Goal: Information Seeking & Learning: Learn about a topic

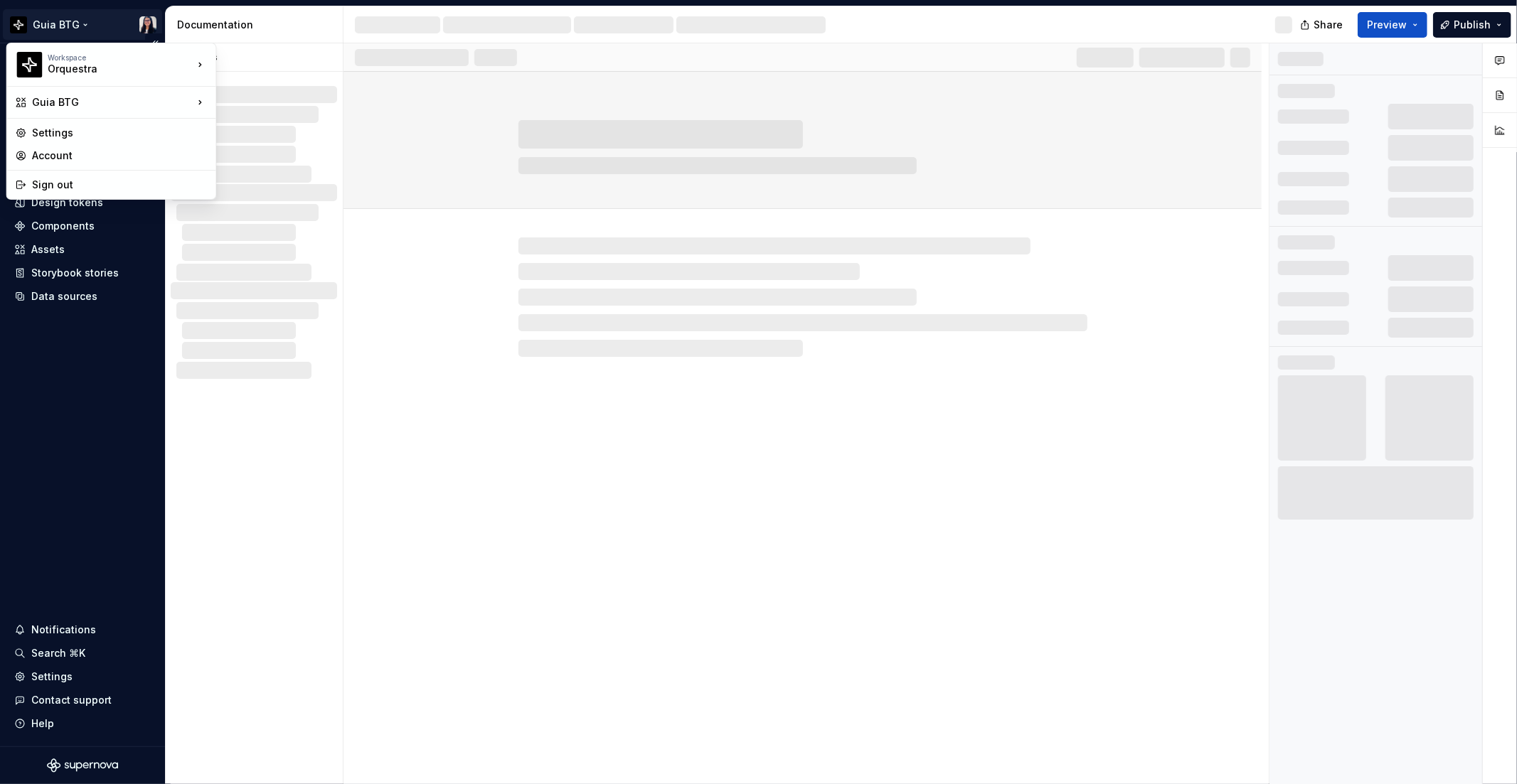
click at [57, 26] on html "Guia BTG Home Documentation Analytics Code automation Design system data Design…" at bounding box center [758, 392] width 1517 height 784
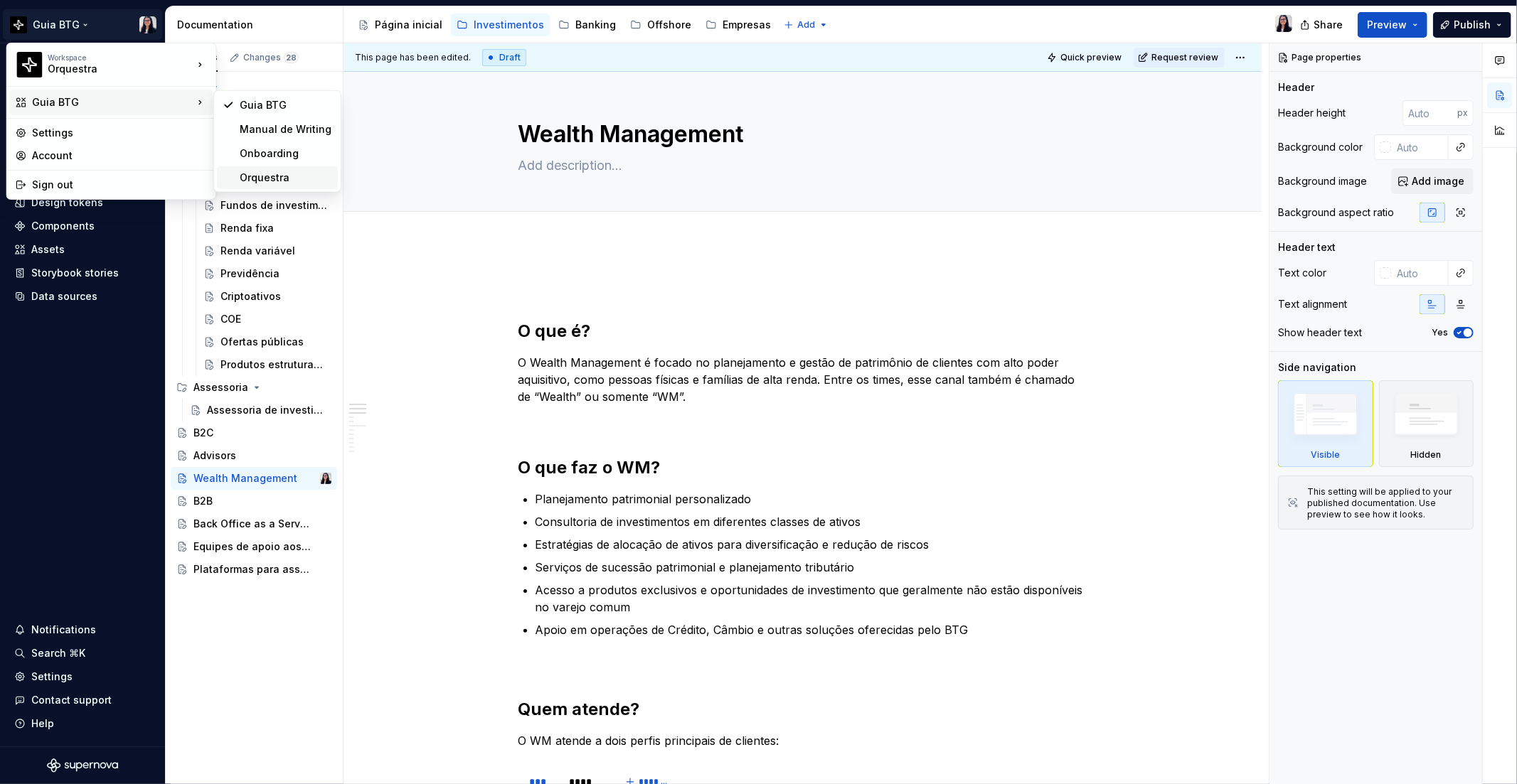
click at [268, 180] on div "Orquestra" at bounding box center [286, 177] width 92 height 14
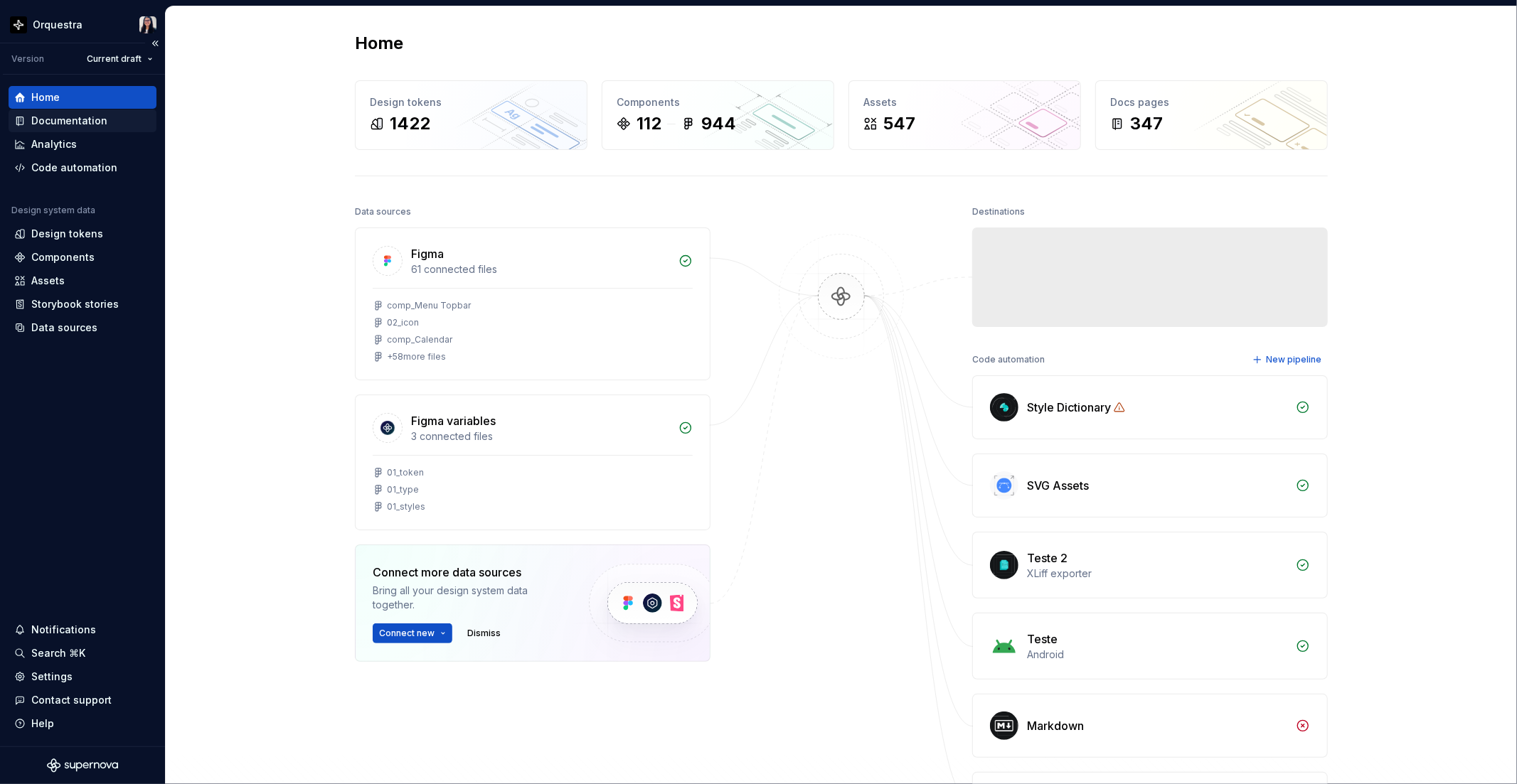
click at [74, 118] on div "Documentation" at bounding box center [69, 120] width 76 height 14
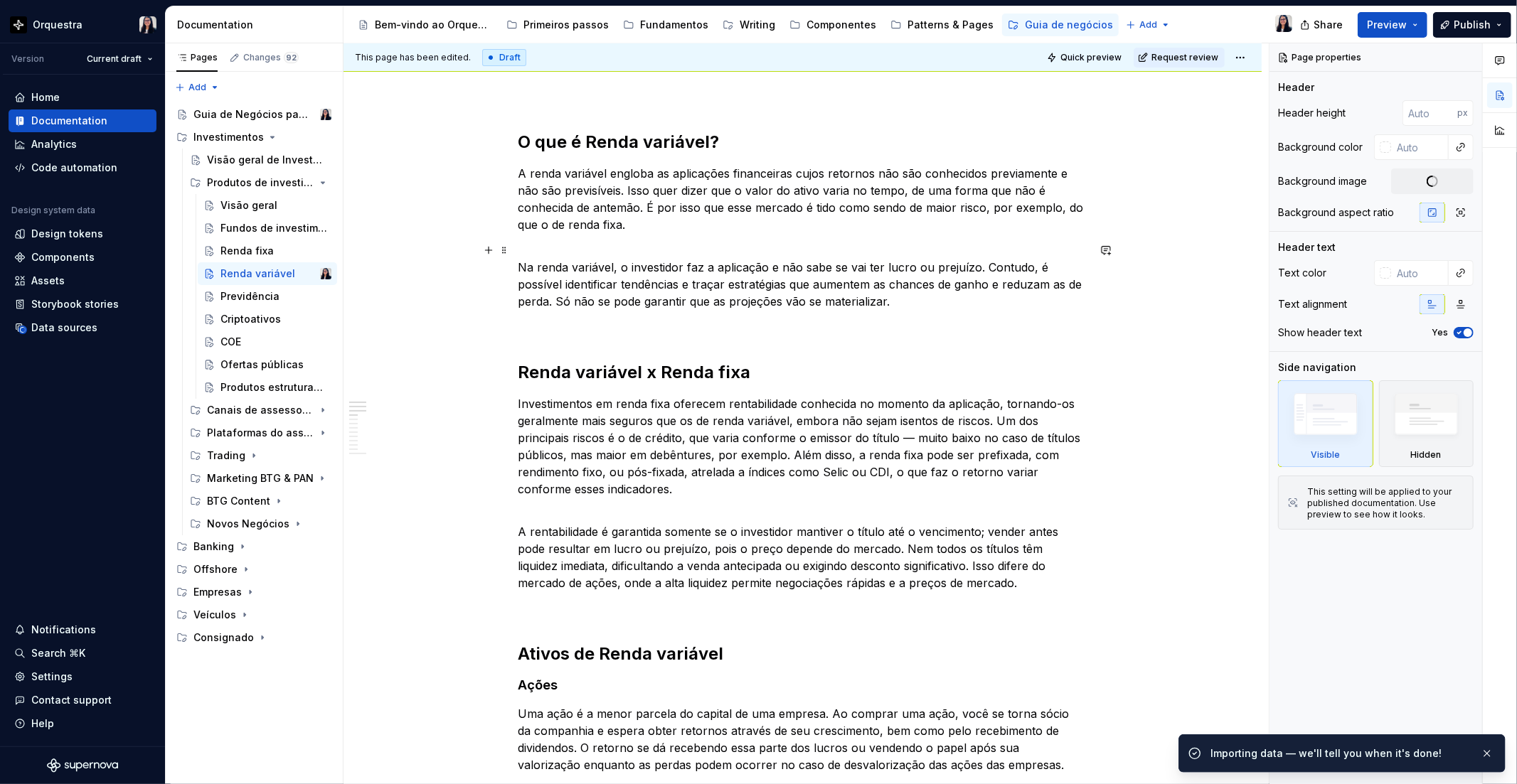
scroll to position [158, 0]
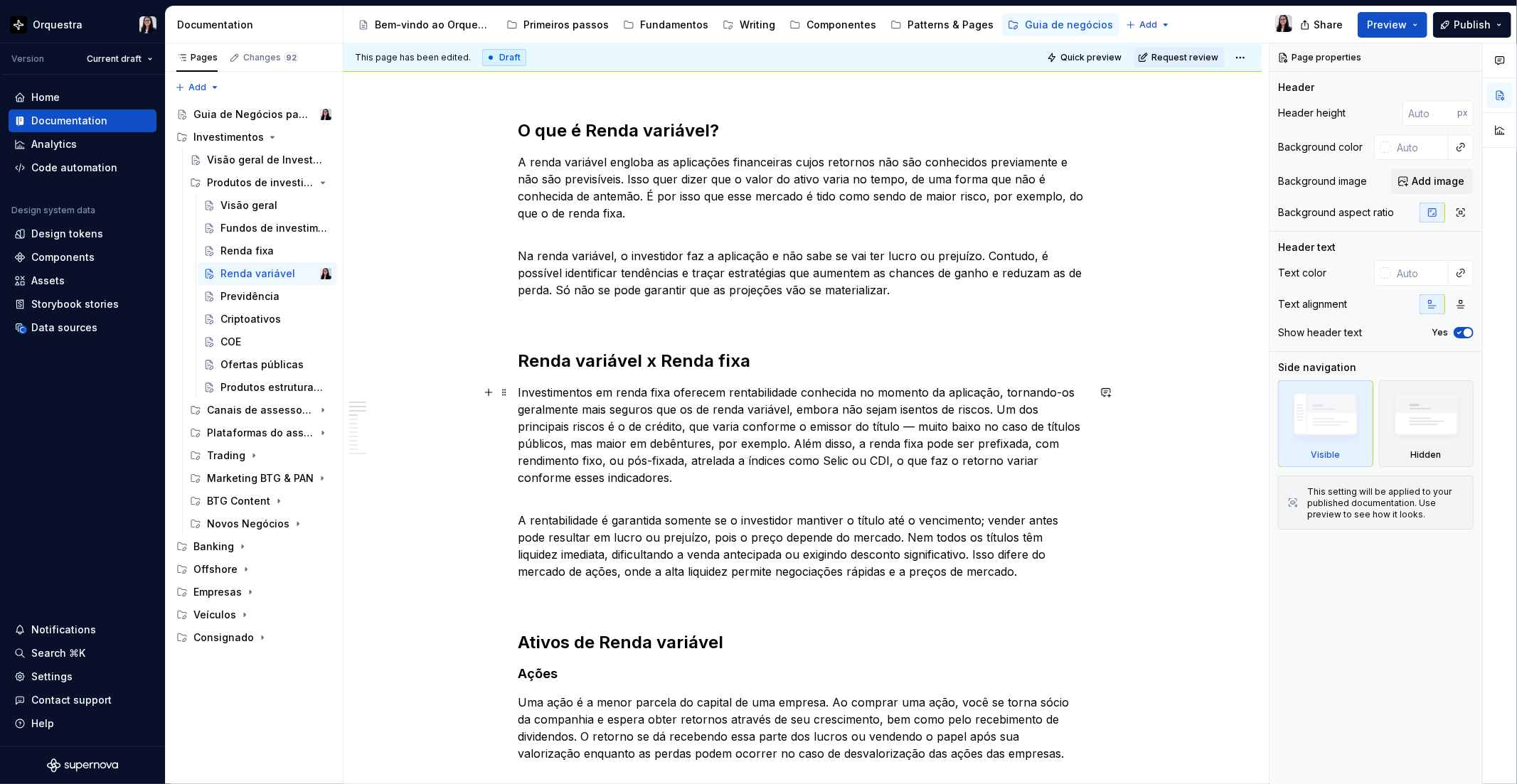
type textarea "*"
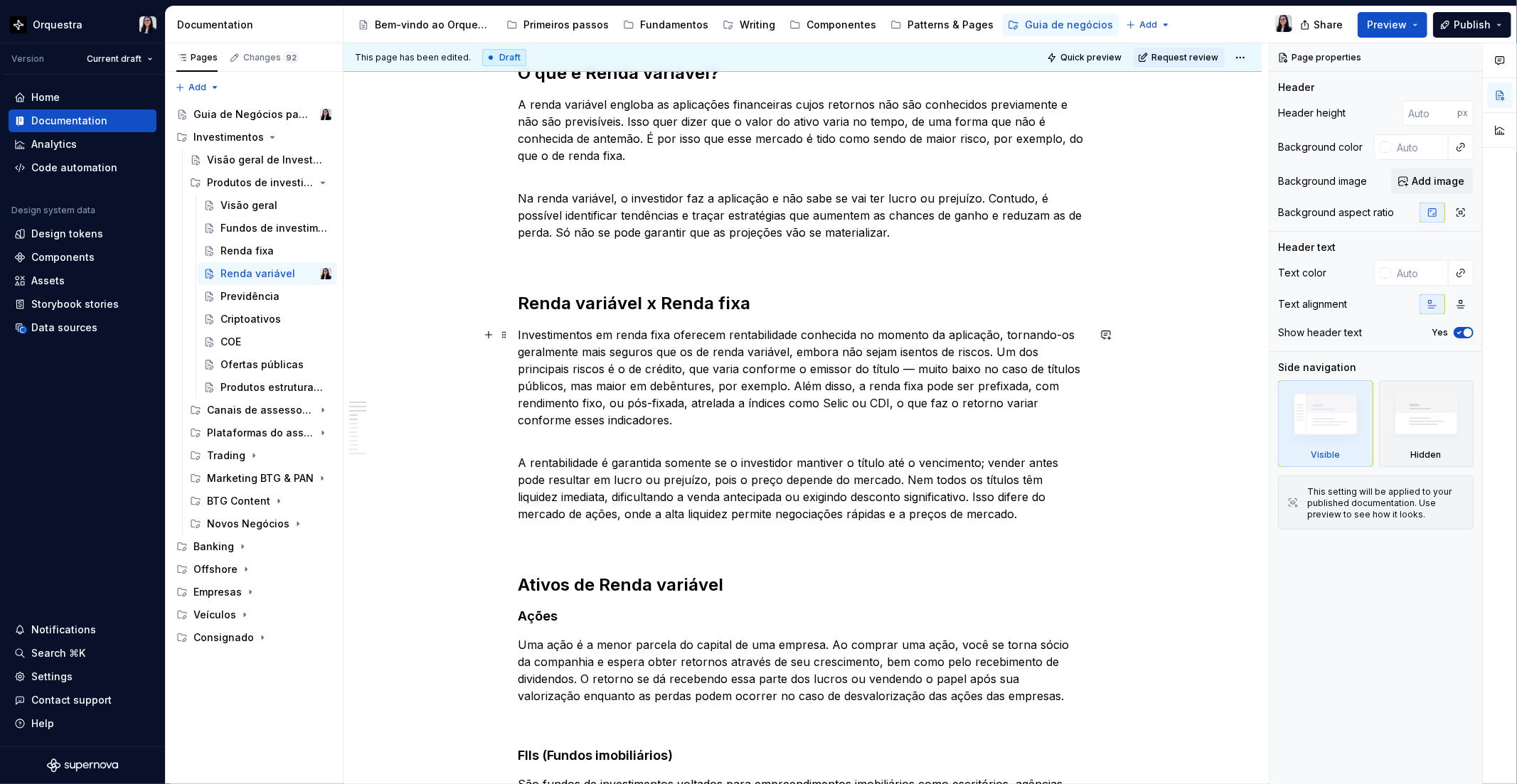
scroll to position [237, 0]
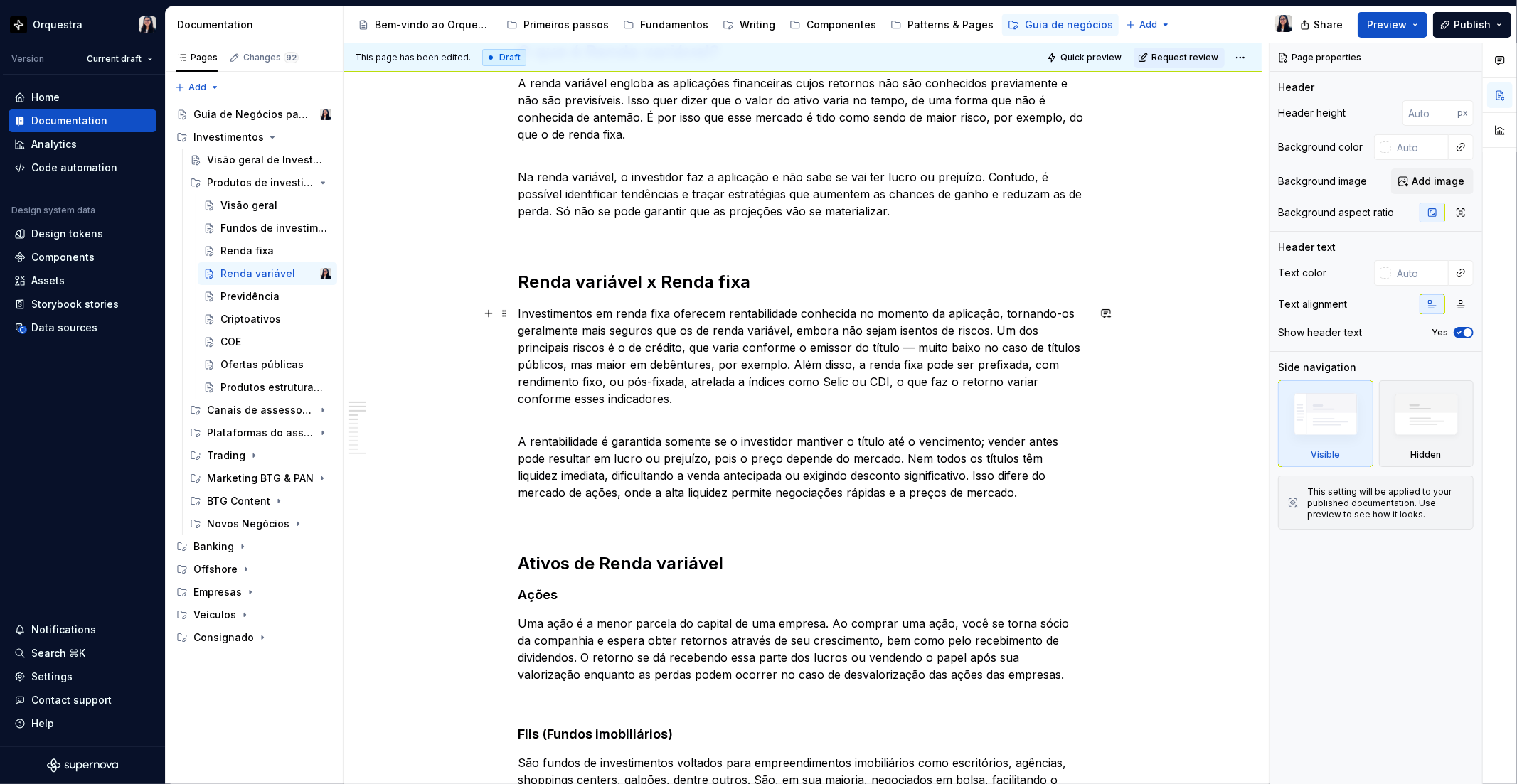
click at [522, 310] on p "Investimentos em renda fixa oferecem rentabilidade conhecida no momento da apli…" at bounding box center [802, 356] width 568 height 102
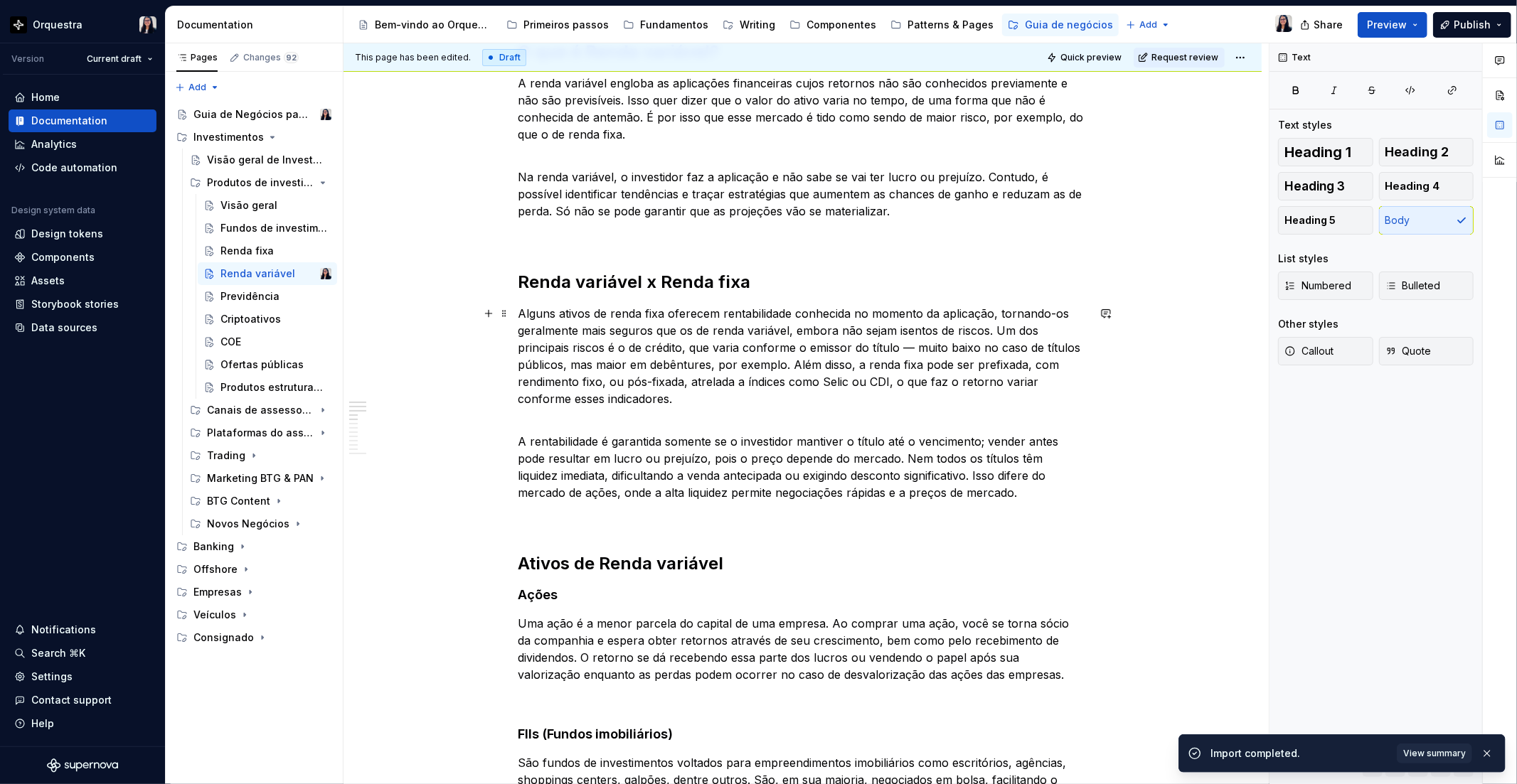
click at [990, 313] on p "Alguns ativos de renda fixa oferecem rentabilidade conhecida no momento da apli…" at bounding box center [802, 356] width 568 height 102
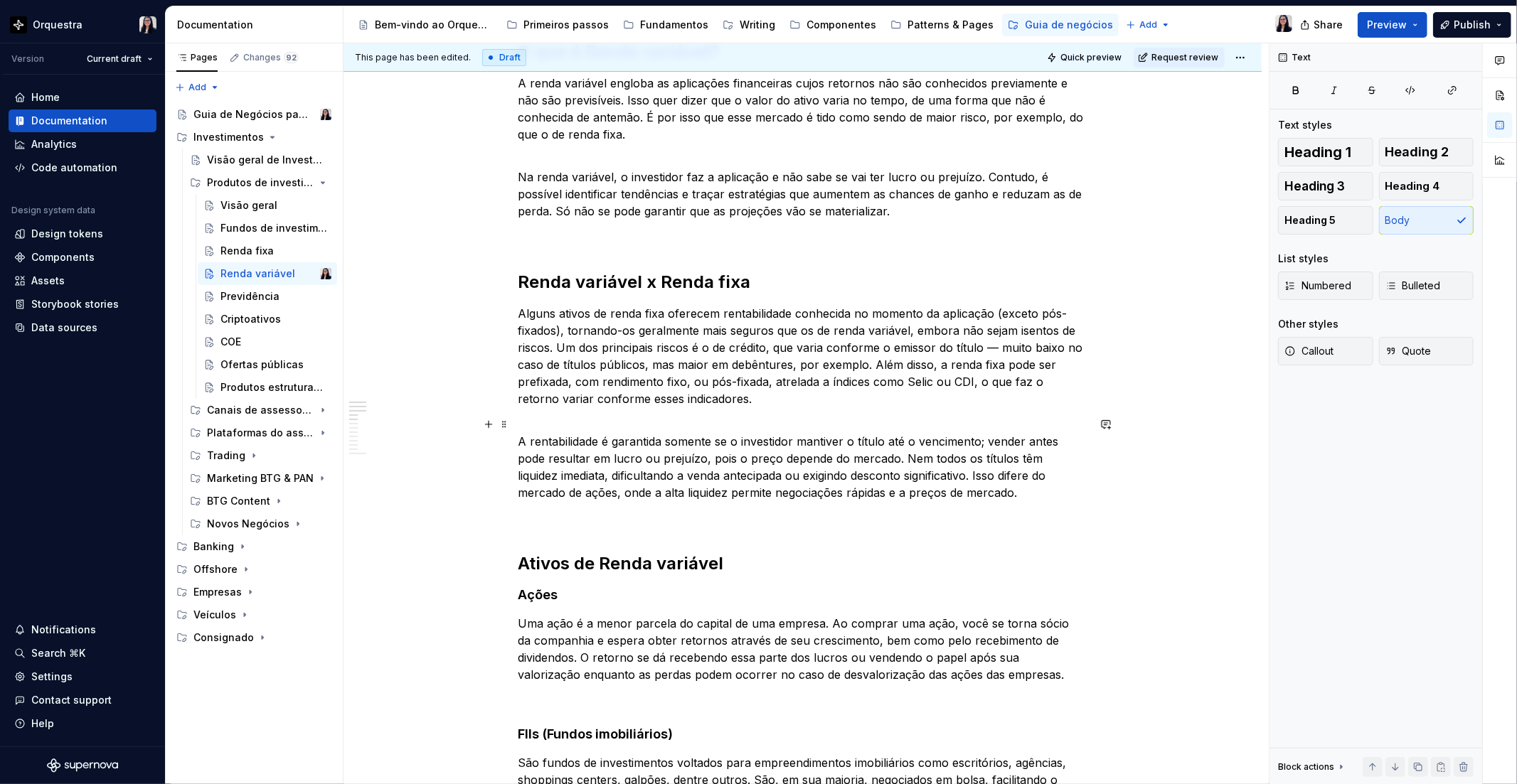
click at [628, 420] on p "A rentabilidade é garantida somente se o investidor mantiver o título até o ven…" at bounding box center [802, 458] width 568 height 85
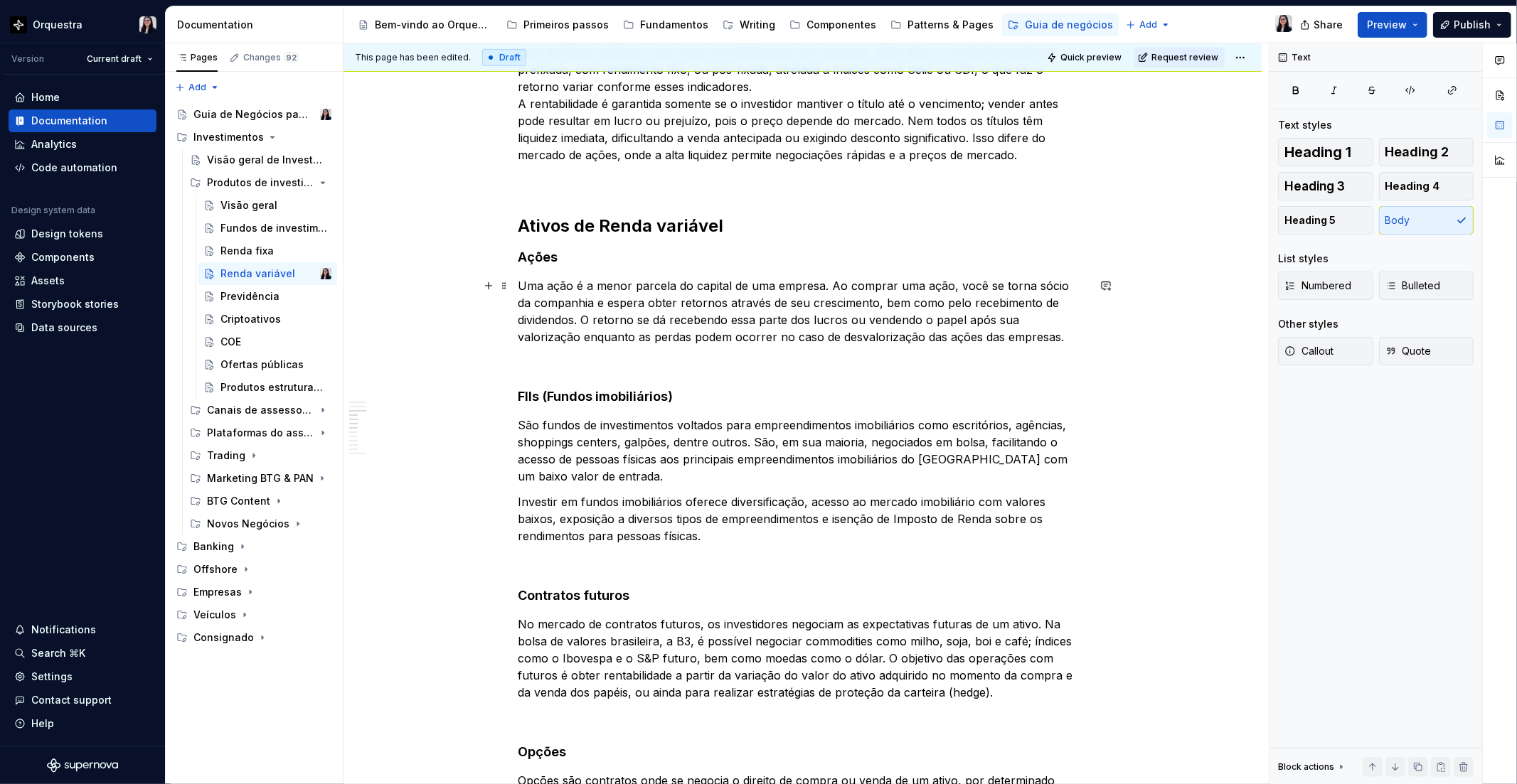
scroll to position [552, 0]
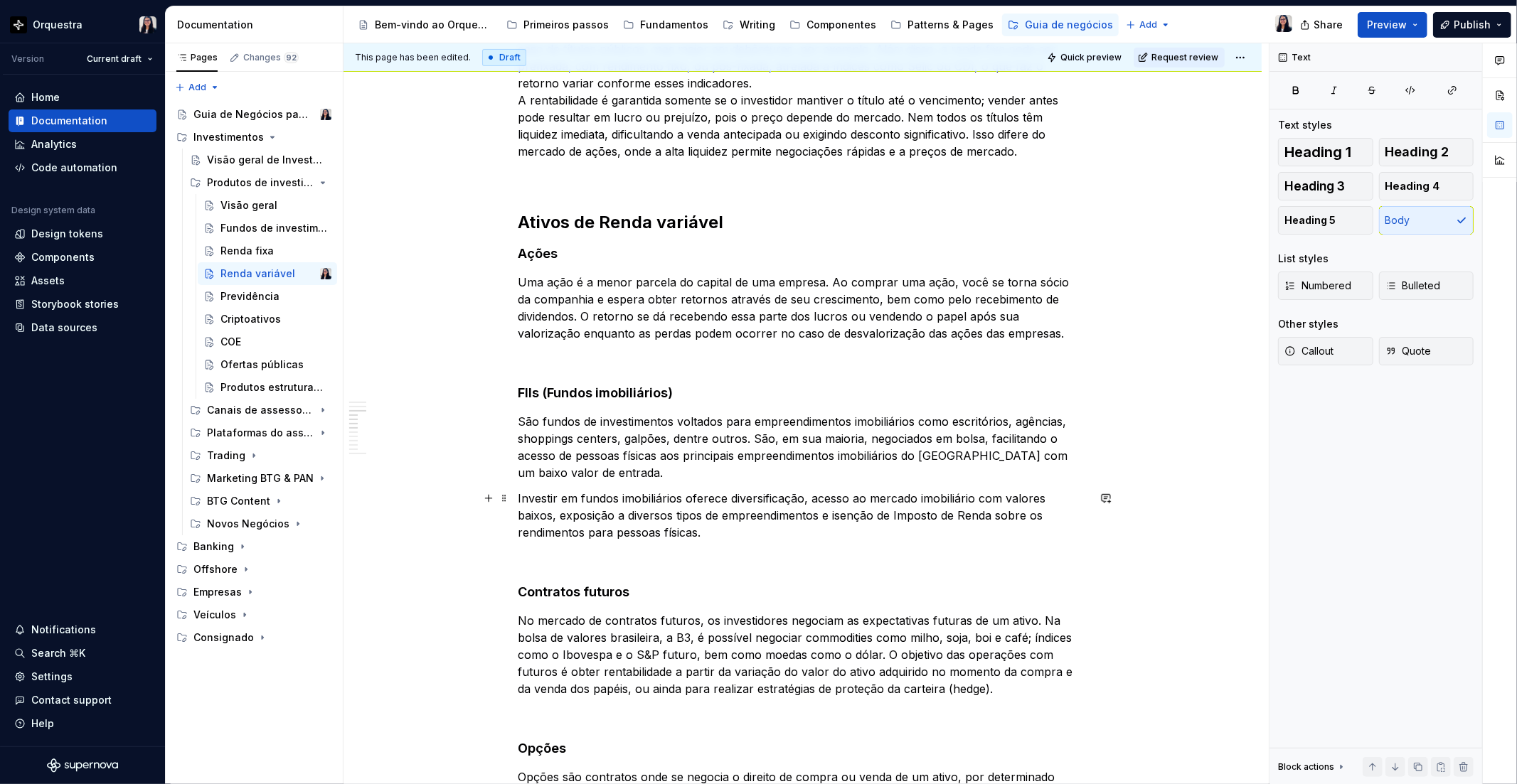
click at [828, 515] on p "Investir em fundos imobiliários oferece diversificação, acesso ao mercado imobi…" at bounding box center [802, 516] width 568 height 51
click at [822, 525] on p "Investir em fundos imobiliários oferece diversificação, acesso ao mercado imobi…" at bounding box center [802, 516] width 568 height 51
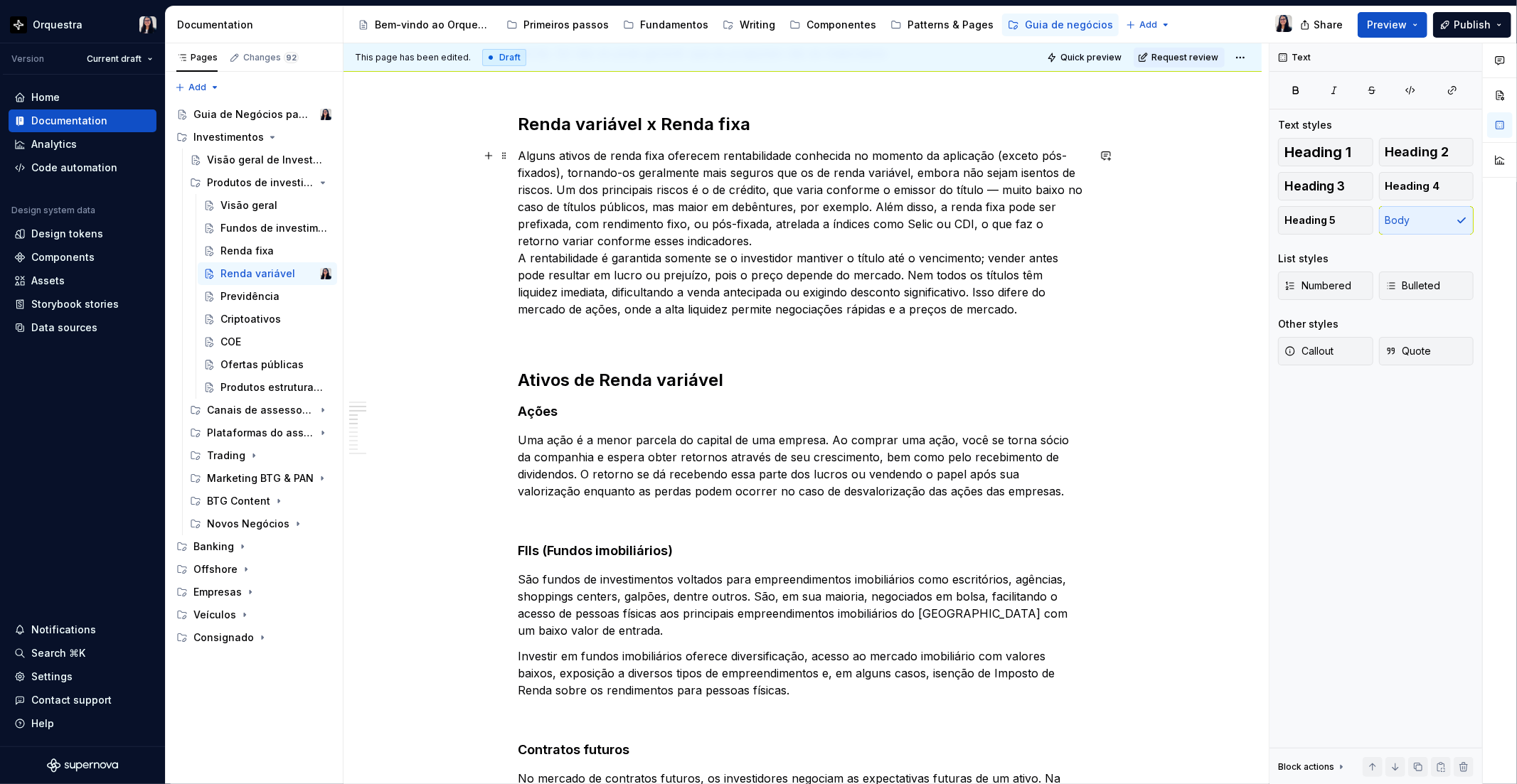
scroll to position [315, 0]
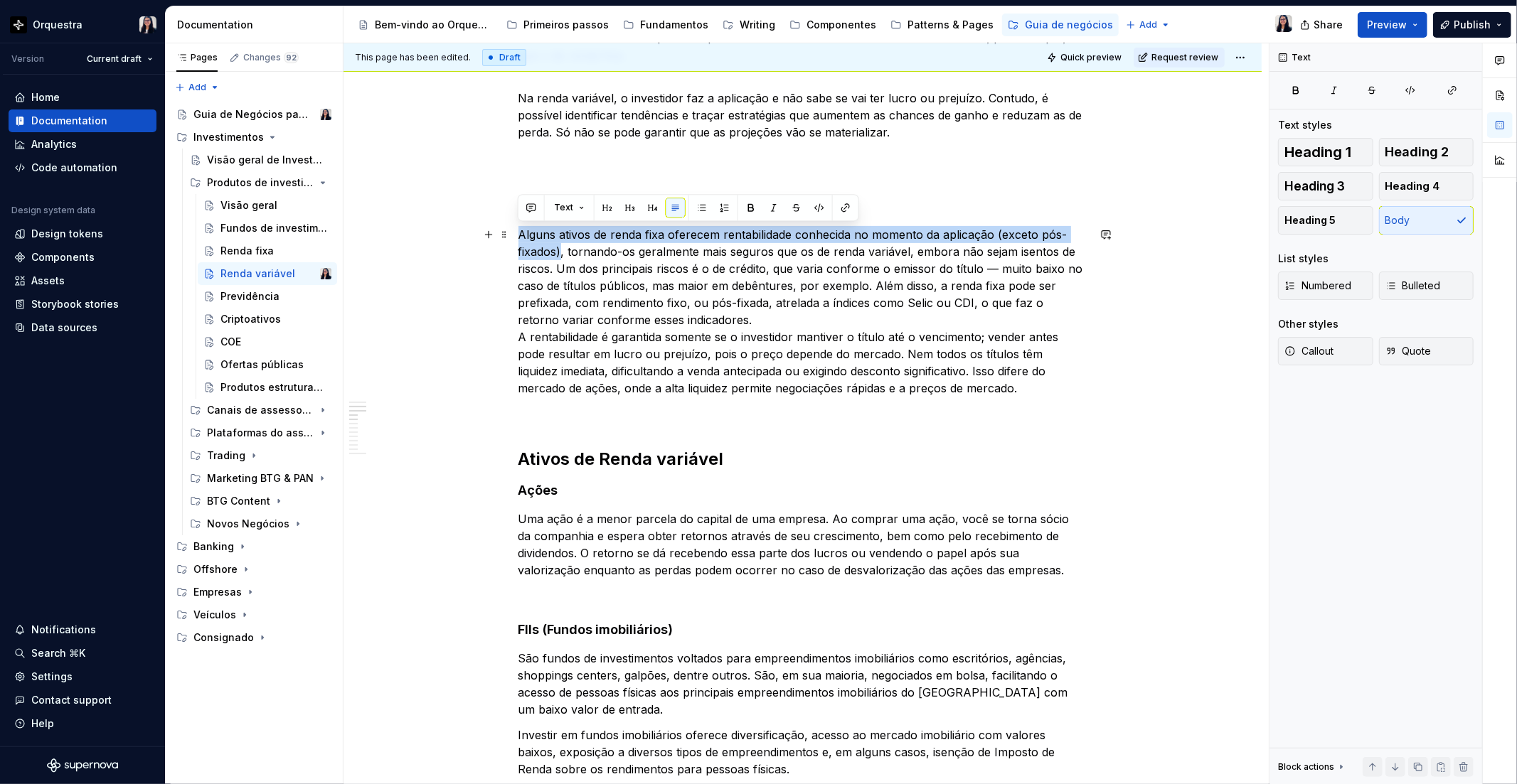
drag, startPoint x: 520, startPoint y: 230, endPoint x: 560, endPoint y: 251, distance: 45.2
click at [560, 251] on p "Alguns ativos de renda fixa oferecem rentabilidade conhecida no momento da apli…" at bounding box center [802, 311] width 568 height 170
copy p "Alguns ativos de renda fixa oferecem rentabilidade conhecida no momento da apli…"
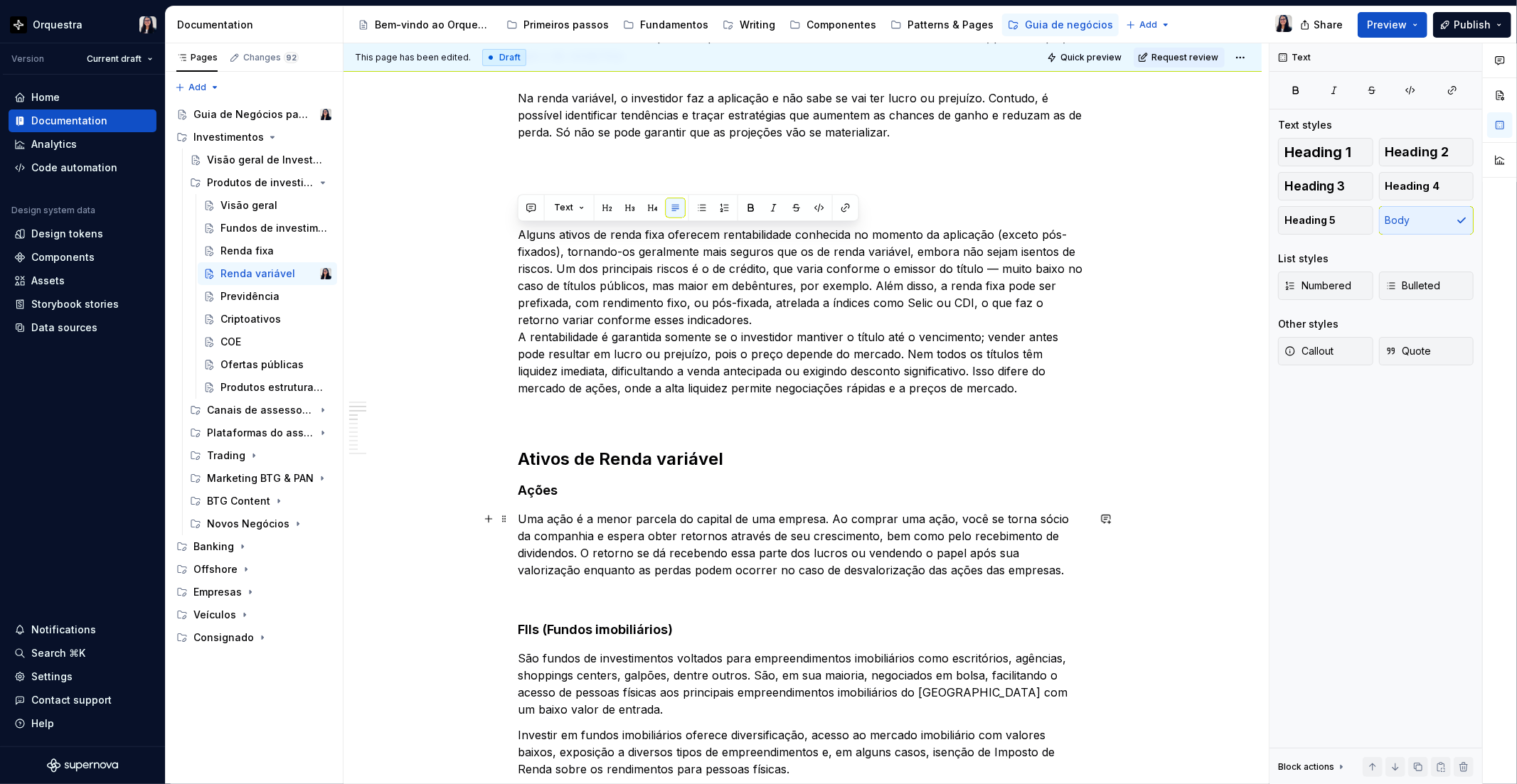
click at [759, 556] on p "Uma ação é a menor parcela do capital de uma empresa. Ao comprar uma ação, você…" at bounding box center [802, 545] width 568 height 68
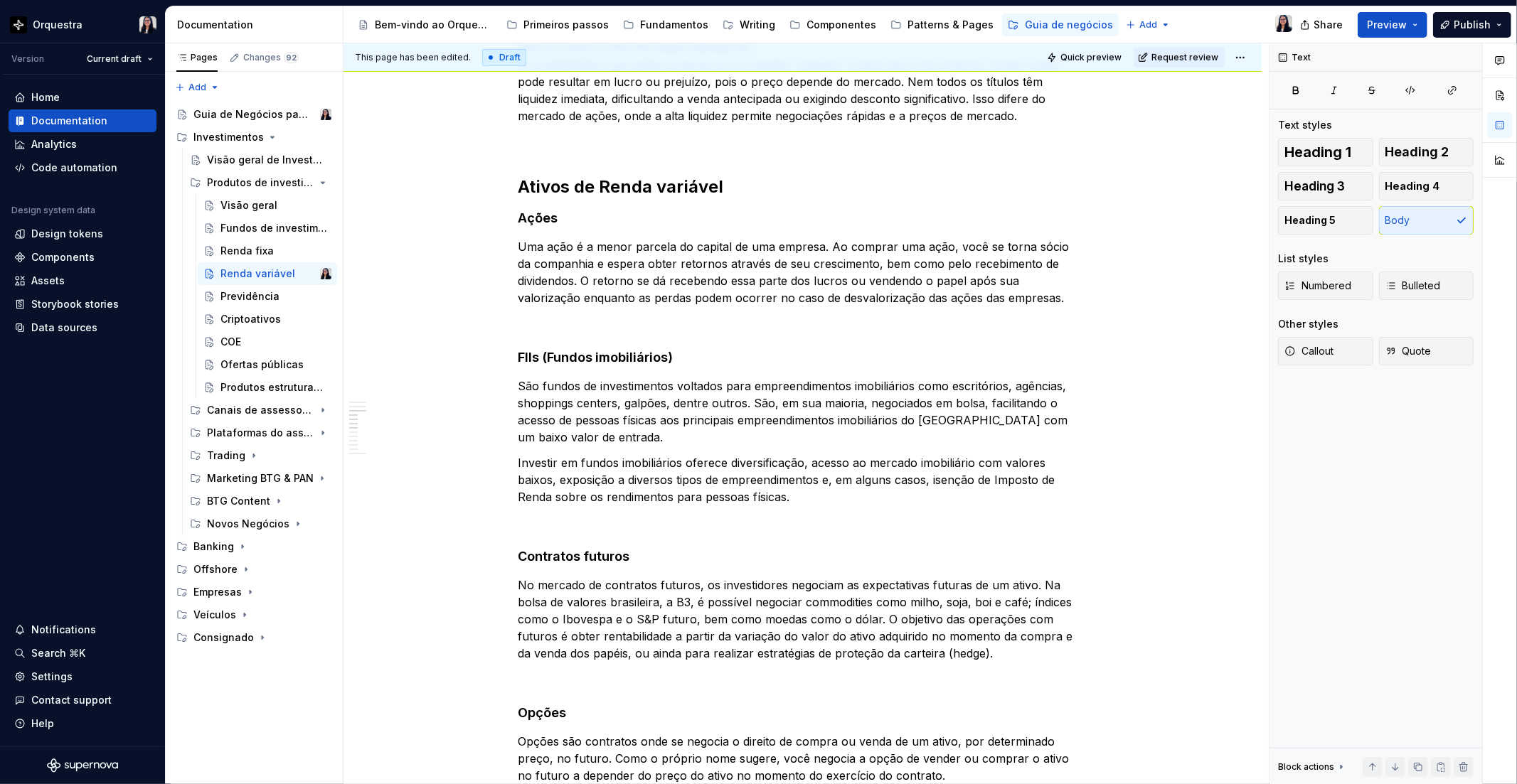
scroll to position [631, 0]
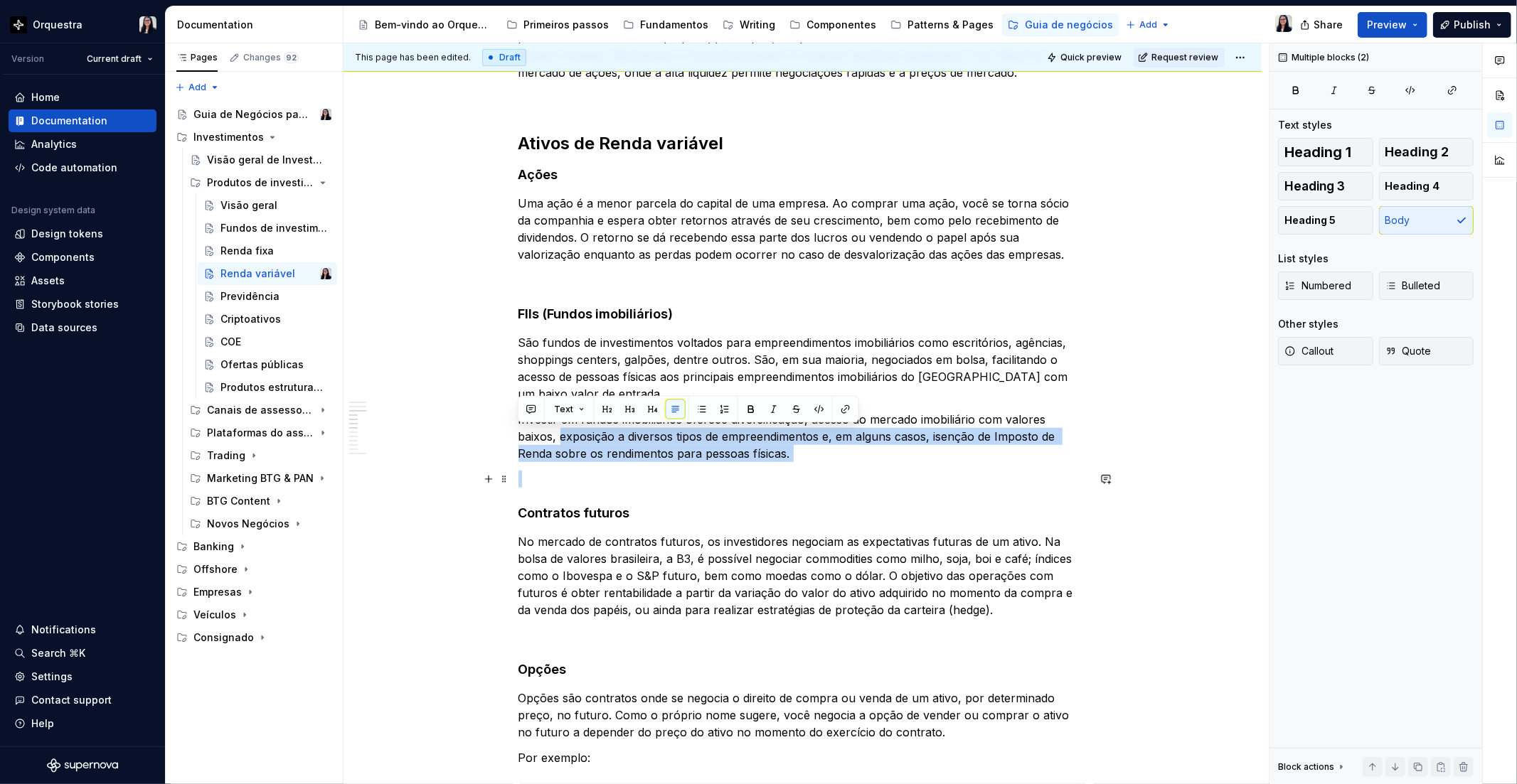
drag, startPoint x: 560, startPoint y: 435, endPoint x: 780, endPoint y: 470, distance: 222.8
copy p "exposição a diversos tipos de empreendimentos e, em alguns casos, isenção de Im…"
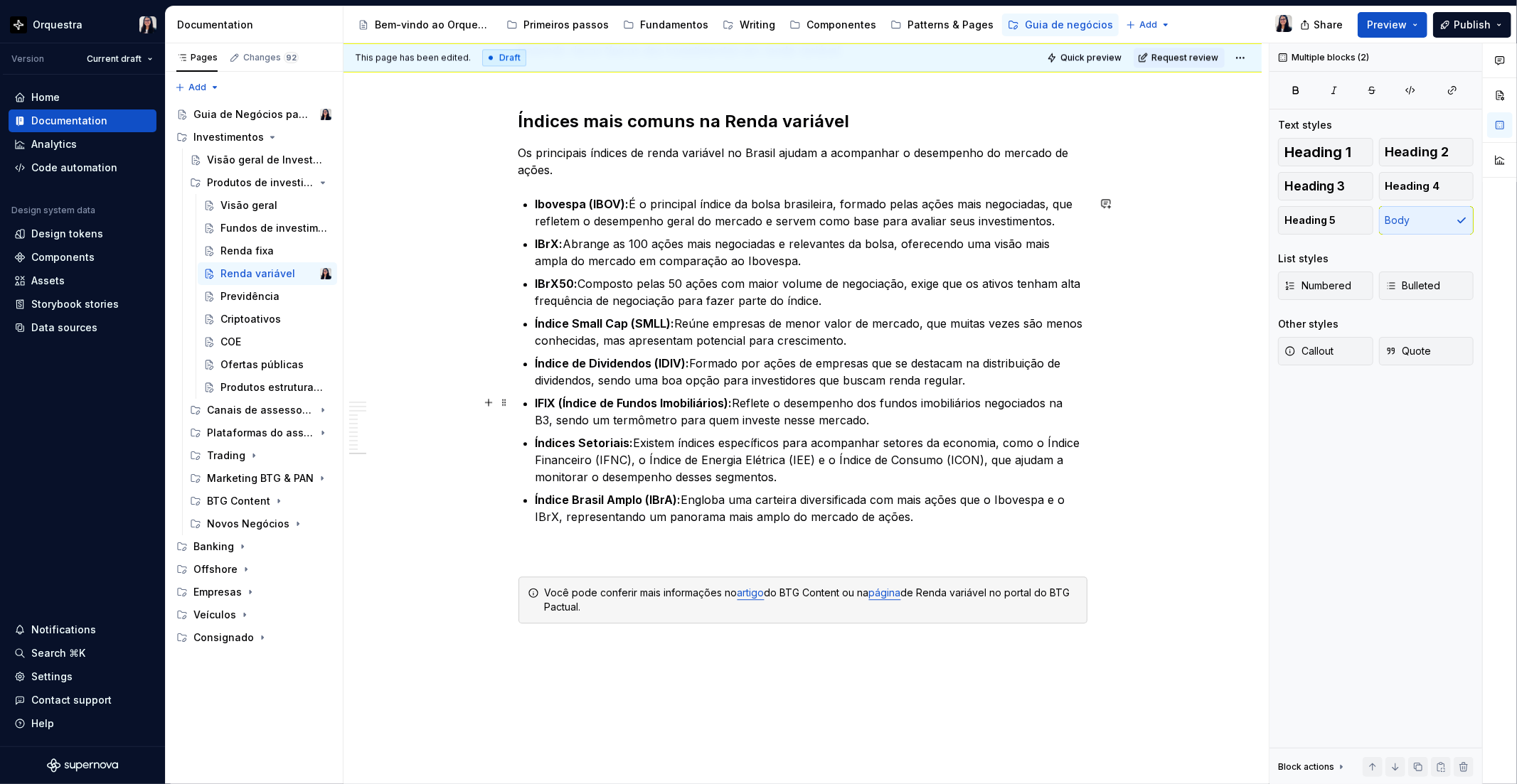
scroll to position [2923, 0]
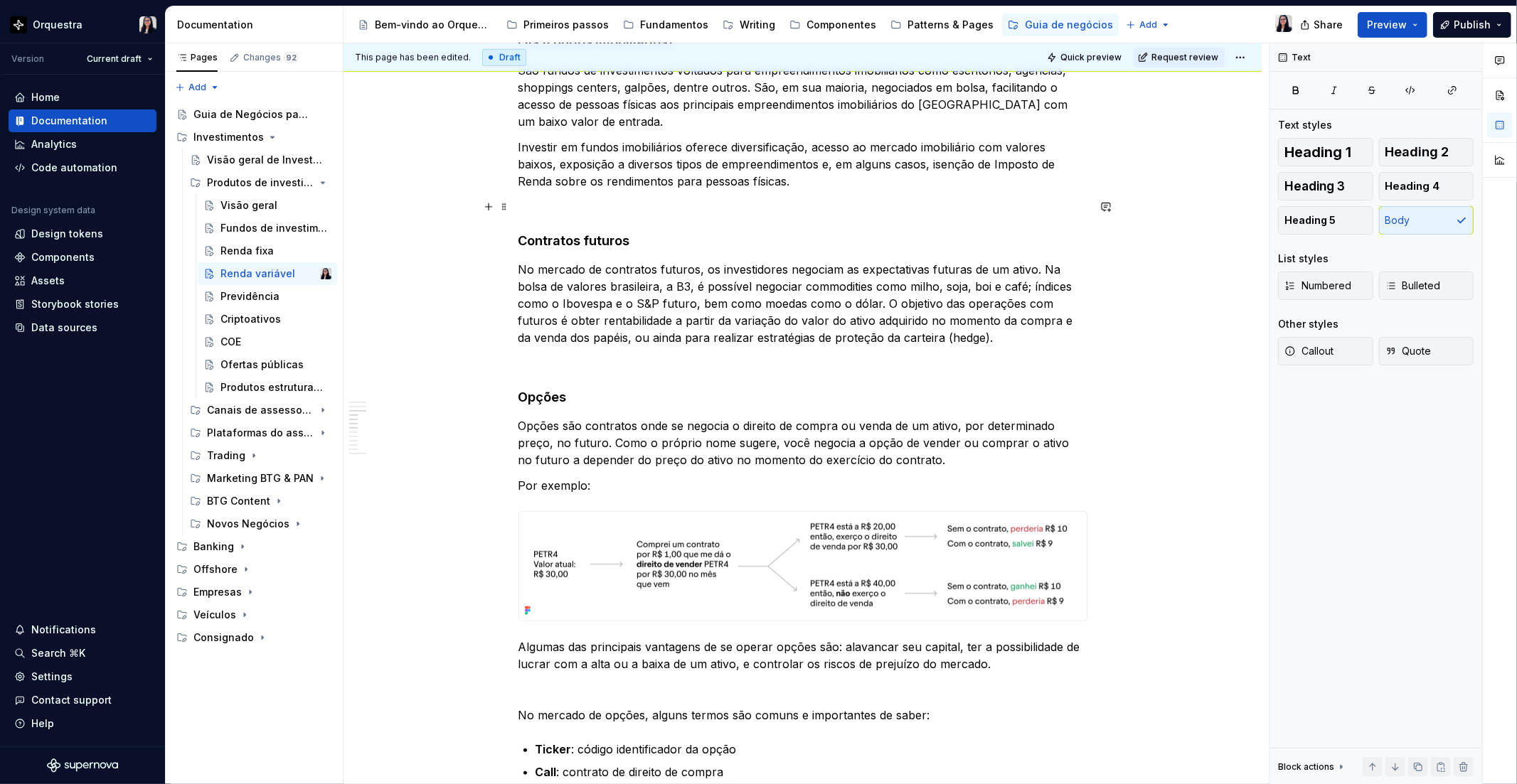
scroll to position [948, 0]
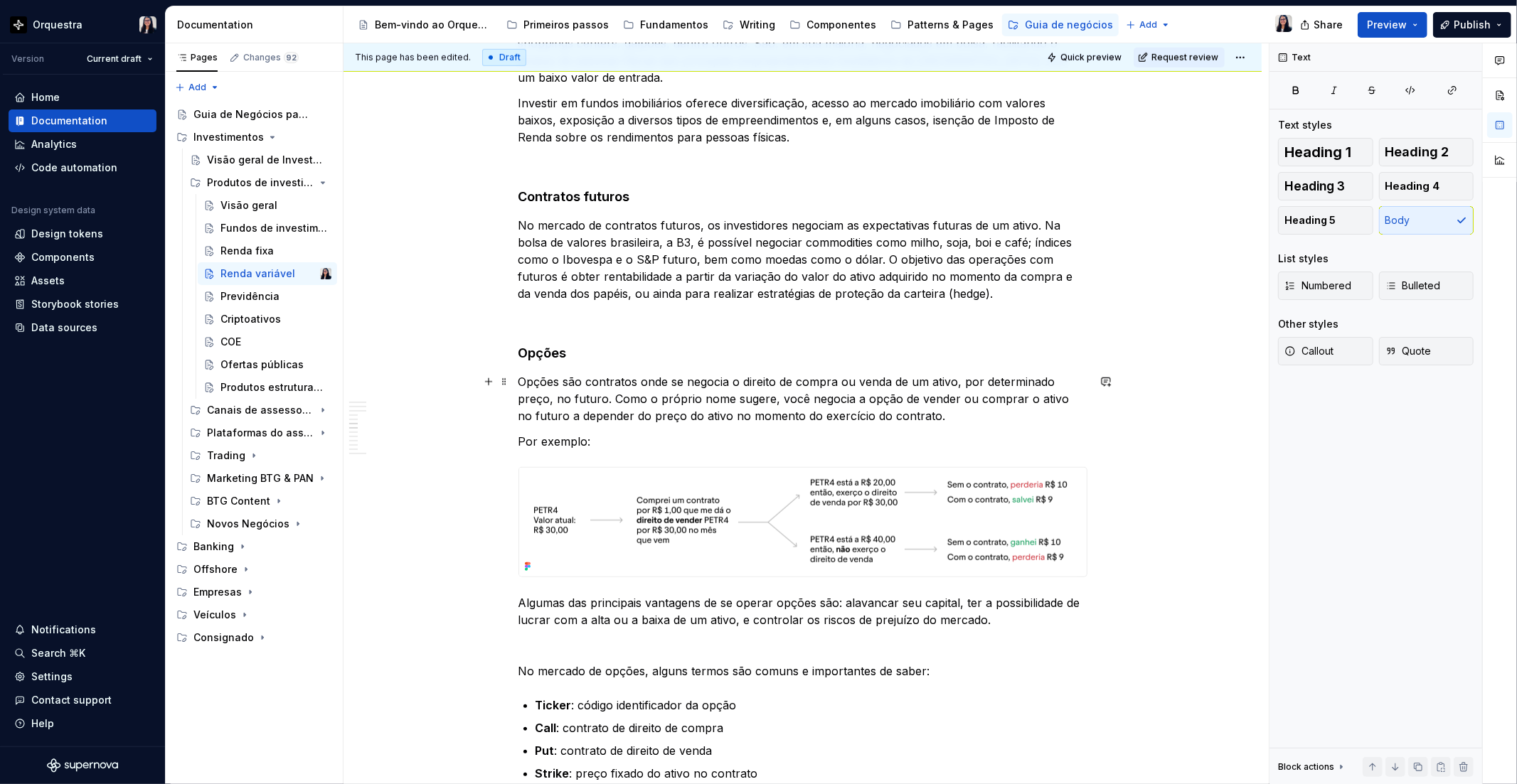
click at [912, 412] on p "Opções são contratos onde se negocia o direito de compra ou venda de um ativo, …" at bounding box center [802, 399] width 568 height 51
click at [866, 399] on p "Opções são contratos onde se negocia o direito de compra ou venda de um ativo, …" at bounding box center [802, 399] width 568 height 51
click at [1080, 367] on div "Text" at bounding box center [1030, 372] width 334 height 20
click at [869, 401] on p "Opções são contratos onde se negocia o direito de compra ou venda de um ativo, …" at bounding box center [802, 399] width 568 height 51
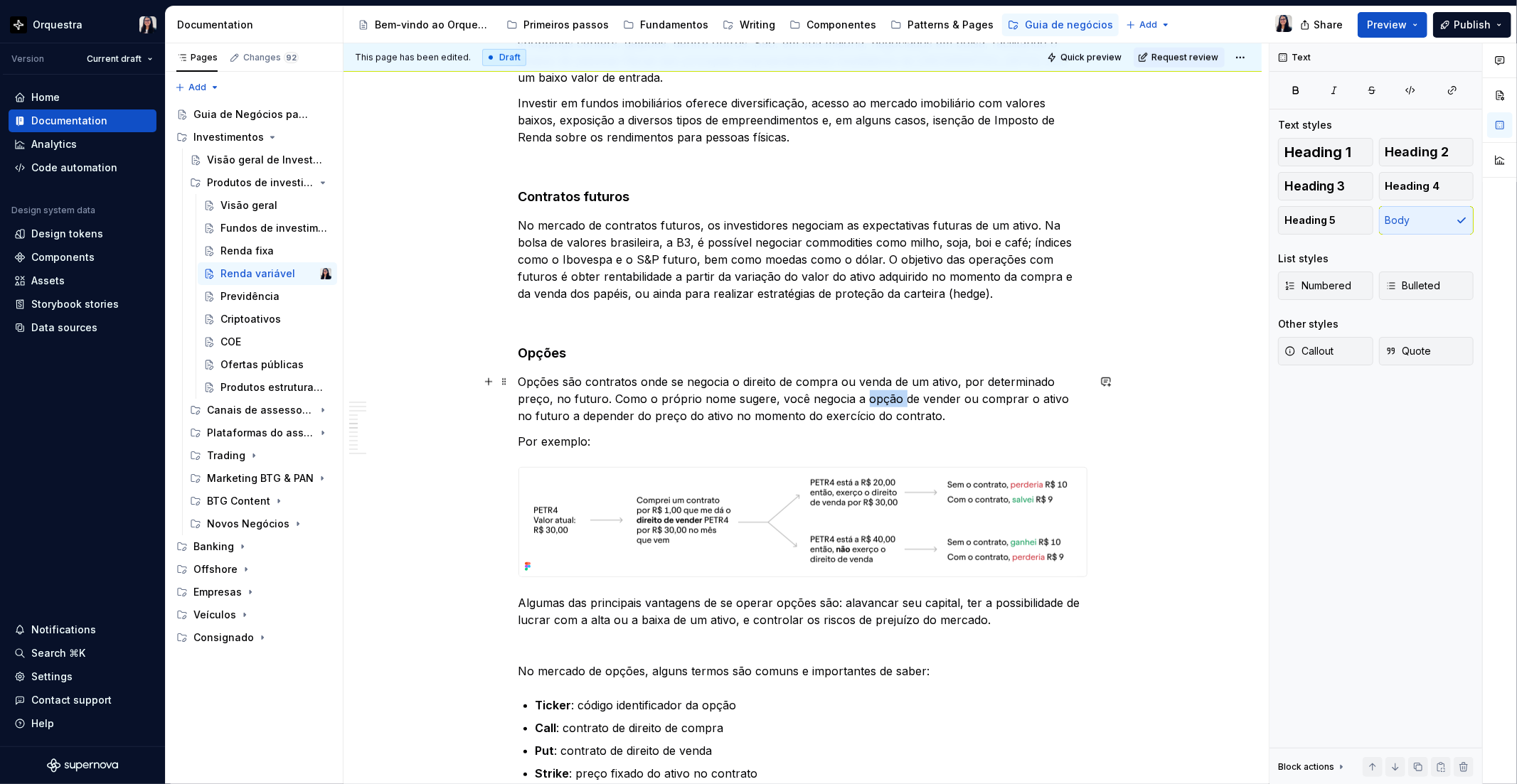
click at [869, 401] on p "Opções são contratos onde se negocia o direito de compra ou venda de um ativo, …" at bounding box center [802, 399] width 568 height 51
click at [1093, 375] on button "button" at bounding box center [1093, 372] width 20 height 20
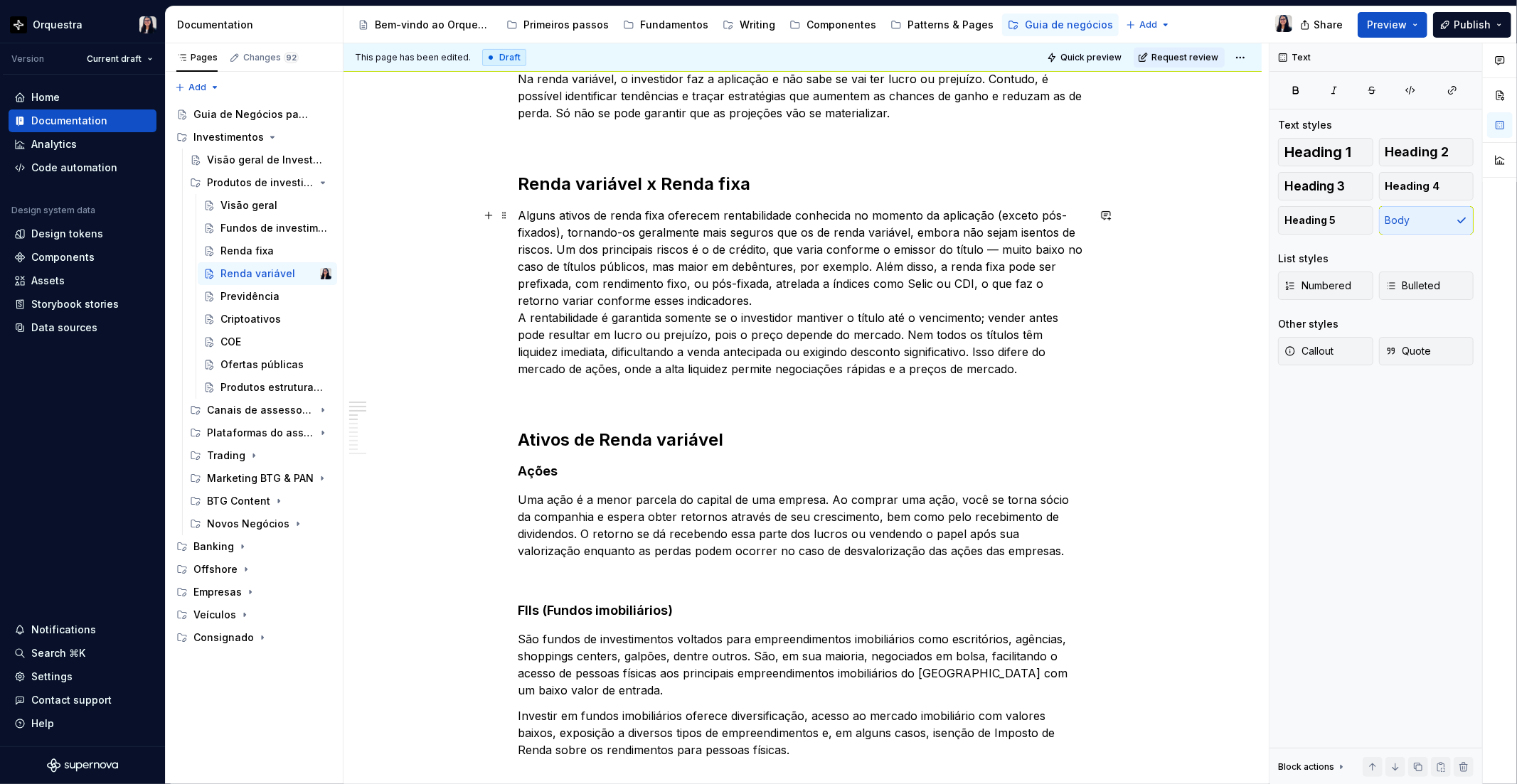
scroll to position [0, 0]
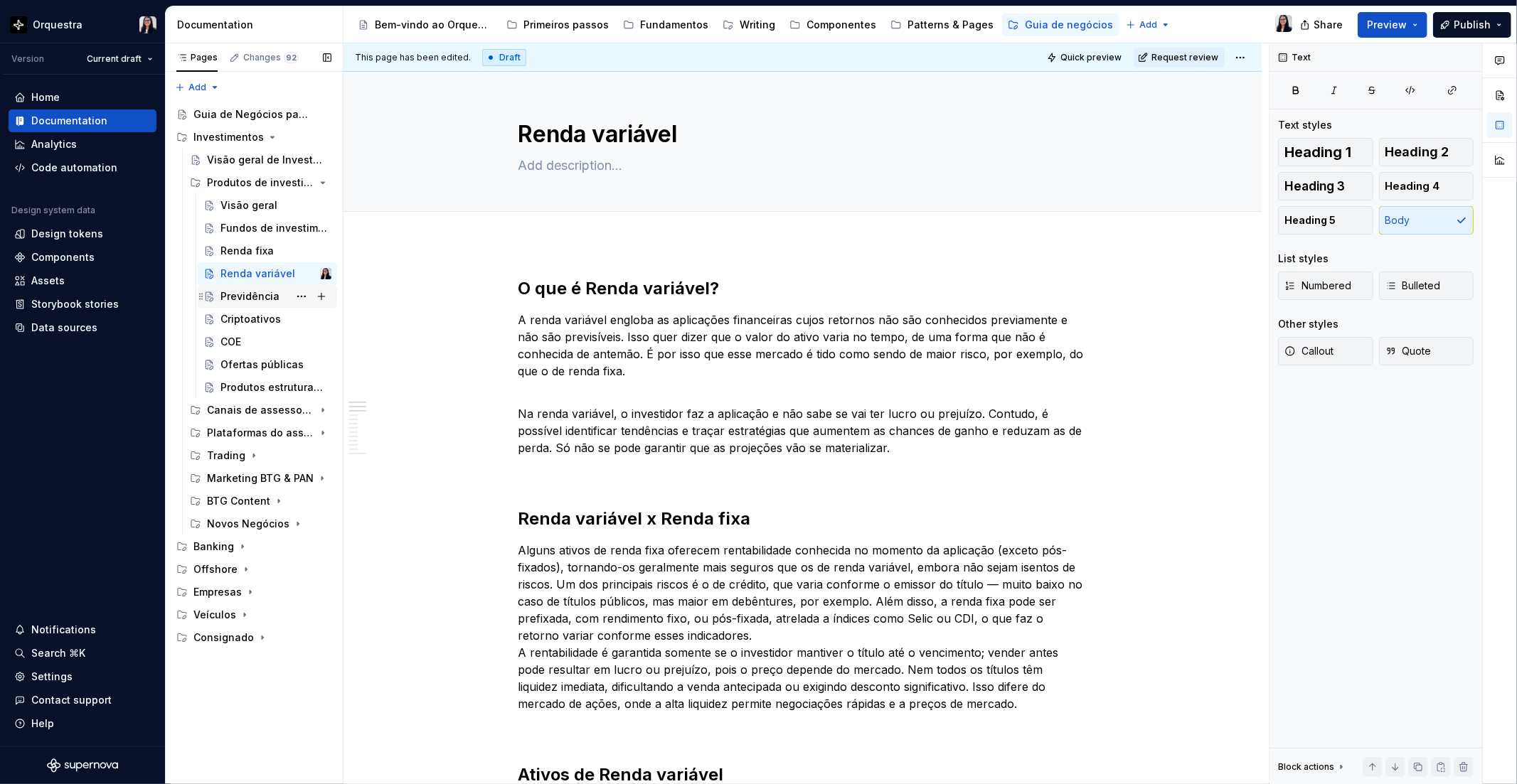
click at [239, 303] on div "Previdência" at bounding box center [250, 297] width 59 height 14
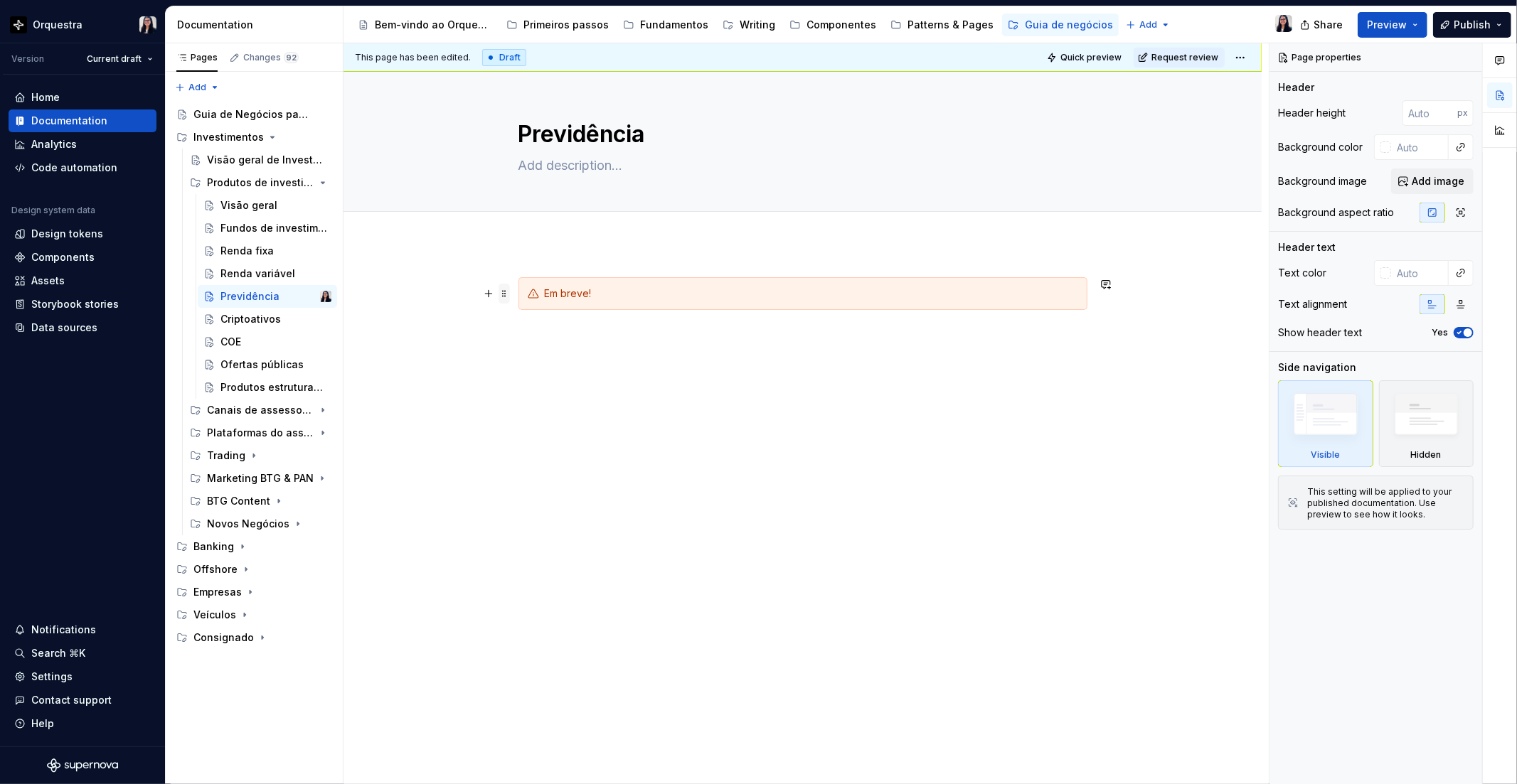
click at [506, 299] on span at bounding box center [504, 293] width 11 height 20
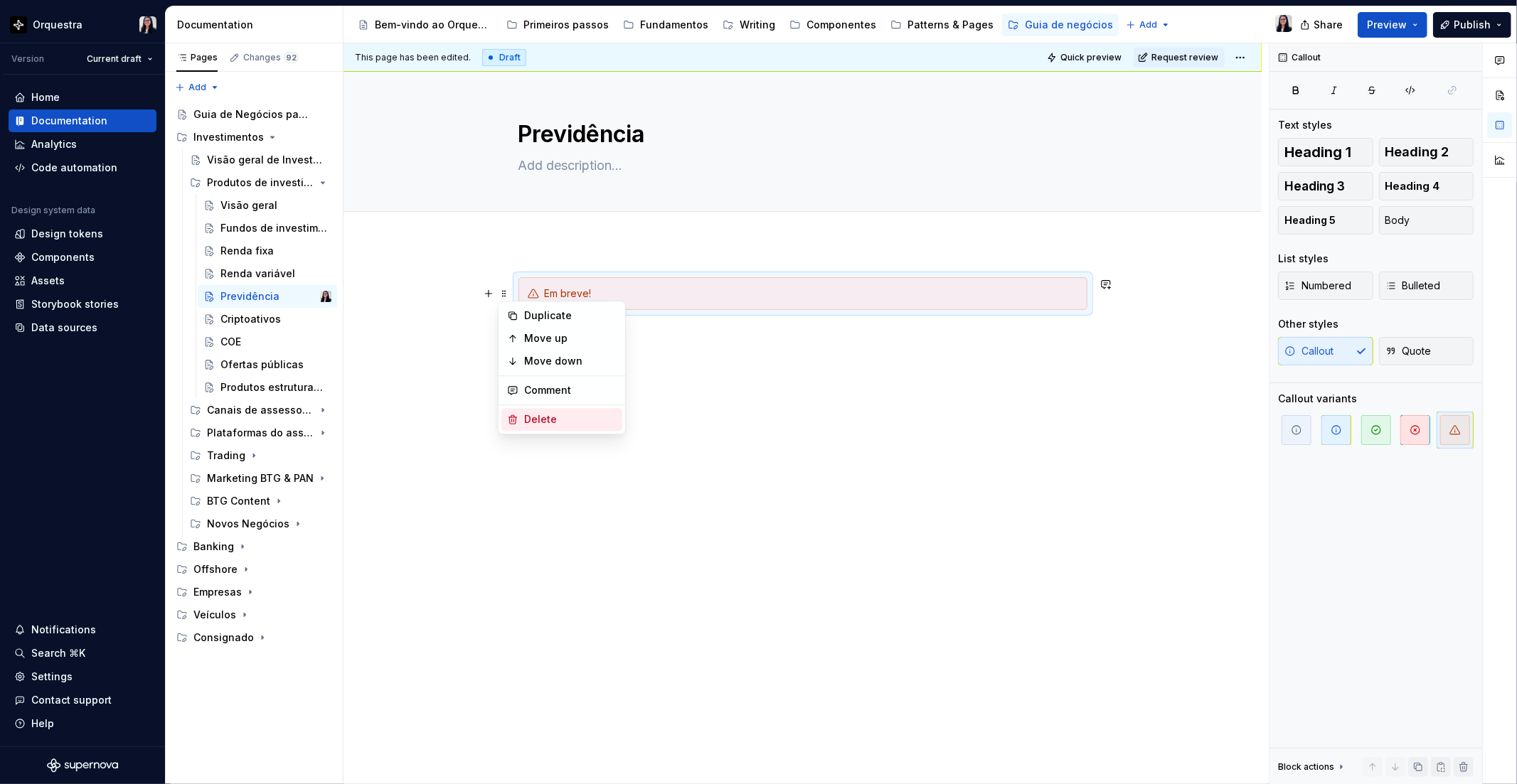
click at [562, 413] on div "Delete" at bounding box center [570, 419] width 92 height 14
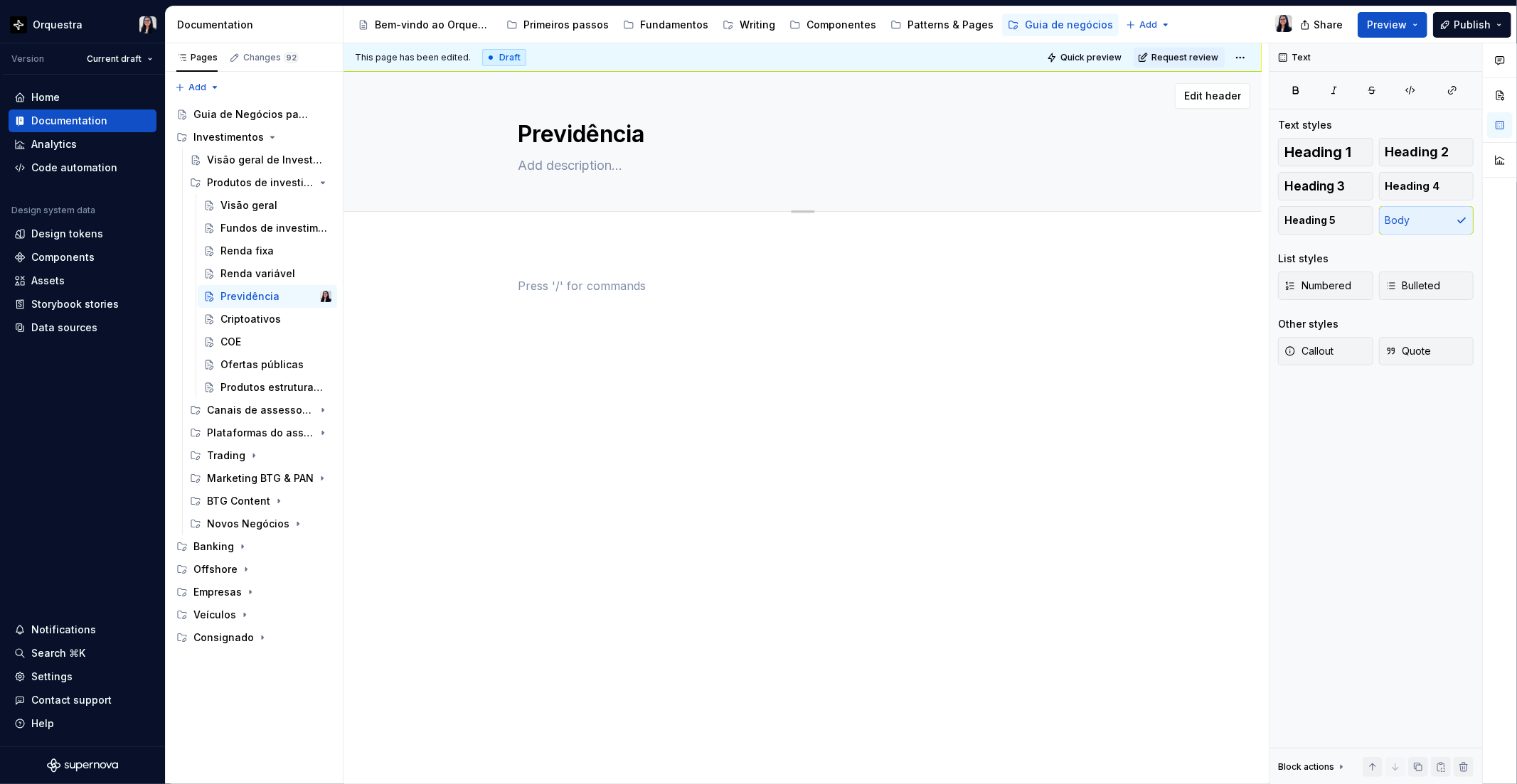
type textarea "*"
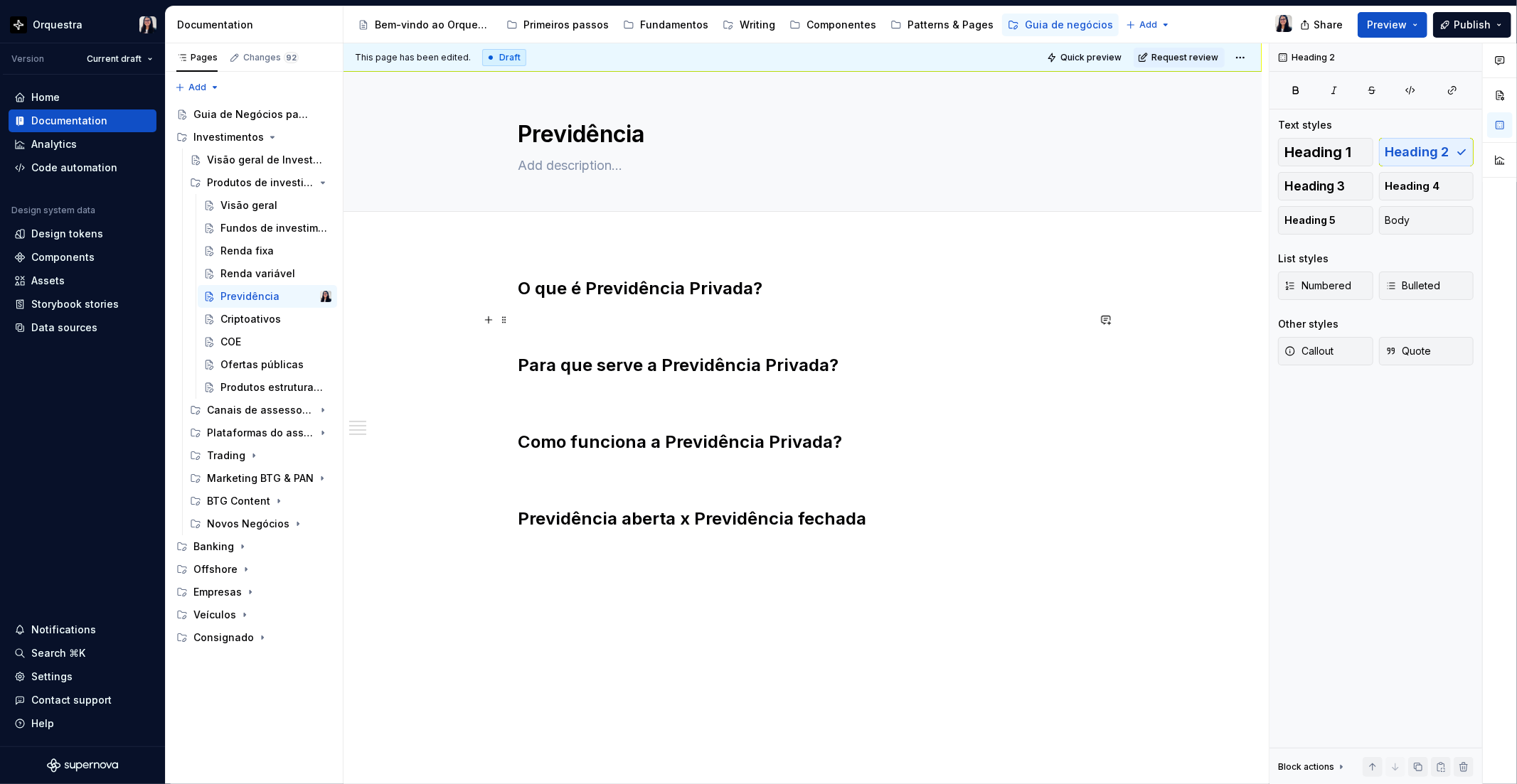
click at [552, 327] on p at bounding box center [802, 320] width 568 height 17
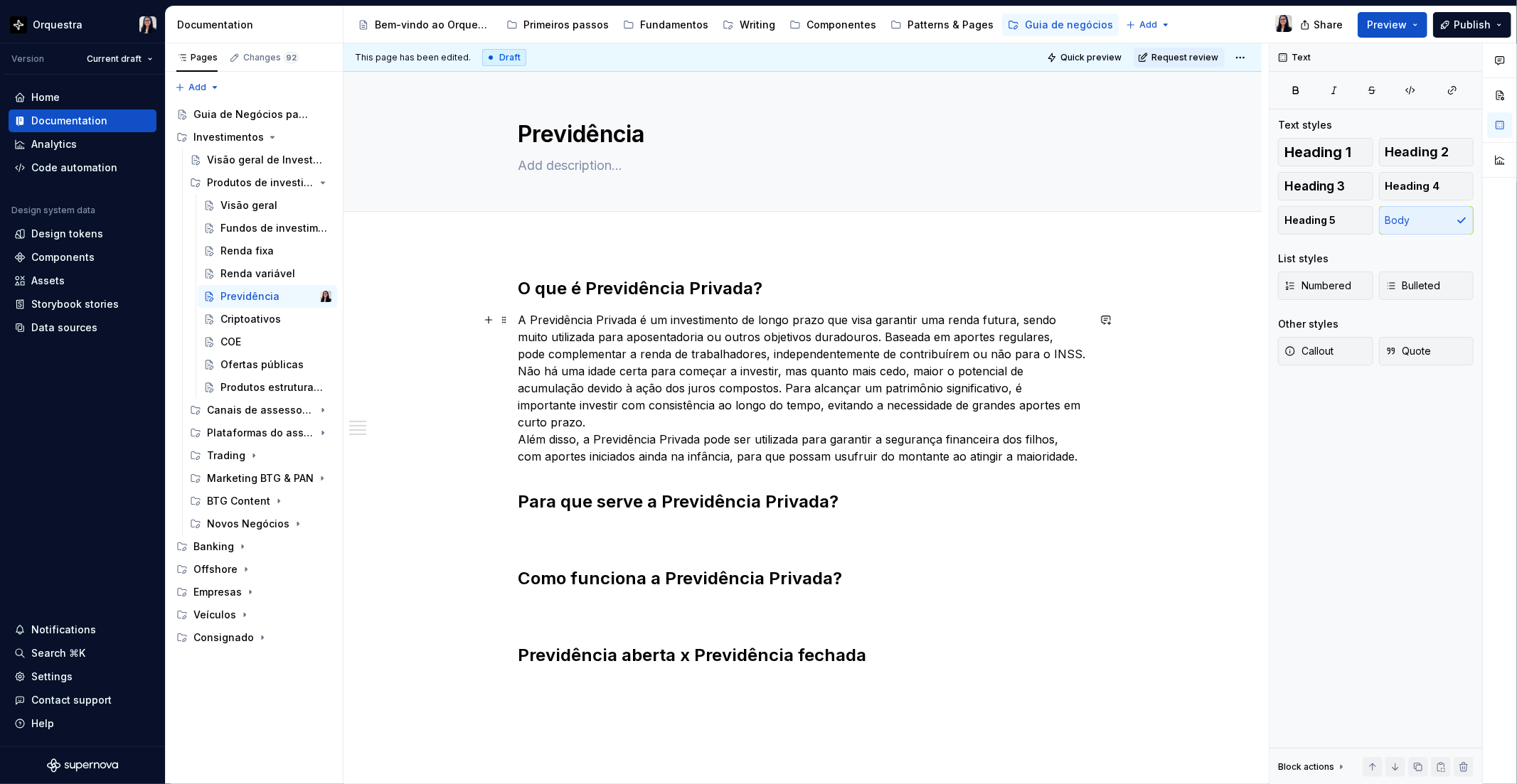
click at [848, 332] on p "A Previdência Privada é um investimento de longo prazo que visa garantir uma re…" at bounding box center [802, 388] width 568 height 153
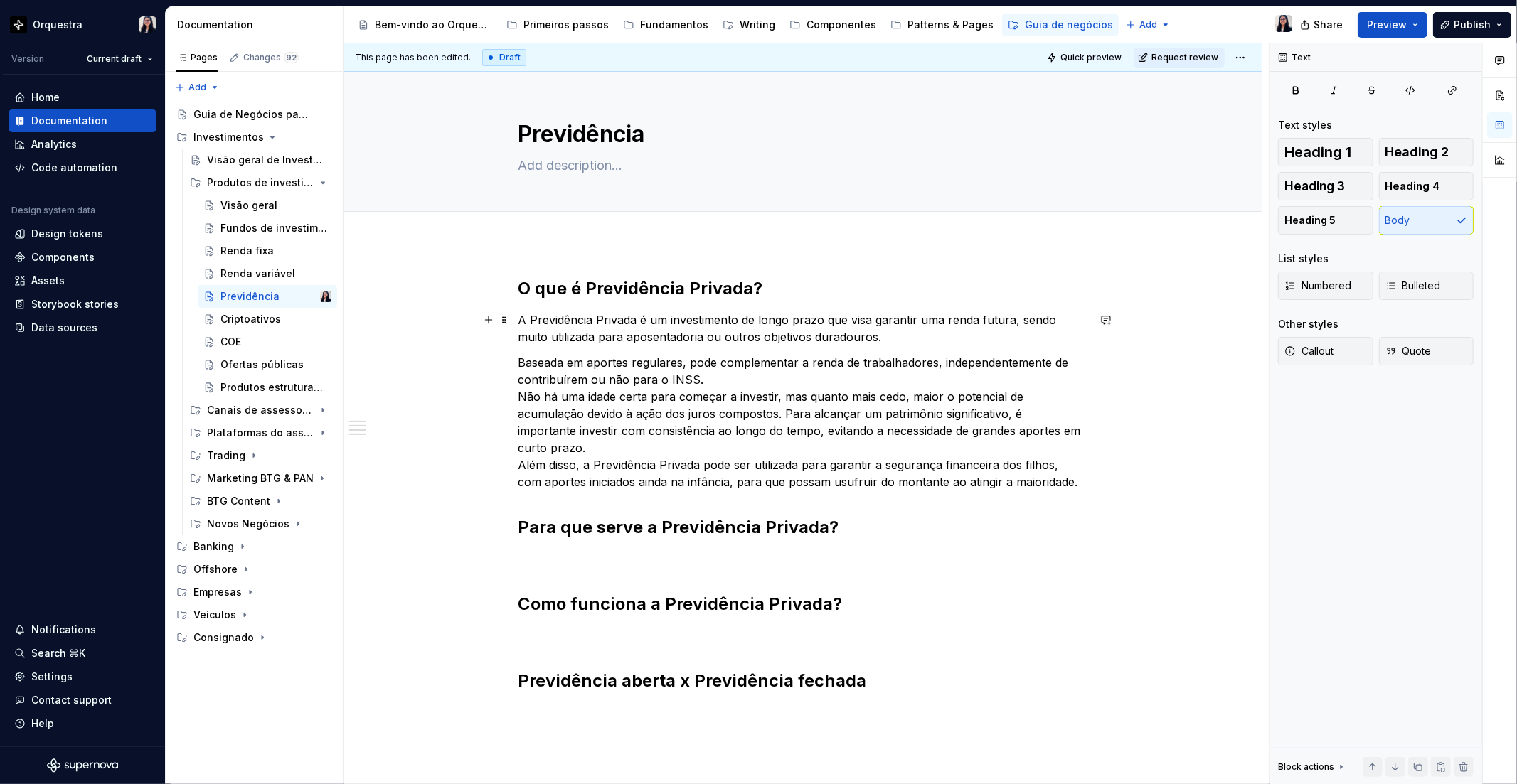
click at [799, 335] on p "A Previdência Privada é um investimento de longo prazo que visa garantir uma re…" at bounding box center [802, 328] width 568 height 34
click at [794, 335] on p "A Previdência Privada é um investimento de longo prazo que visa garantir uma re…" at bounding box center [802, 328] width 568 height 34
click at [856, 343] on p "A Previdência Privada é um investimento de longo prazo que visa garantir uma re…" at bounding box center [802, 328] width 568 height 34
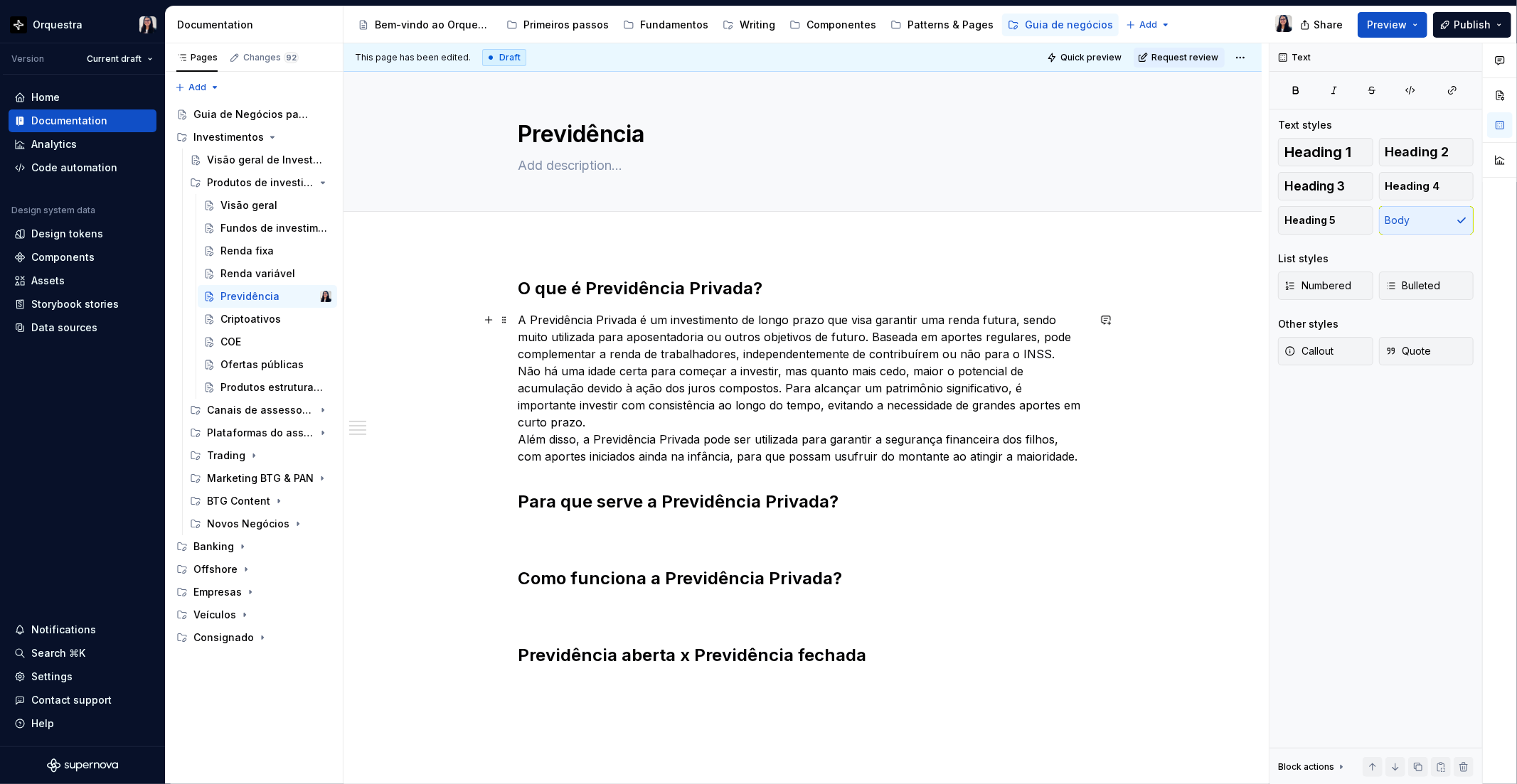
click at [674, 355] on p "A Previdência Privada é um investimento de longo prazo que visa garantir uma re…" at bounding box center [802, 388] width 568 height 153
click at [522, 372] on p "A Previdência Privada é um investimento de longo prazo que visa garantir uma re…" at bounding box center [802, 388] width 568 height 153
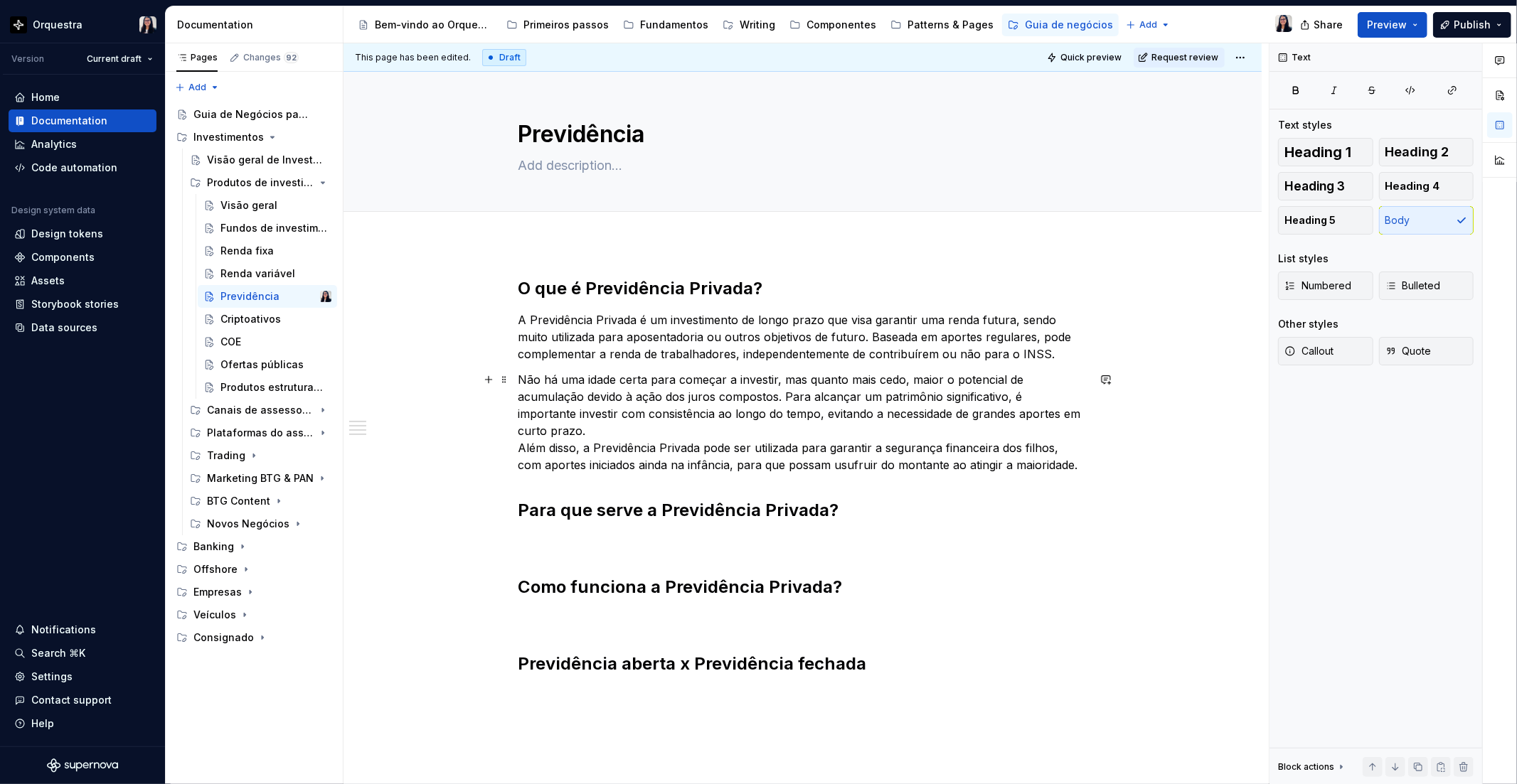
click at [595, 431] on p "Não há uma idade certa para começar a investir, mas quanto mais cedo, maior o p…" at bounding box center [802, 423] width 568 height 102
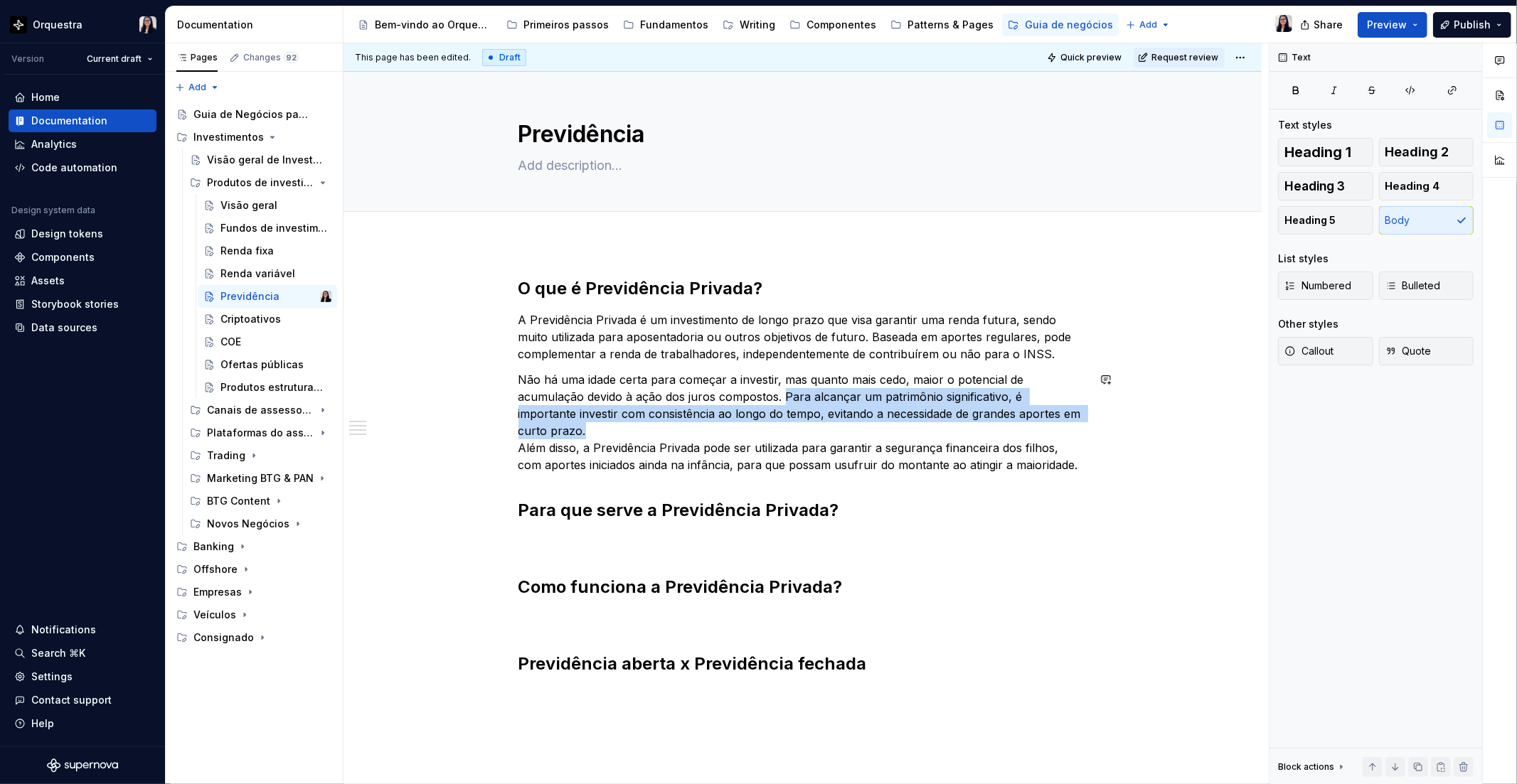
click at [783, 397] on p "Não há uma idade certa para começar a investir, mas quanto mais cedo, maior o p…" at bounding box center [802, 423] width 568 height 102
click at [806, 412] on p "Não há uma idade certa para começar a investir, mas quanto mais cedo, maior o p…" at bounding box center [802, 423] width 568 height 102
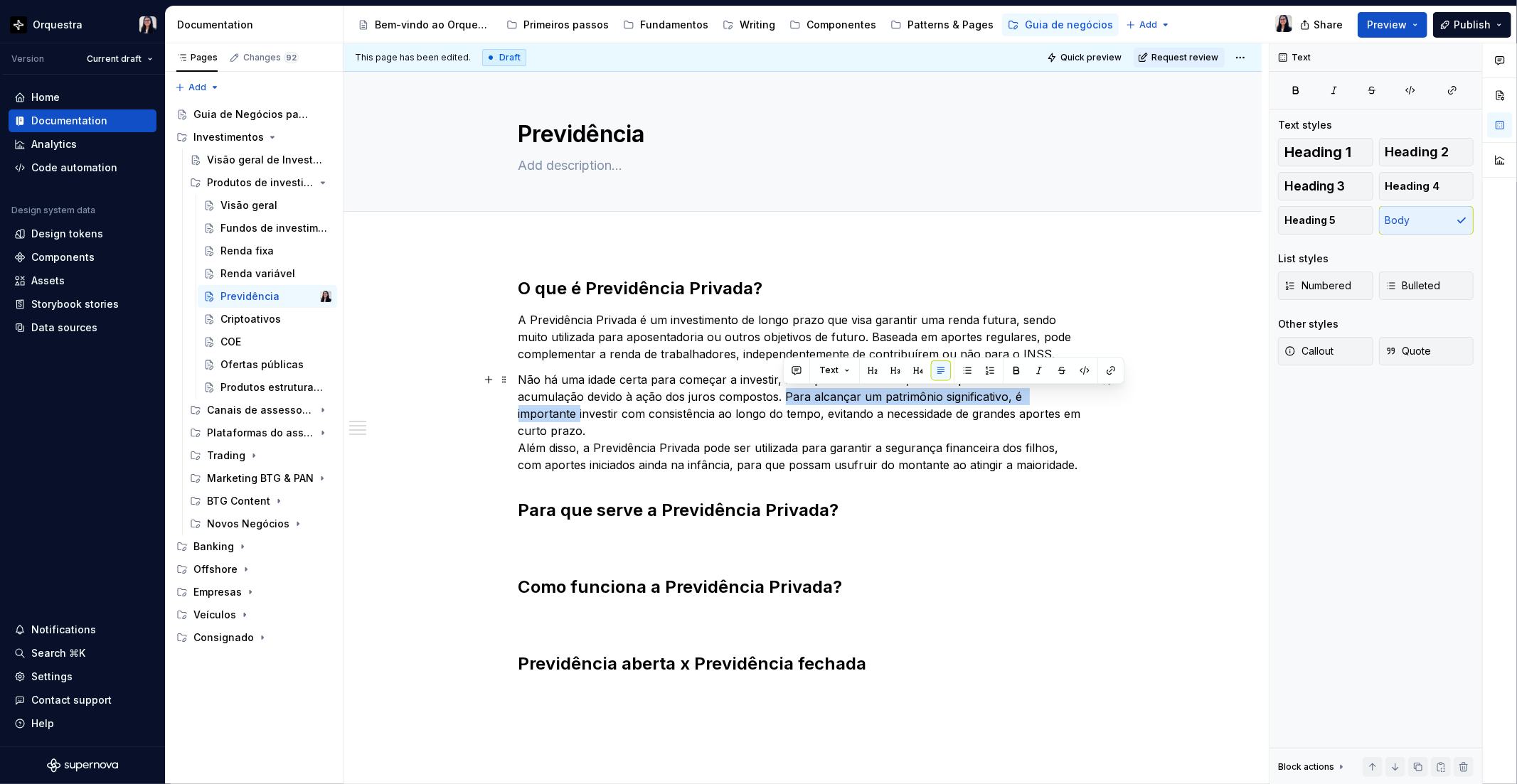
drag, startPoint x: 785, startPoint y: 395, endPoint x: 1082, endPoint y: 396, distance: 297.0
click at [1082, 396] on p "Não há uma idade certa para começar a investir, mas quanto mais cedo, maior o p…" at bounding box center [802, 423] width 568 height 102
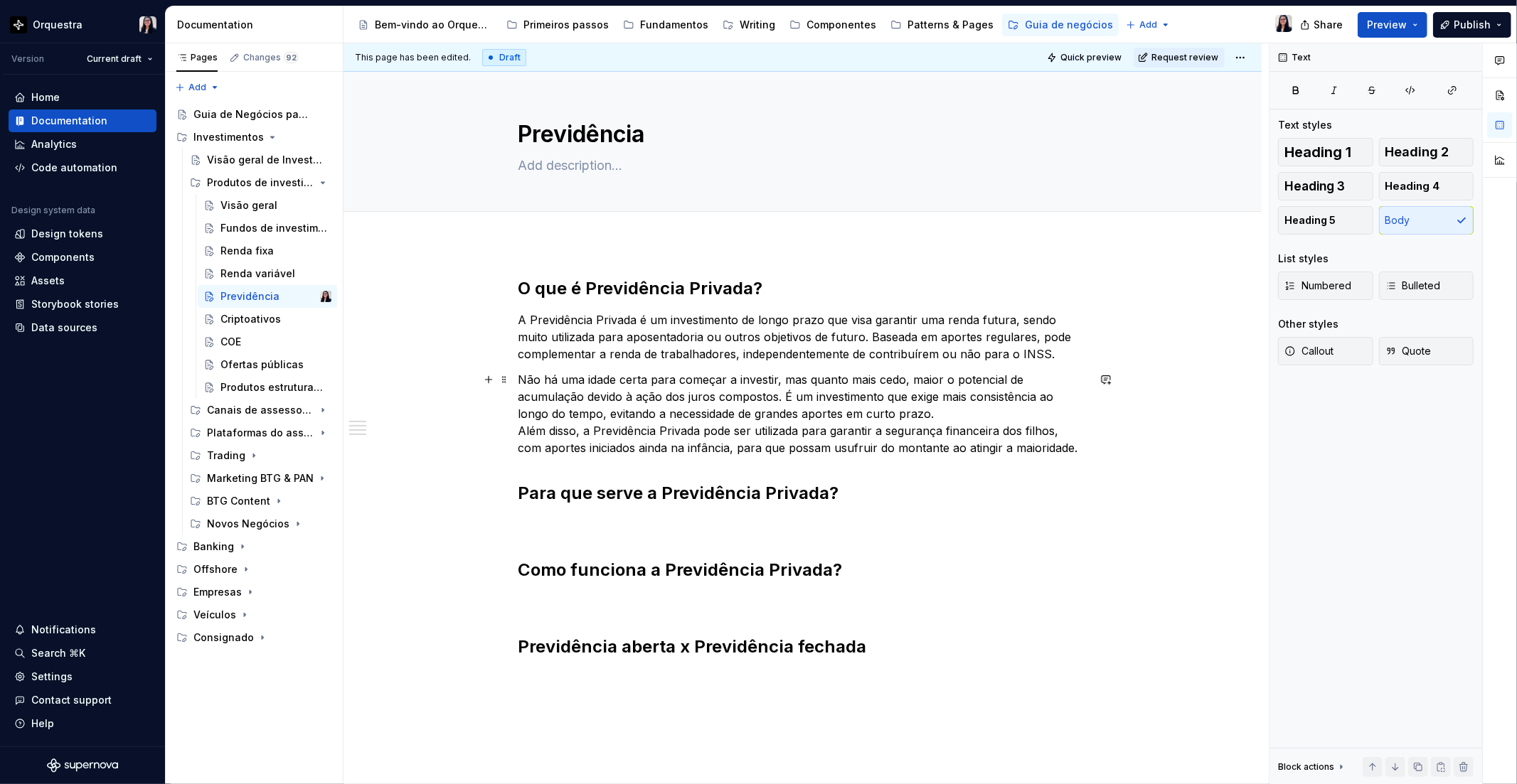
click at [1043, 399] on p "Não há uma idade certa para começar a investir, mas quanto mais cedo, maior o p…" at bounding box center [802, 414] width 568 height 85
click at [518, 428] on p "Não há uma idade certa para começar a investir, mas quanto mais cedo, maior o p…" at bounding box center [802, 414] width 568 height 85
click at [583, 429] on p "Não há uma idade certa para começar a investir, mas quanto mais cedo, maior o p…" at bounding box center [802, 414] width 568 height 85
click at [738, 435] on p "Não há uma idade certa para começar a investir, mas quanto mais cedo, maior o p…" at bounding box center [802, 414] width 568 height 85
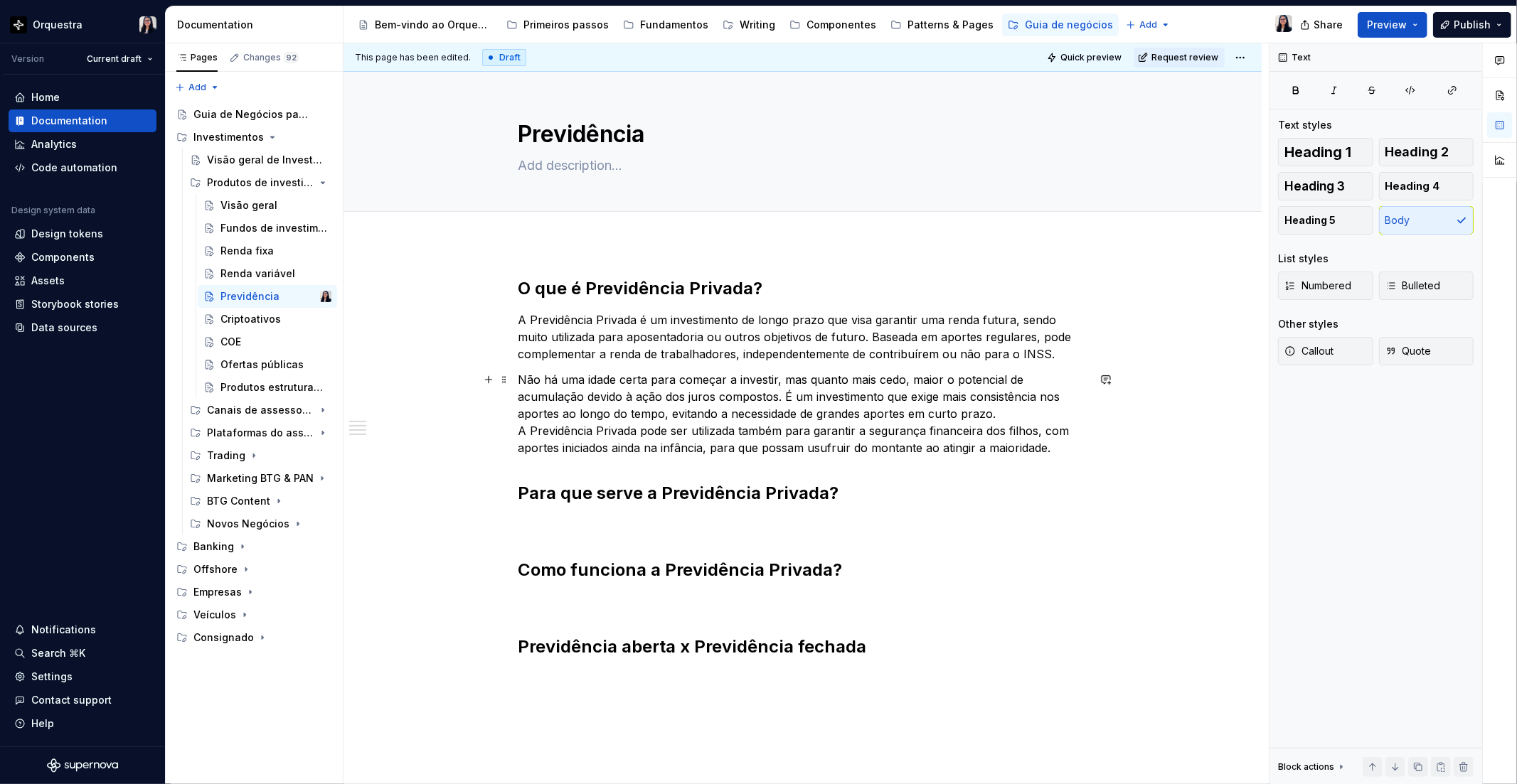
click at [1017, 413] on p "Não há uma idade certa para começar a investir, mas quanto mais cedo, maior o p…" at bounding box center [802, 414] width 568 height 85
click at [1024, 442] on p "Não há uma idade certa para começar a investir, mas quanto mais cedo, maior o p…" at bounding box center [802, 414] width 568 height 85
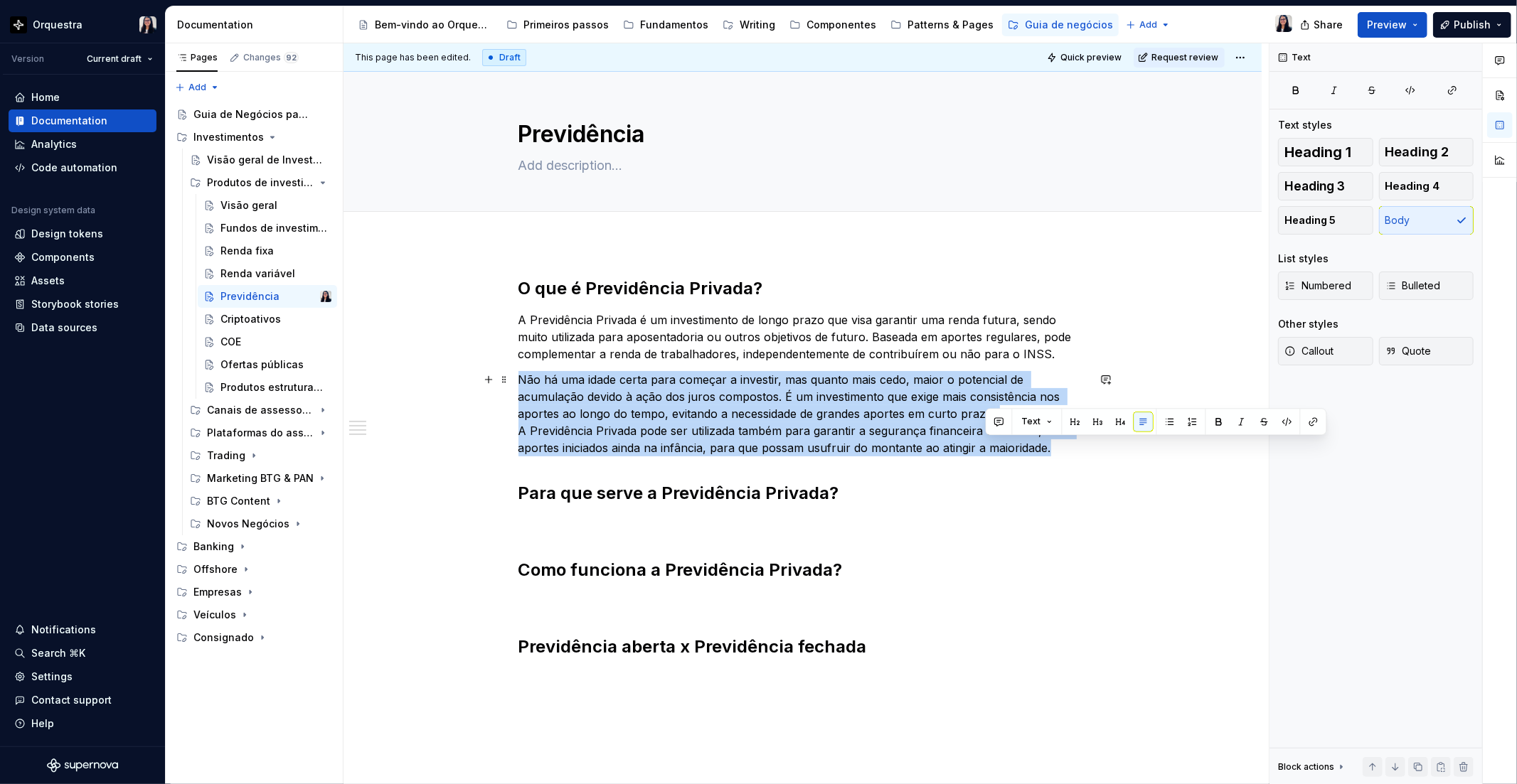
click at [1024, 442] on p "Não há uma idade certa para começar a investir, mas quanto mais cedo, maior o p…" at bounding box center [802, 414] width 568 height 85
click at [1012, 442] on p "Não há uma idade certa para começar a investir, mas quanto mais cedo, maior o p…" at bounding box center [802, 414] width 568 height 85
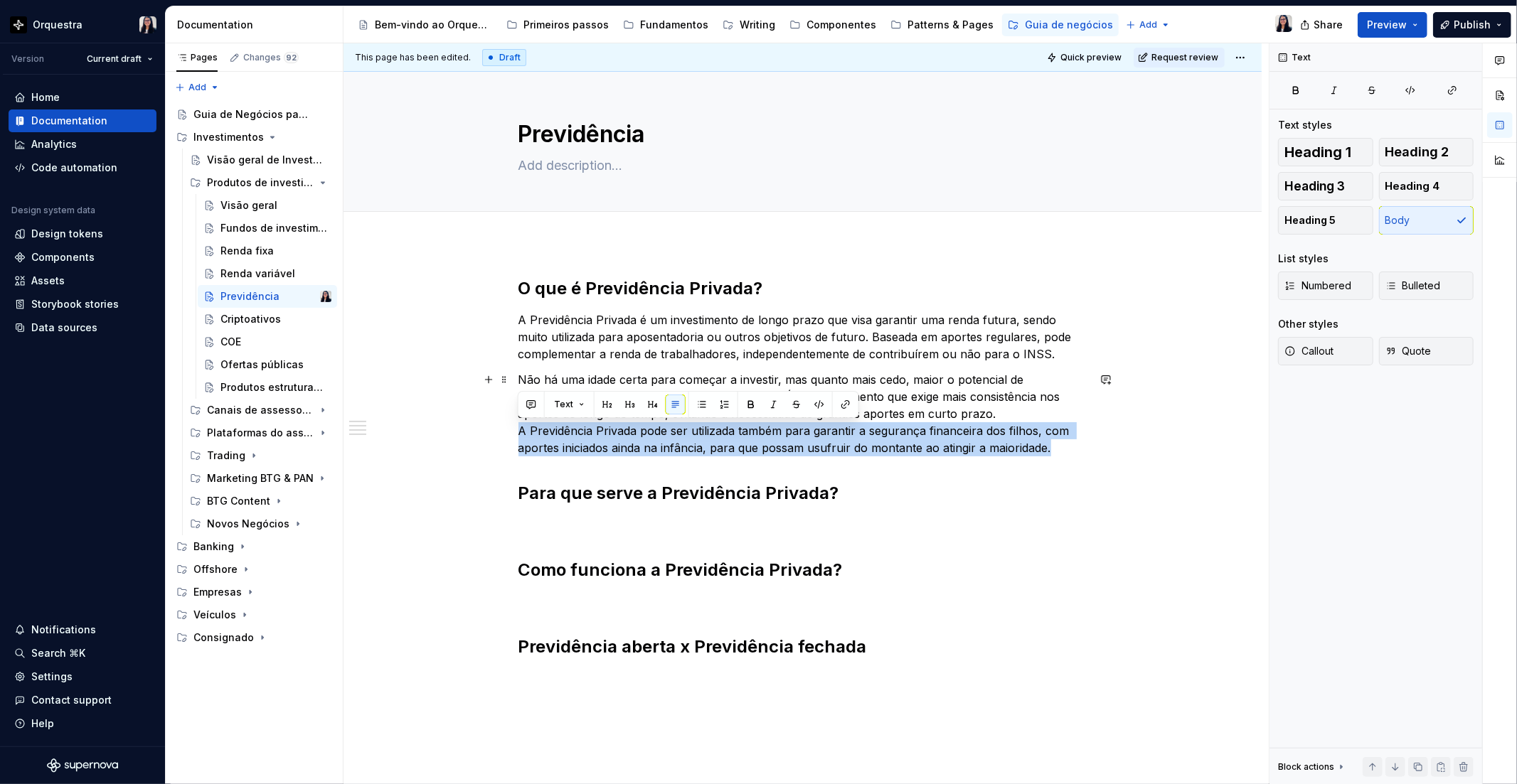
drag, startPoint x: 1060, startPoint y: 451, endPoint x: 502, endPoint y: 424, distance: 558.7
click at [502, 424] on div "O que é Previdência Privada? A Previdência Privada é um investimento de longo p…" at bounding box center [802, 576] width 918 height 667
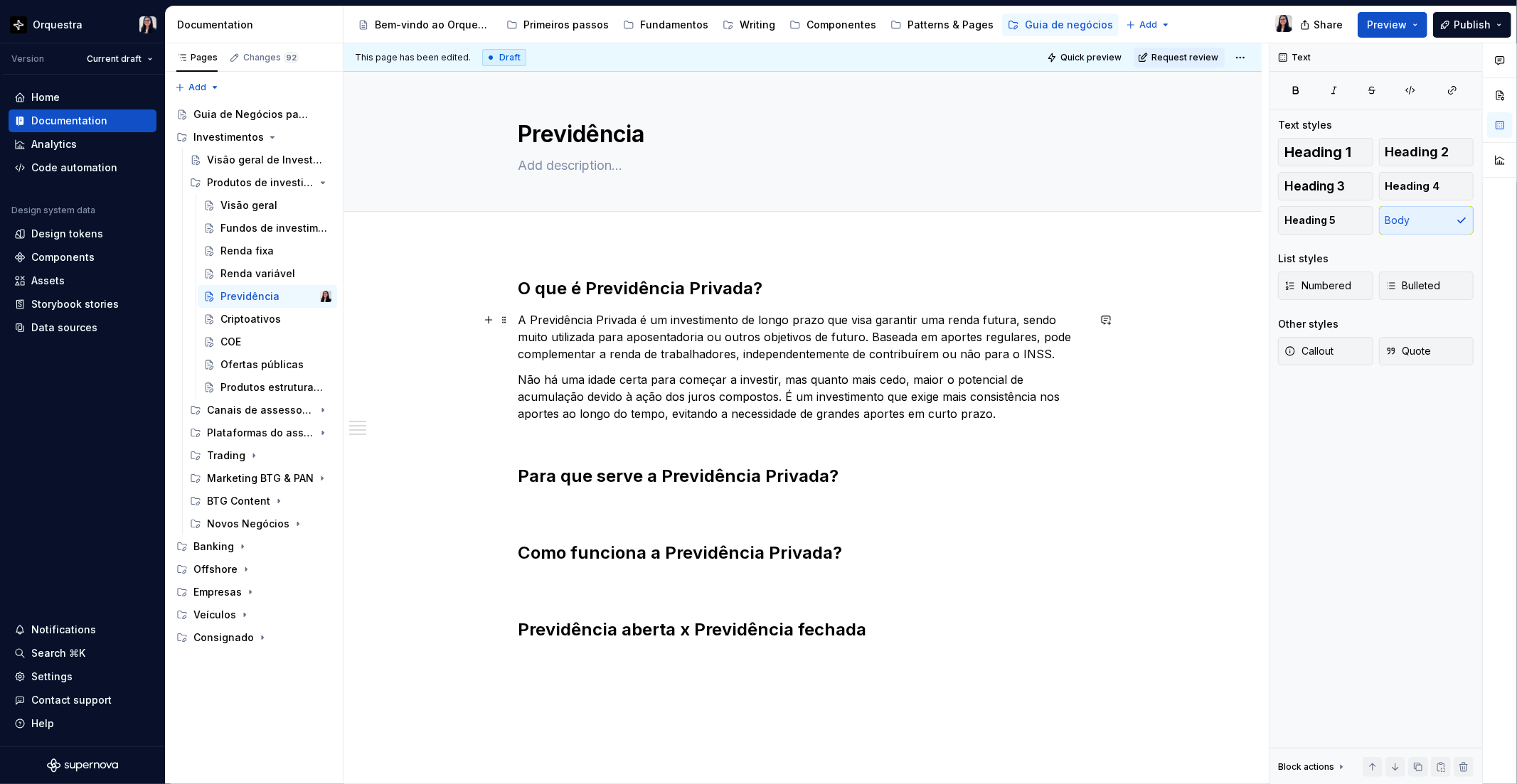
click at [1051, 356] on p "A Previdência Privada é um investimento de longo prazo que visa garantir uma re…" at bounding box center [802, 337] width 568 height 51
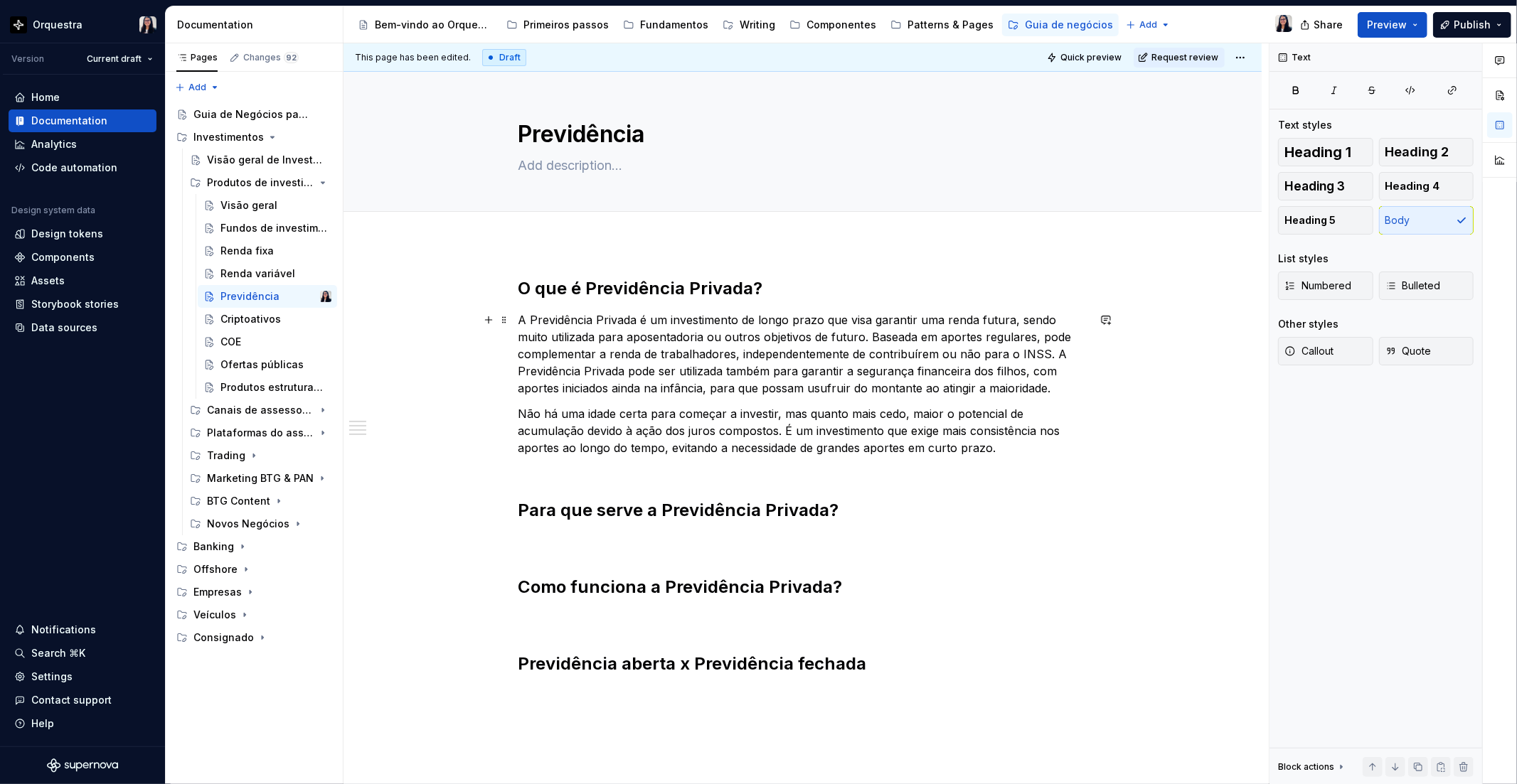
click at [834, 337] on p "A Previdência Privada é um investimento de longo prazo que visa garantir uma re…" at bounding box center [802, 354] width 568 height 85
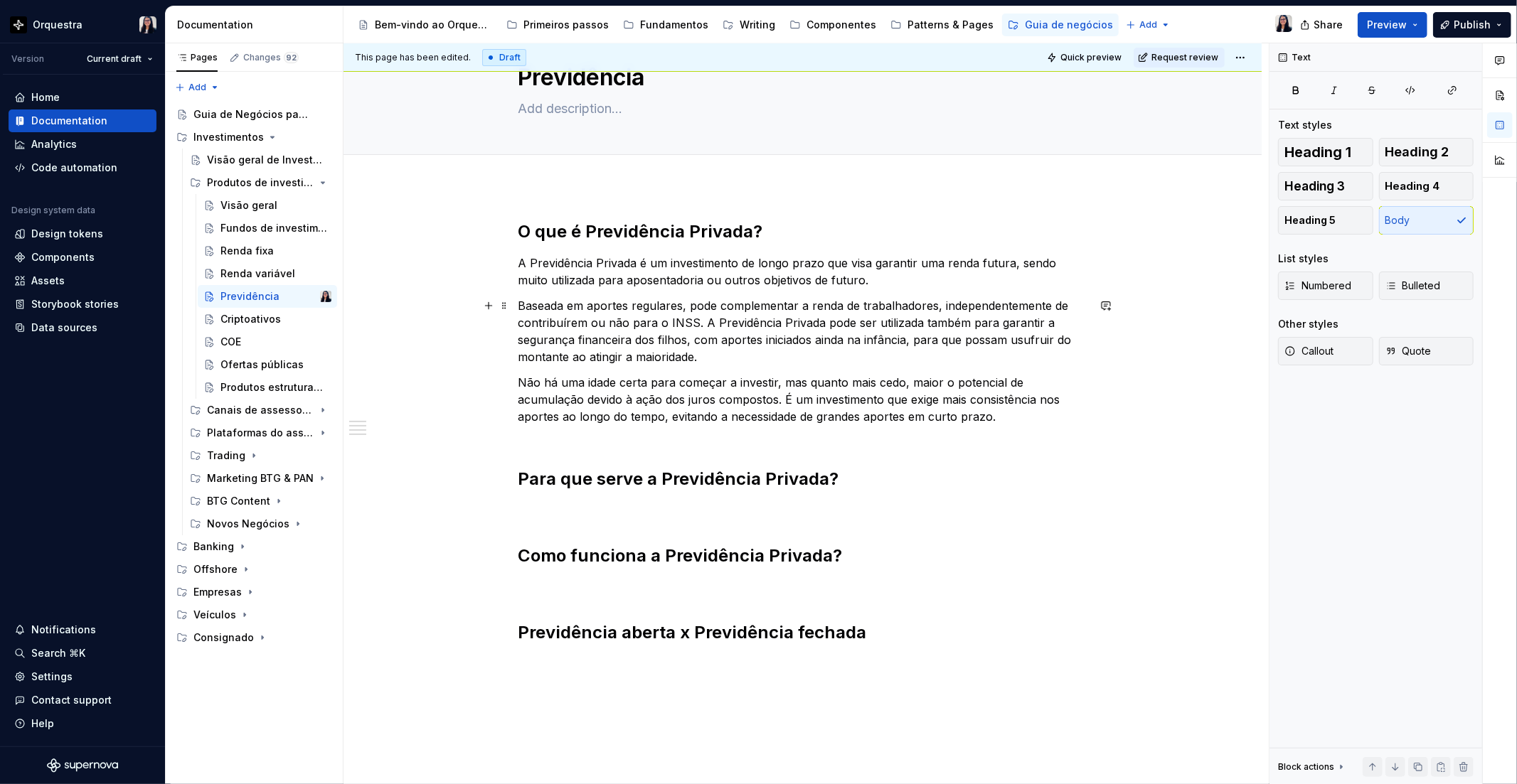
scroll to position [79, 0]
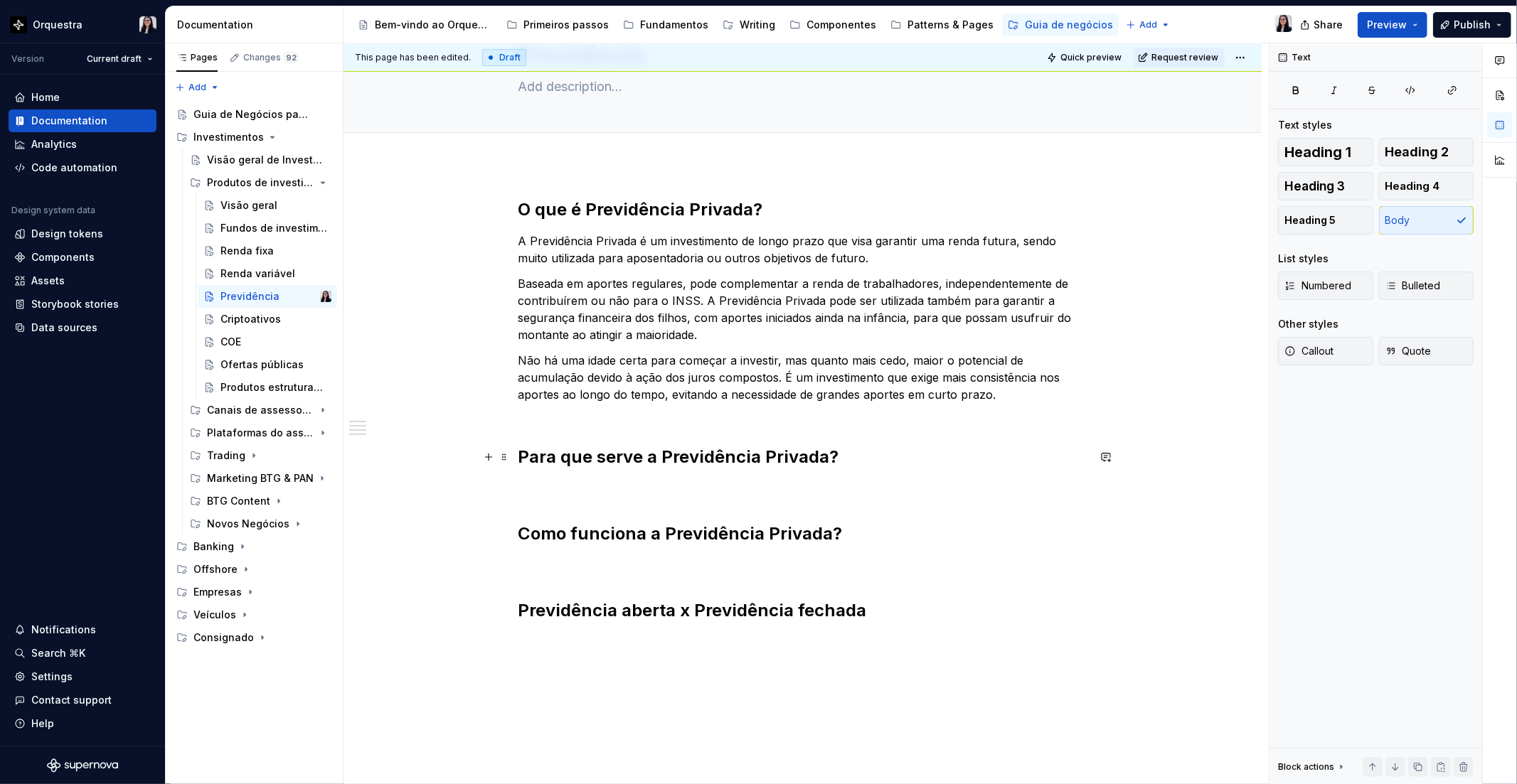
click at [627, 459] on h2 "Para que serve a Previdência Privada?" at bounding box center [802, 457] width 568 height 23
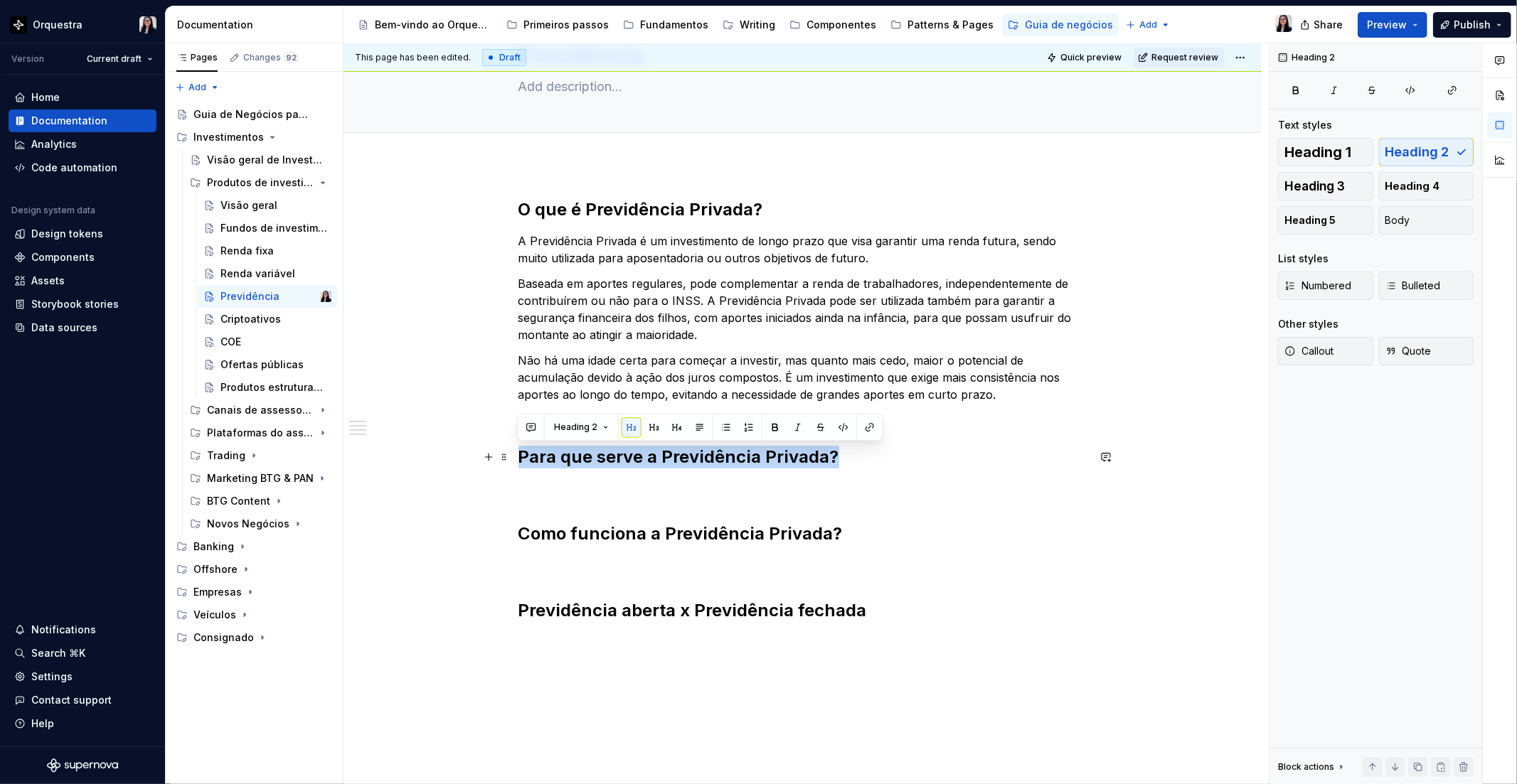
click at [627, 459] on h2 "Para que serve a Previdência Privada?" at bounding box center [802, 457] width 568 height 23
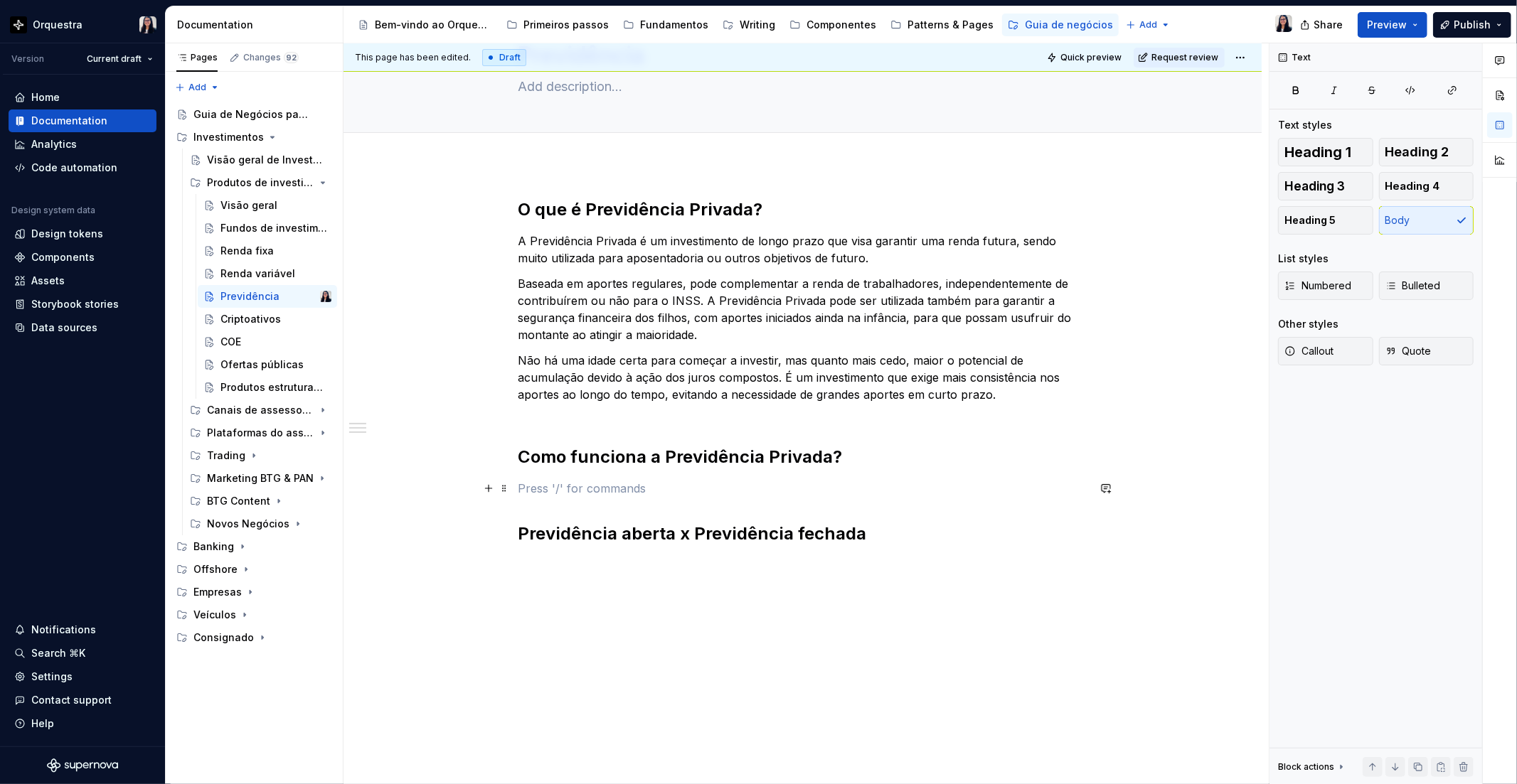
click at [539, 493] on p at bounding box center [802, 488] width 568 height 17
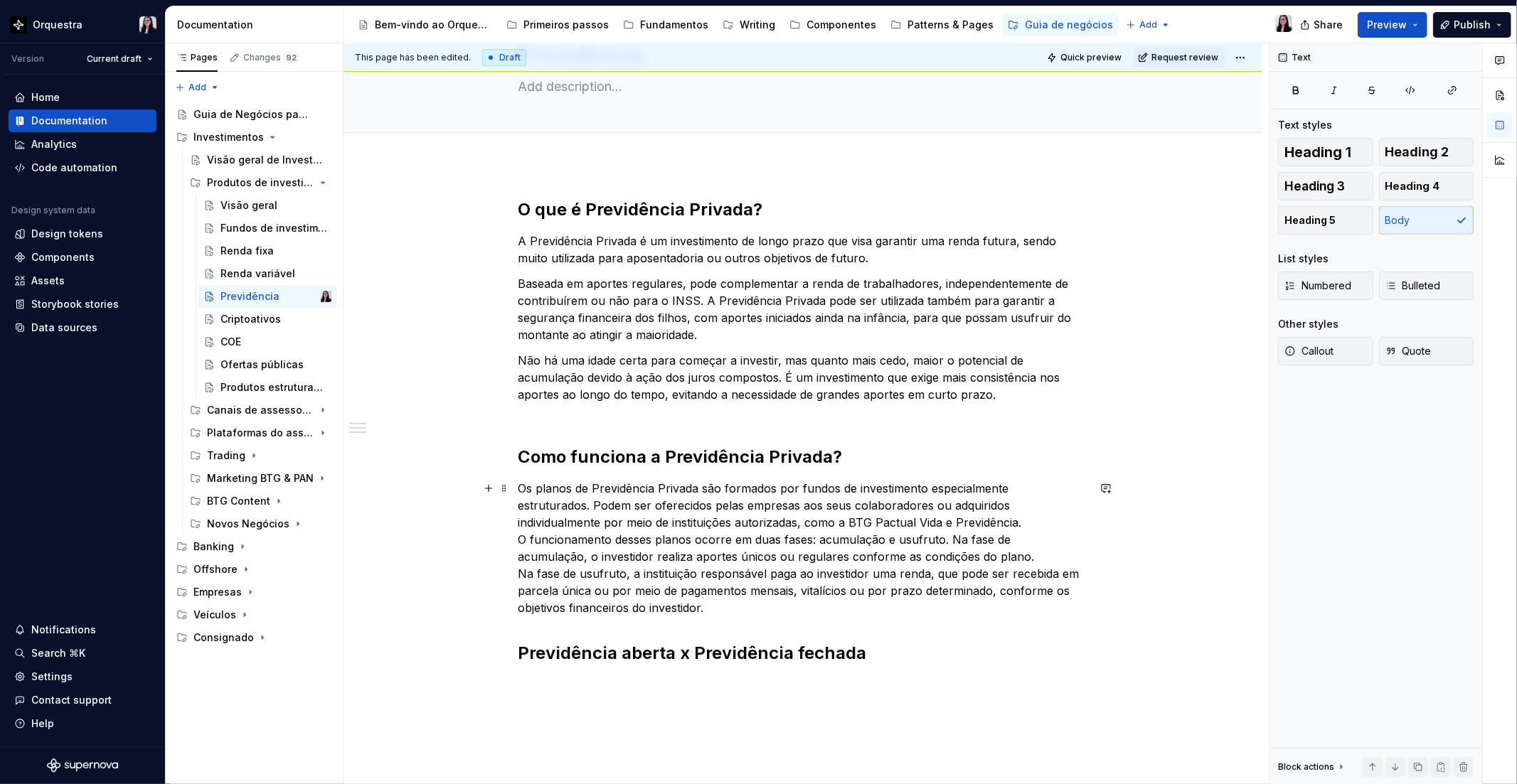
click at [904, 516] on p "Os planos de Previdência Privada são formados por fundos de investimento especi…" at bounding box center [802, 548] width 568 height 136
click at [661, 523] on p "Os planos de Previdência Privada são formados por fundos de investimento especi…" at bounding box center [802, 548] width 568 height 136
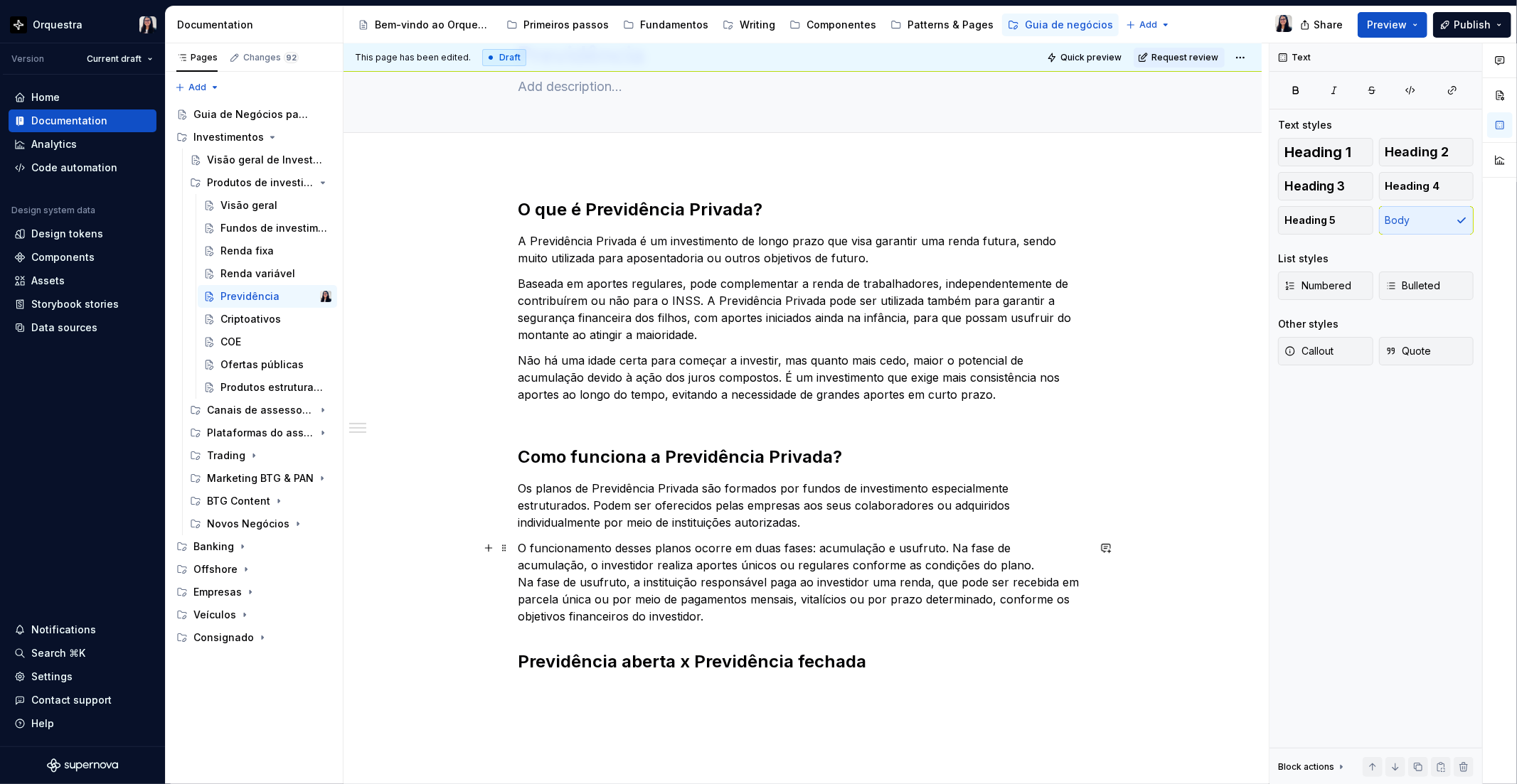
click at [1012, 573] on p "O funcionamento desses planos ocorre em duas fases: acumulação e usufruto. Na f…" at bounding box center [802, 582] width 568 height 85
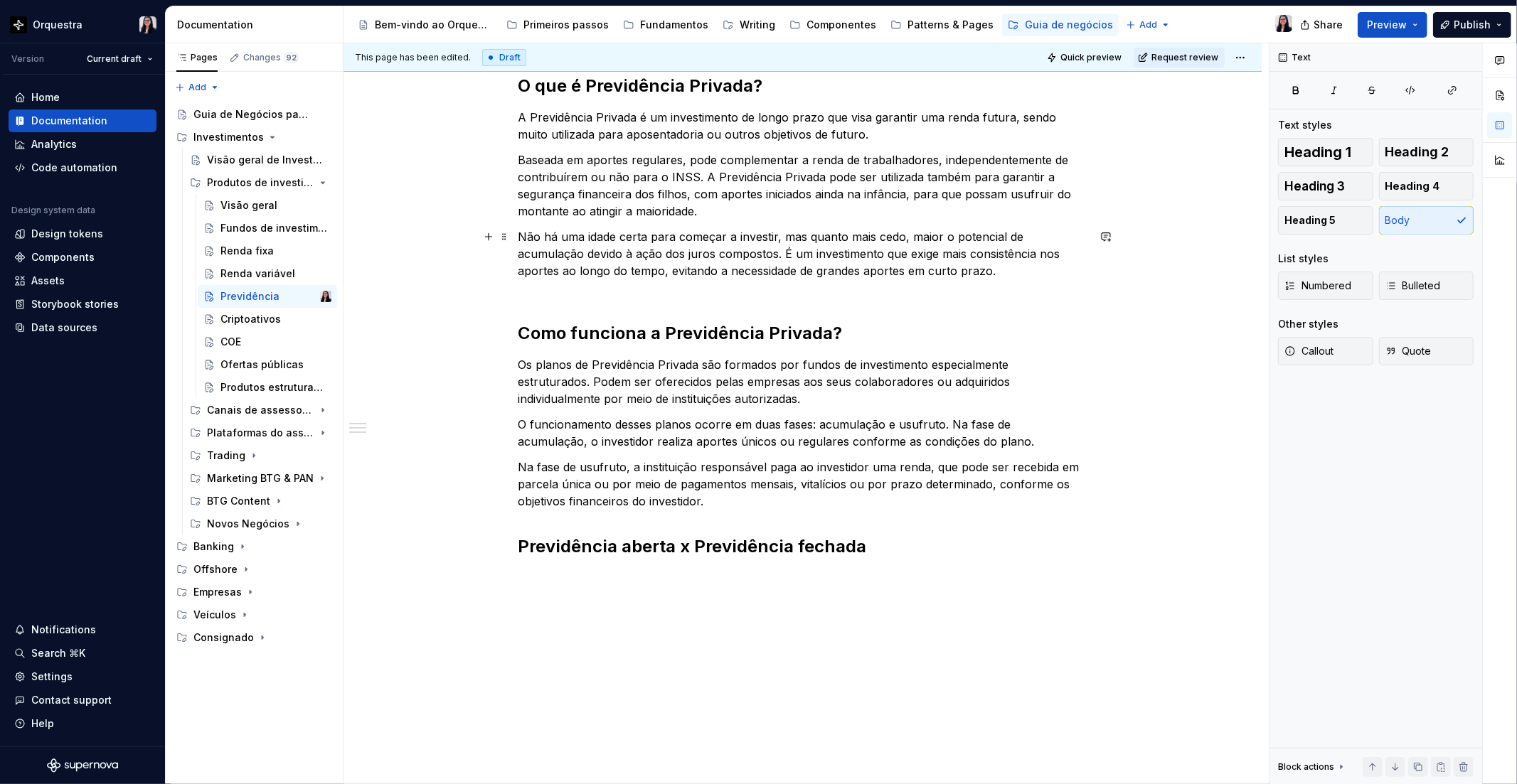
scroll to position [228, 0]
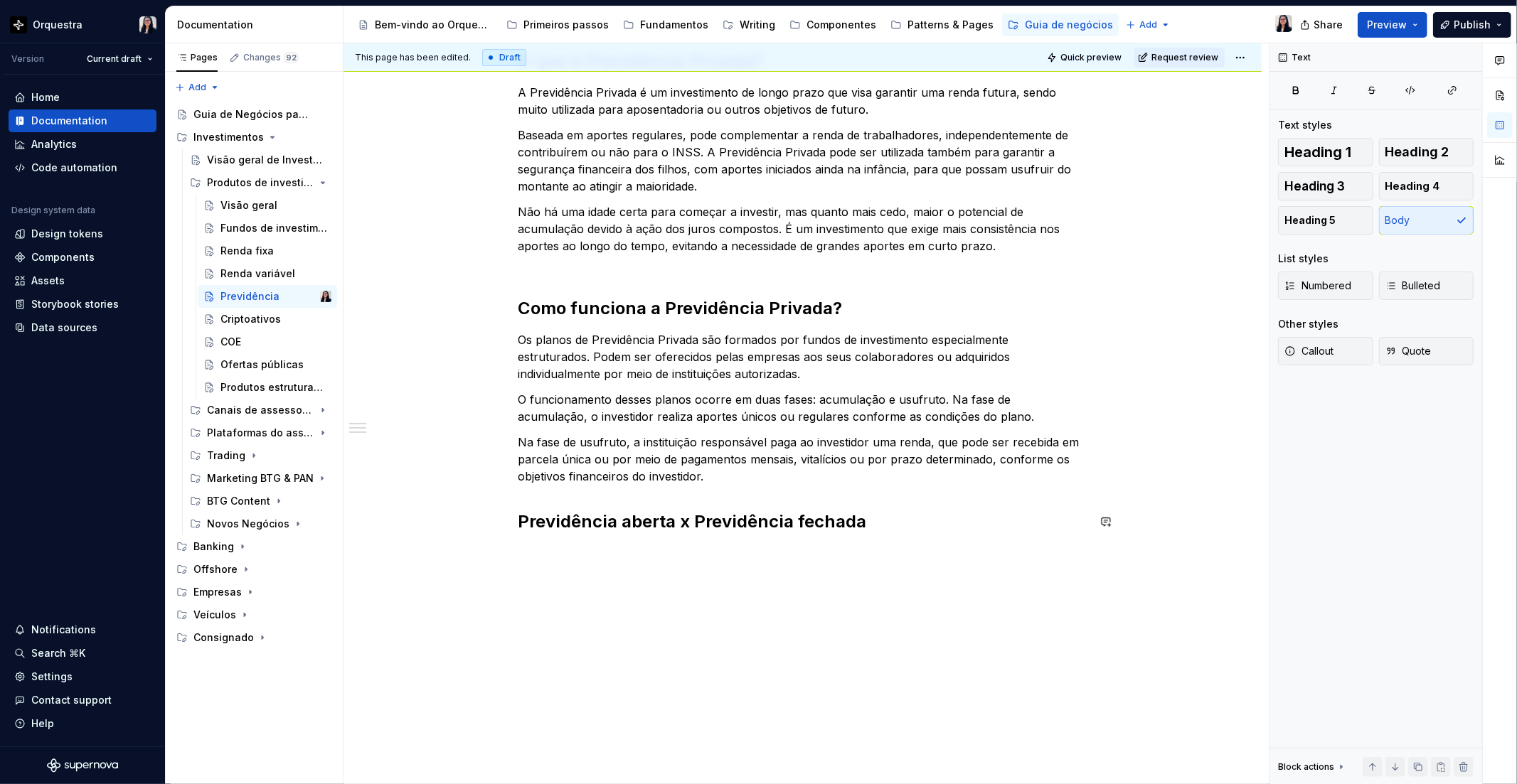
click at [631, 494] on div "O que é Previdência Privada? A Previdência Privada é um investimento de longo p…" at bounding box center [802, 291] width 568 height 483
click at [717, 485] on div "O que é Previdência Privada? A Previdência Privada é um investimento de longo p…" at bounding box center [802, 291] width 568 height 483
click at [712, 479] on p "Na fase de usufruto, a instituição responsável paga ao investidor uma renda, qu…" at bounding box center [802, 459] width 568 height 51
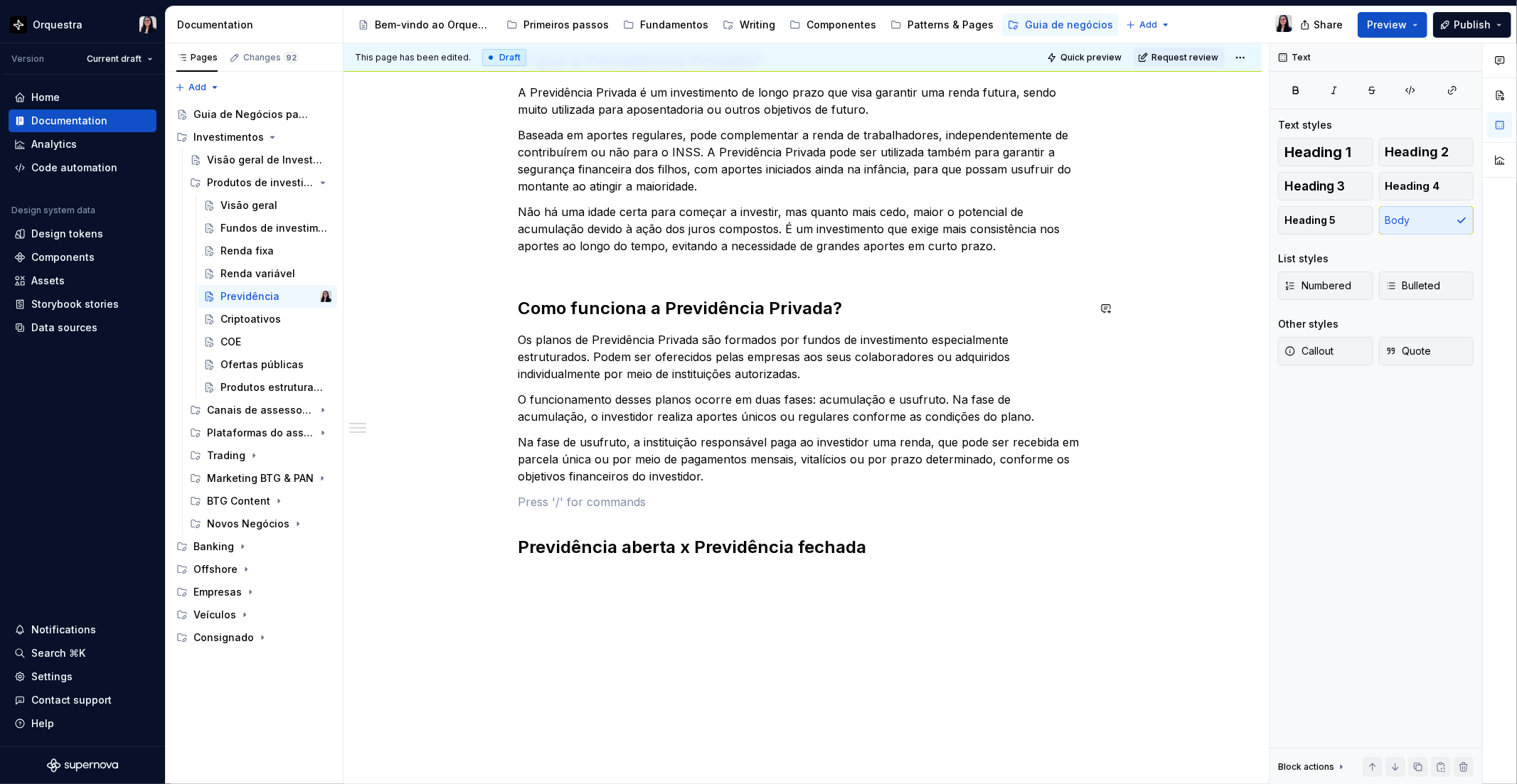
click at [806, 274] on div "O que é Previdência Privada? A Previdência Privada é um investimento de longo p…" at bounding box center [802, 303] width 568 height 509
click at [689, 259] on p "Não há uma idade certa para começar a investir, mas quanto mais cedo, maior o p…" at bounding box center [802, 238] width 568 height 68
click at [624, 290] on div "O que é Previdência Privada? A Previdência Privada é um investimento de longo p…" at bounding box center [802, 303] width 568 height 509
click at [623, 276] on div "O que é Previdência Privada? A Previdência Privada é um investimento de longo p…" at bounding box center [802, 303] width 568 height 509
click at [1010, 251] on p "Não há uma idade certa para começar a investir, mas quanto mais cedo, maior o p…" at bounding box center [802, 238] width 568 height 68
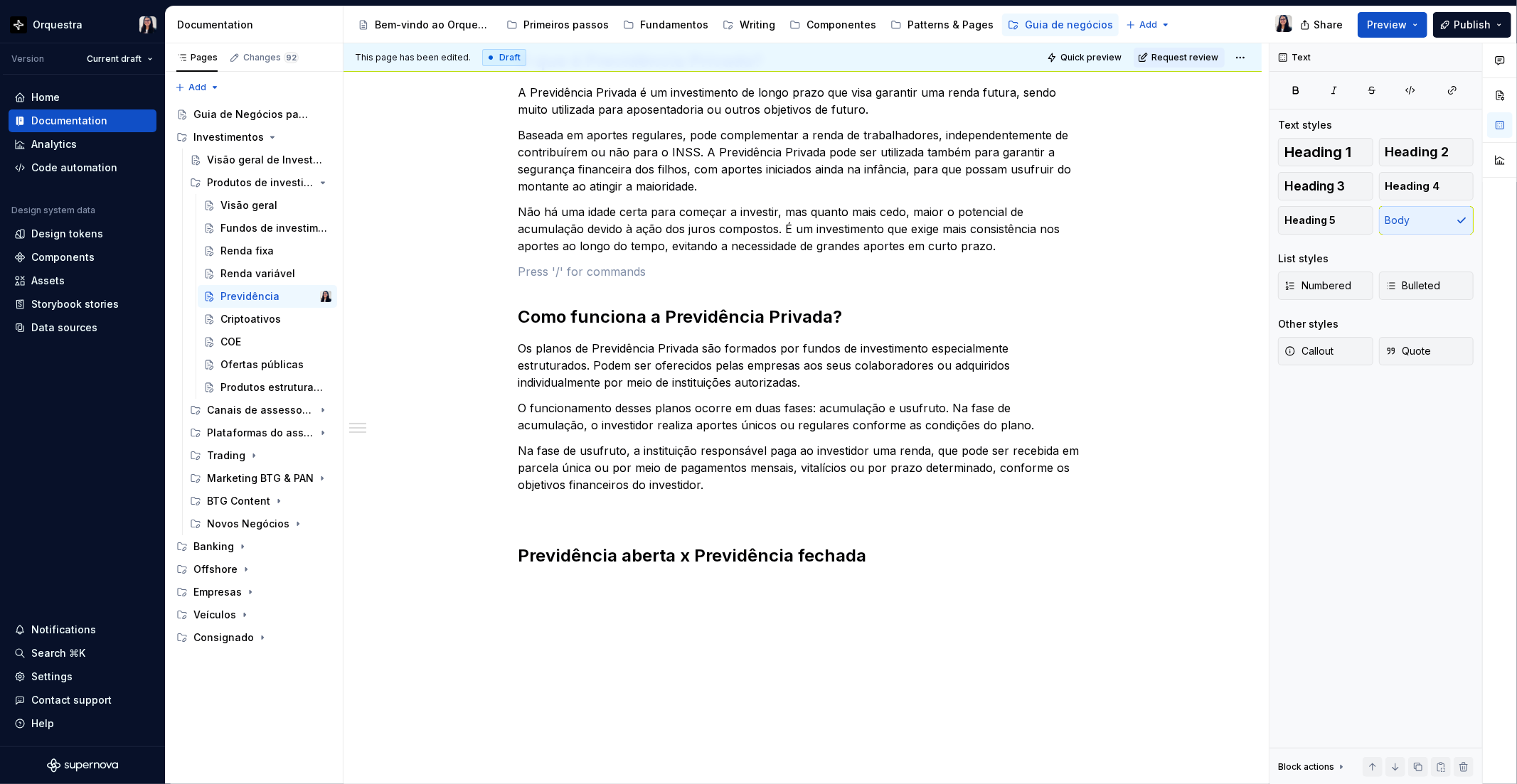
click at [534, 597] on div "O que é Previdência Privada? A Previdência Privada é um investimento de longo p…" at bounding box center [802, 418] width 918 height 804
click at [549, 591] on p at bounding box center [802, 587] width 568 height 17
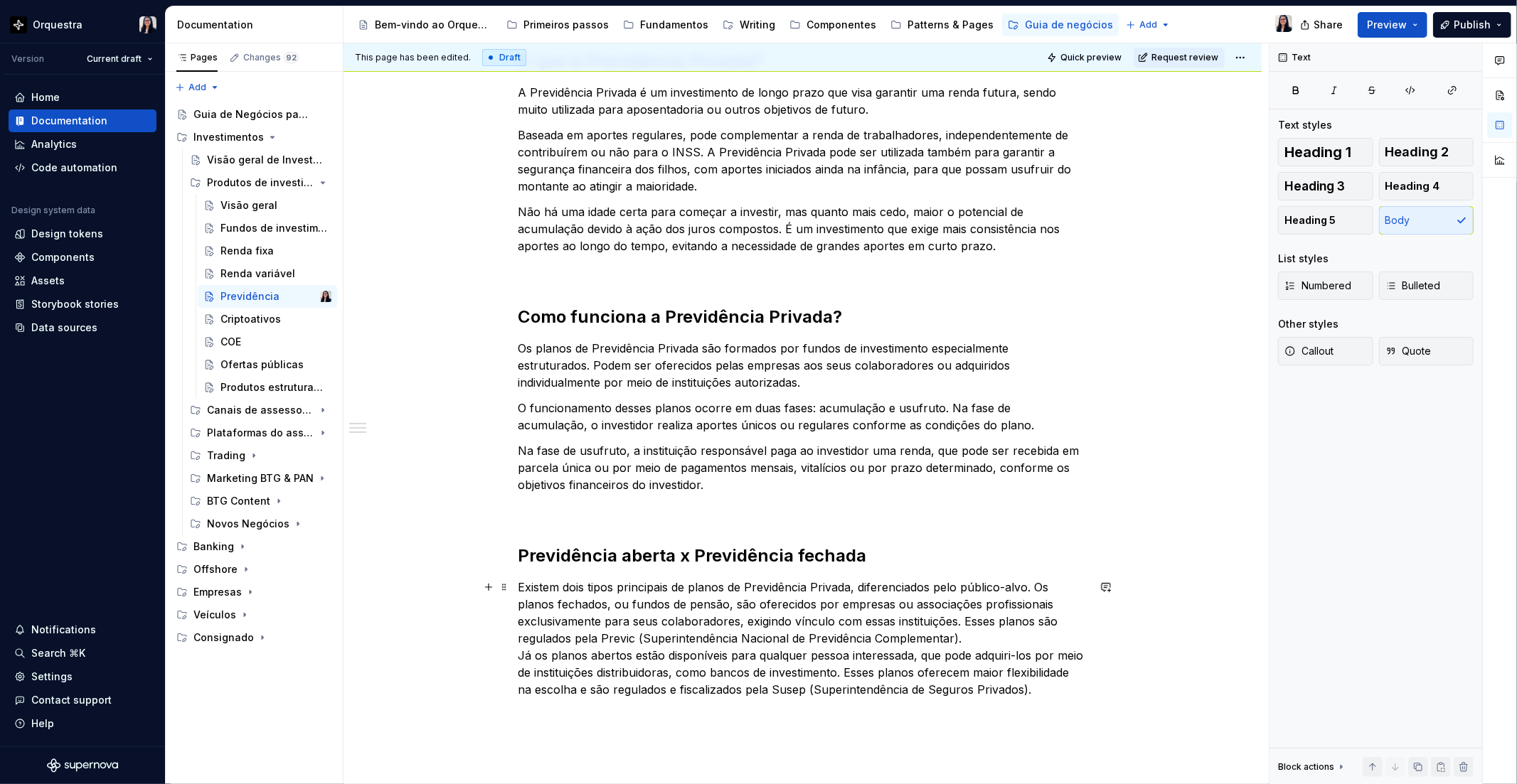
click at [974, 649] on p "Existem dois tipos principais de planos de Previdência Privada, diferenciados p…" at bounding box center [802, 638] width 568 height 119
click at [974, 643] on p "Existem dois tipos principais de planos de Previdência Privada, diferenciados p…" at bounding box center [802, 638] width 568 height 119
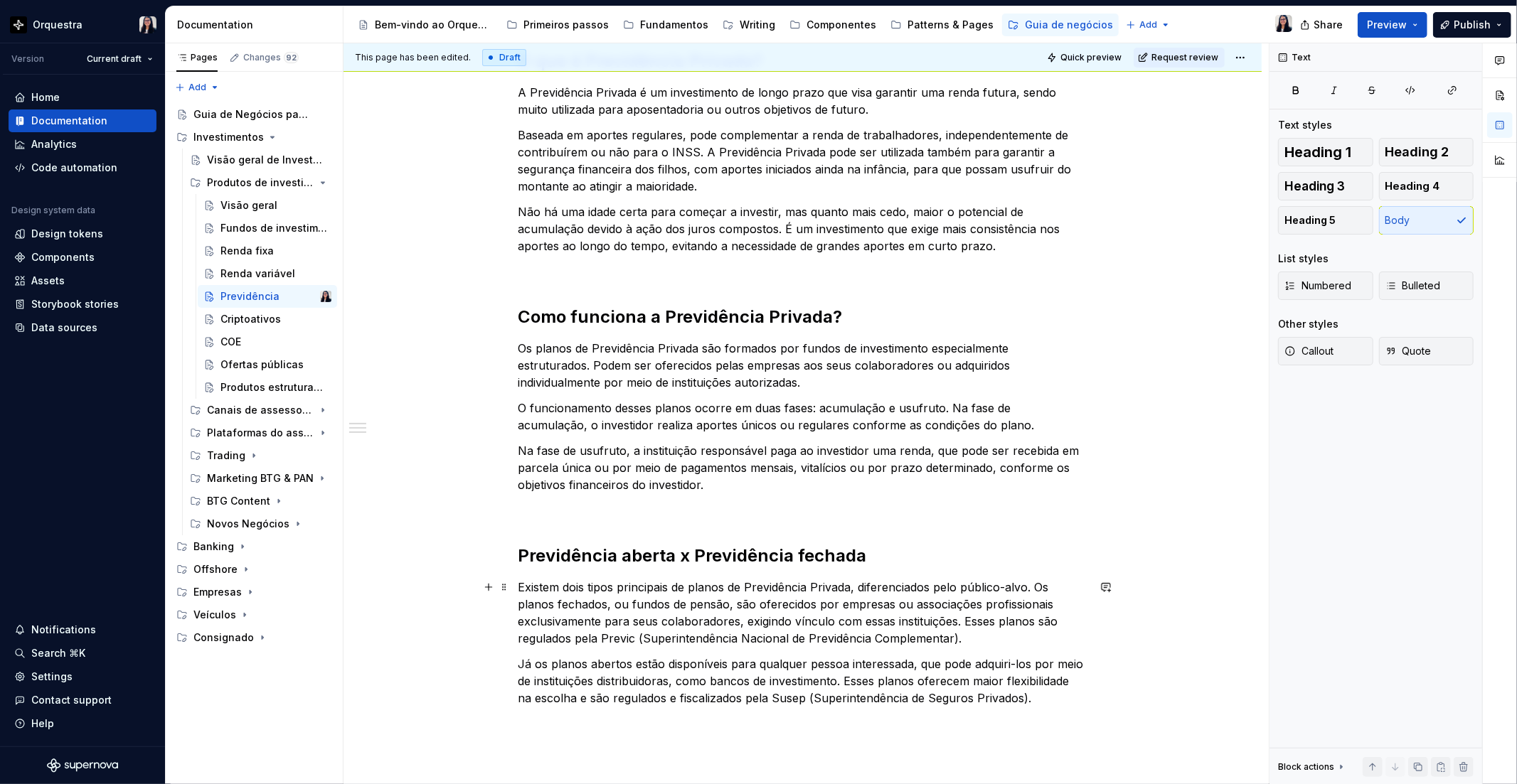
click at [956, 622] on p "Existem dois tipos principais de planos de Previdência Privada, diferenciados p…" at bounding box center [802, 613] width 568 height 68
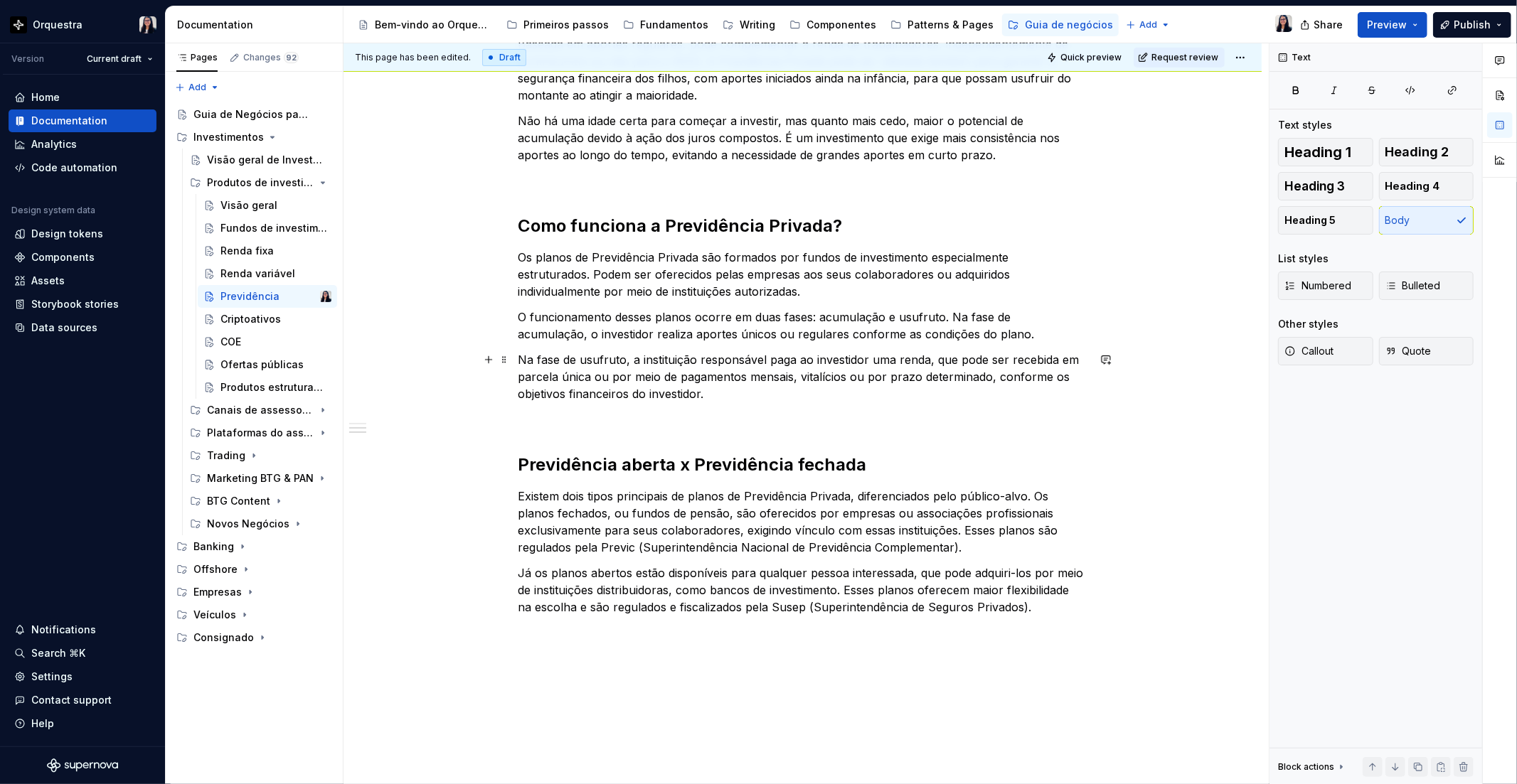
scroll to position [385, 0]
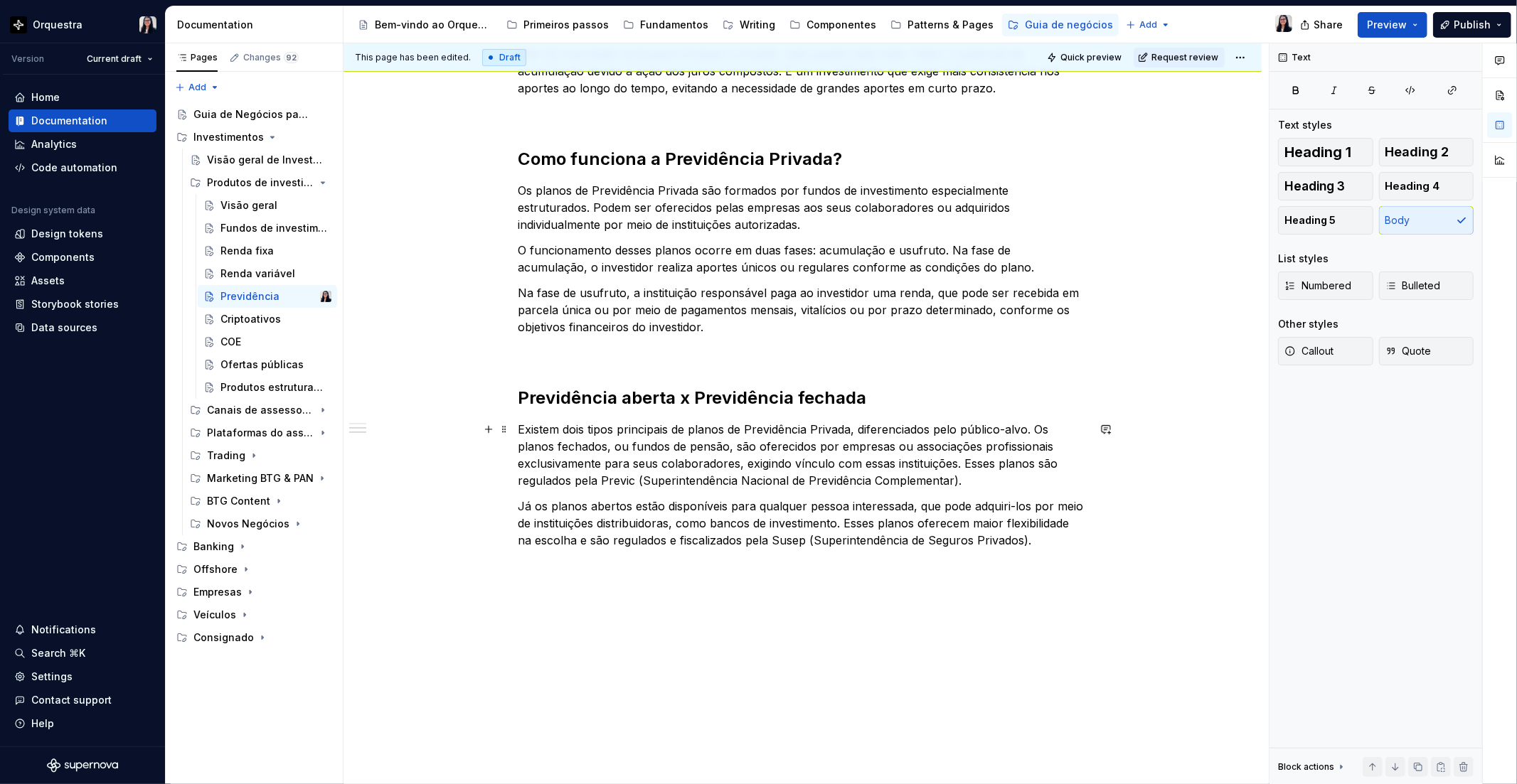
click at [1033, 429] on p "Existem dois tipos principais de planos de Previdência Privada, diferenciados p…" at bounding box center [802, 455] width 568 height 68
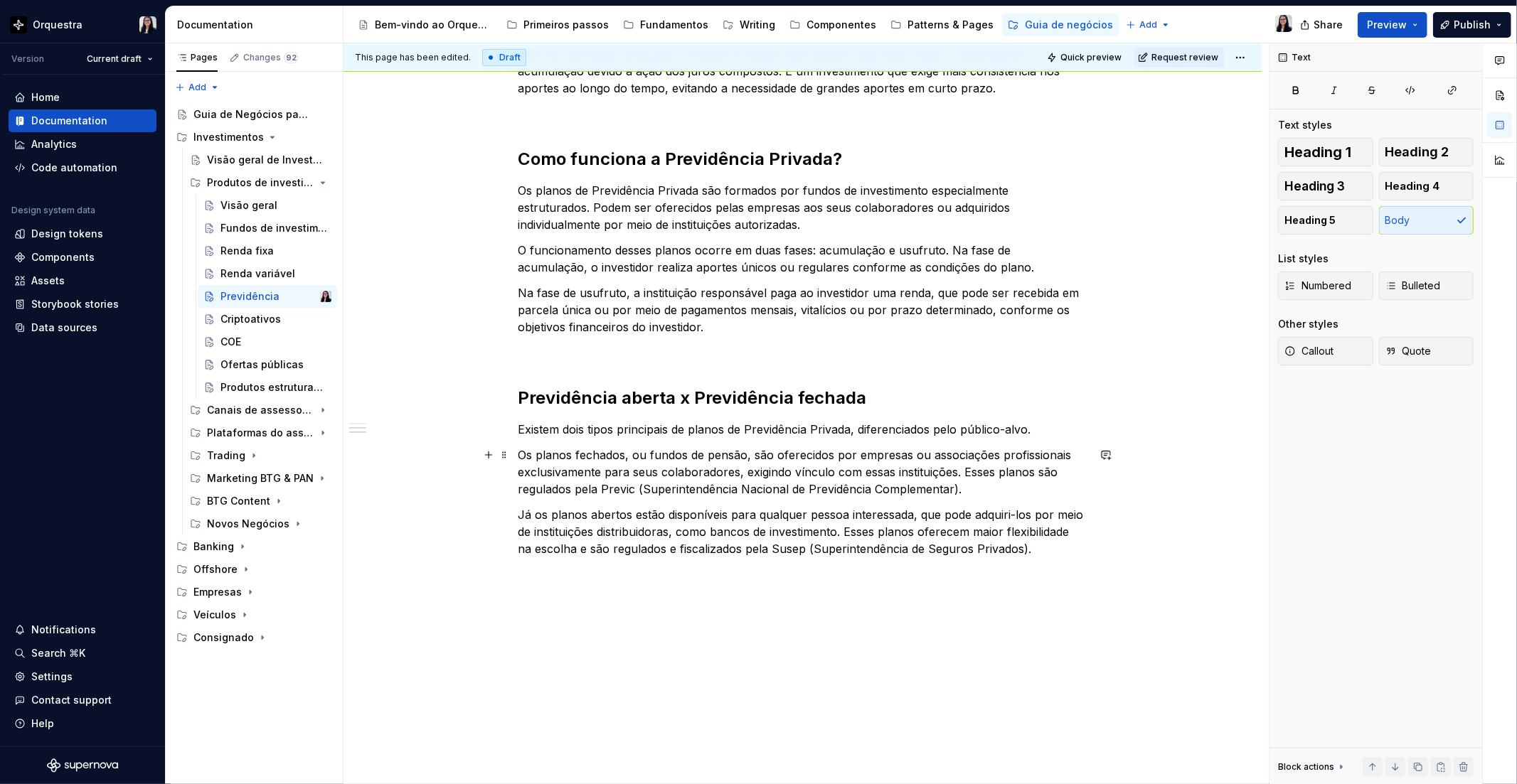
click at [534, 456] on p "Os planos fechados, ou fundos de pensão, são oferecidos por empresas ou associa…" at bounding box center [802, 472] width 568 height 51
click at [624, 453] on p "Os planos fechados, ou fundos de pensão, são oferecidos por empresas ou associa…" at bounding box center [802, 472] width 568 height 51
click at [764, 427] on button "button" at bounding box center [768, 428] width 20 height 20
click at [651, 456] on p "Os planos fechados , ou fundos de pensão, são oferecidos por empresas ou associ…" at bounding box center [802, 472] width 568 height 51
click at [745, 455] on p "Os planos fechados , ou fundos de pensão, são oferecidos por empresas ou associ…" at bounding box center [802, 472] width 568 height 51
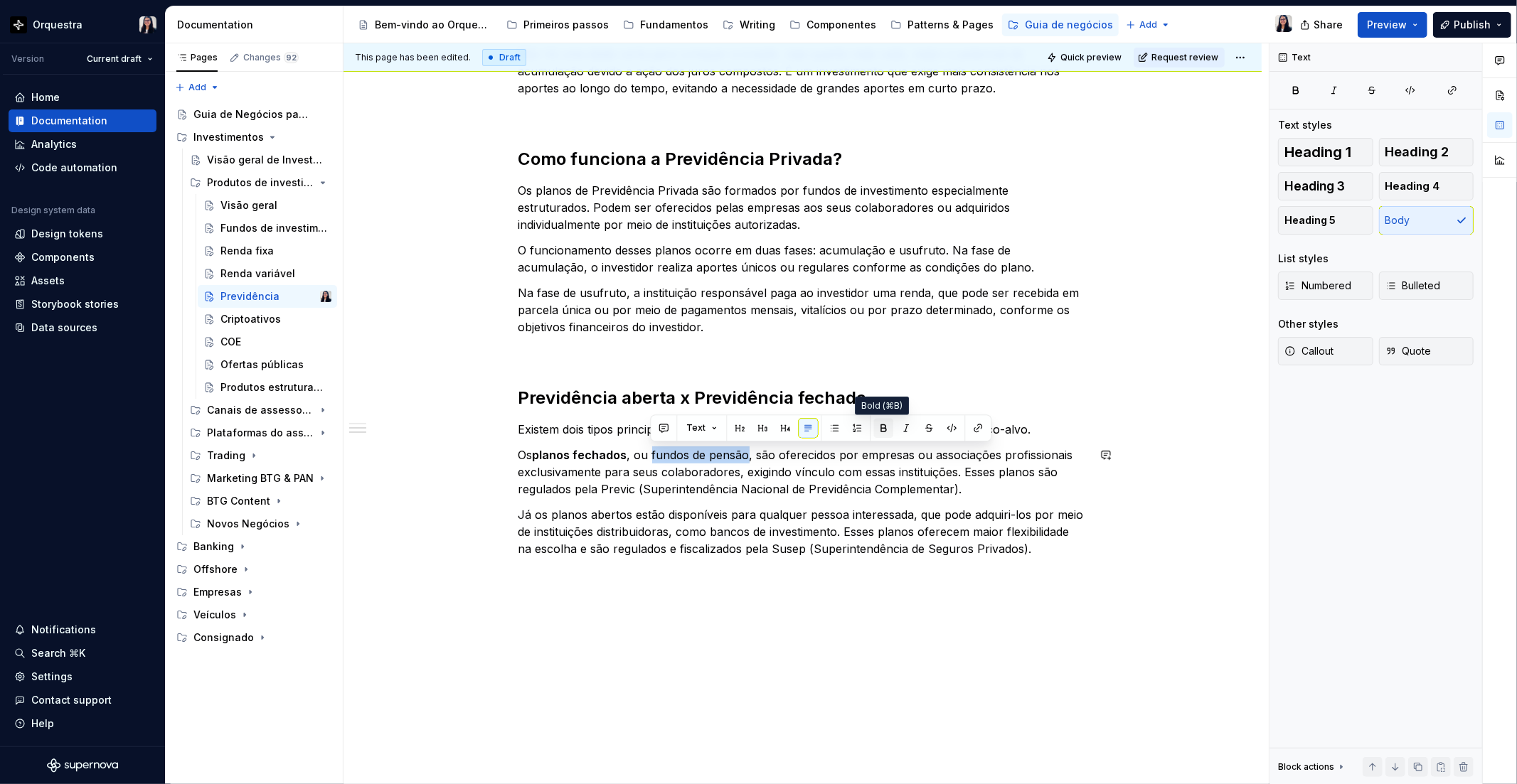
click at [886, 423] on button "button" at bounding box center [883, 428] width 20 height 20
click at [1005, 488] on p "Os planos fechados , ou fundos de pensão , são oferecidos por empresas ou assoc…" at bounding box center [802, 472] width 568 height 51
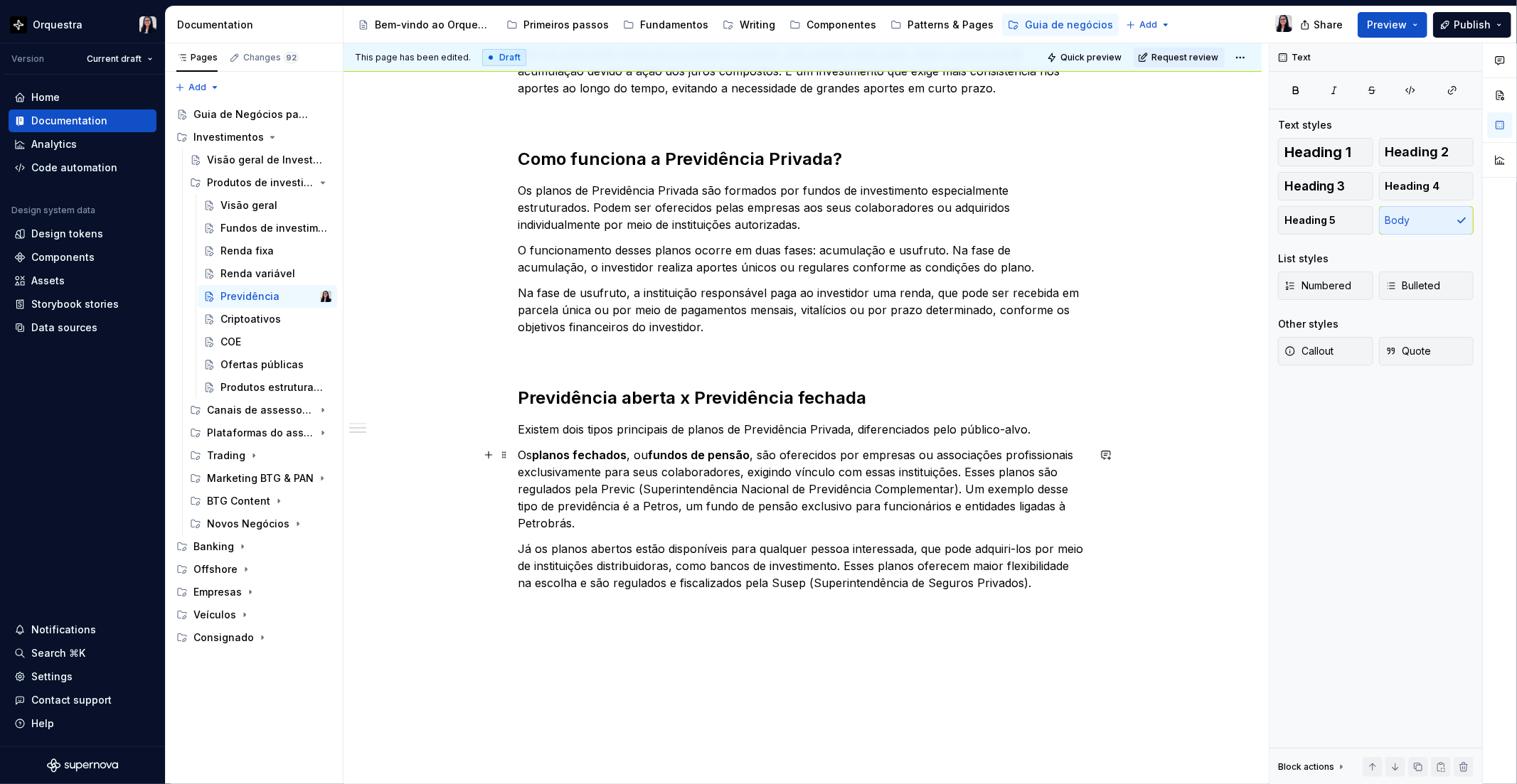
scroll to position [444, 0]
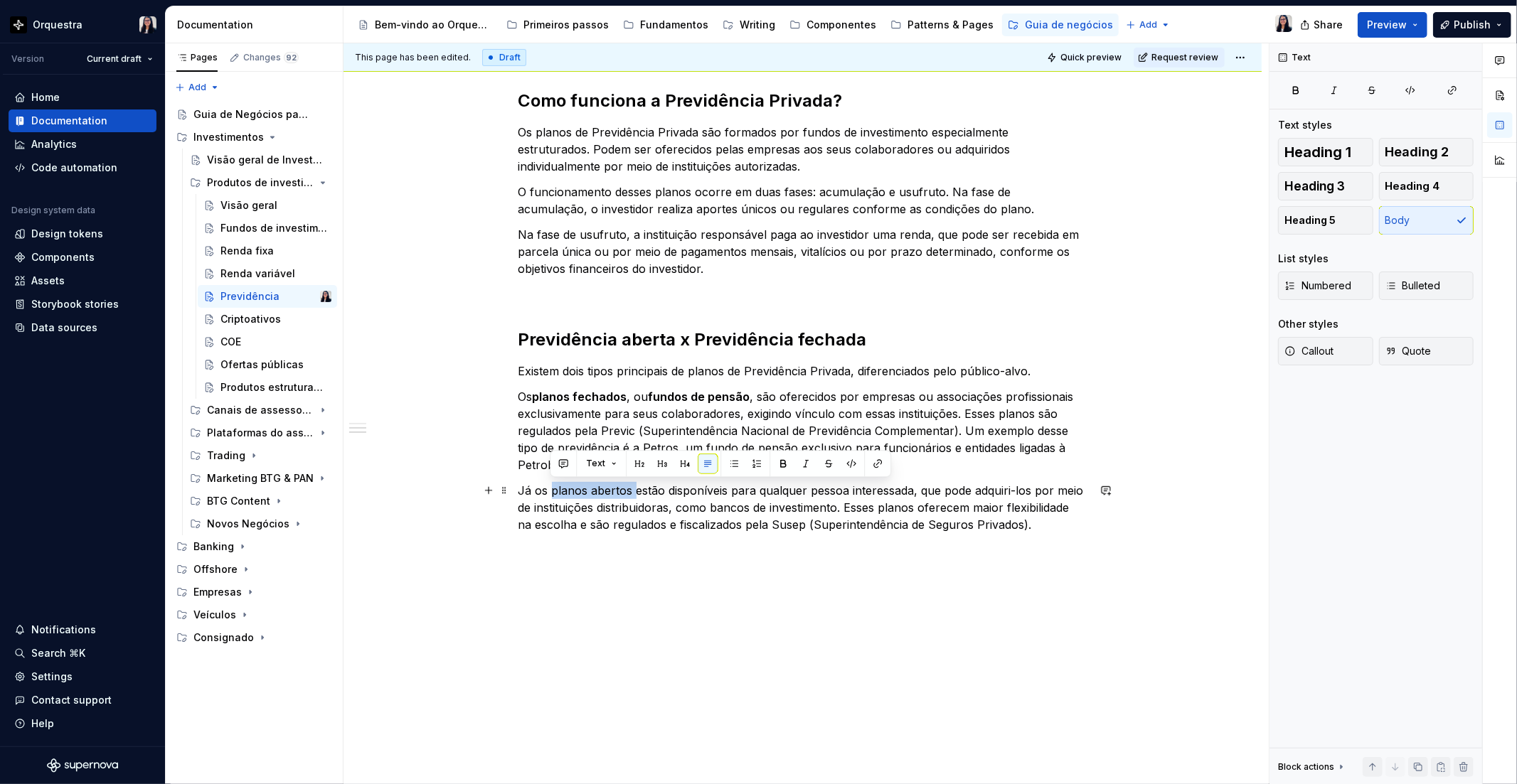
drag, startPoint x: 551, startPoint y: 493, endPoint x: 633, endPoint y: 484, distance: 82.5
click at [633, 484] on p "Já os planos abertos estão disponíveis para qualquer pessoa interessada, que po…" at bounding box center [802, 508] width 568 height 51
click at [776, 463] on button "button" at bounding box center [782, 463] width 20 height 20
click at [897, 504] on p "Já os planos abertos estão disponíveis para qualquer pessoa interessada, que po…" at bounding box center [802, 508] width 568 height 51
click at [1042, 532] on p "Já os planos abertos estão disponíveis para qualquer pessoa interessada, que po…" at bounding box center [802, 508] width 568 height 51
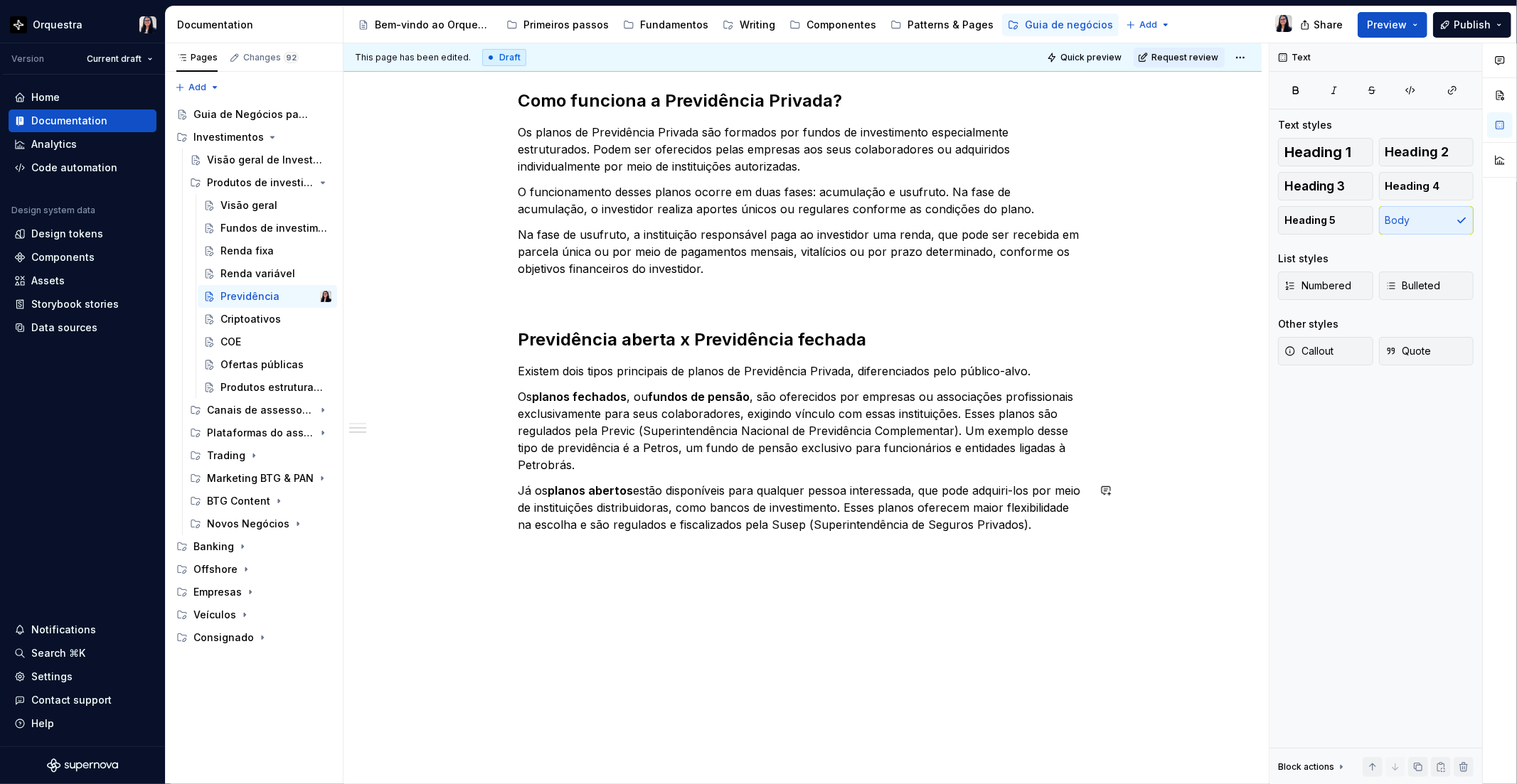
click at [568, 597] on div "O que é Previdência Privada? A Previdência Privada é um investimento de longo p…" at bounding box center [802, 292] width 918 height 986
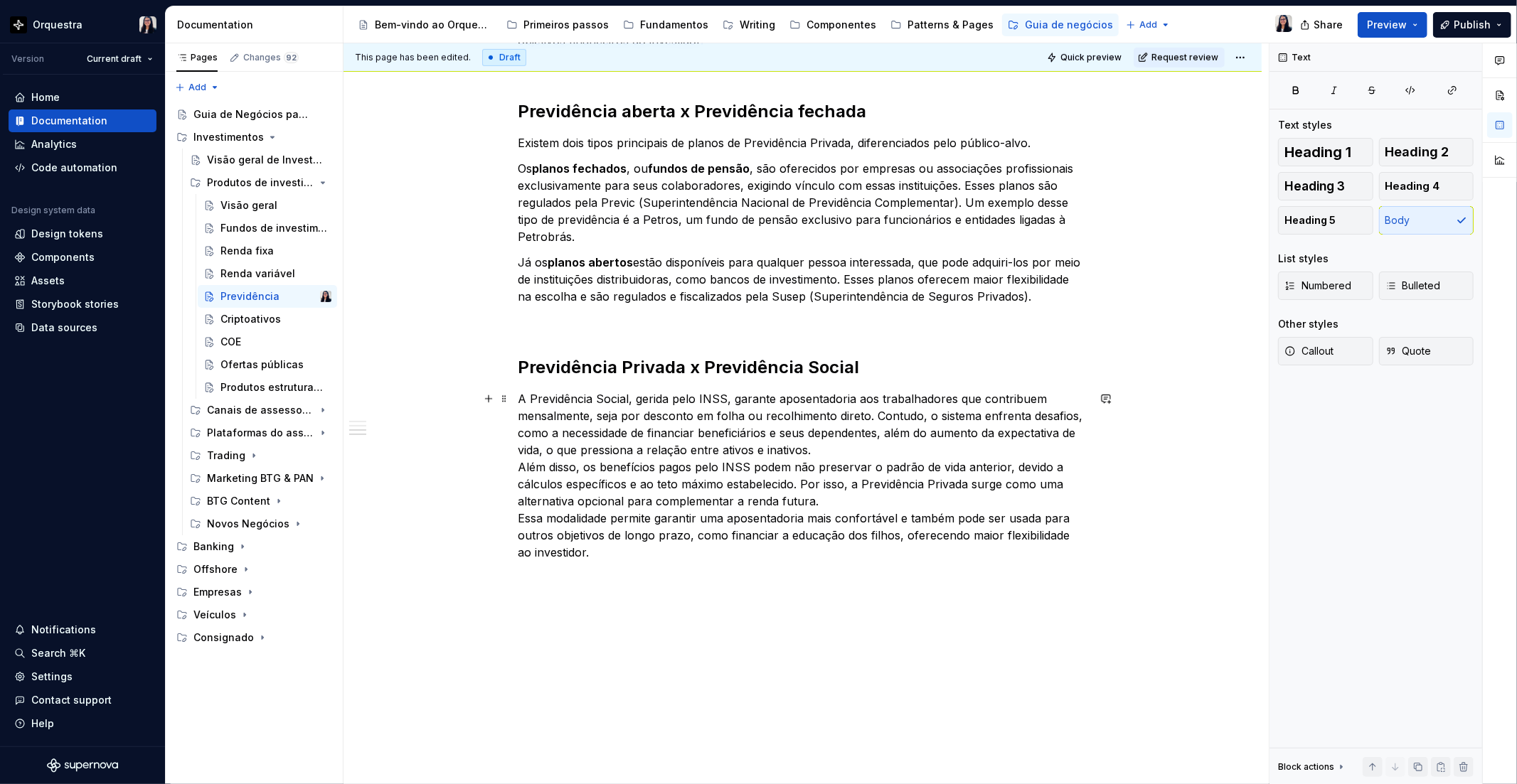
scroll to position [680, 0]
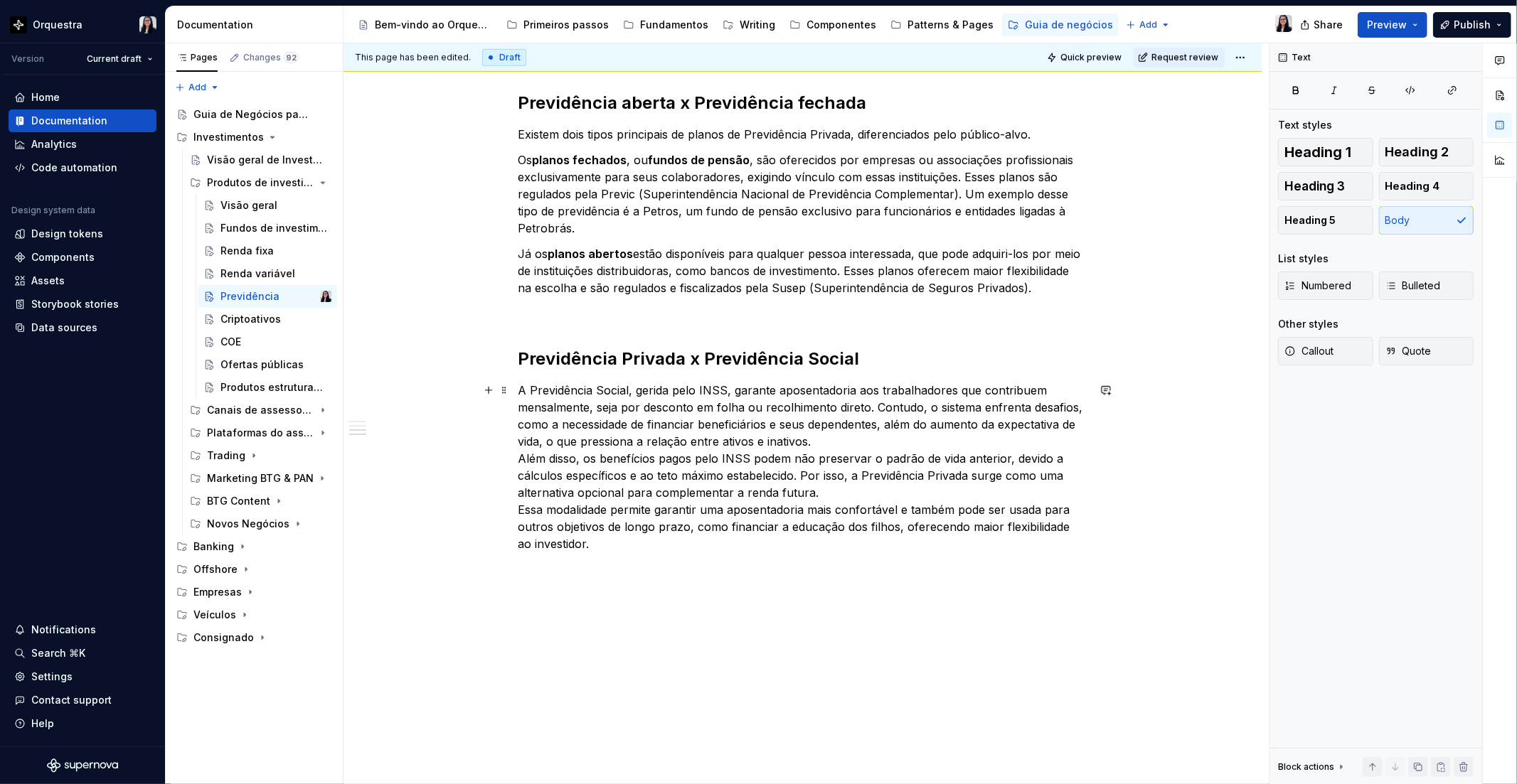
click at [826, 448] on p "A Previdência Social, gerida pelo INSS, garante aposentadoria aos trabalhadores…" at bounding box center [802, 467] width 568 height 170
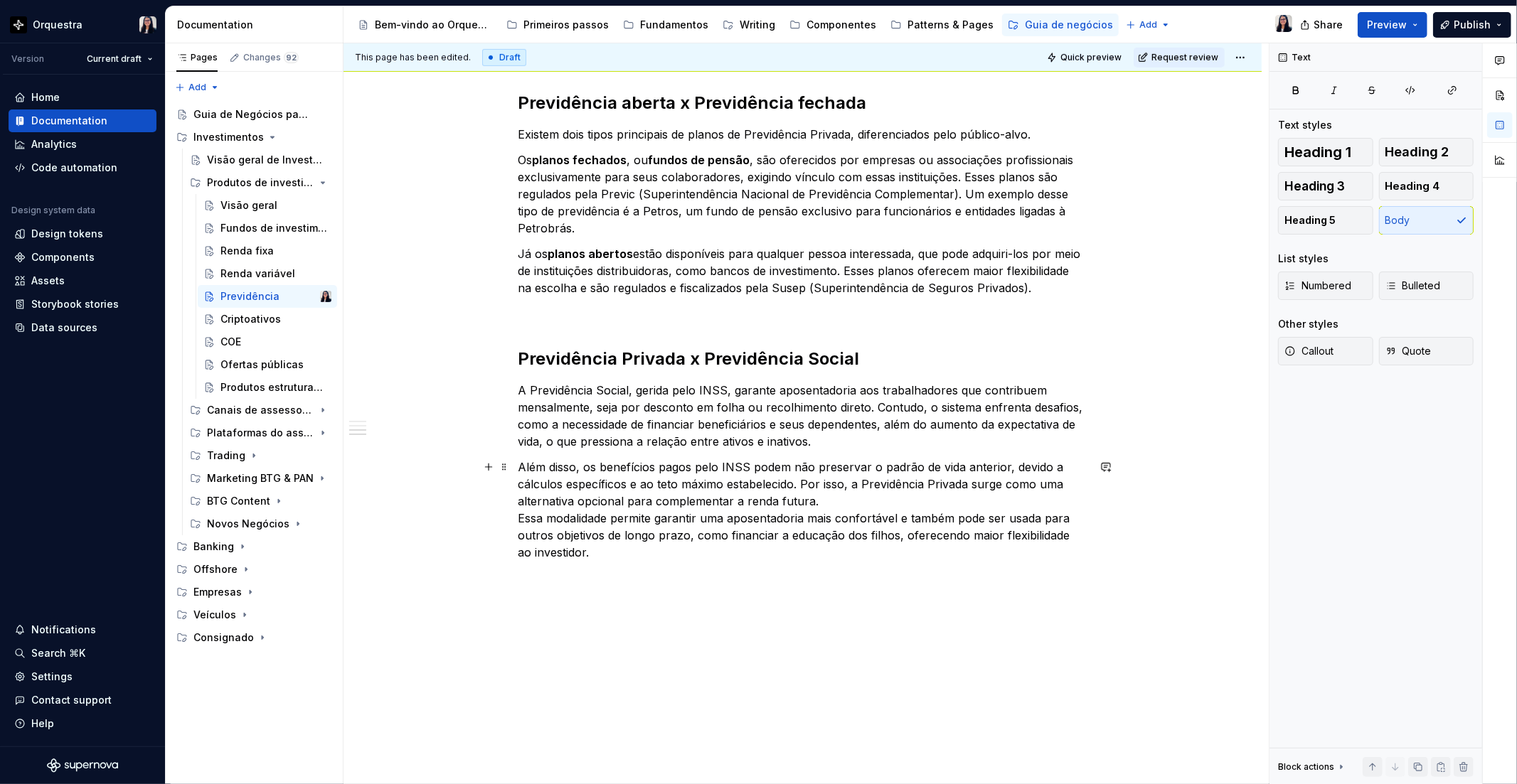
click at [837, 495] on p "Além disso, os benefícios pagos pelo INSS podem não preservar o padrão de vida …" at bounding box center [802, 510] width 568 height 102
click at [800, 480] on p "Além disso, os benefícios pagos pelo INSS podem não preservar o padrão de vida …" at bounding box center [802, 510] width 568 height 102
click at [856, 483] on p "Além disso, os benefícios pagos pelo INSS podem não preservar o padrão de vida …" at bounding box center [802, 510] width 568 height 102
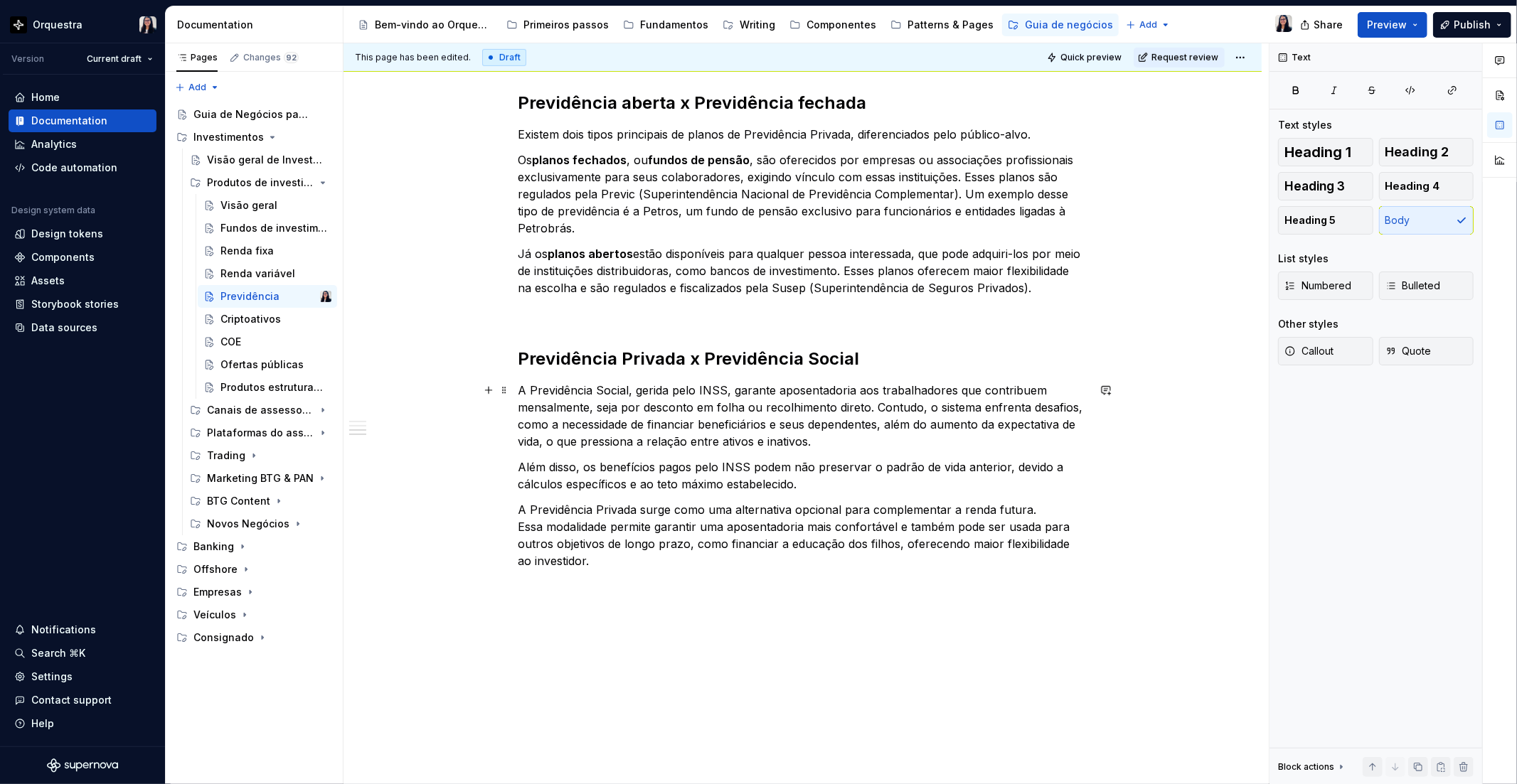
click at [828, 444] on p "A Previdência Social, gerida pelo INSS, garante aposentadoria aos trabalhadores…" at bounding box center [802, 416] width 568 height 68
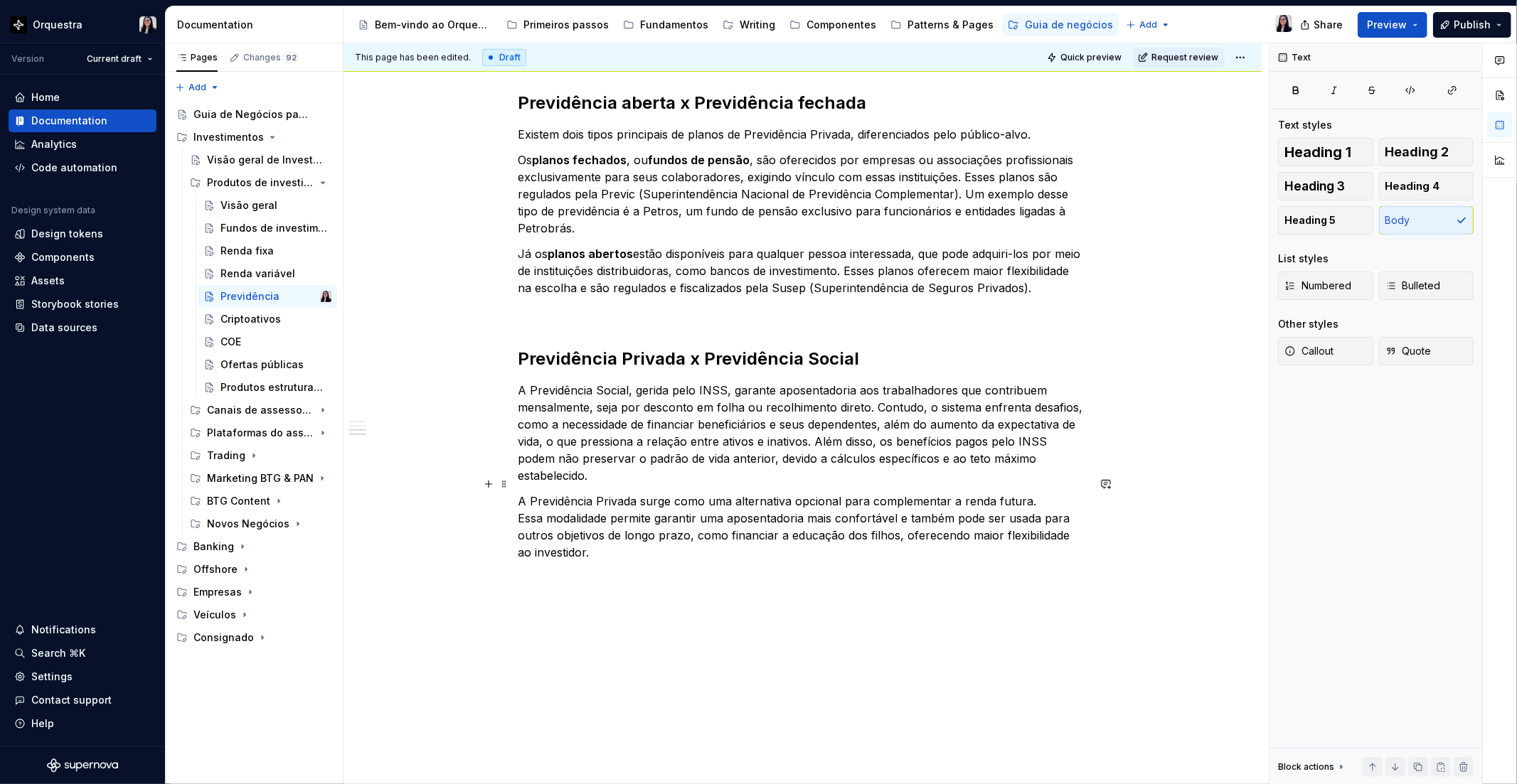
click at [635, 527] on p "A Previdência Privada surge como uma alternativa opcional para complementar a r…" at bounding box center [802, 527] width 568 height 68
click at [683, 411] on p "A Previdência Social, gerida pelo INSS, garante aposentadoria aos trabalhadores…" at bounding box center [802, 433] width 568 height 102
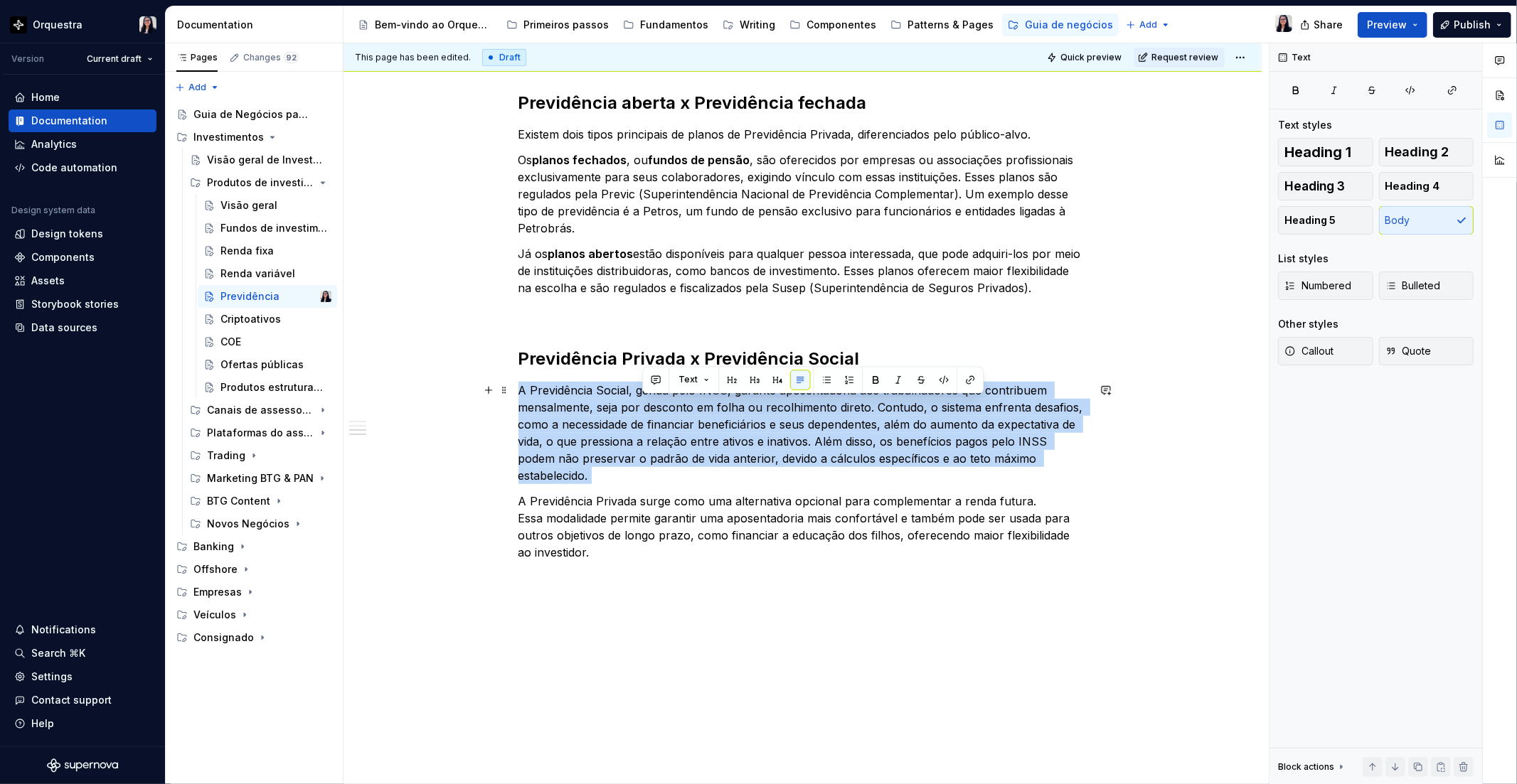
click at [683, 411] on p "A Previdência Social, gerida pelo INSS, garante aposentadoria aos trabalhadores…" at bounding box center [802, 433] width 568 height 102
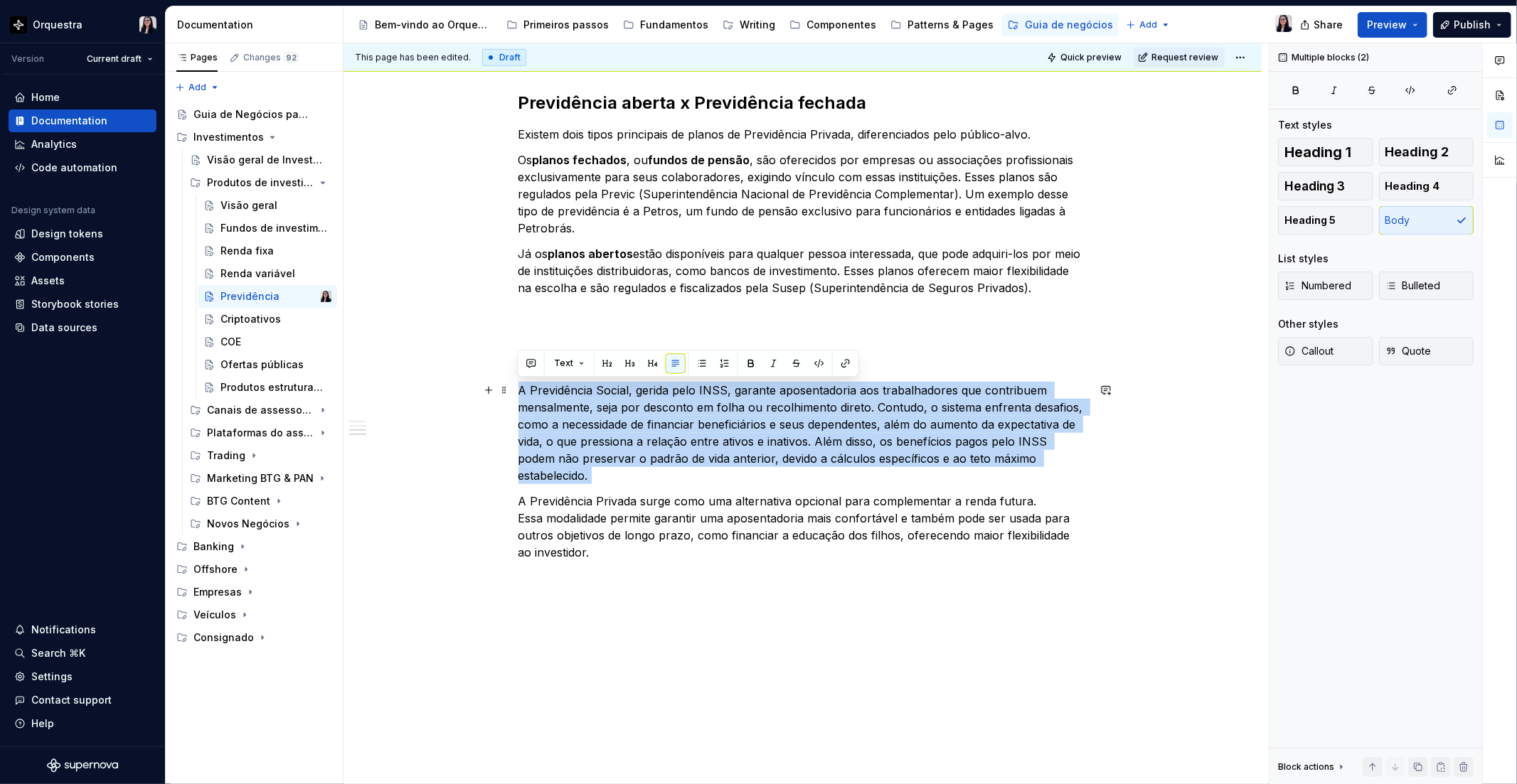
click at [832, 427] on p "A Previdência Social, gerida pelo INSS, garante aposentadoria aos trabalhadores…" at bounding box center [802, 433] width 568 height 102
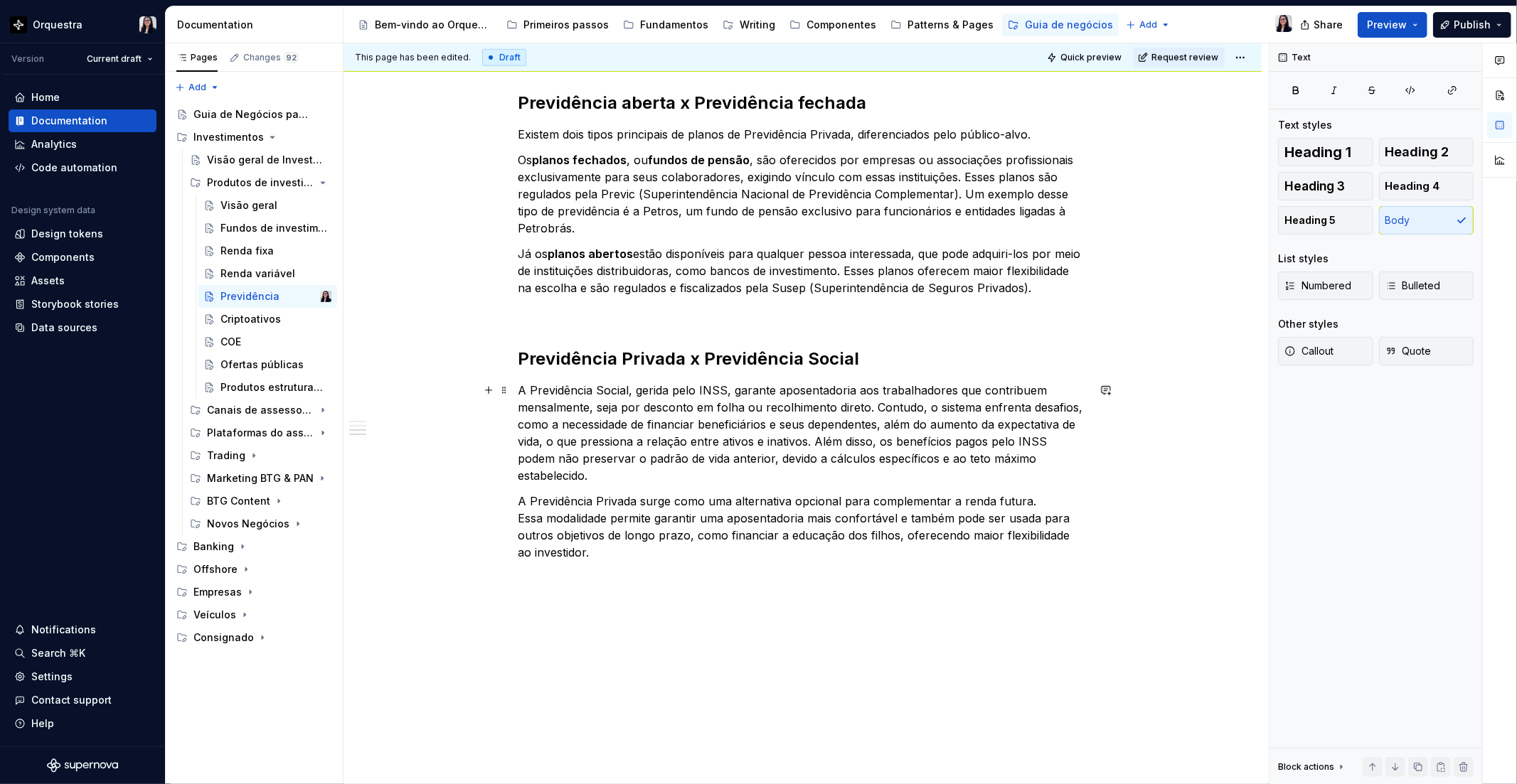
click at [545, 441] on p "A Previdência Social, gerida pelo INSS, garante aposentadoria aos trabalhadores…" at bounding box center [802, 433] width 568 height 102
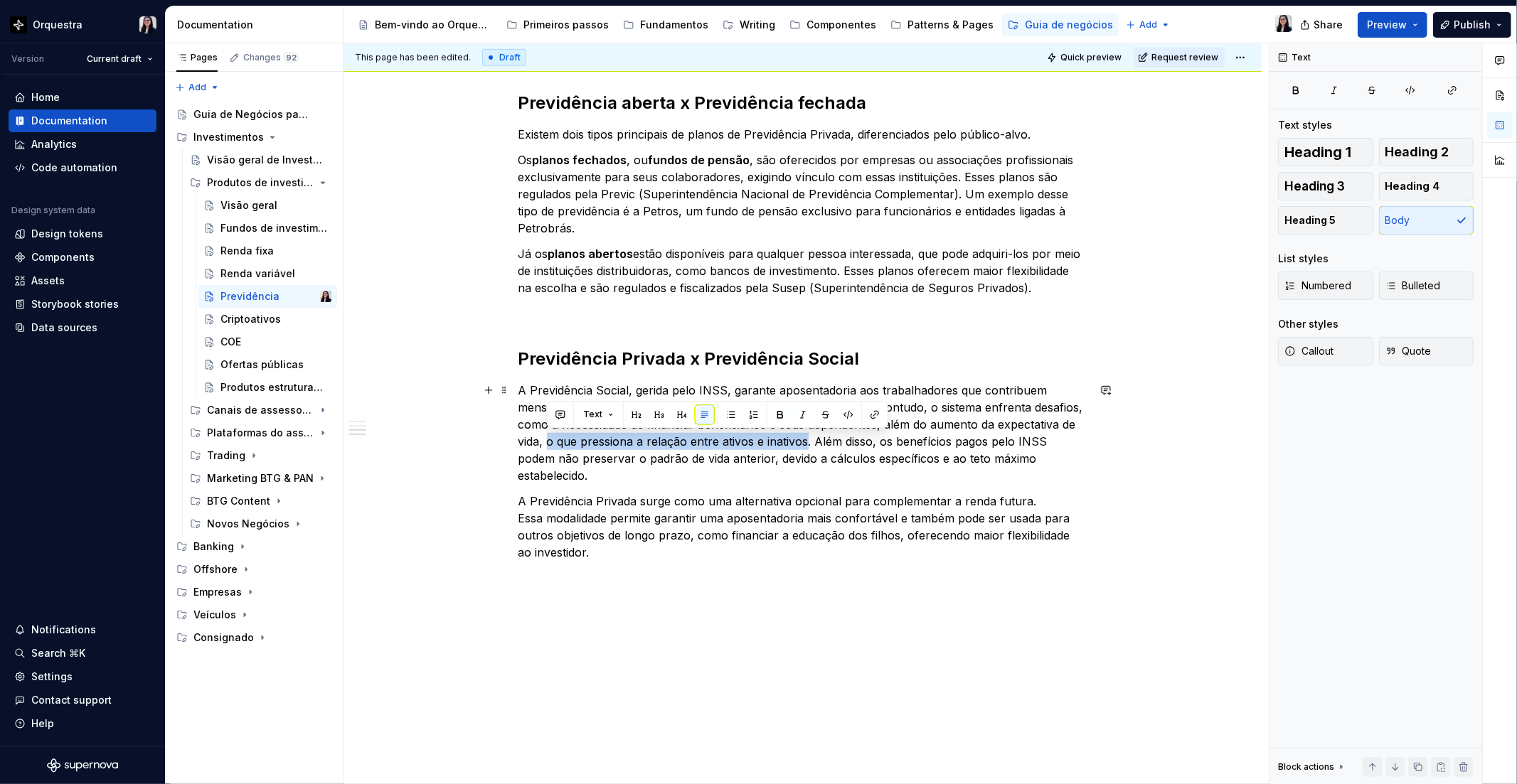
click at [805, 439] on p "A Previdência Social, gerida pelo INSS, garante aposentadoria aos trabalhadores…" at bounding box center [802, 433] width 568 height 102
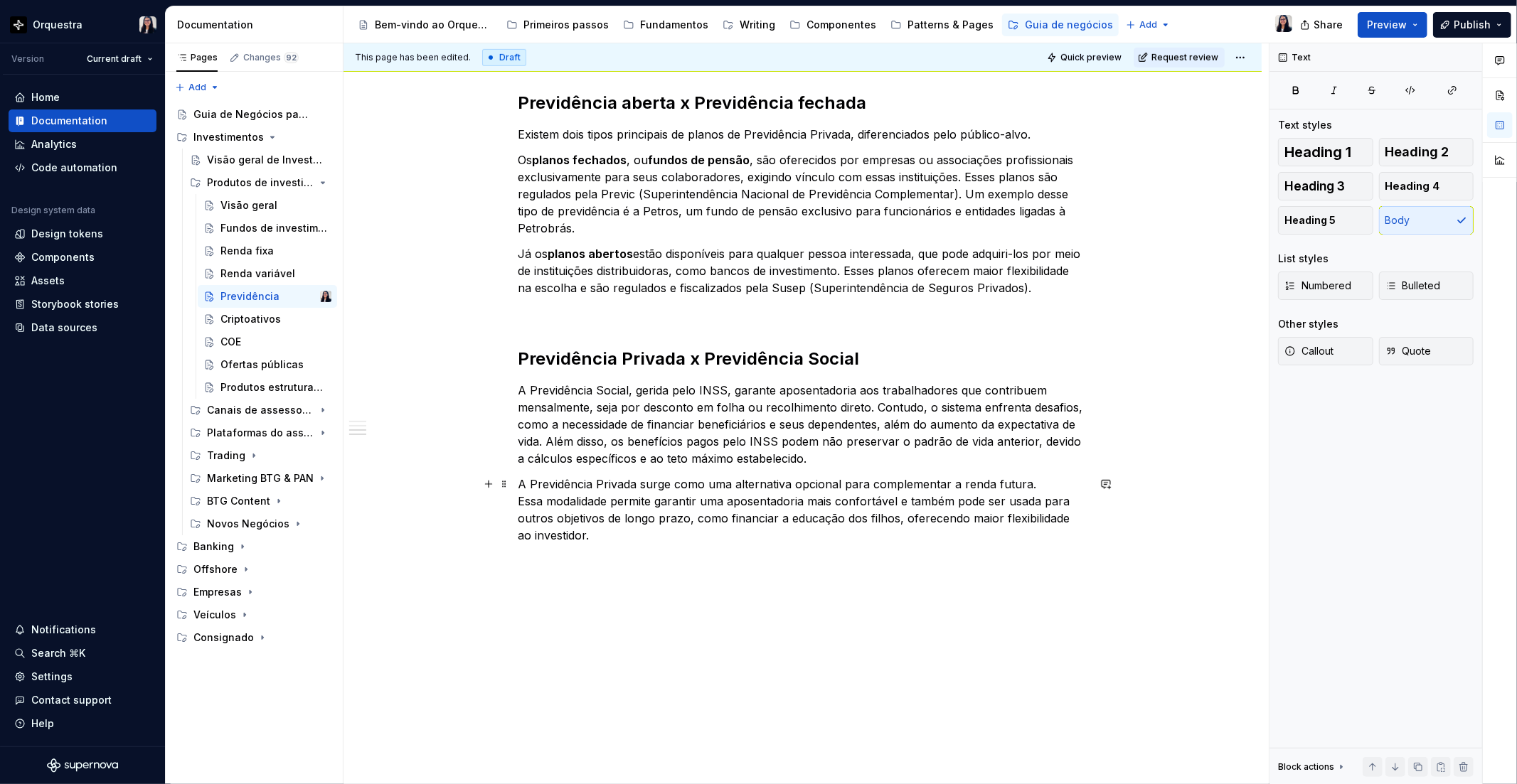
click at [637, 539] on p "A Previdência Privada surge como uma alternativa opcional para complementar a r…" at bounding box center [802, 510] width 568 height 68
click at [534, 637] on p at bounding box center [802, 637] width 568 height 17
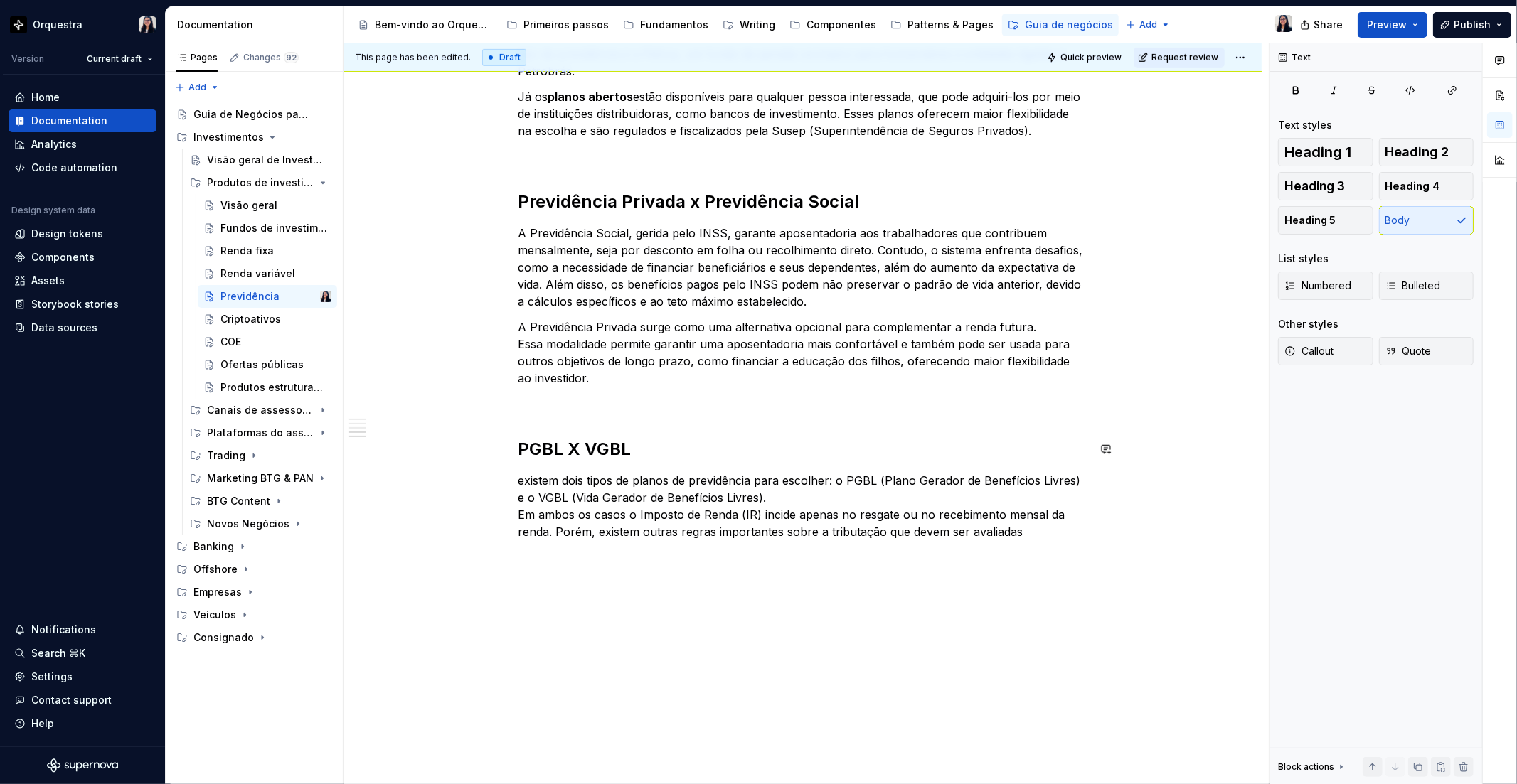
scroll to position [839, 0]
click at [522, 479] on p "existem dois tipos de planos de previdência para escolher: o PGBL (Plano Gerado…" at bounding box center [802, 504] width 568 height 68
click at [856, 479] on p "Existem dois tipos de planos de previdência para escolher: o PGBL (Plano Gerado…" at bounding box center [802, 504] width 568 height 68
click at [1076, 444] on button "button" at bounding box center [1080, 453] width 20 height 20
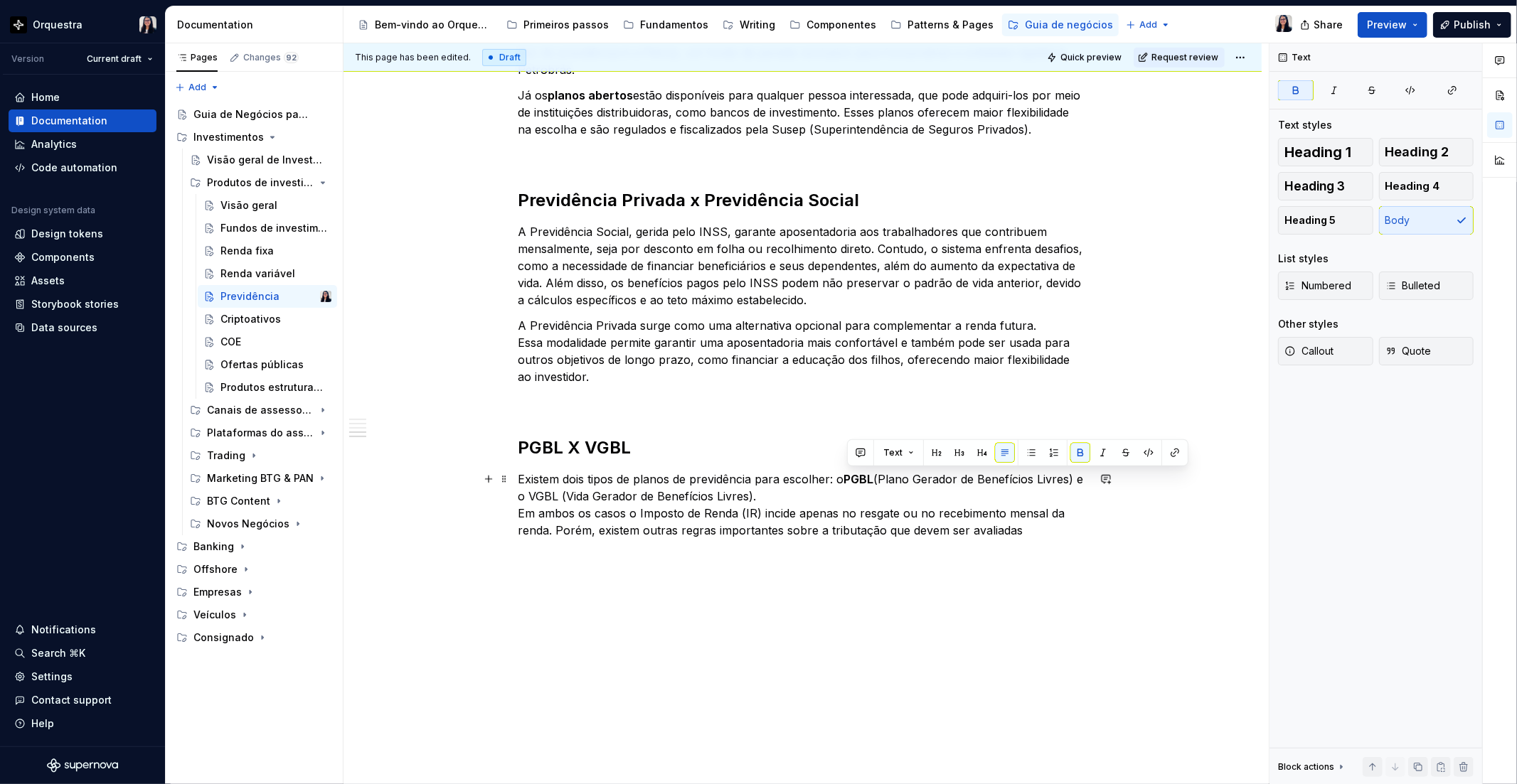
click at [556, 496] on p "Existem dois tipos de planos de previdência para escolher: o PGBL (Plano Gerado…" at bounding box center [802, 504] width 568 height 68
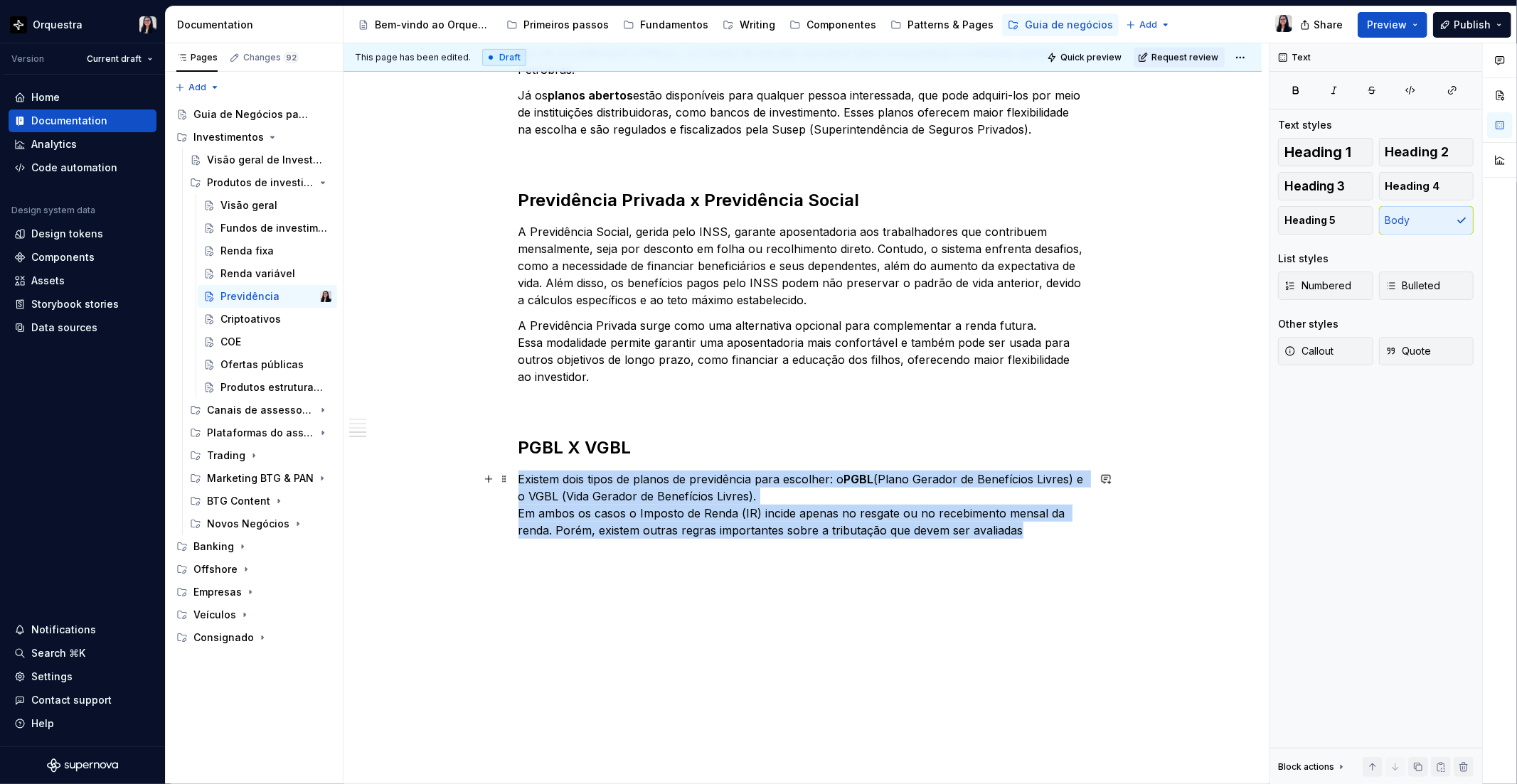
click at [556, 496] on p "Existem dois tipos de planos de previdência para escolher: o PGBL (Plano Gerado…" at bounding box center [802, 504] width 568 height 68
click at [553, 499] on p "Existem dois tipos de planos de previdência para escolher: o PGBL (Plano Gerado…" at bounding box center [802, 504] width 568 height 68
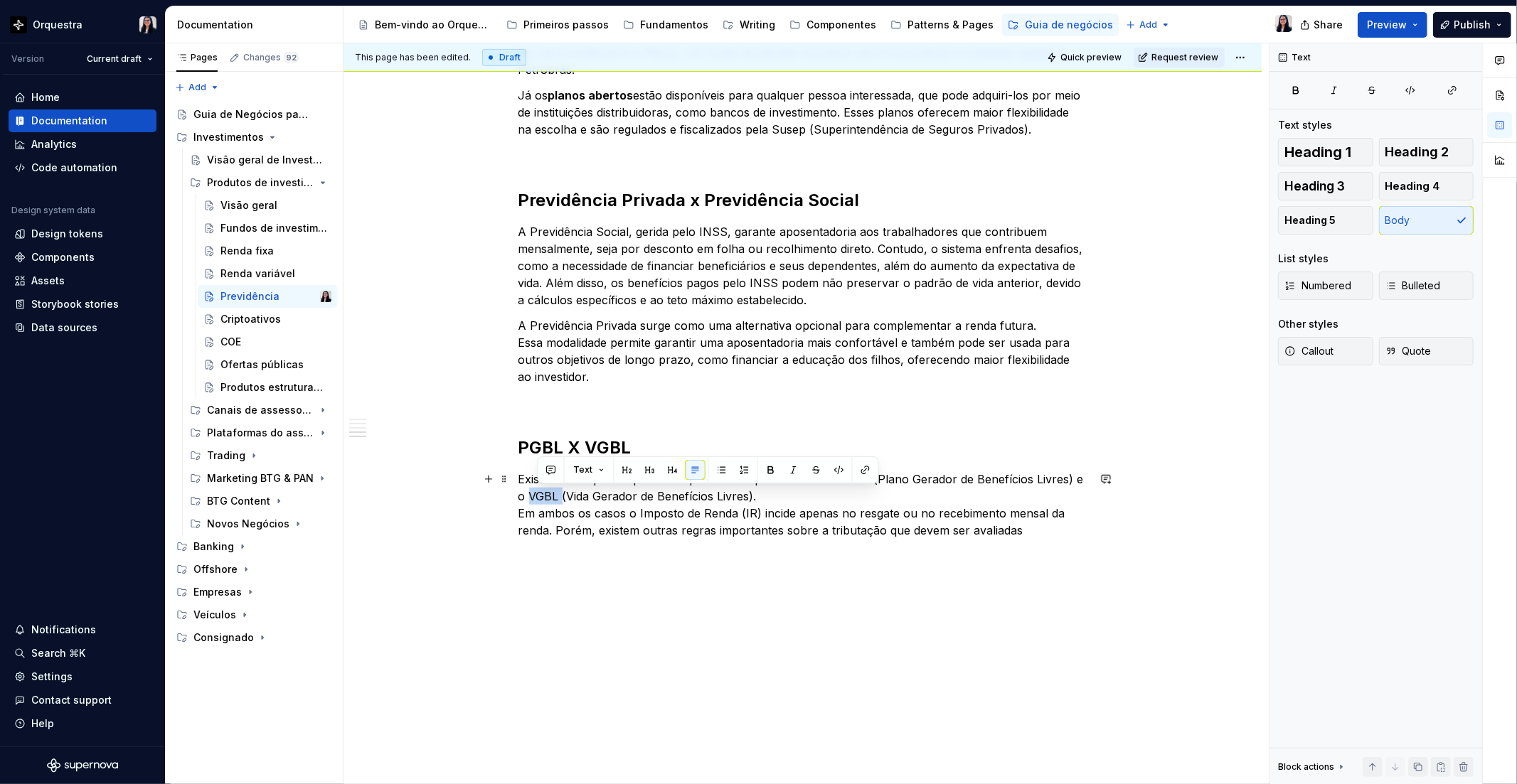
click at [553, 499] on p "Existem dois tipos de planos de previdência para escolher: o PGBL (Plano Gerado…" at bounding box center [802, 504] width 568 height 68
click at [766, 475] on button "button" at bounding box center [770, 470] width 20 height 20
click at [776, 496] on p "Existem dois tipos de planos de previdência para escolher: o PGBL (Plano Gerado…" at bounding box center [802, 504] width 568 height 68
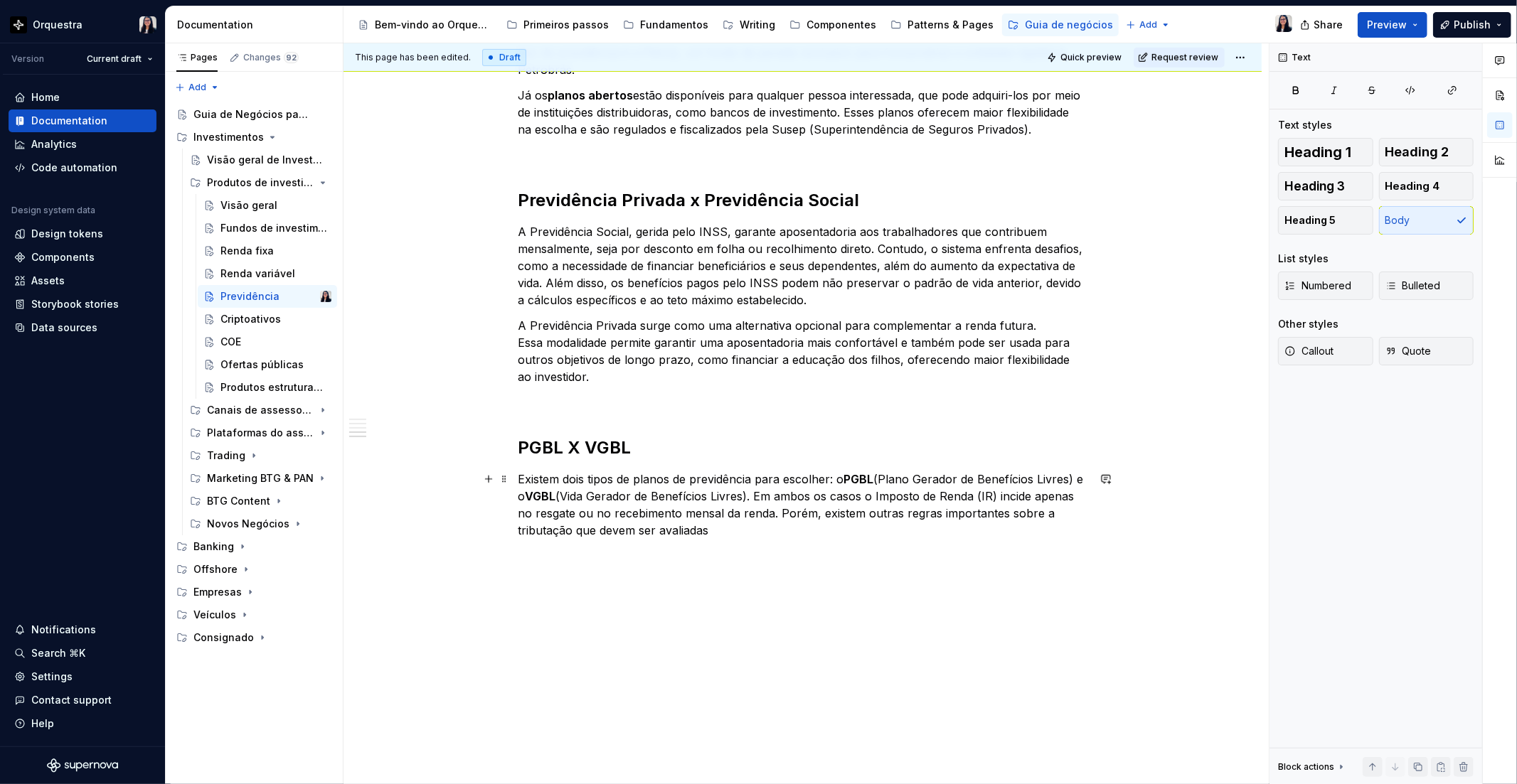
click at [870, 493] on p "Existem dois tipos de planos de previdência para escolher: o PGBL (Plano Gerado…" at bounding box center [802, 504] width 568 height 68
click at [758, 526] on p "Existem dois tipos de planos de previdência para escolher: o PGBL (Plano Gerado…" at bounding box center [802, 504] width 568 height 68
click at [822, 509] on p "Existem dois tipos de planos de previdência para escolher: o PGBL (Plano Gerado…" at bounding box center [802, 504] width 568 height 68
click at [814, 513] on p "Existem dois tipos de planos de previdência para escolher: o PGBL (Plano Gerado…" at bounding box center [802, 504] width 568 height 68
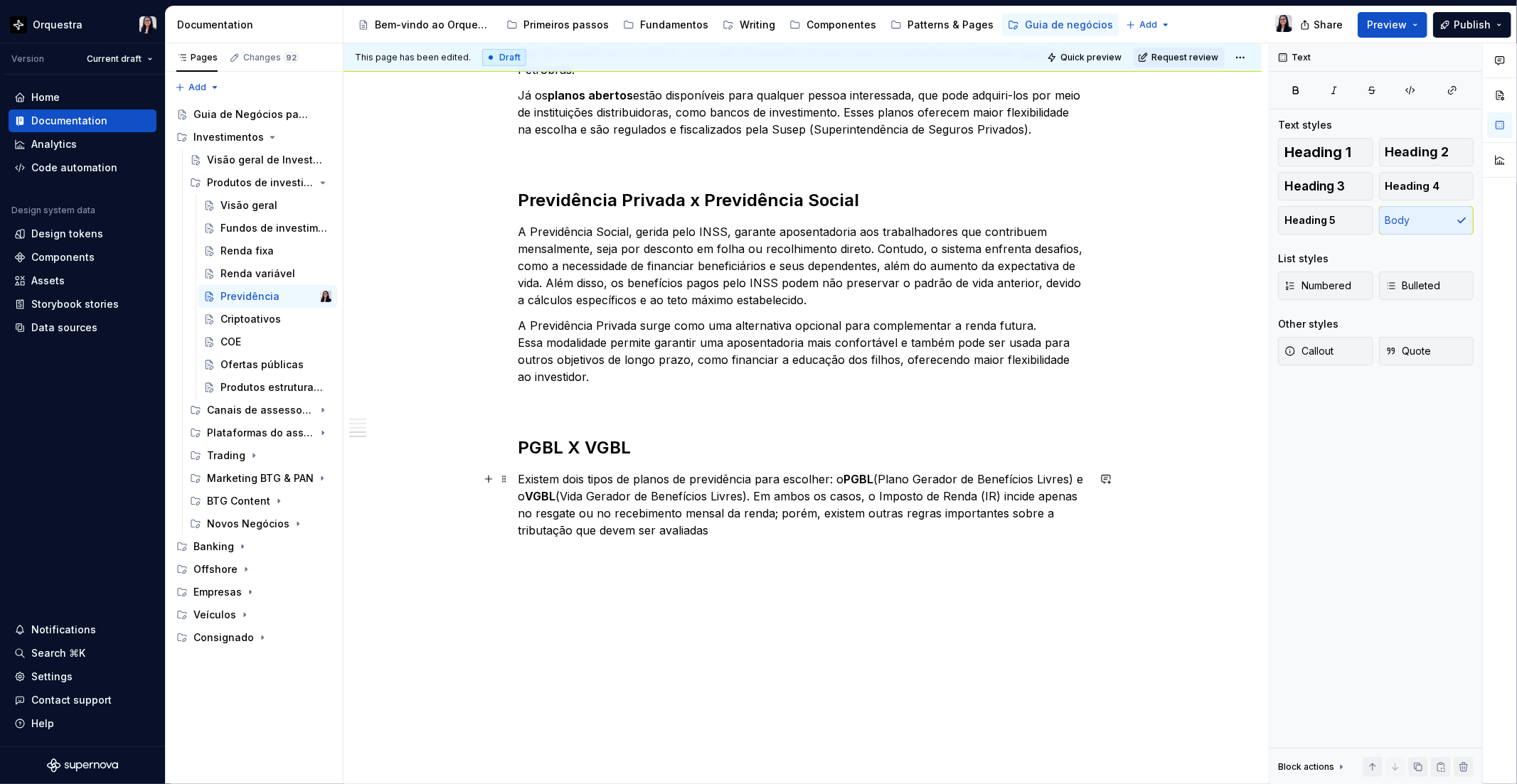
click at [964, 513] on p "Existem dois tipos de planos de previdência para escolher: o PGBL (Plano Gerado…" at bounding box center [802, 504] width 568 height 68
click at [815, 530] on p "Existem dois tipos de planos de previdência para escolher: o PGBL (Plano Gerado…" at bounding box center [802, 504] width 568 height 68
click at [539, 587] on p at bounding box center [802, 581] width 568 height 17
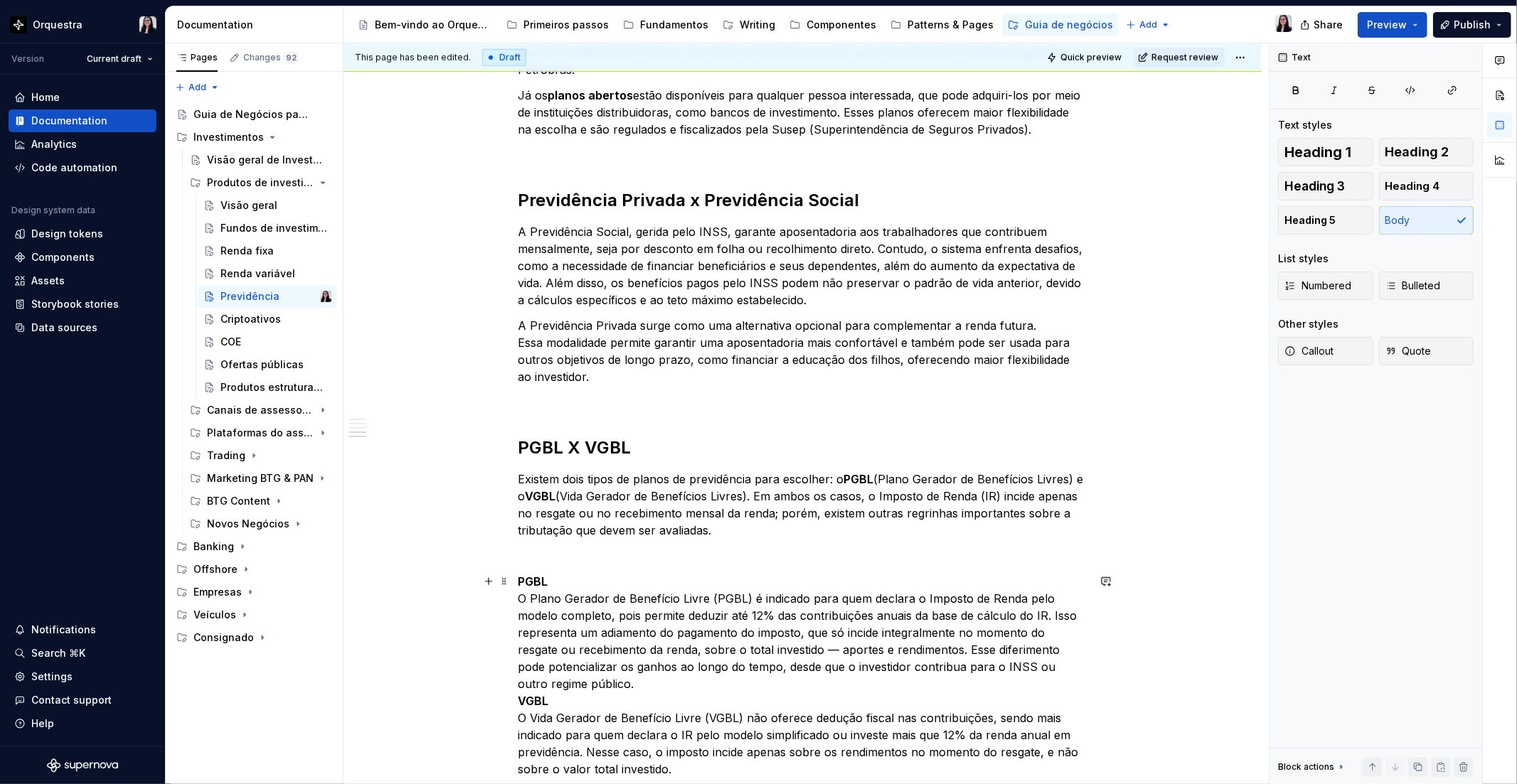
click at [617, 683] on p "PGBL O Plano Gerador de Benefício Livre (PGBL) é indicado para quem declara o I…" at bounding box center [802, 675] width 568 height 205
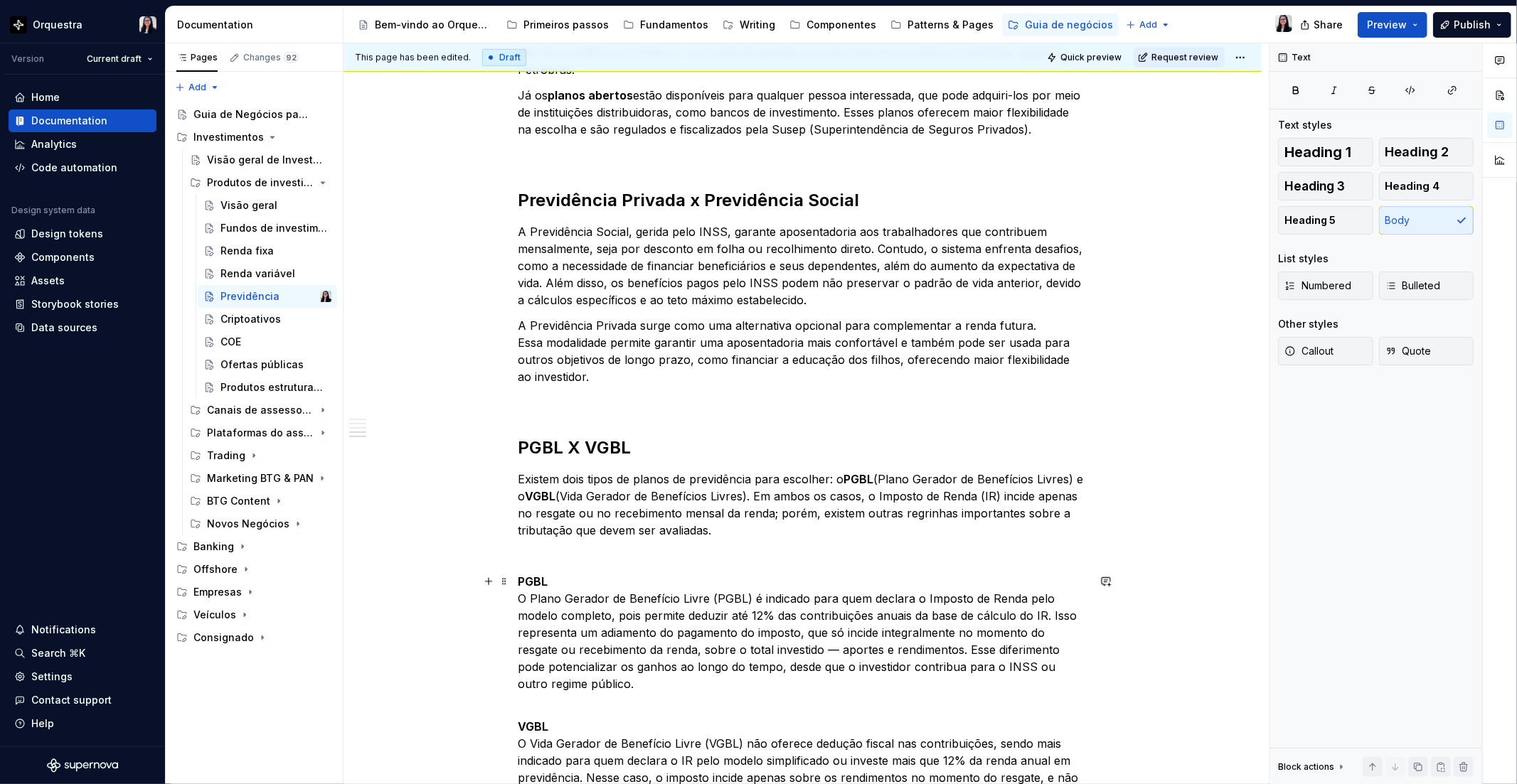
click at [521, 579] on strong "PGBL" at bounding box center [533, 581] width 30 height 14
click at [1424, 187] on span "Heading 4" at bounding box center [1412, 186] width 55 height 14
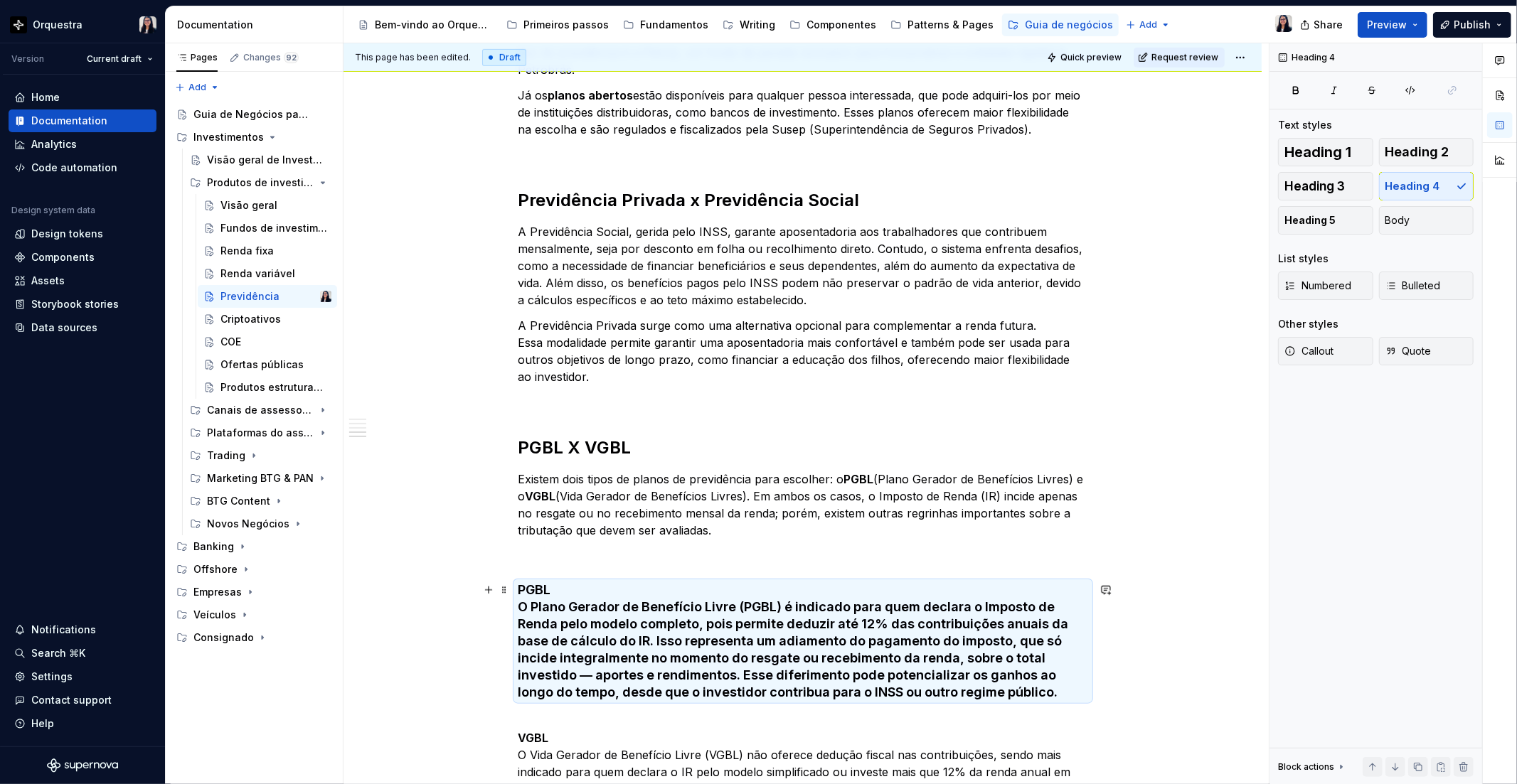
click at [680, 633] on h4 "PGBL O Plano Gerador de Benefício Livre (PGBL) é indicado para quem declara o I…" at bounding box center [802, 642] width 568 height 119
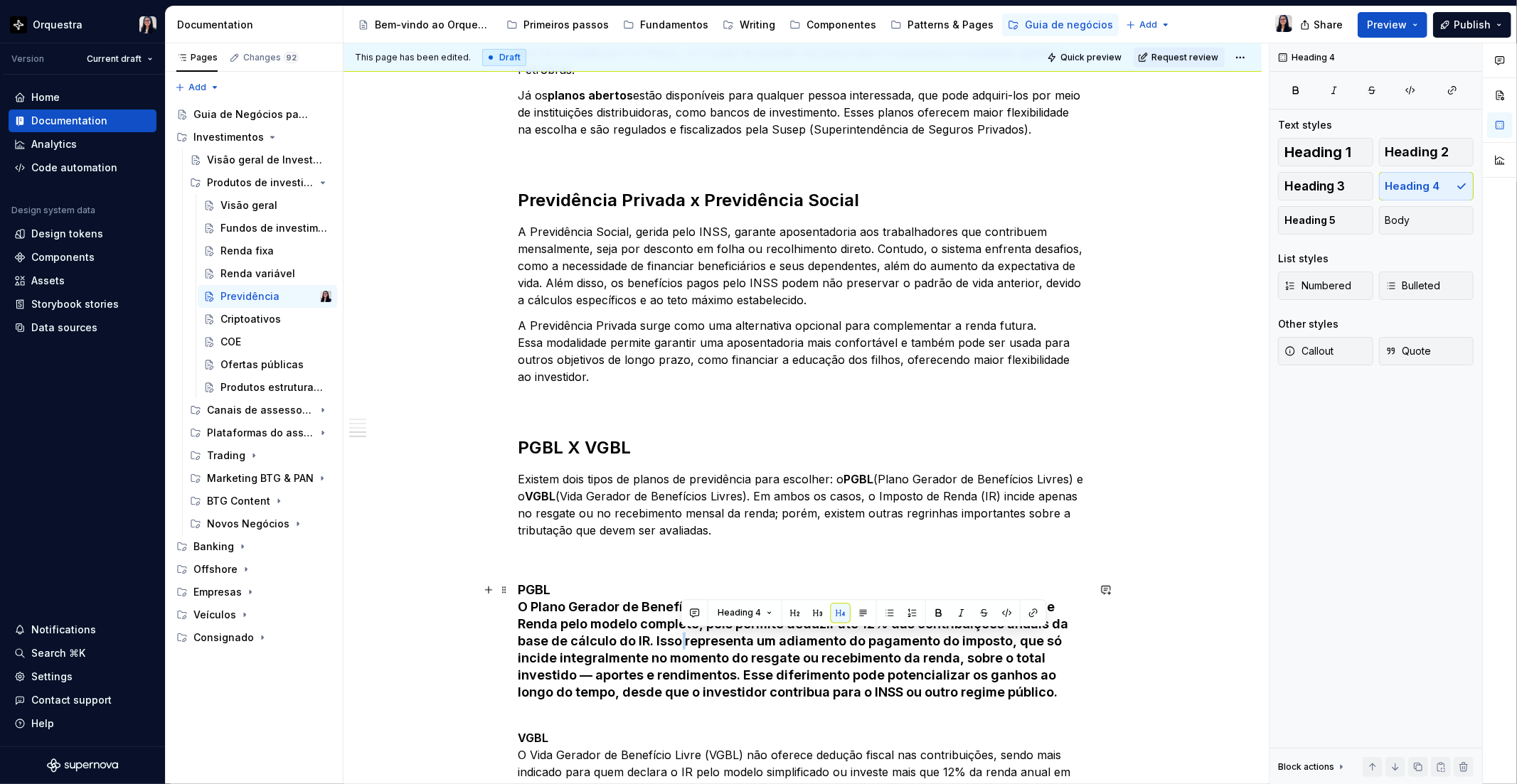
click at [680, 633] on h4 "PGBL O Plano Gerador de Benefício Livre (PGBL) é indicado para quem declara o I…" at bounding box center [802, 642] width 568 height 119
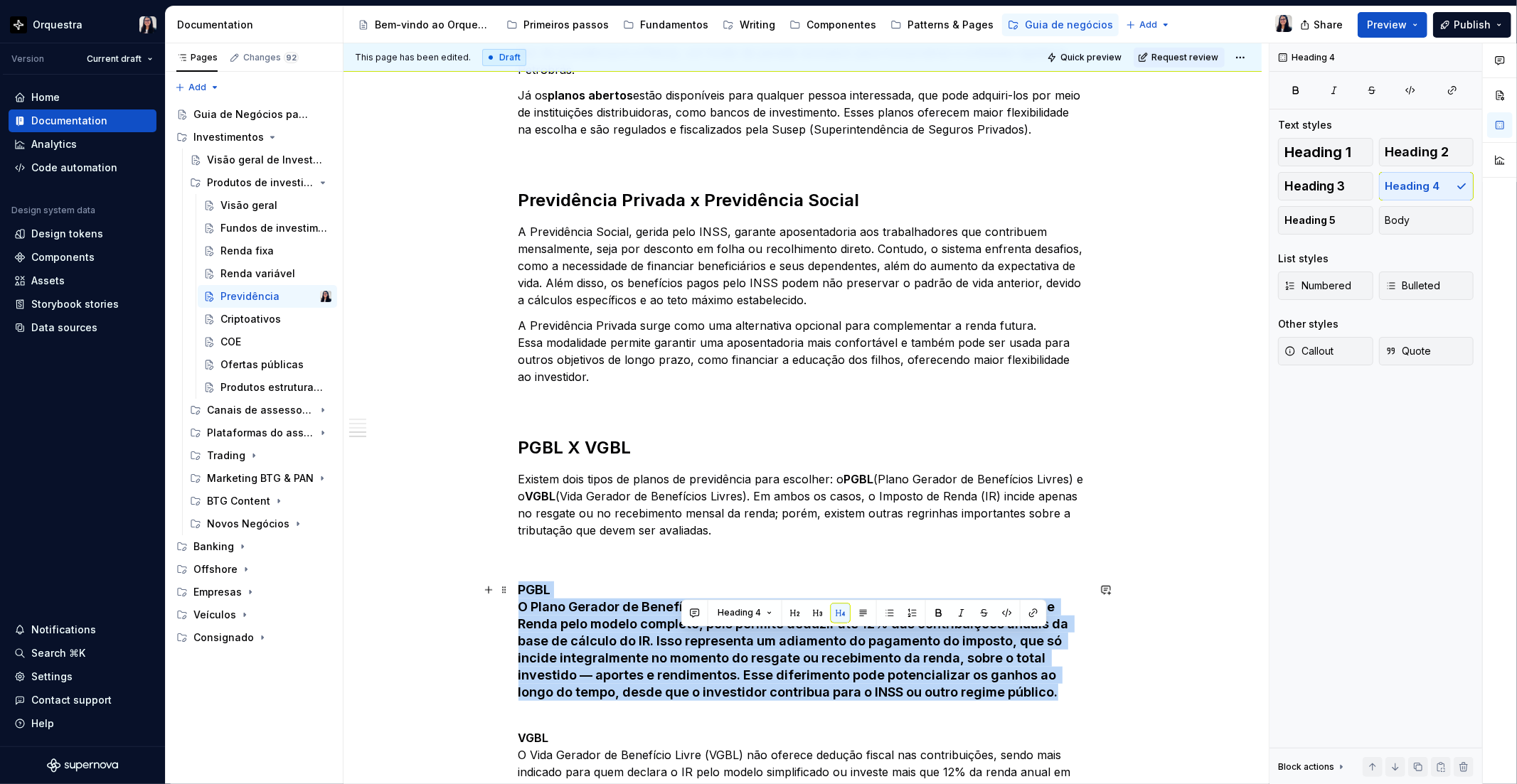
click at [680, 633] on h4 "PGBL O Plano Gerador de Benefício Livre (PGBL) é indicado para quem declara o I…" at bounding box center [802, 642] width 568 height 119
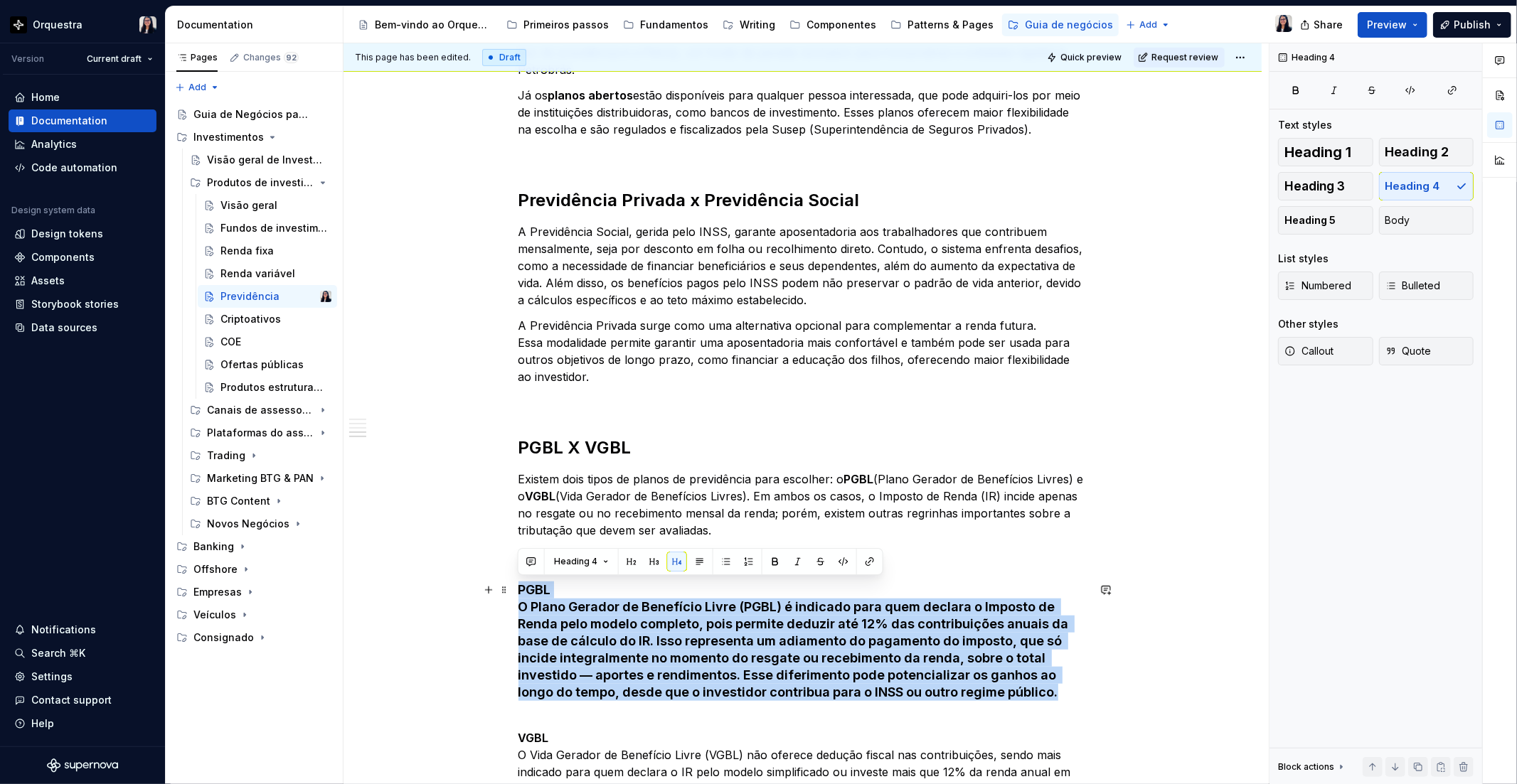
click at [602, 591] on h4 "PGBL O Plano Gerador de Benefício Livre (PGBL) é indicado para quem declara o I…" at bounding box center [802, 642] width 568 height 119
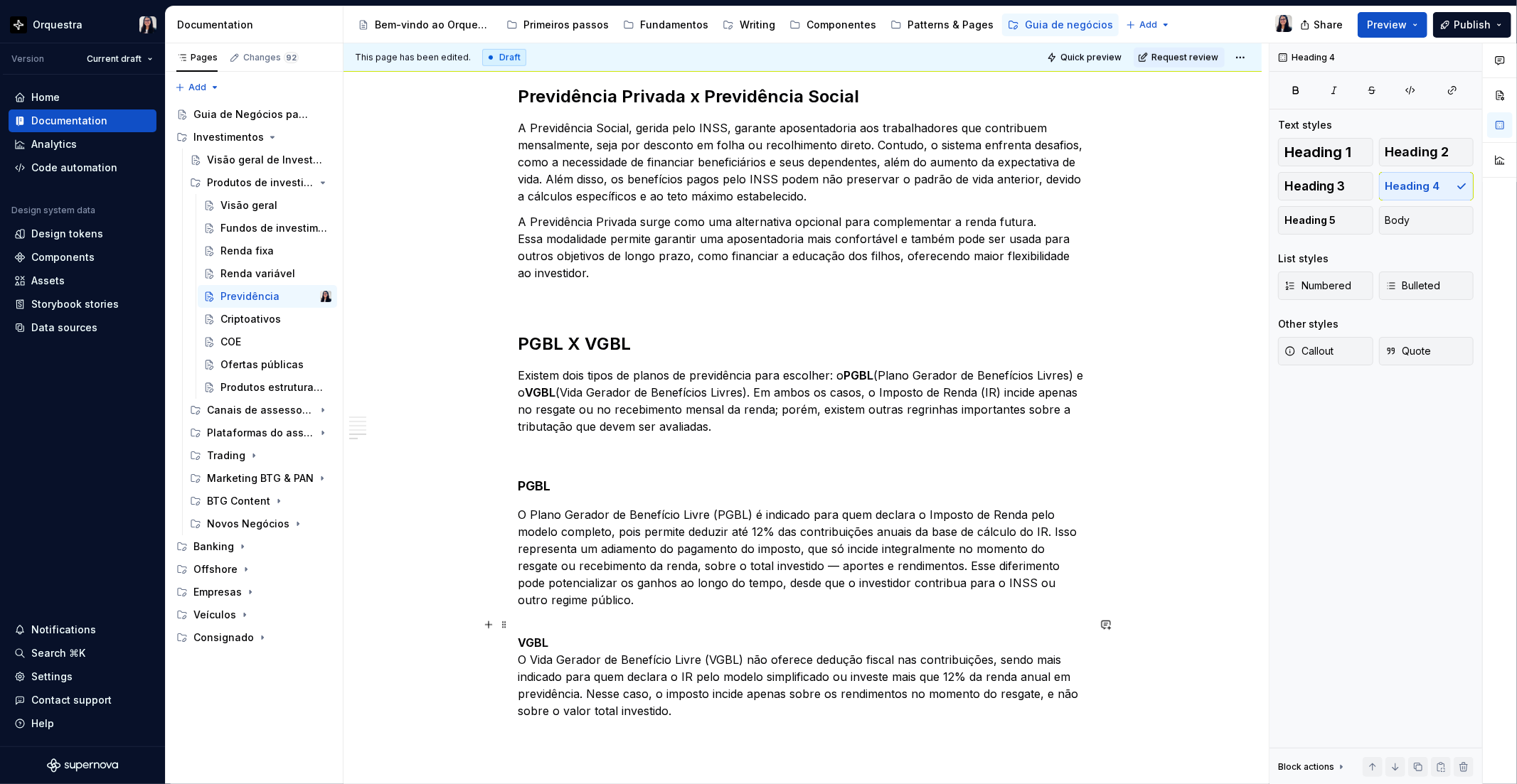
scroll to position [1075, 0]
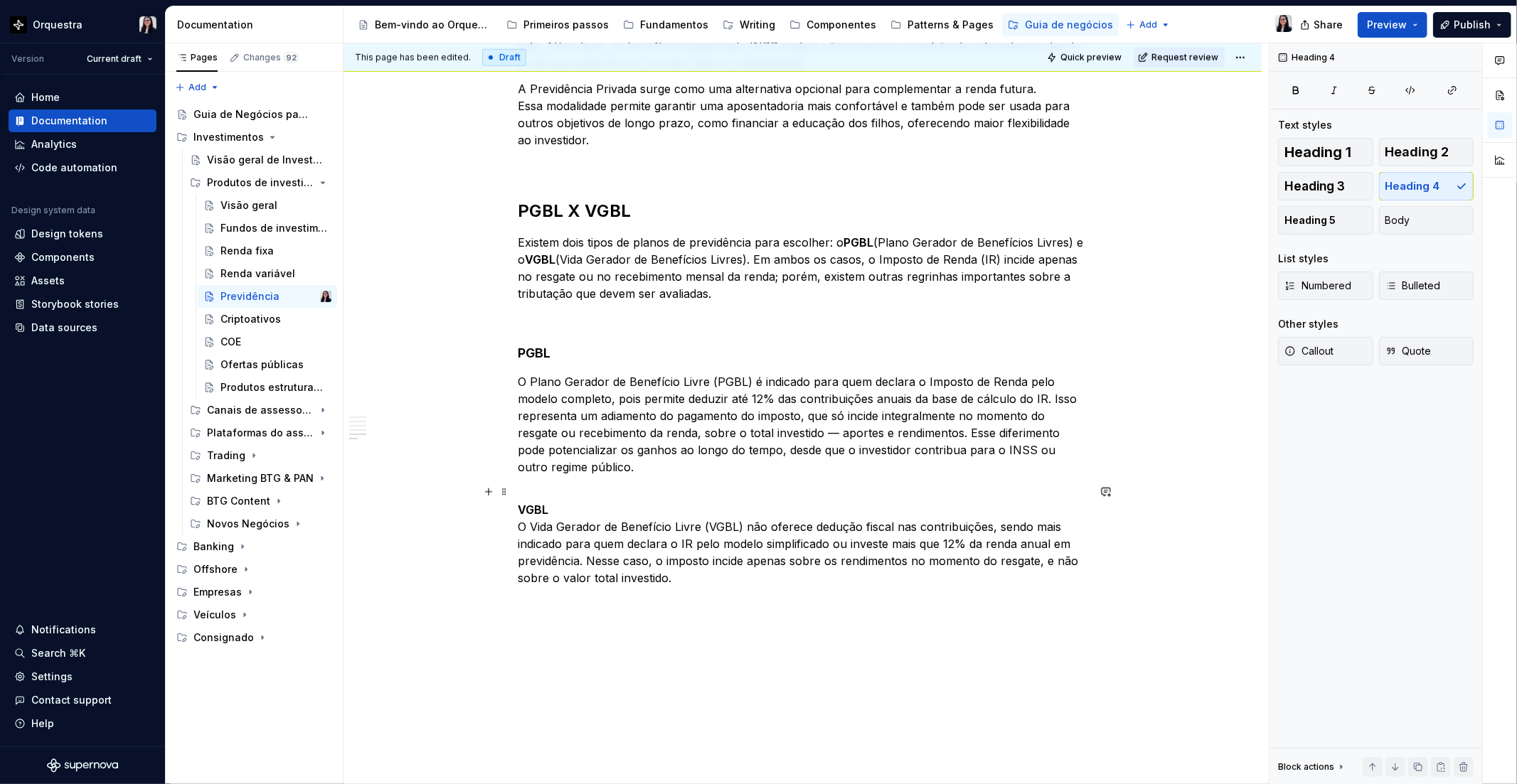
click at [557, 509] on p "VGBL O Vida Gerador de Benefício Livre (VGBL) não oferece dedução fiscal nas co…" at bounding box center [802, 535] width 568 height 102
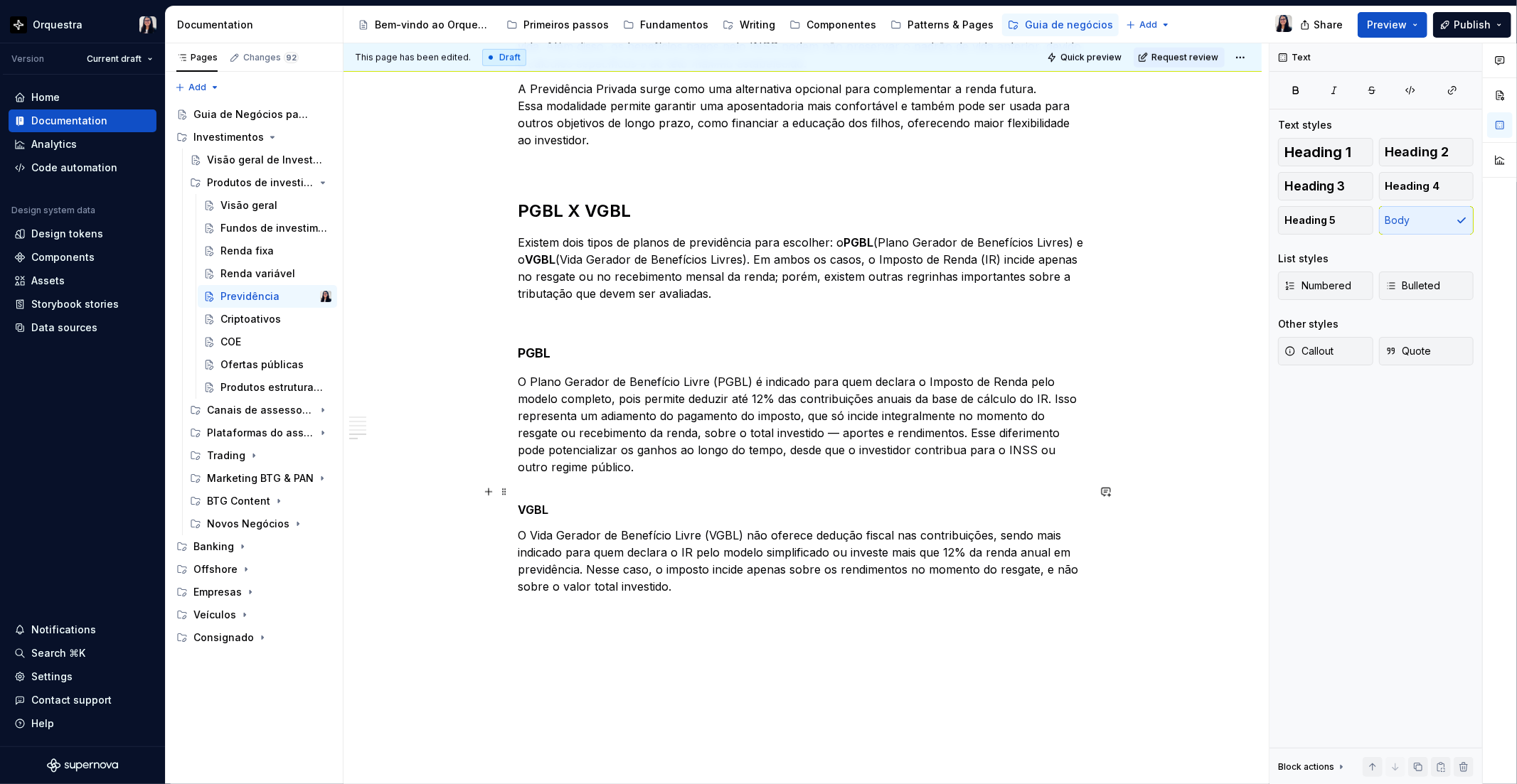
click at [513, 505] on div "O que é Previdência Privada? A Previdência Privada é um investimento de longo p…" at bounding box center [802, 8] width 918 height 1680
click at [522, 505] on strong "VGBL" at bounding box center [534, 510] width 31 height 14
click at [1423, 189] on span "Heading 4" at bounding box center [1412, 186] width 55 height 14
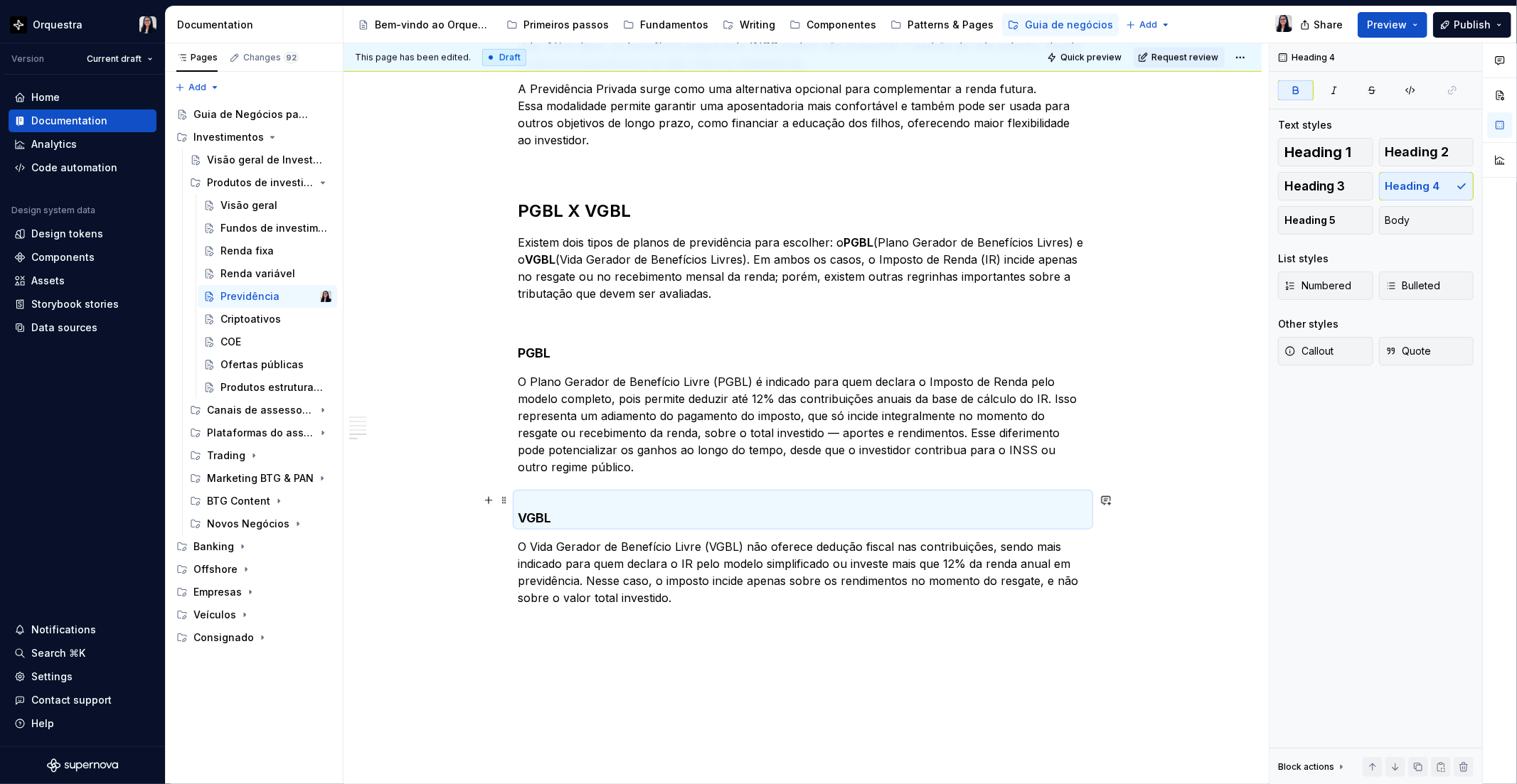
click at [585, 493] on h4 "VGBL" at bounding box center [802, 510] width 568 height 34
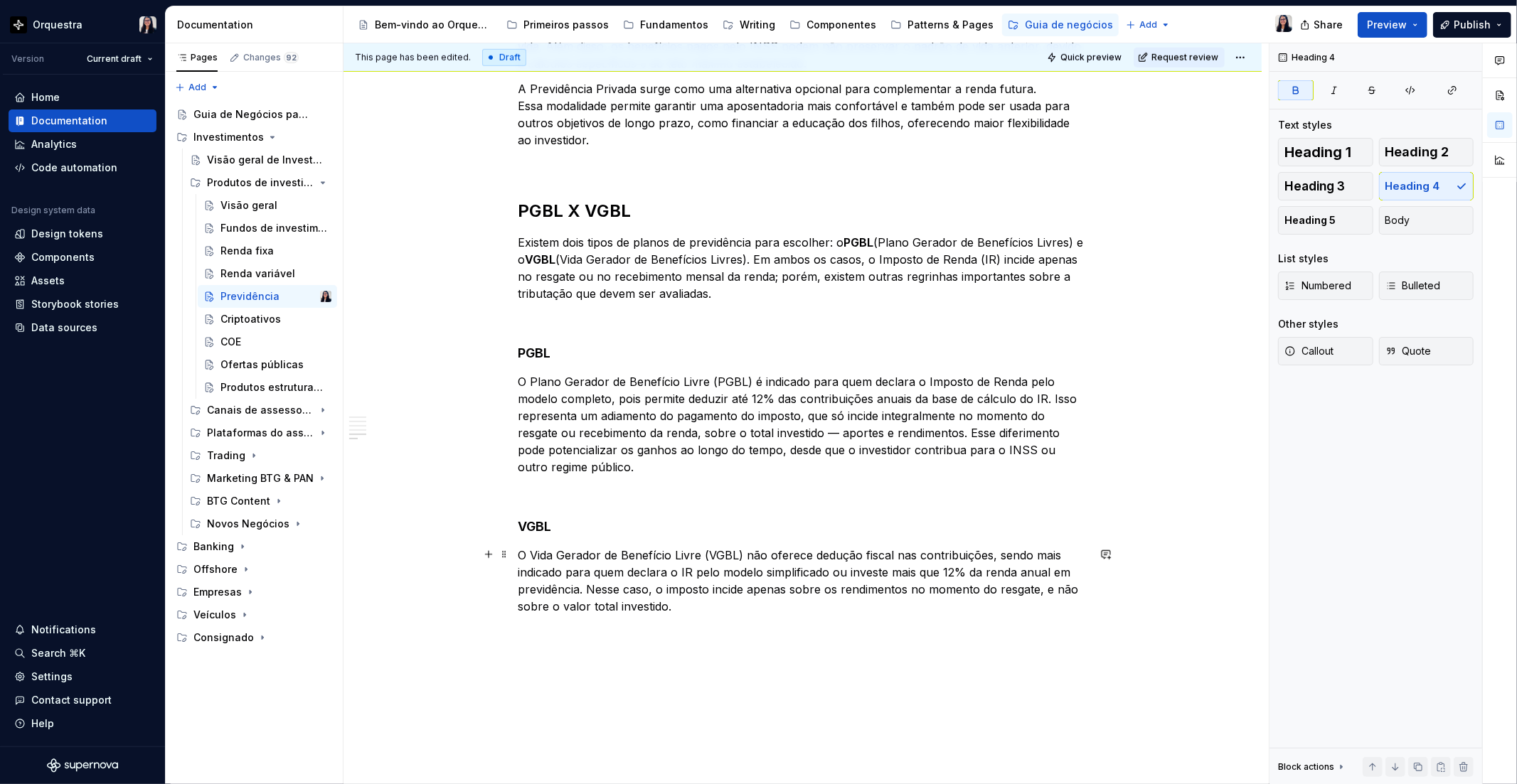
click at [712, 608] on p "O Vida Gerador de Benefício Livre (VGBL) não oferece dedução fiscal nas contrib…" at bounding box center [802, 581] width 568 height 68
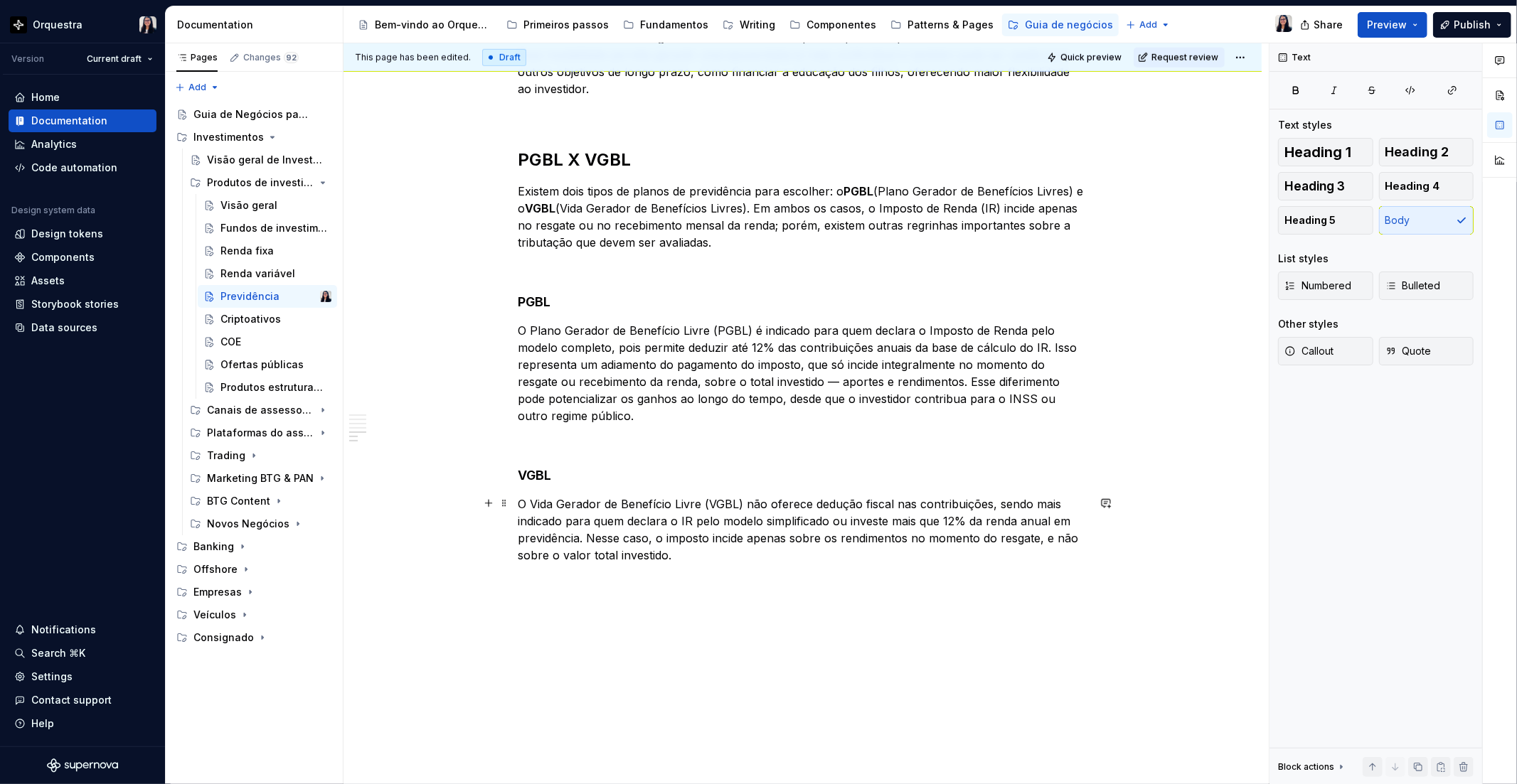
scroll to position [1157, 0]
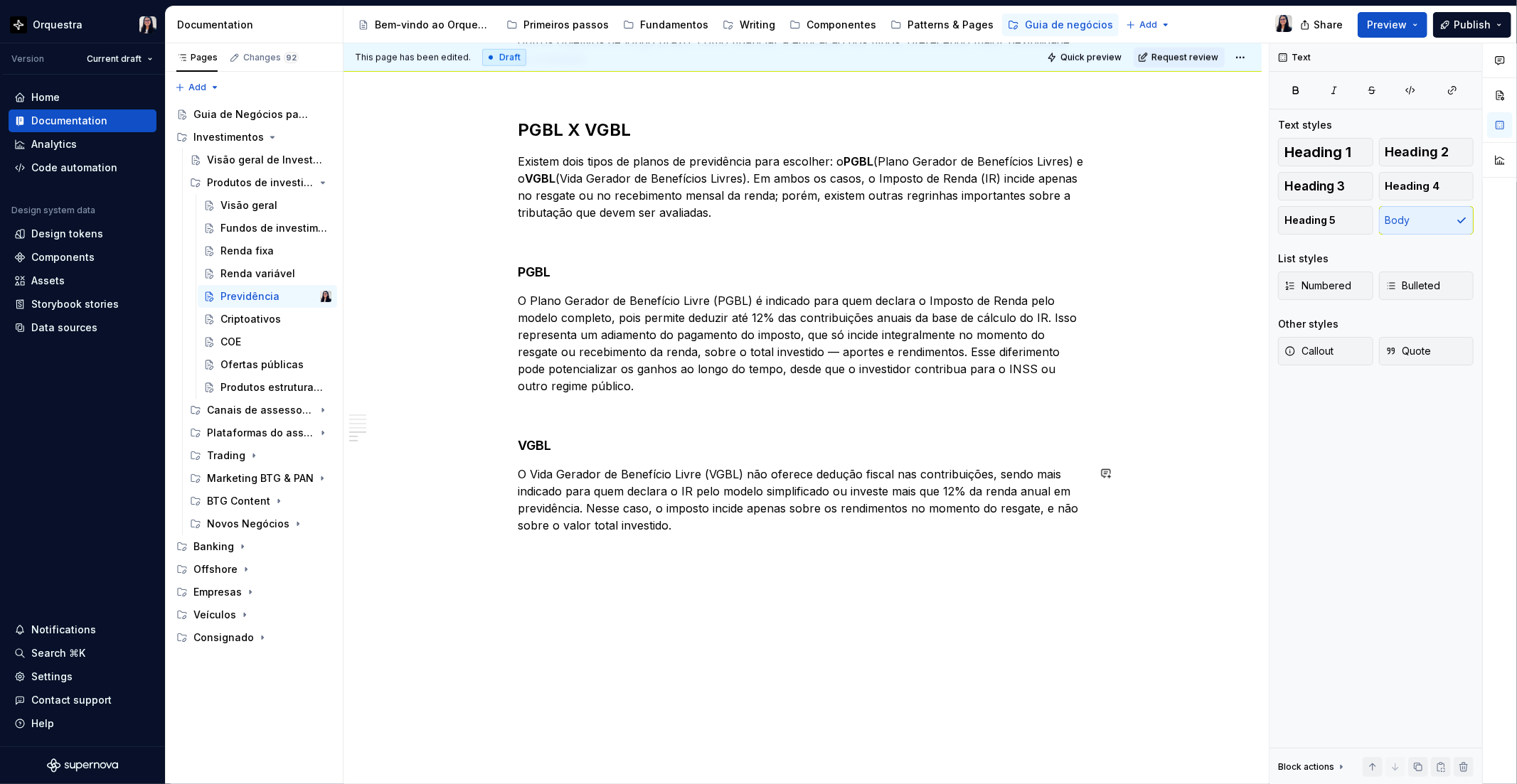
click at [695, 527] on p "O Vida Gerador de Benefício Livre (VGBL) não oferece dedução fiscal nas contrib…" at bounding box center [802, 500] width 568 height 68
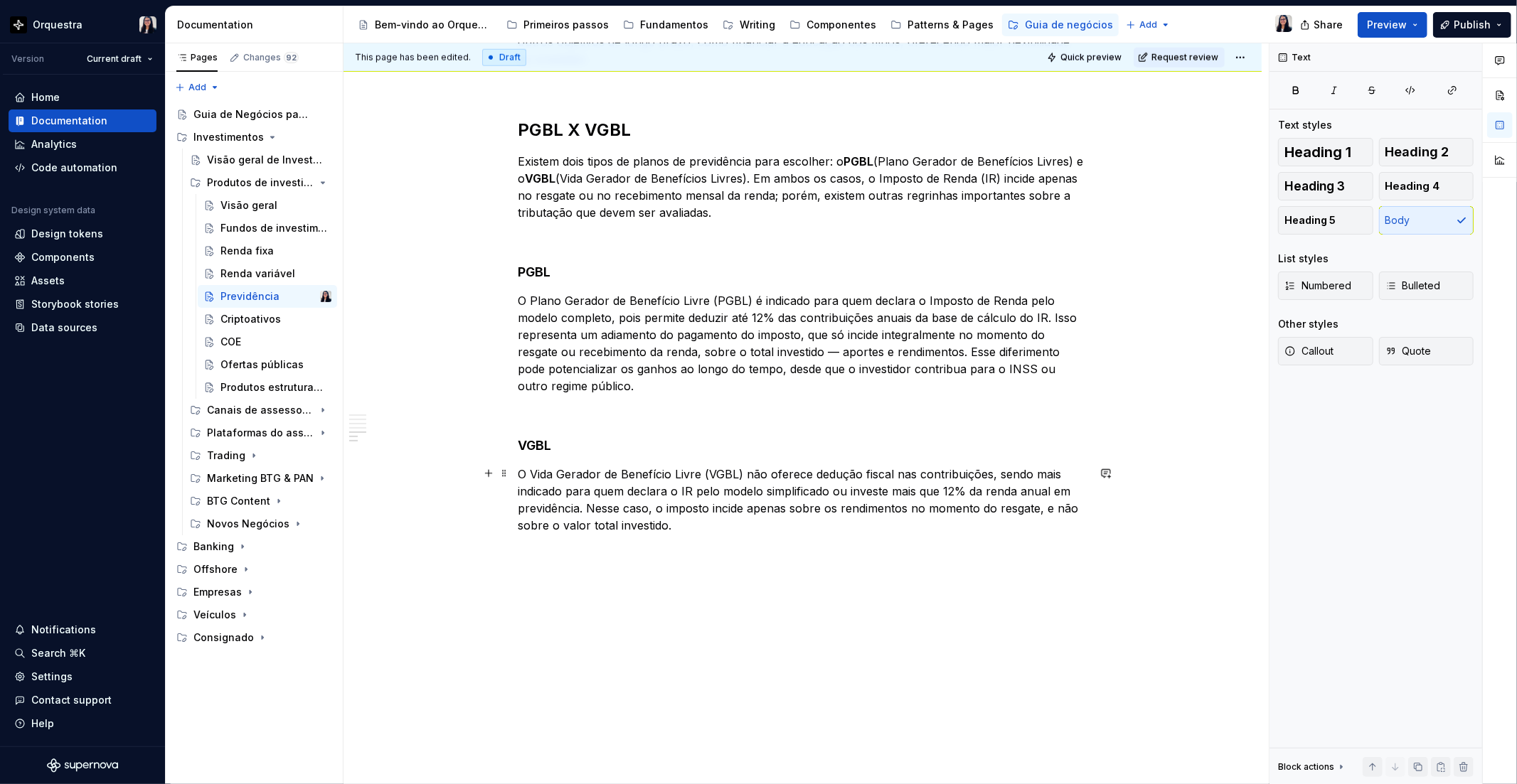
click at [695, 527] on p "O Vida Gerador de Benefício Livre (VGBL) não oferece dedução fiscal nas contrib…" at bounding box center [802, 500] width 568 height 68
click at [695, 527] on p "O Vida Gerador de Benefício Livre (VGBL) não oferece dedução fiscal nas contrib…" at bounding box center [802, 500] width 568 height 68
click at [1447, 187] on button "Heading 4" at bounding box center [1427, 186] width 95 height 28
click at [1440, 193] on button "Heading 4" at bounding box center [1427, 186] width 95 height 28
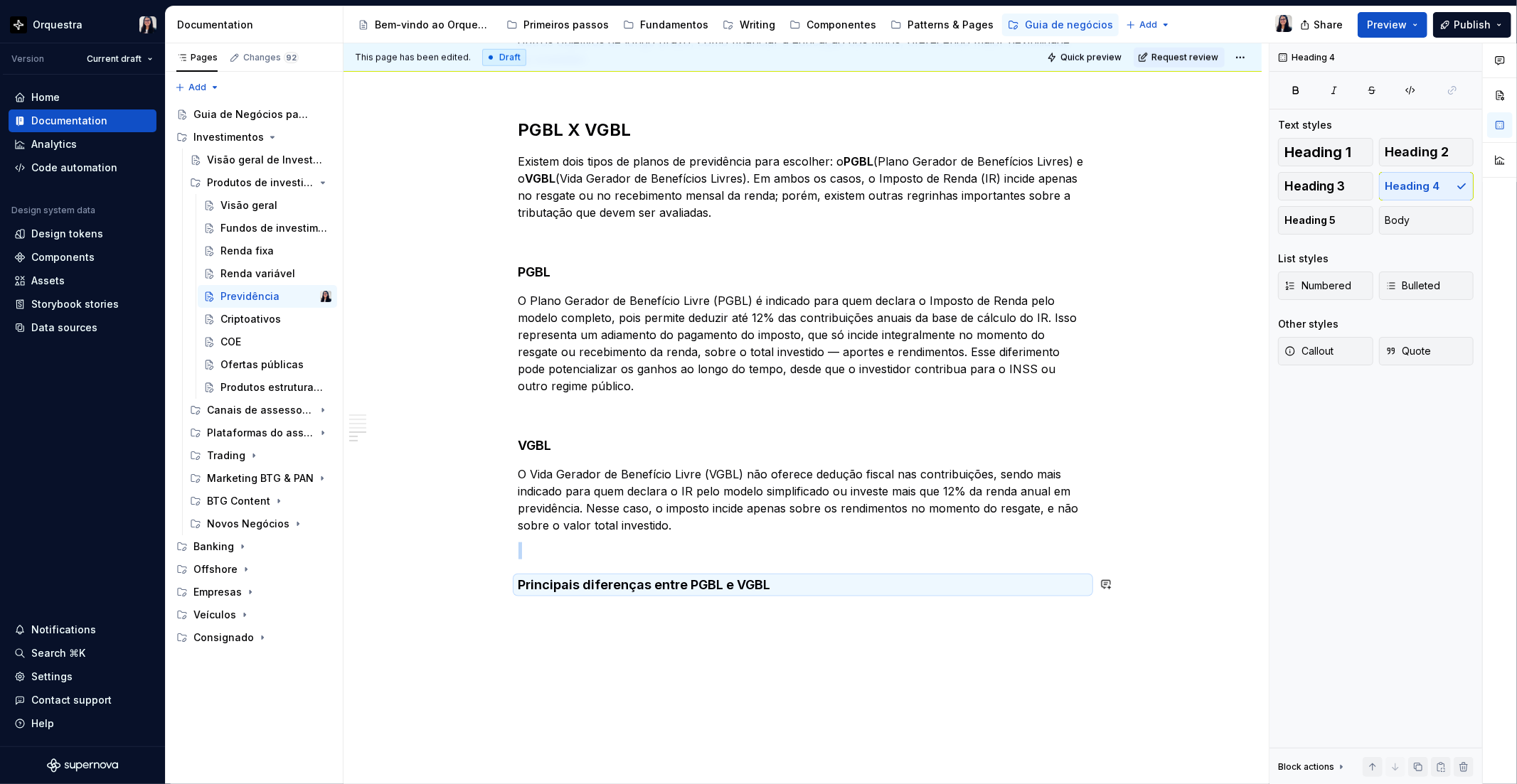
click at [732, 614] on div "This page has been edited. Draft Quick preview Request review Previdência Edit …" at bounding box center [806, 414] width 926 height 741
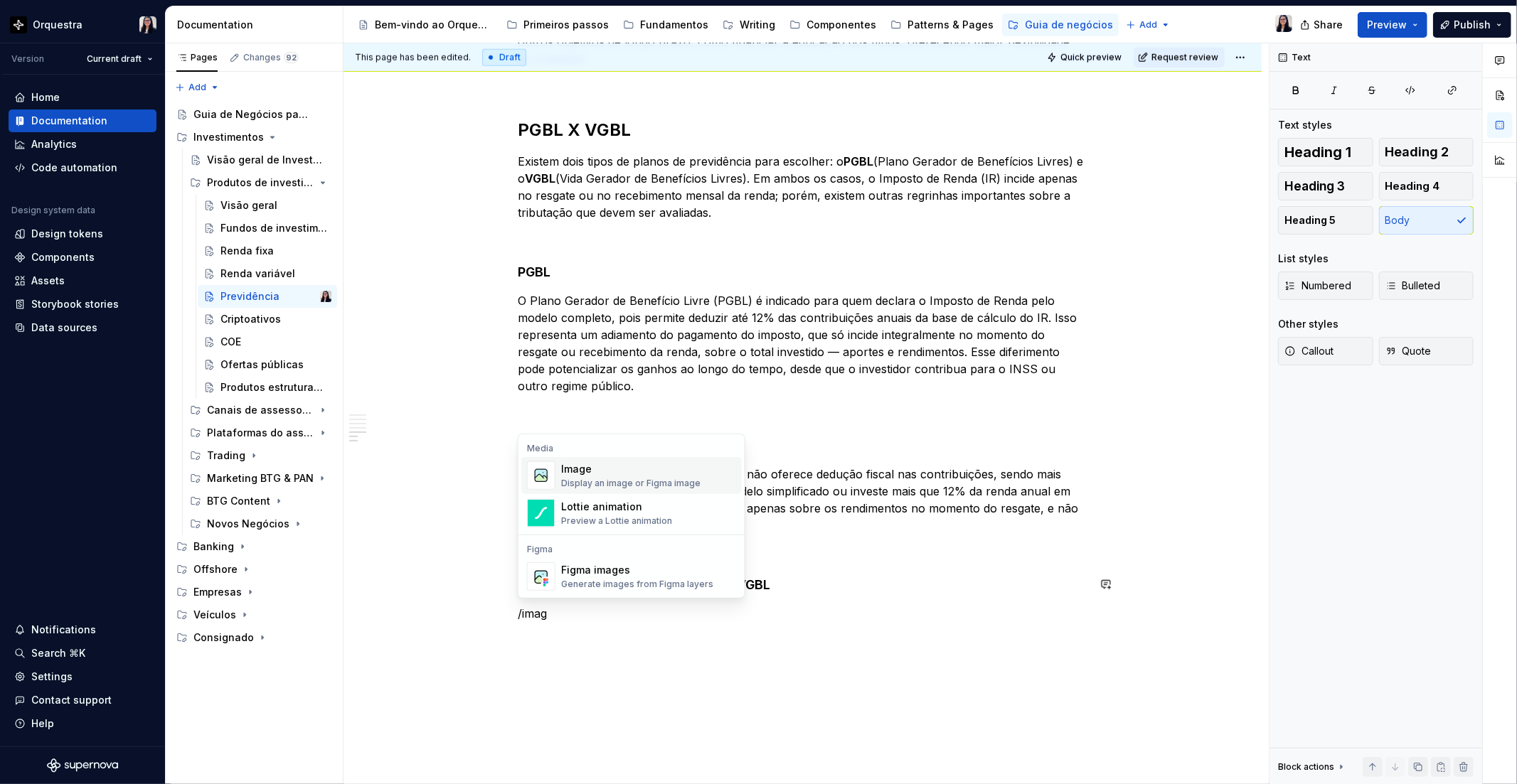
click at [649, 487] on div "Display an image or Figma image" at bounding box center [631, 483] width 140 height 11
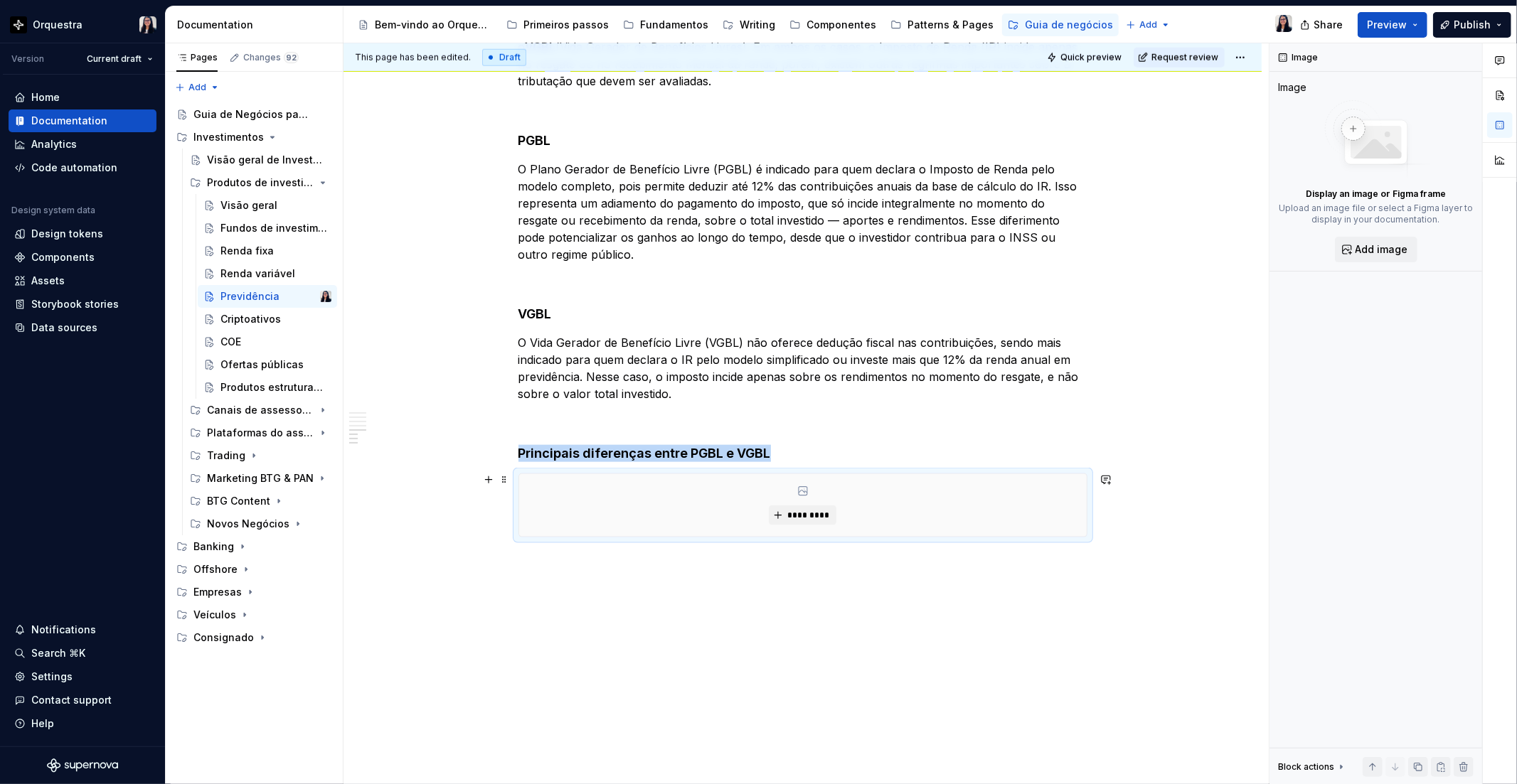
scroll to position [1292, 0]
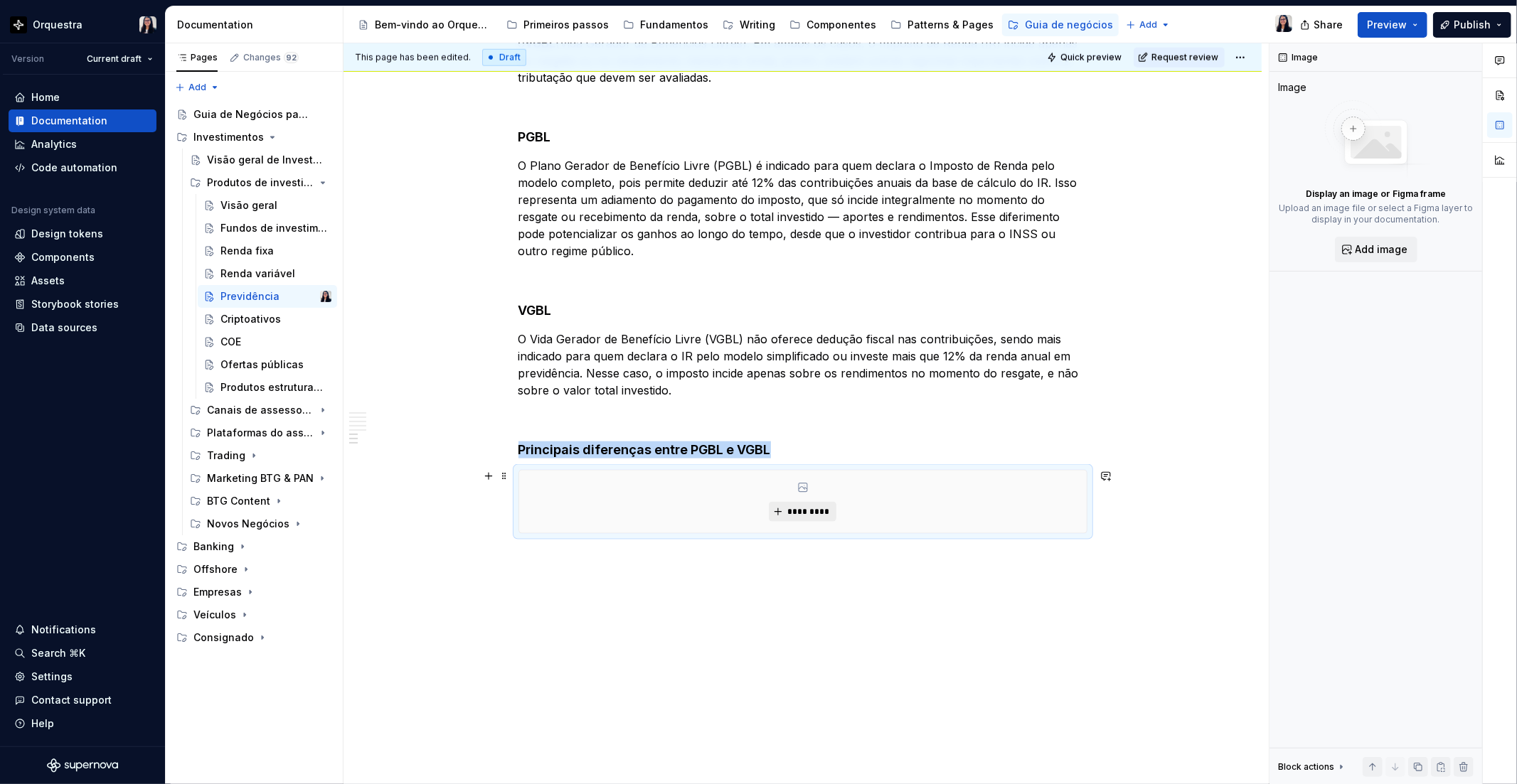
click at [823, 516] on span "*********" at bounding box center [808, 511] width 43 height 11
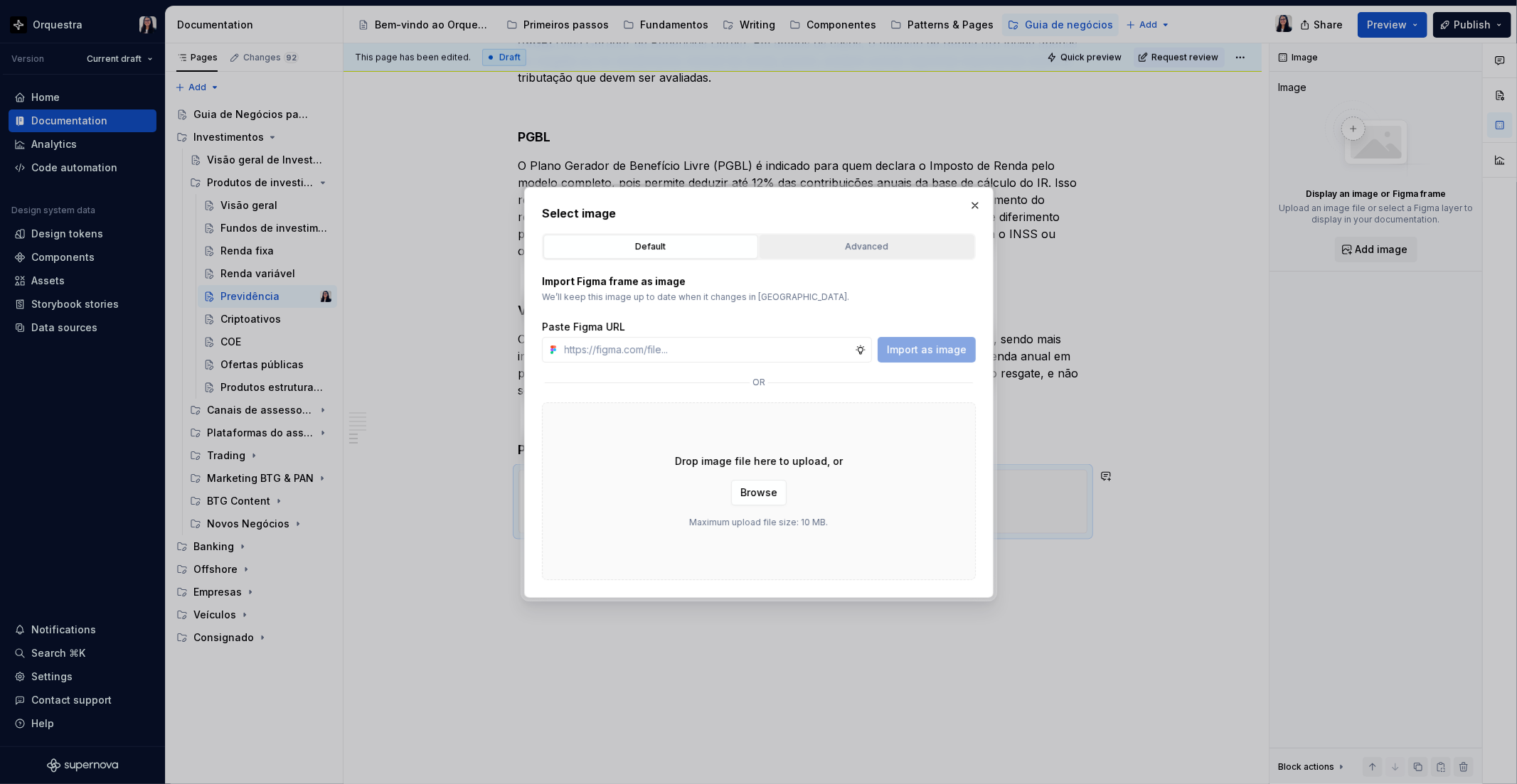
click at [861, 251] on div "Advanced" at bounding box center [867, 246] width 205 height 14
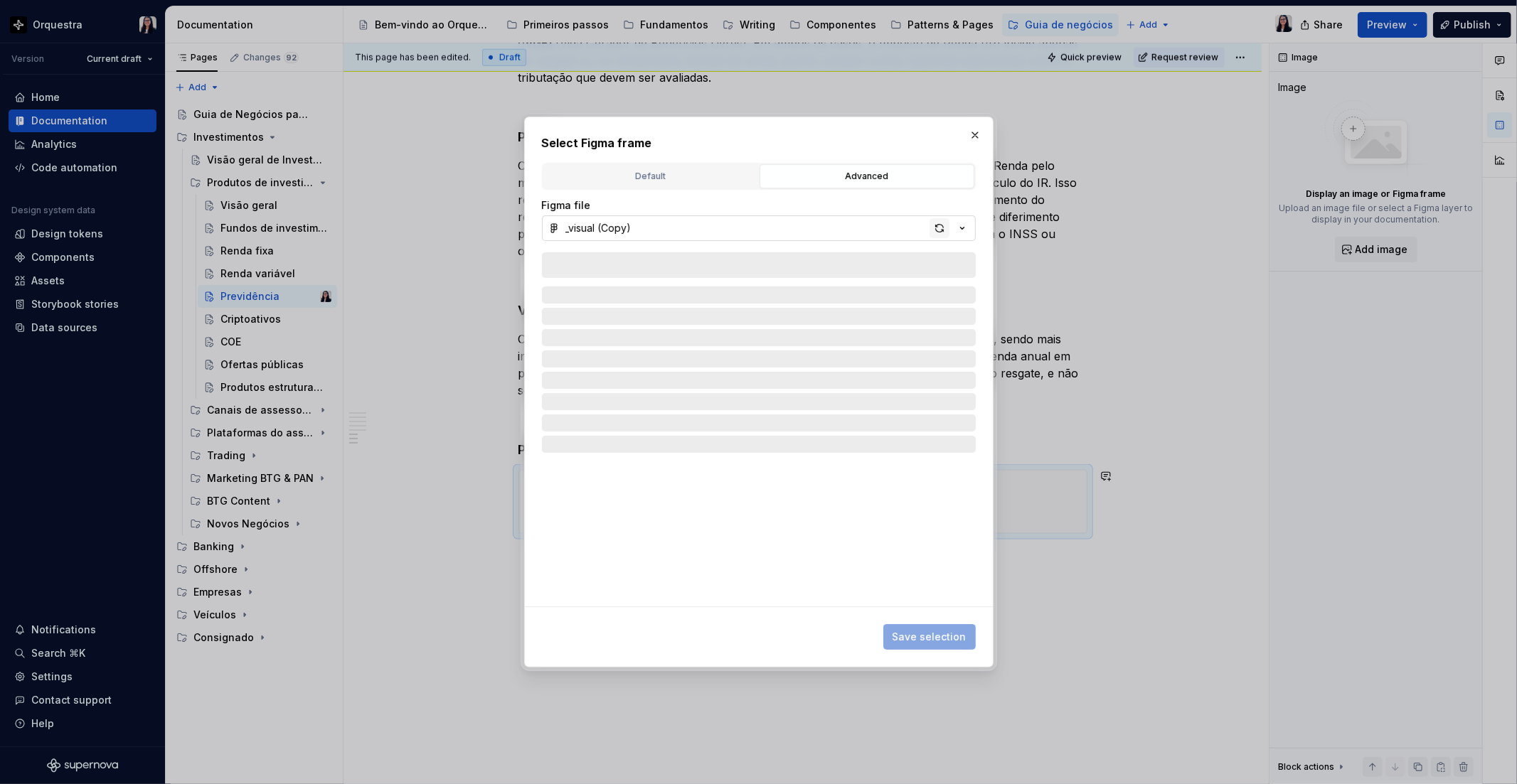
click at [939, 230] on div "button" at bounding box center [939, 228] width 20 height 20
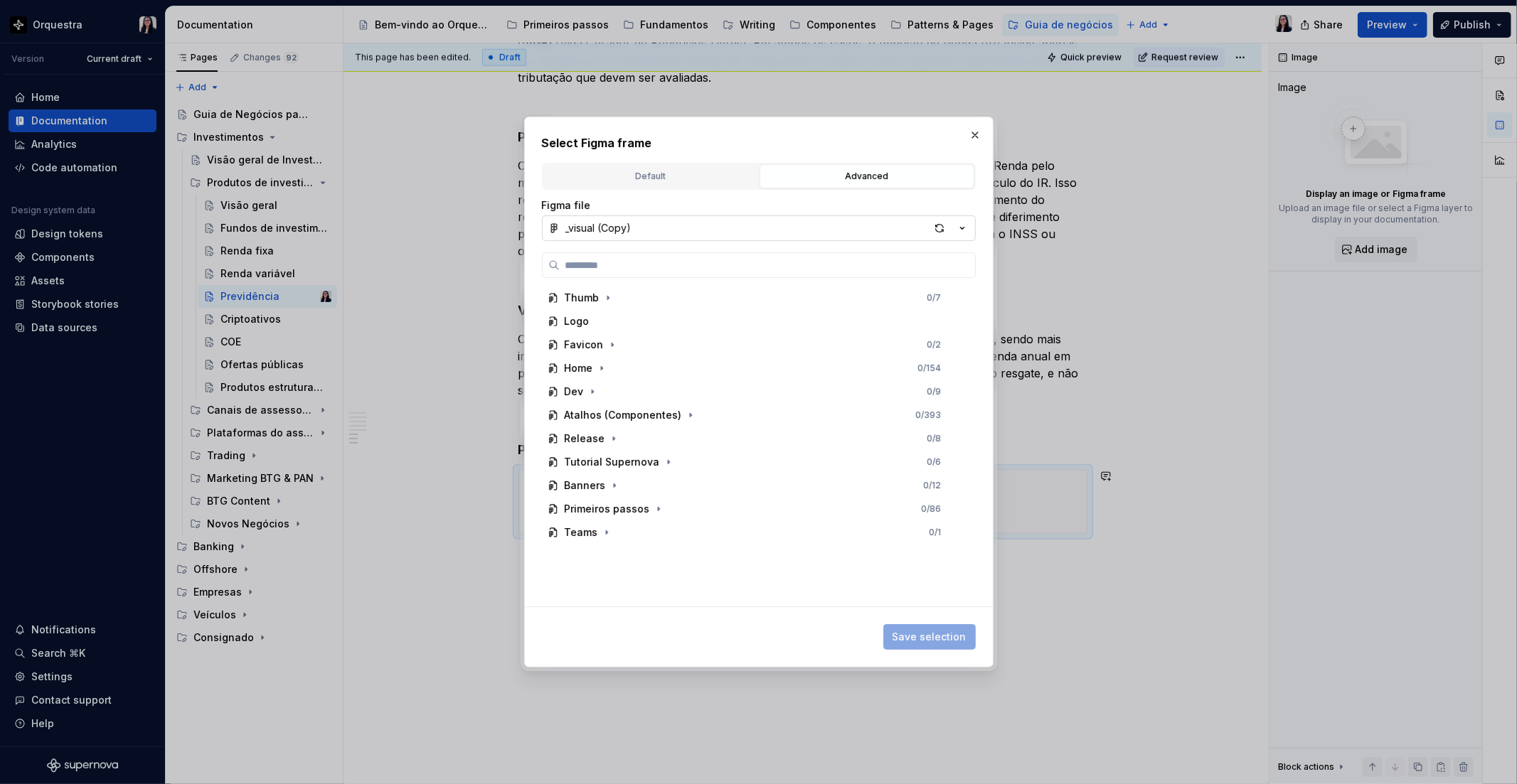
type textarea "*"
click at [878, 264] on input "search" at bounding box center [767, 265] width 415 height 14
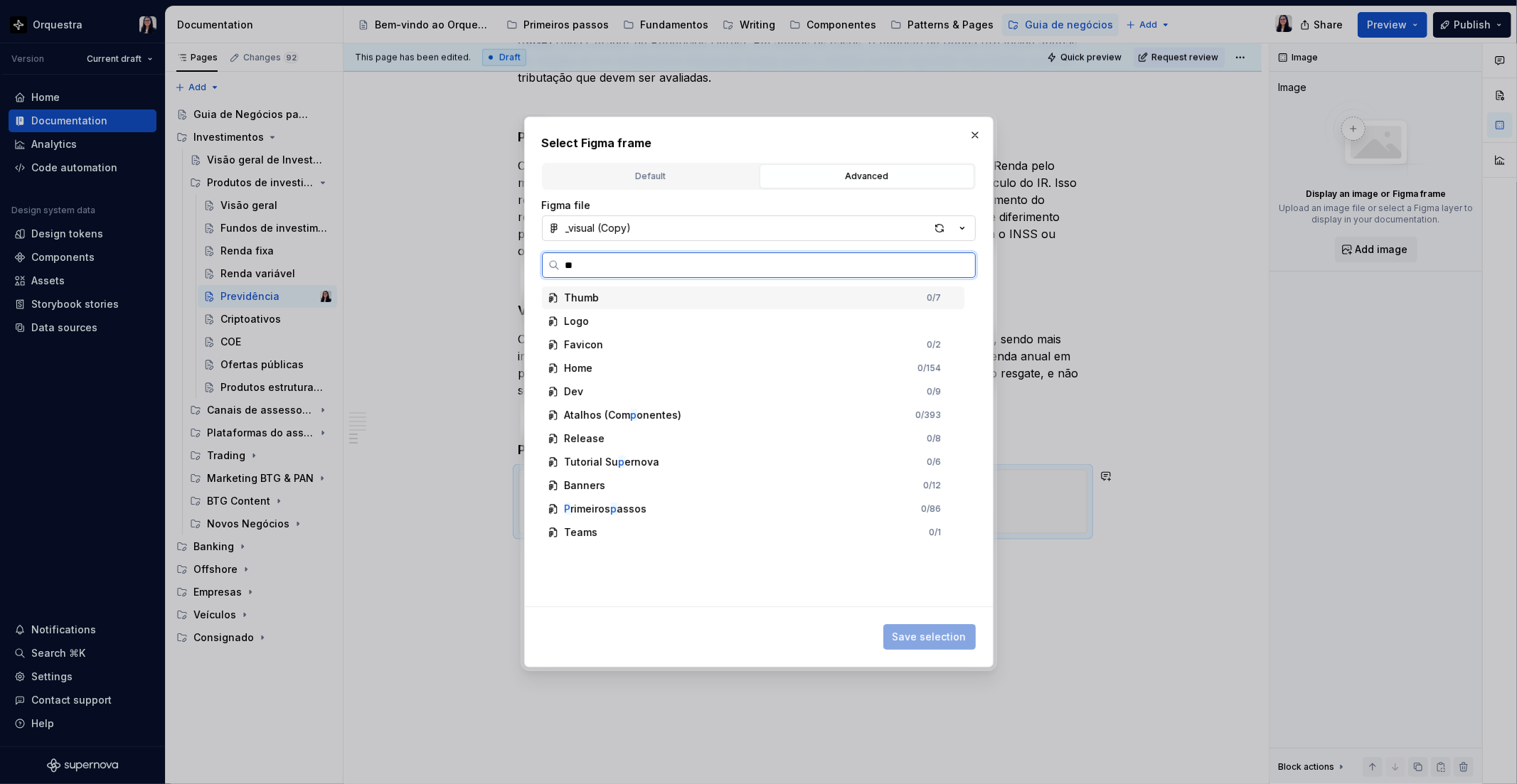
type input "***"
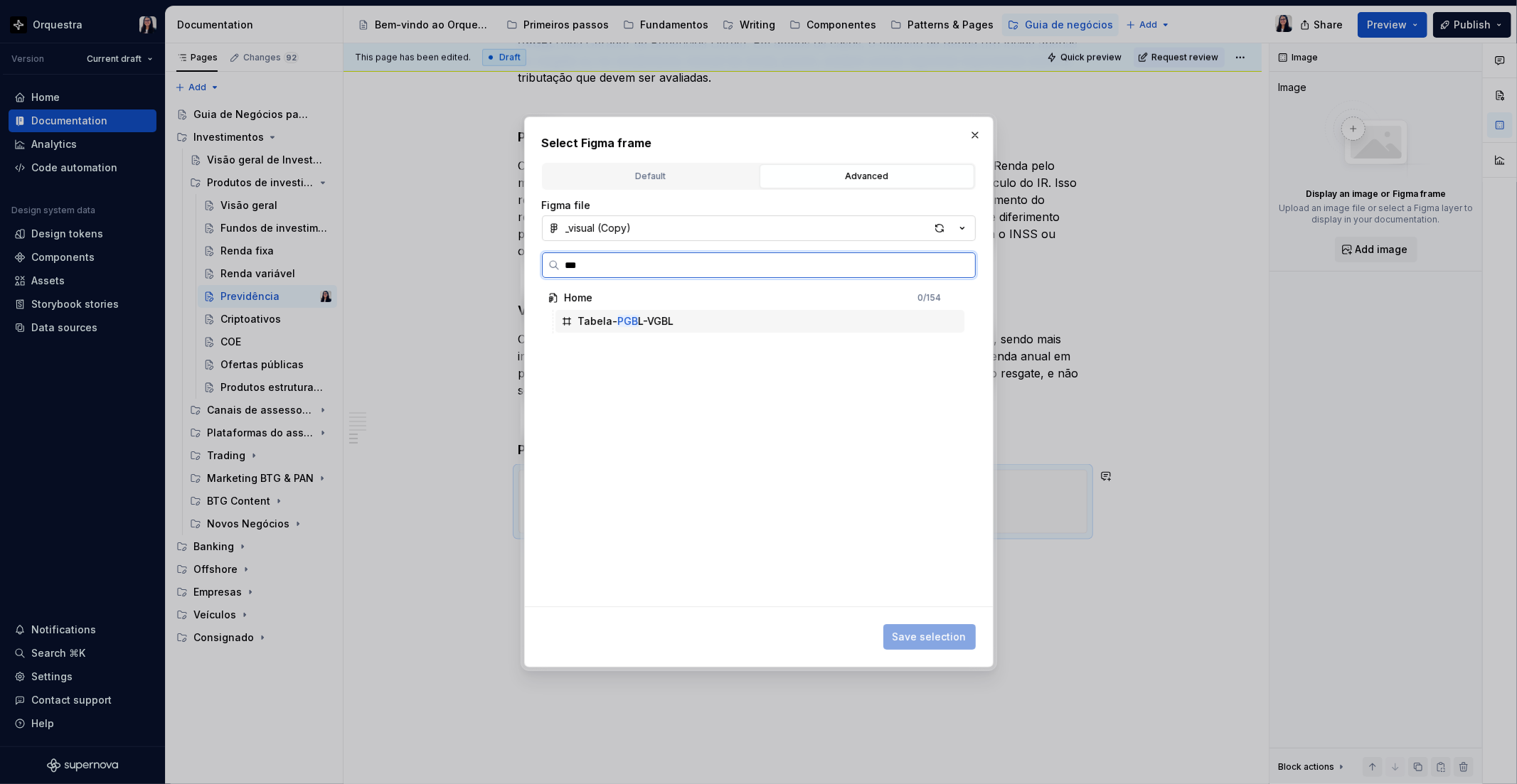
click at [702, 320] on div "Tabela- PGB L-VGBL" at bounding box center [760, 321] width 409 height 23
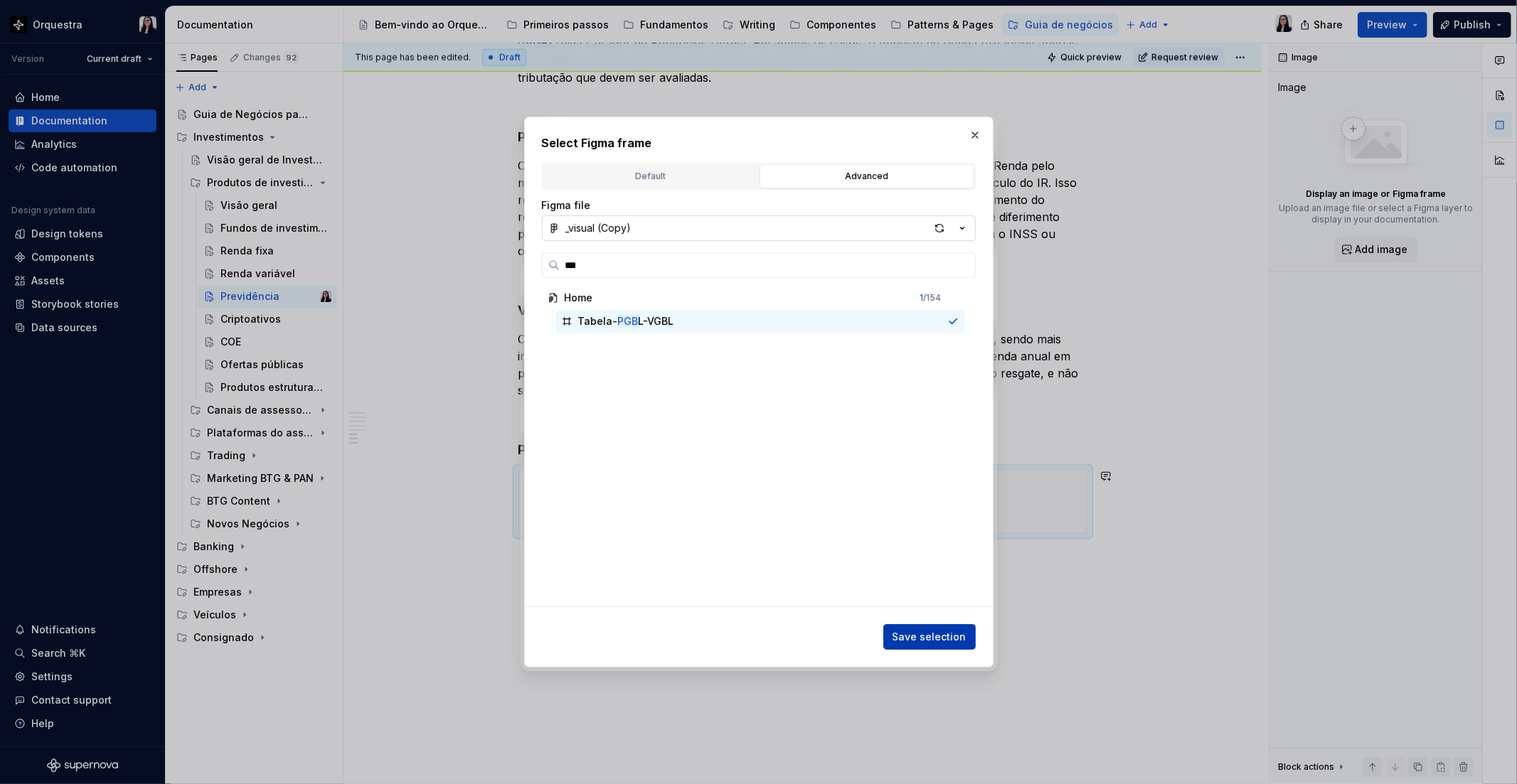
click at [941, 636] on span "Save selection" at bounding box center [929, 637] width 74 height 14
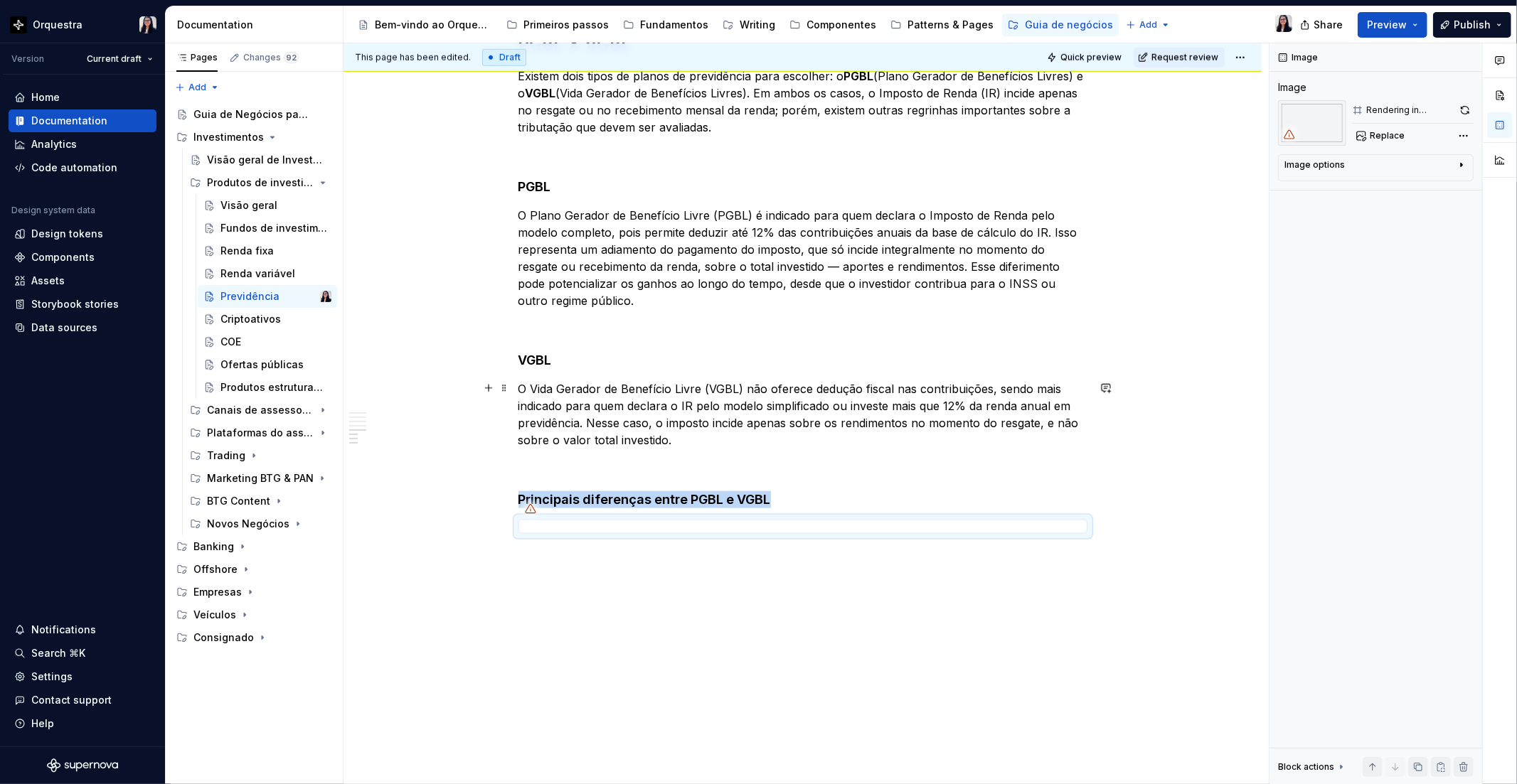
scroll to position [1287, 0]
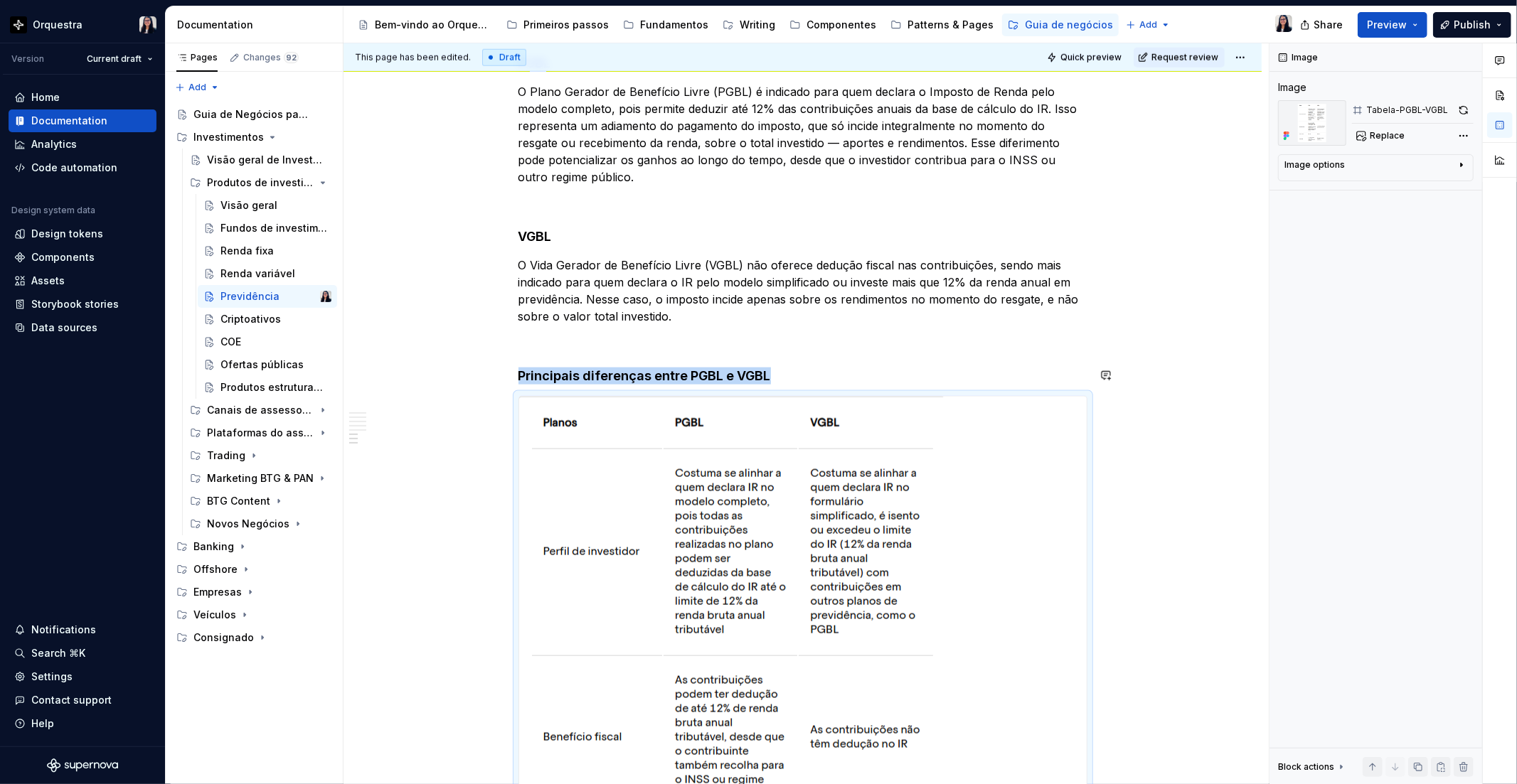
click at [1141, 357] on div "O que é Previdência Privada? A Previdência Privada é um investimento de longo p…" at bounding box center [802, 47] width 918 height 2339
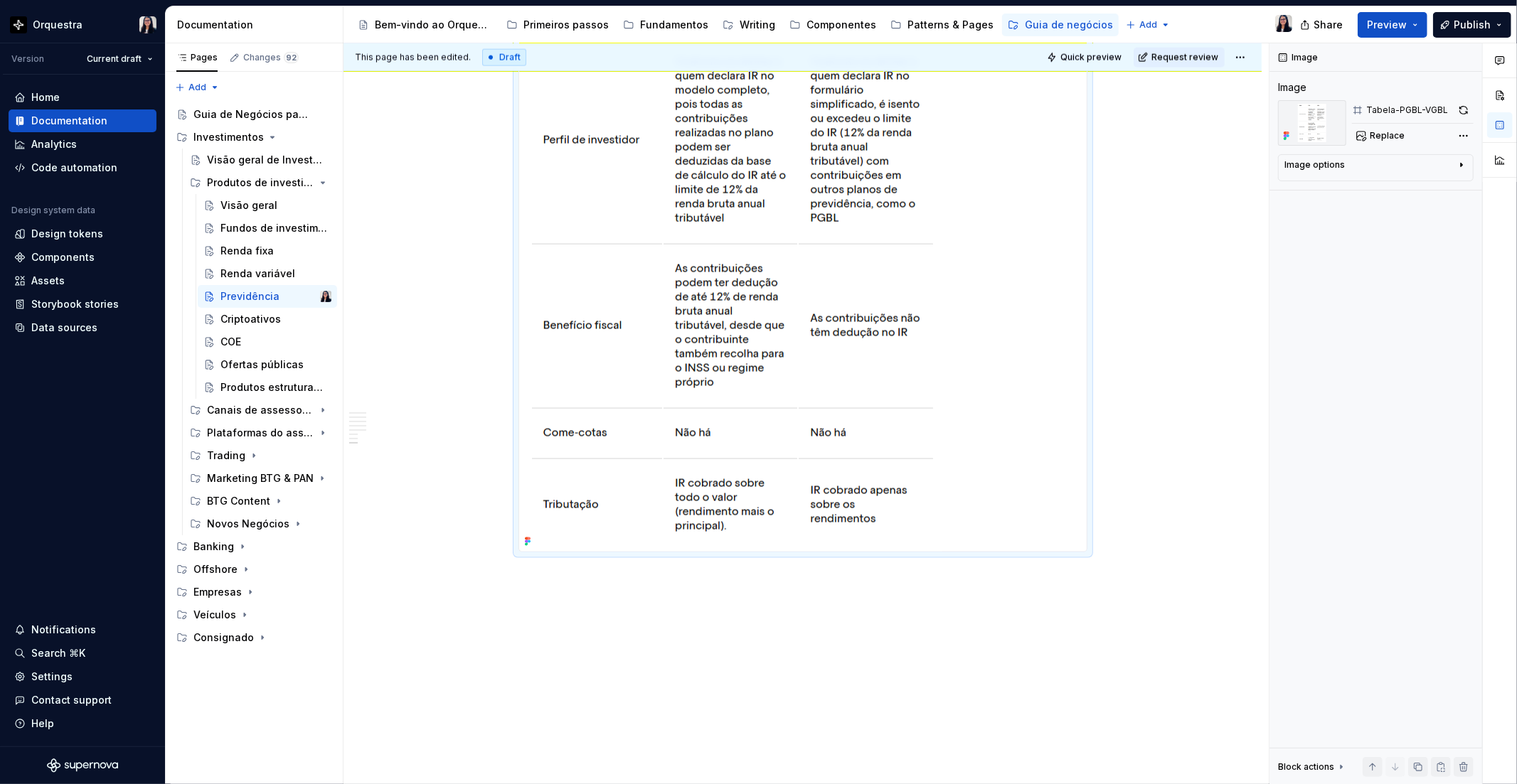
scroll to position [1796, 0]
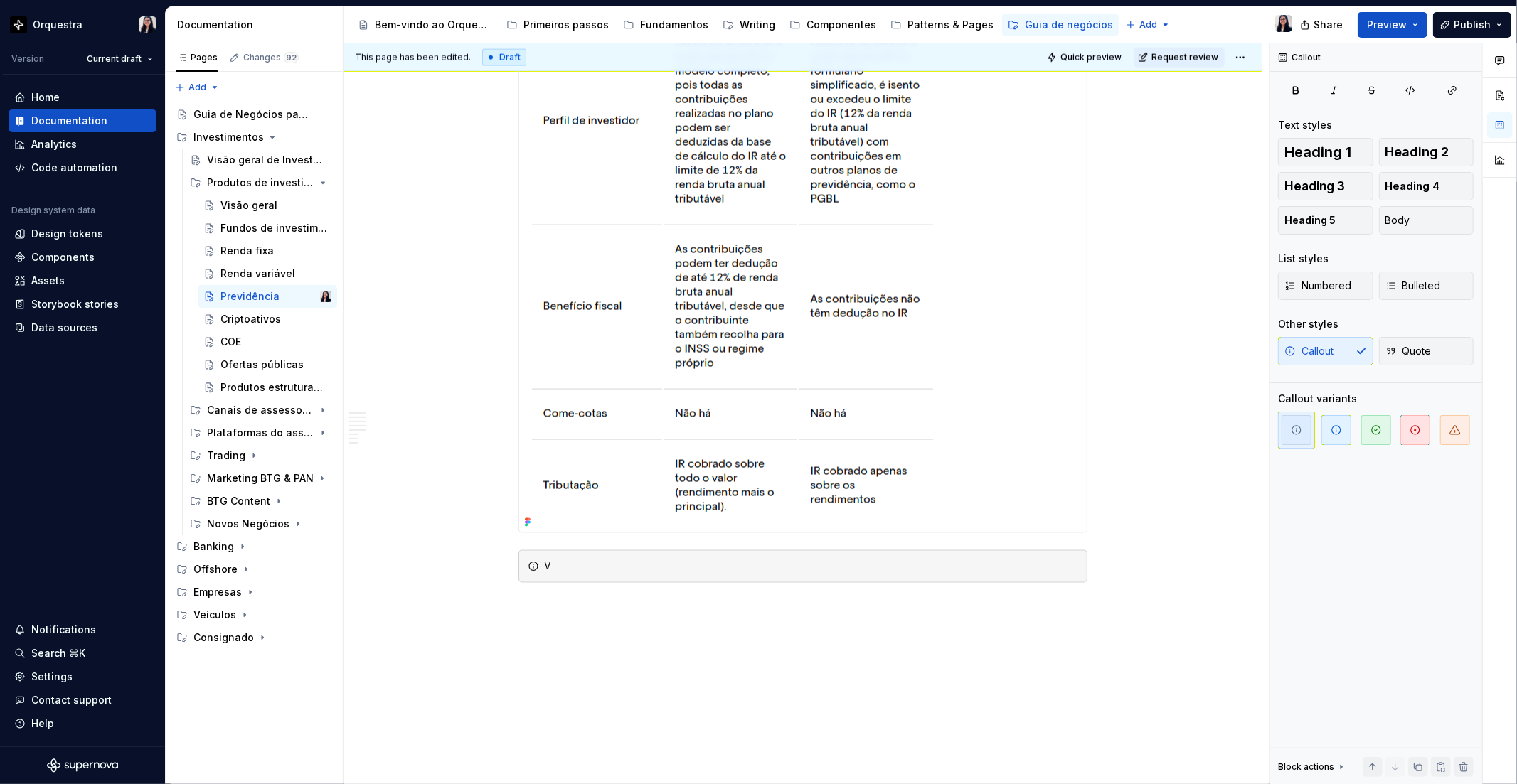
type textarea "*"
click at [851, 564] on div "Você pode conferir mais informações sobre PGBL e VGBL no artigo do BTG Content." at bounding box center [811, 567] width 534 height 14
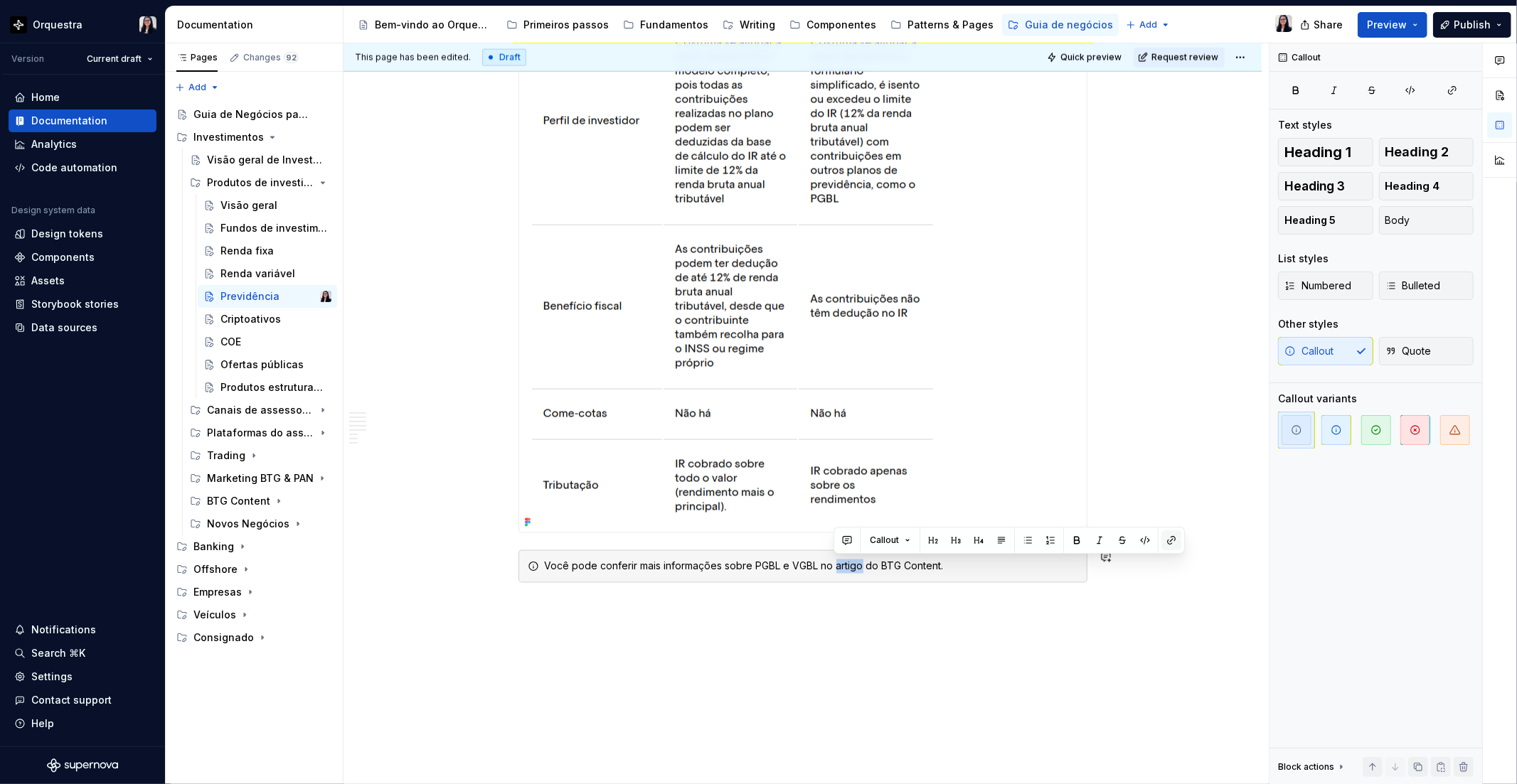
click at [1165, 545] on button "button" at bounding box center [1171, 539] width 20 height 20
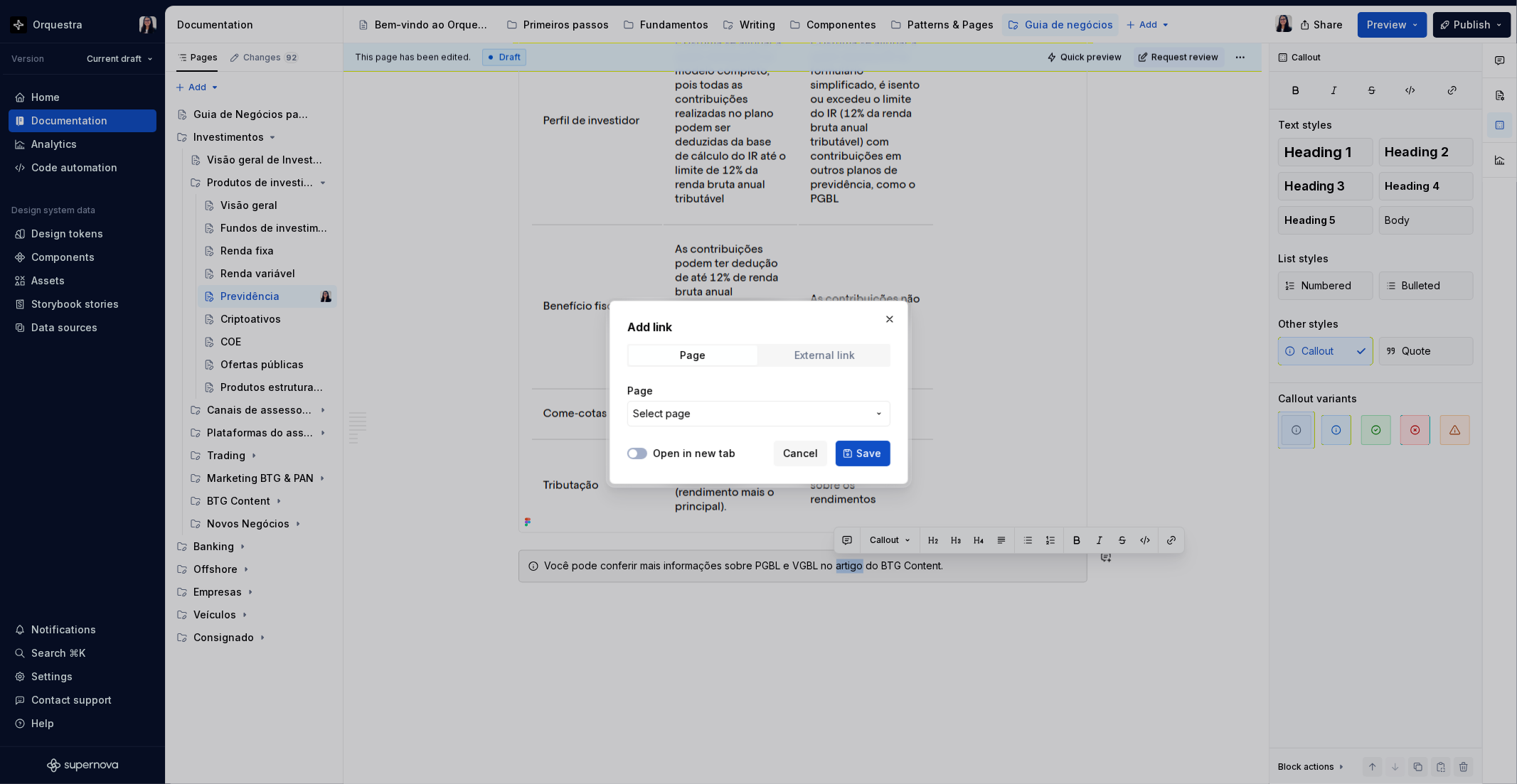
click at [829, 354] on div "External link" at bounding box center [824, 355] width 61 height 11
click at [724, 417] on input "URL" at bounding box center [758, 414] width 263 height 26
paste input "[URL][DOMAIN_NAME]"
type input "[URL][DOMAIN_NAME]"
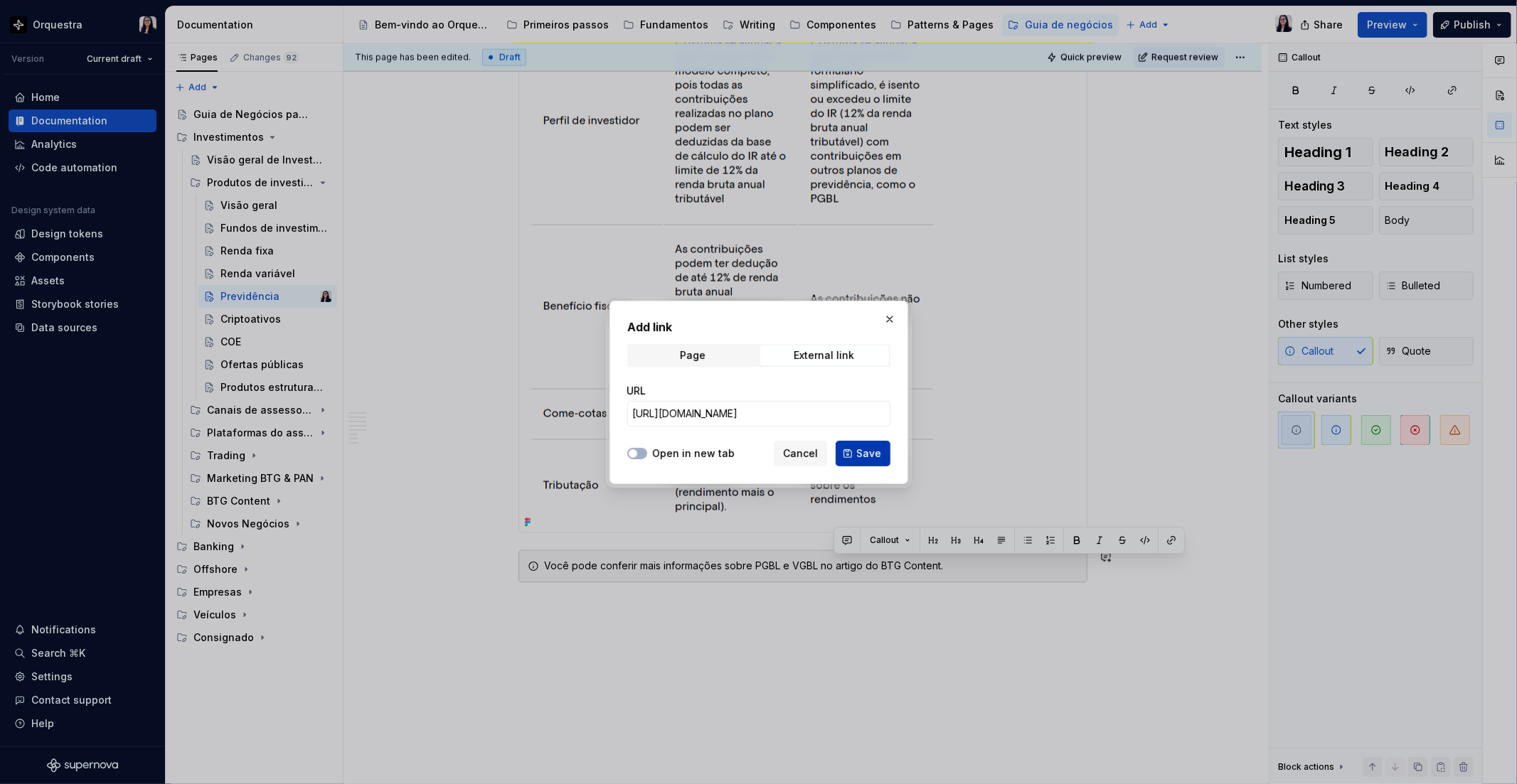
scroll to position [0, 0]
click at [875, 450] on span "Save" at bounding box center [868, 453] width 25 height 14
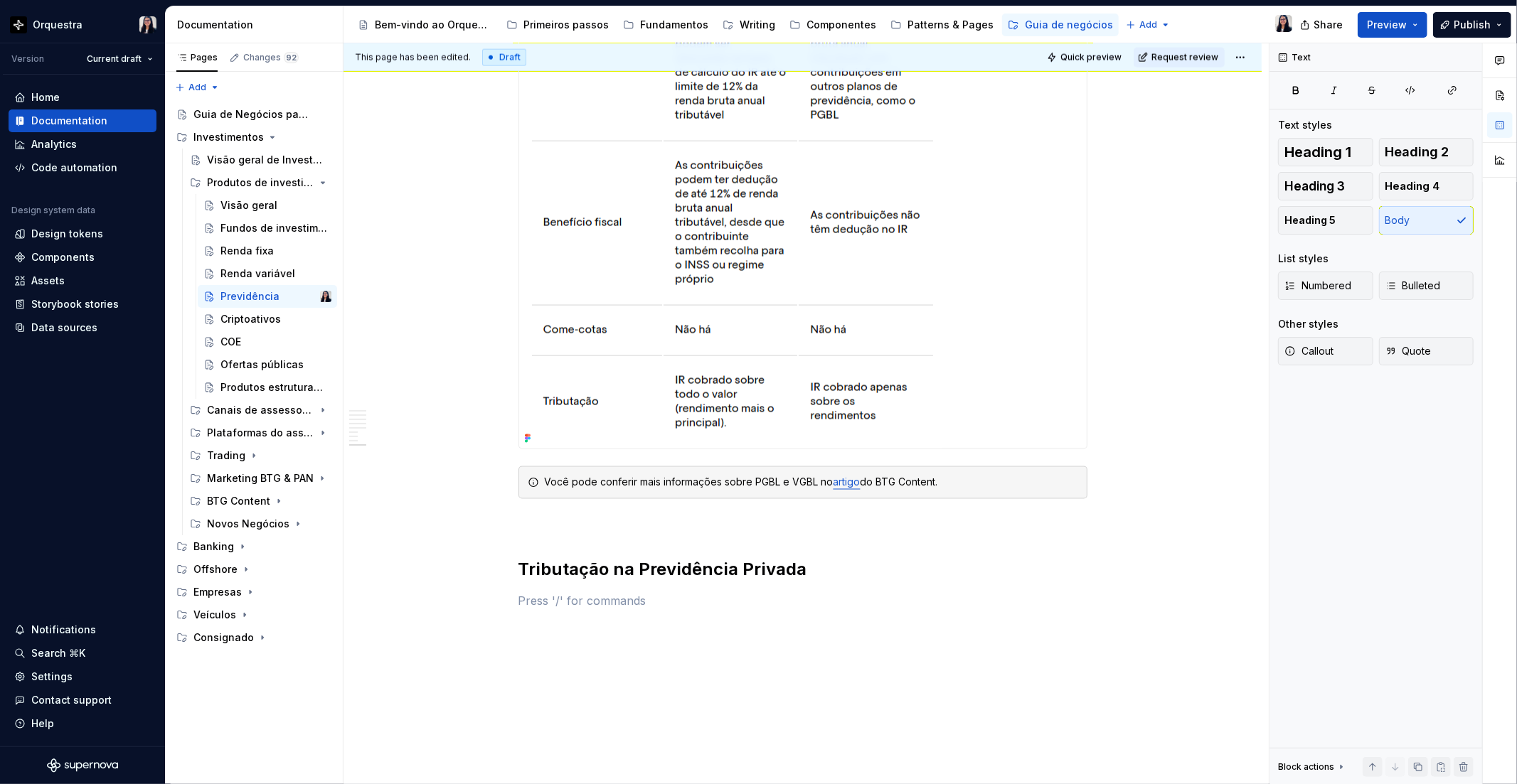
scroll to position [1956, 0]
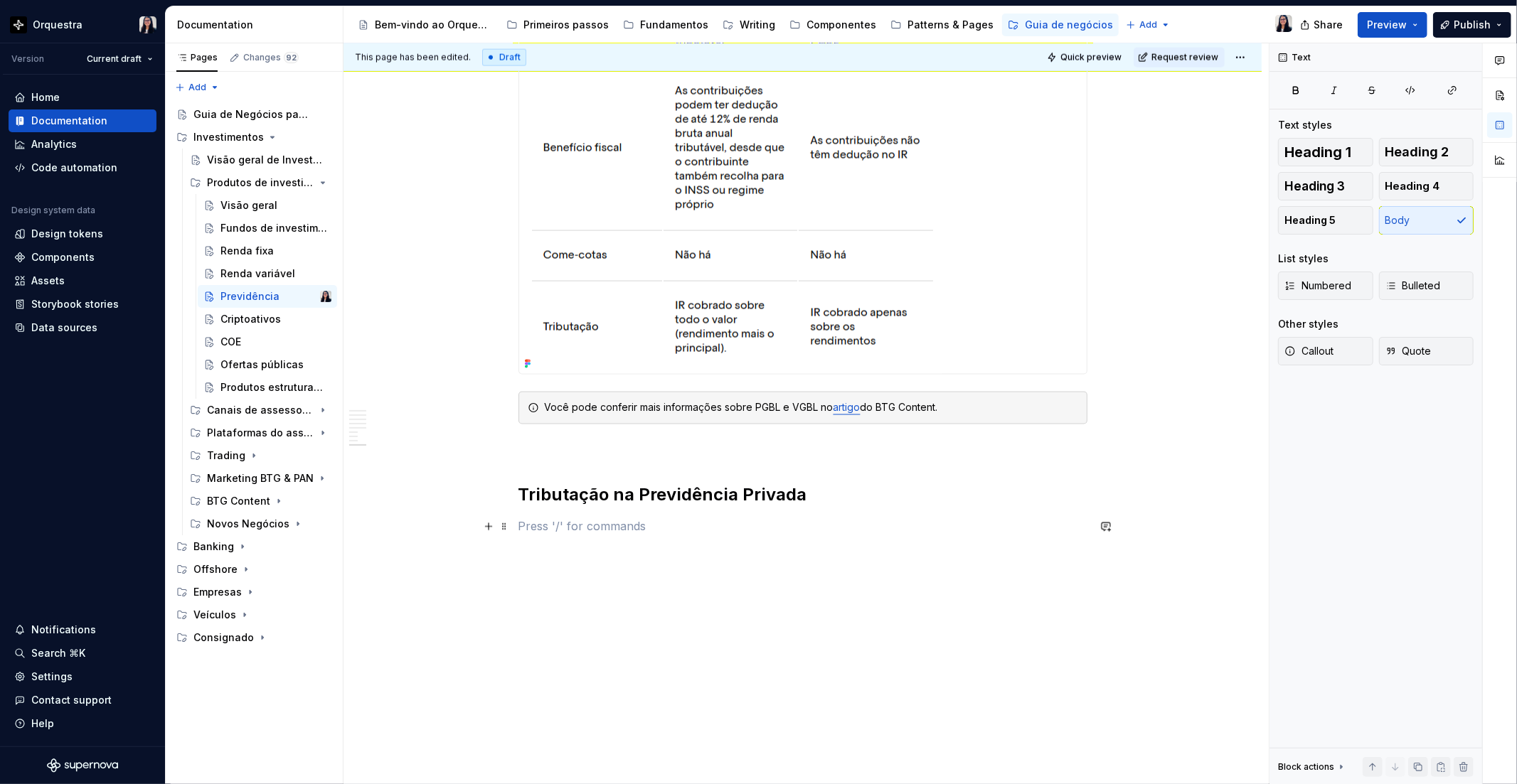
click at [530, 528] on p at bounding box center [802, 527] width 568 height 17
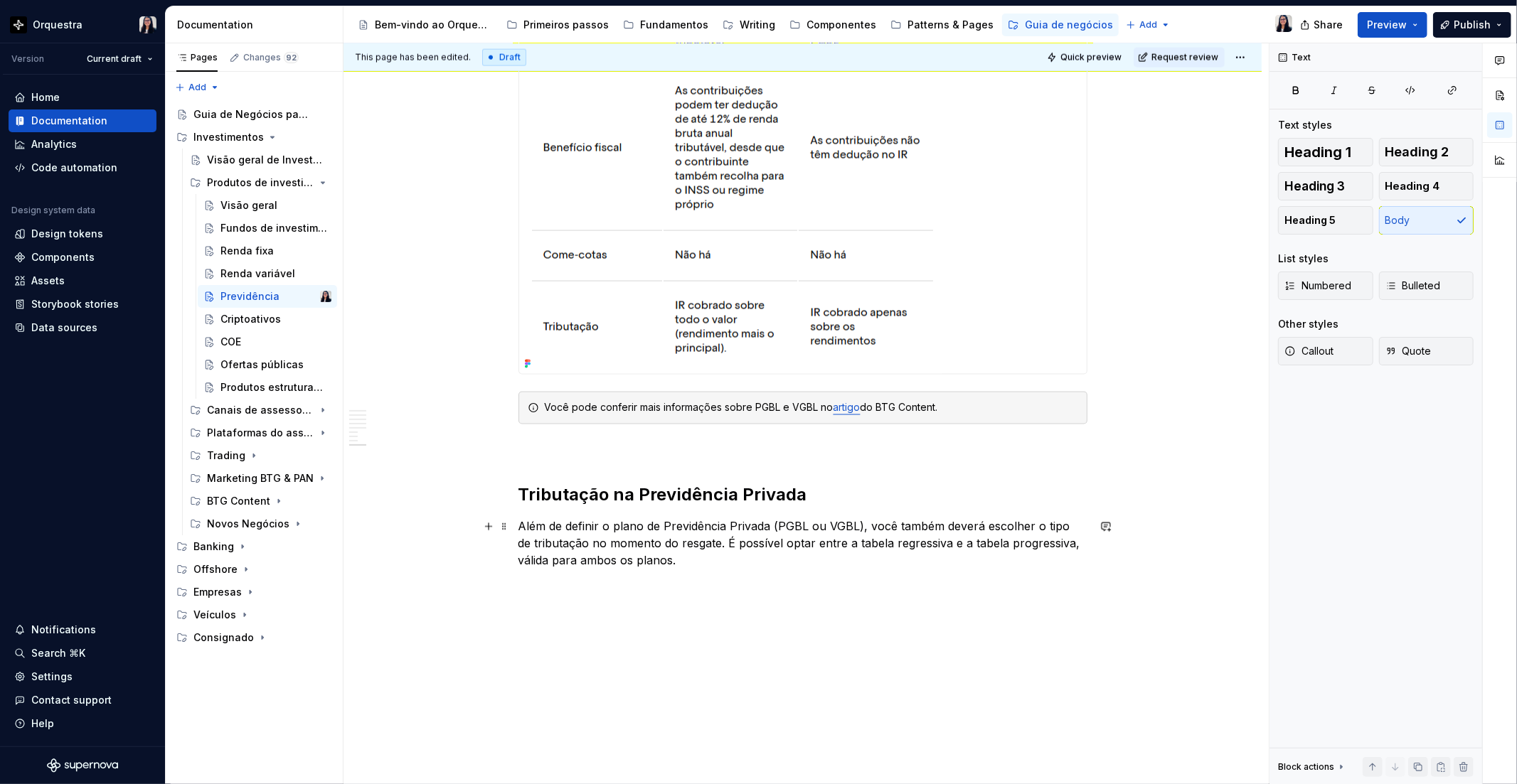
click at [626, 525] on p "Além de definir o plano de Previdência Privada (PGBL ou VGBL), você também deve…" at bounding box center [802, 544] width 568 height 51
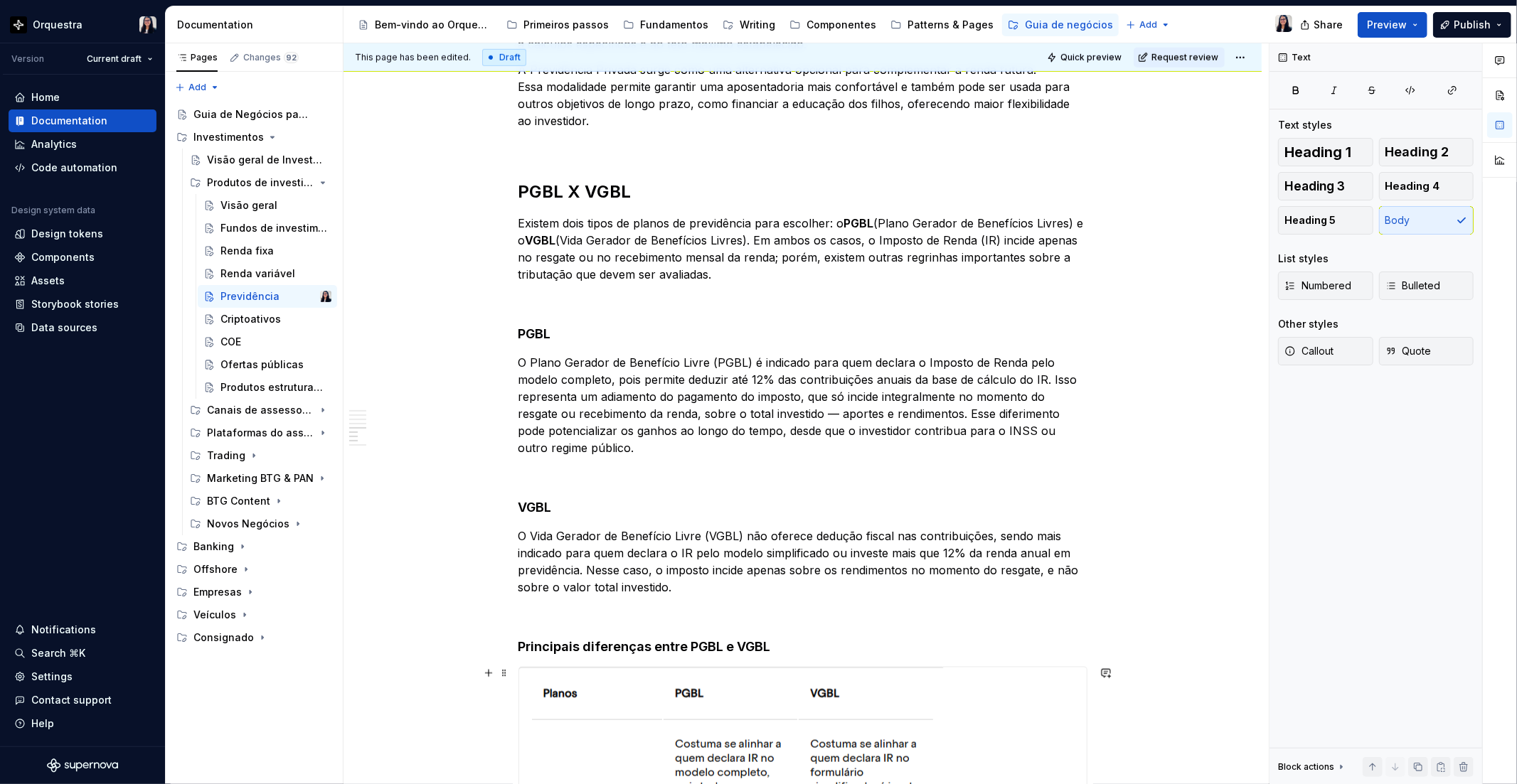
scroll to position [1086, 0]
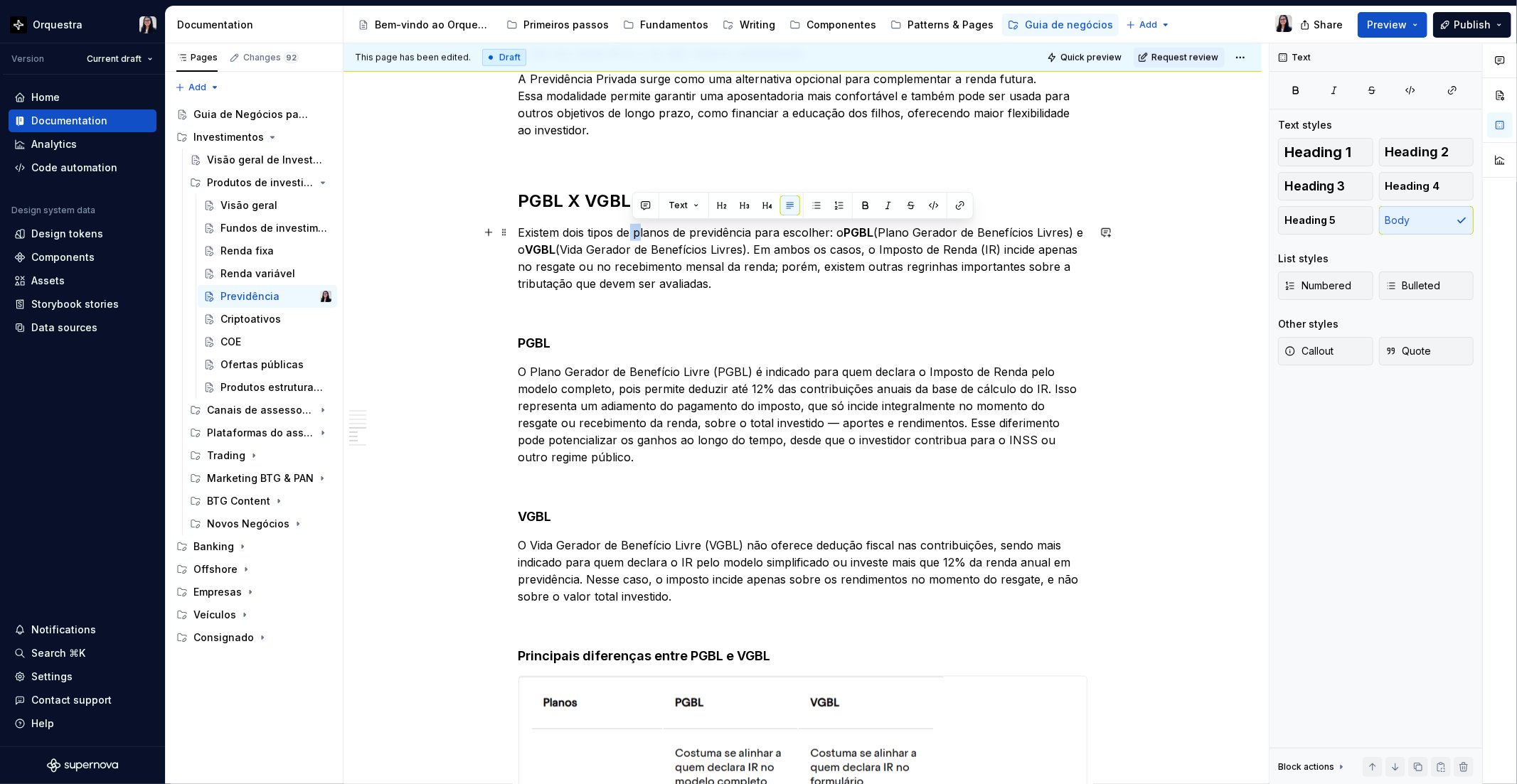
click at [640, 233] on p "Existem dois tipos de planos de previdência para escolher: o PGBL (Plano Gerado…" at bounding box center [802, 258] width 568 height 68
click at [630, 239] on p "Existem dois tipos de planos de previdência para escolher: o PGBL (Plano Gerado…" at bounding box center [802, 258] width 568 height 68
click at [637, 233] on p "Existem dois tipos de planos de previdência para escolher: o PGBL (Plano Gerado…" at bounding box center [802, 258] width 568 height 68
click at [749, 229] on p "Existem dois tipos de planos de previdência para escolher: o PGBL (Plano Gerado…" at bounding box center [802, 258] width 568 height 68
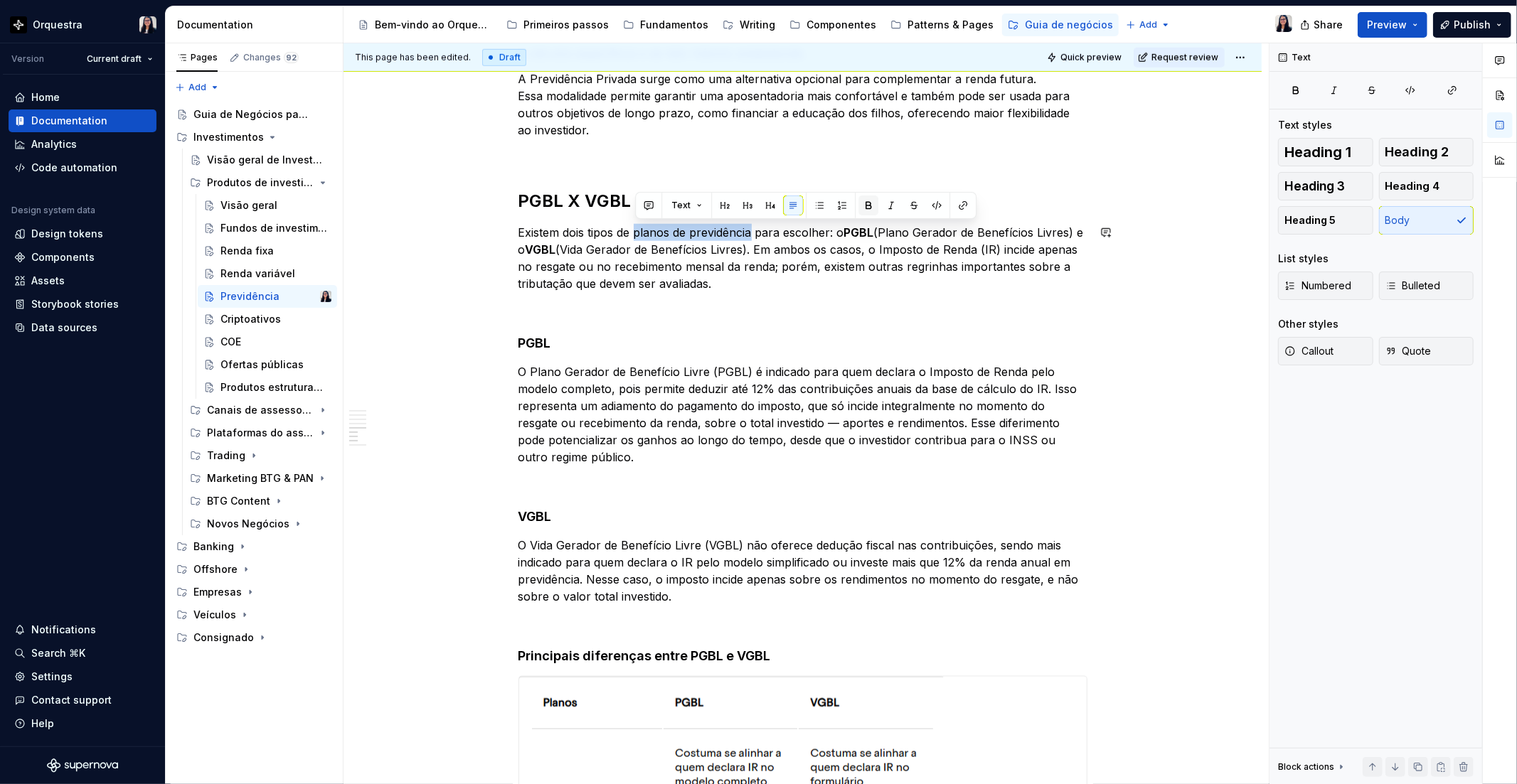
click at [868, 199] on button "button" at bounding box center [868, 205] width 20 height 20
click at [845, 292] on div "O que é Previdência Privada? A Previdência Privada é um investimento de longo p…" at bounding box center [802, 314] width 568 height 2247
click at [522, 205] on h2 "PGBL X VGBL" at bounding box center [802, 201] width 568 height 23
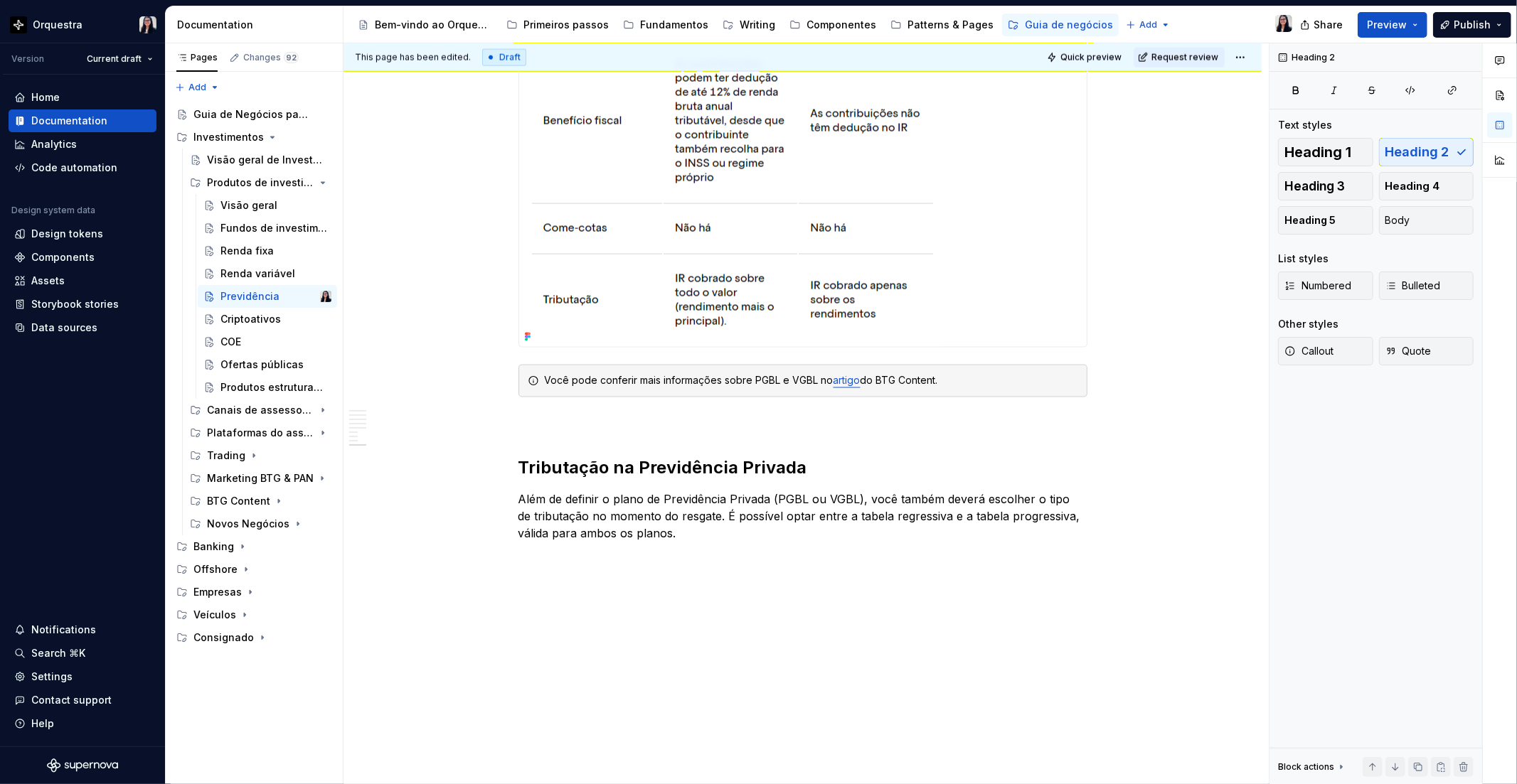
scroll to position [1992, 0]
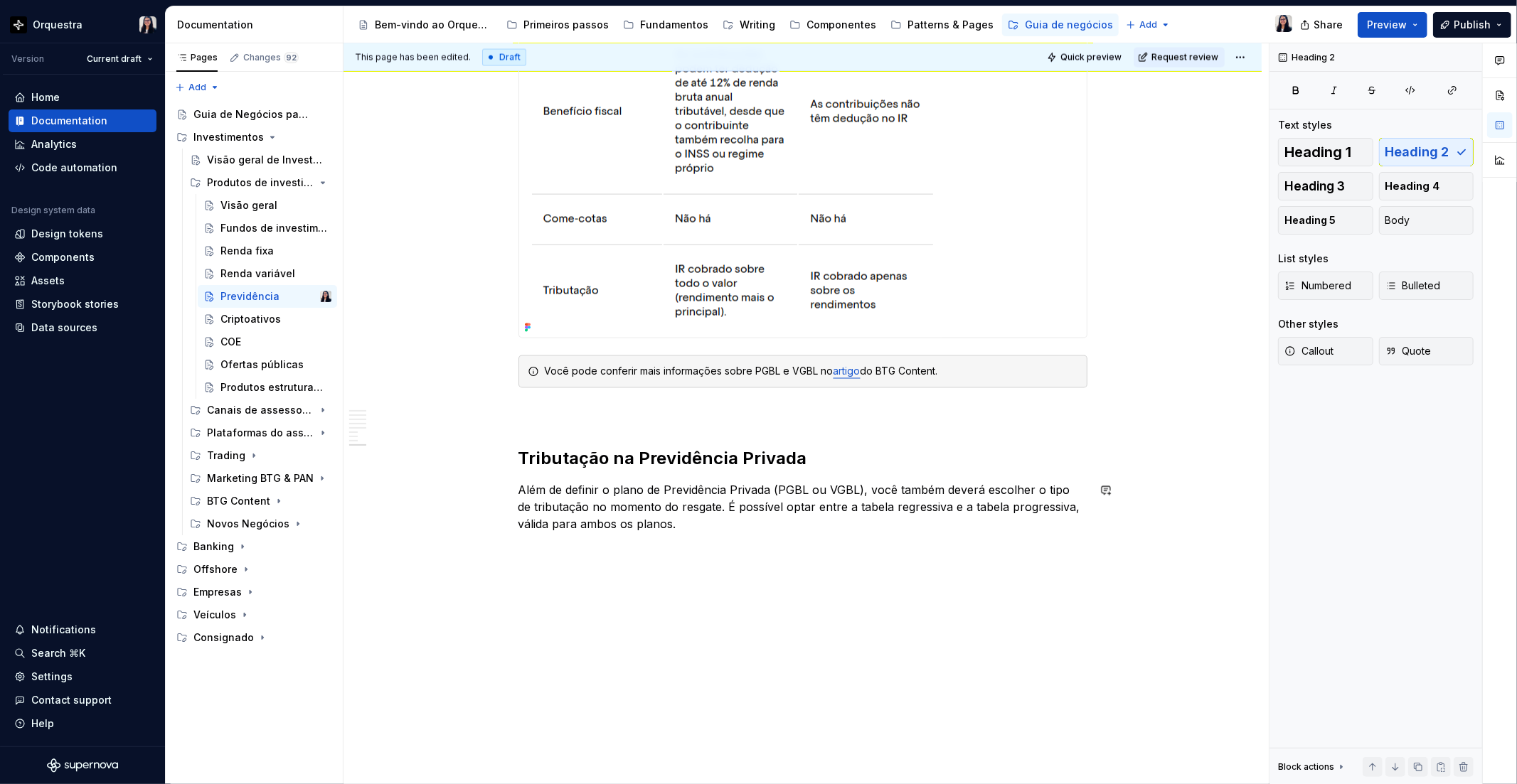
click at [539, 613] on p at bounding box center [802, 613] width 568 height 17
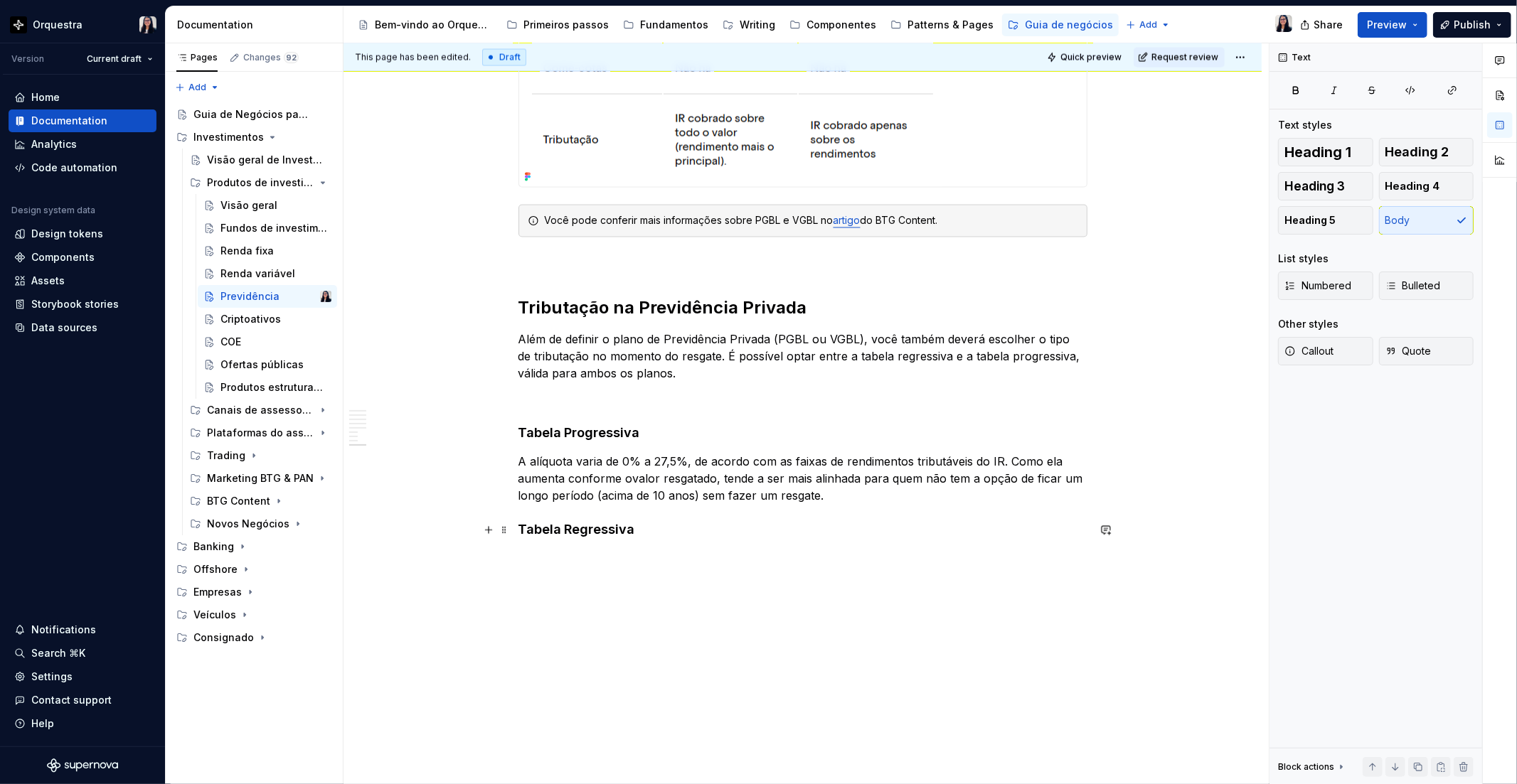
scroll to position [2149, 0]
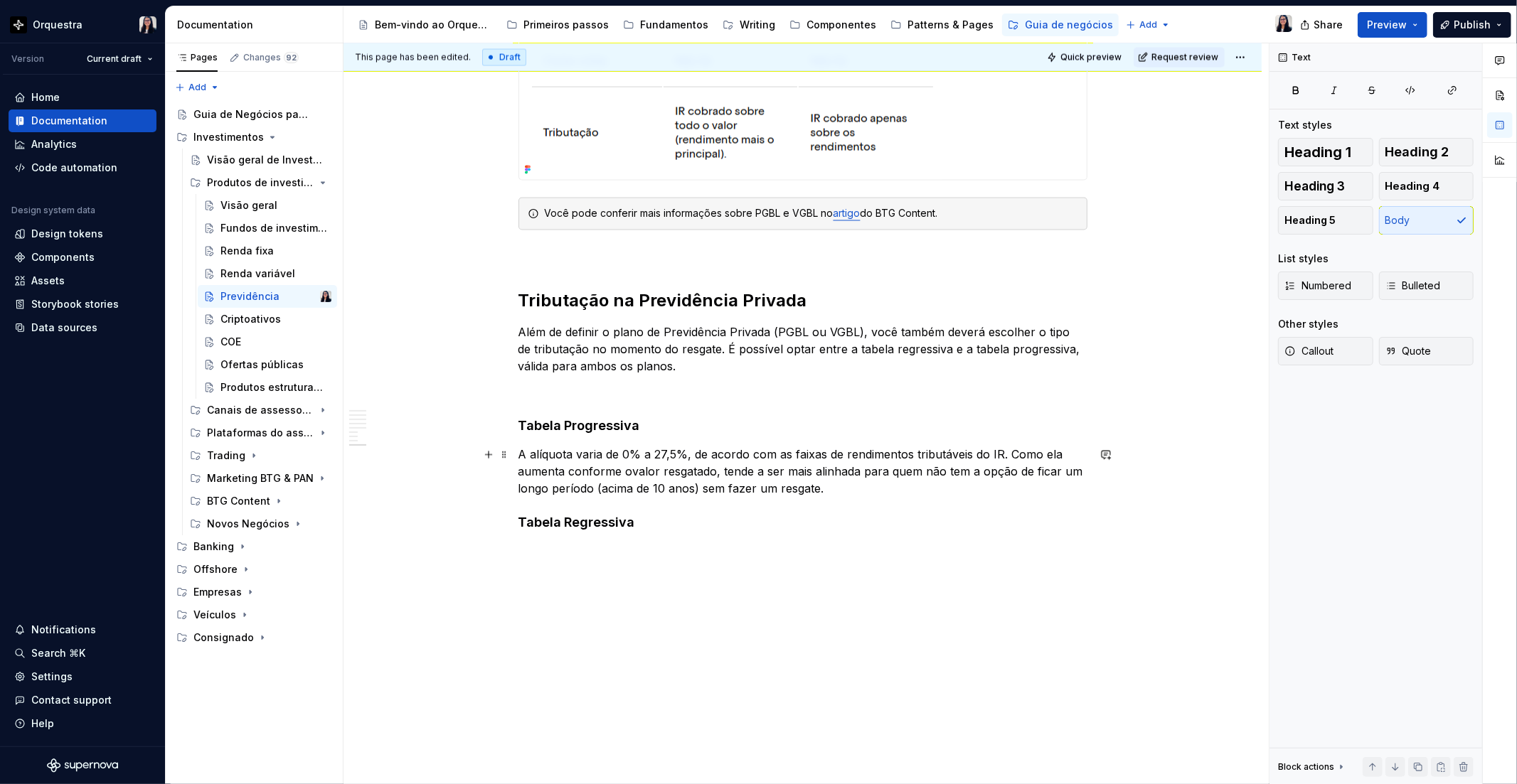
click at [627, 470] on p "A alíquota varia de 0% a 27,5%, de acordo com as faixas de rendimentos tributáv…" at bounding box center [802, 472] width 568 height 51
click at [840, 487] on p "A alíquota varia de 0% a 27,5%, de acordo com as faixas de rendimentos tributáv…" at bounding box center [802, 472] width 568 height 51
click at [534, 532] on p at bounding box center [802, 540] width 568 height 17
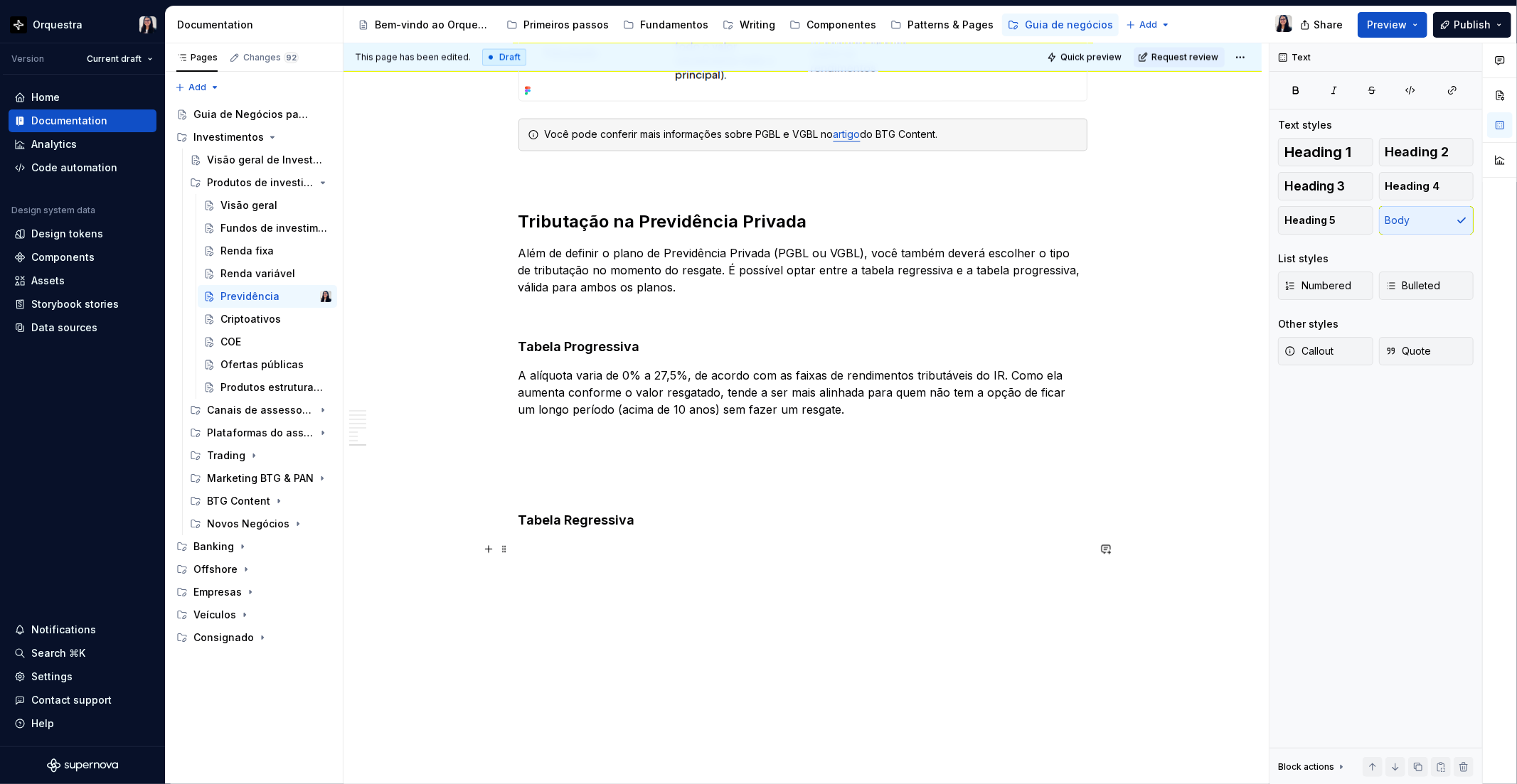
click at [541, 546] on p at bounding box center [802, 550] width 568 height 17
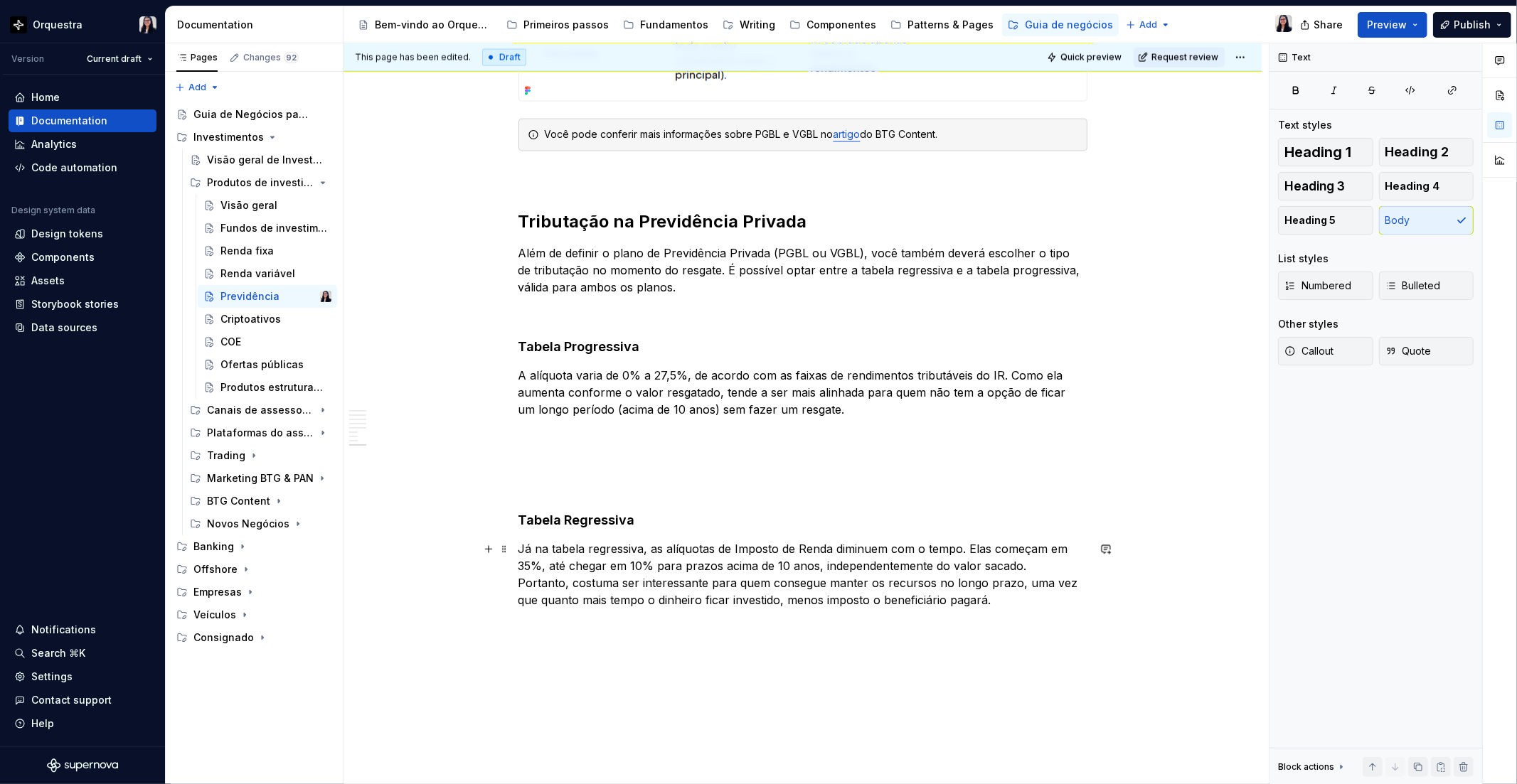
click at [1041, 570] on p "Já na tabela regressiva, as alíquotas de Imposto de Renda diminuem com o tempo.…" at bounding box center [802, 575] width 568 height 68
click at [523, 437] on p at bounding box center [802, 435] width 568 height 17
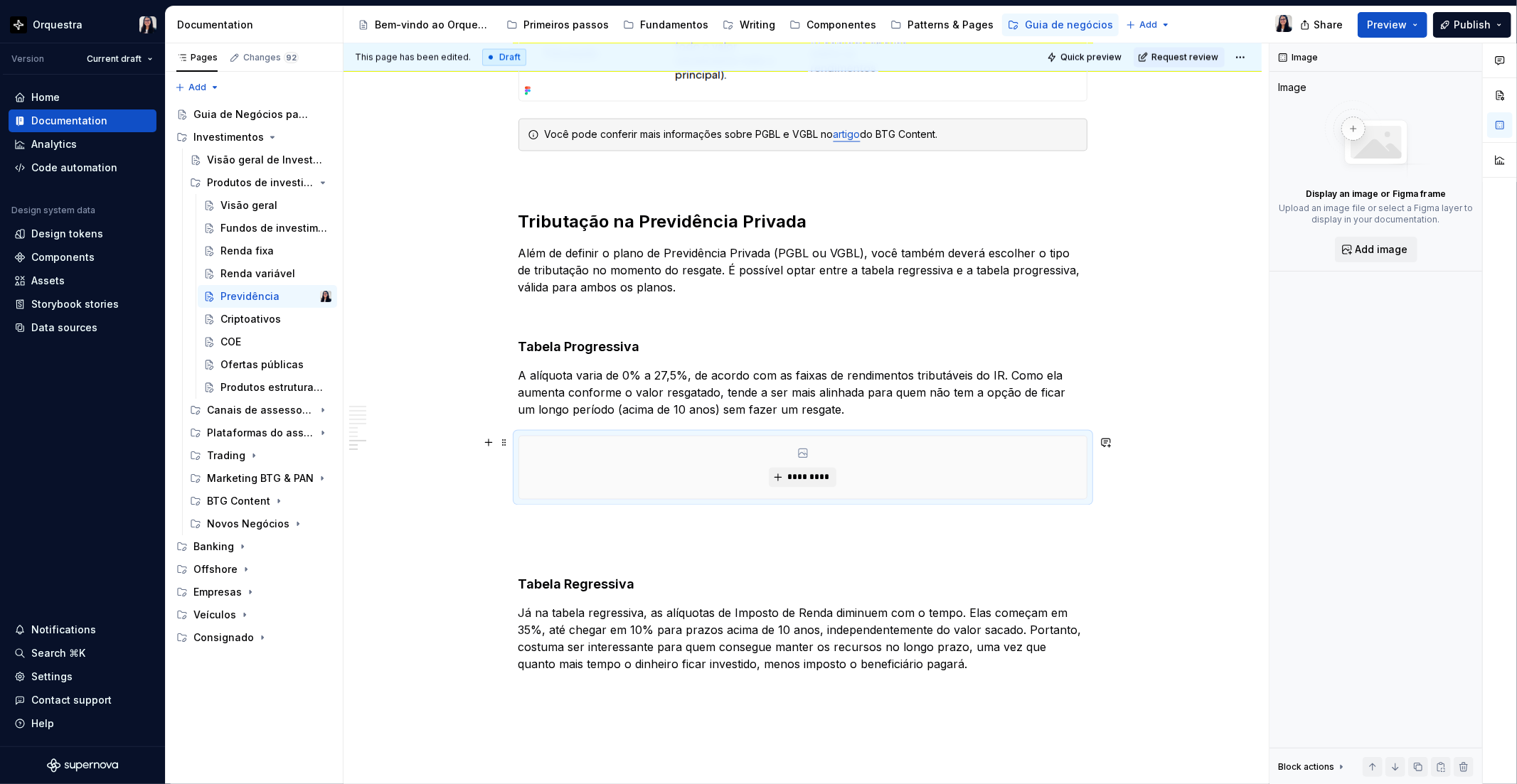
click at [840, 474] on div "*********" at bounding box center [803, 467] width 568 height 62
click at [805, 481] on span "*********" at bounding box center [808, 477] width 43 height 11
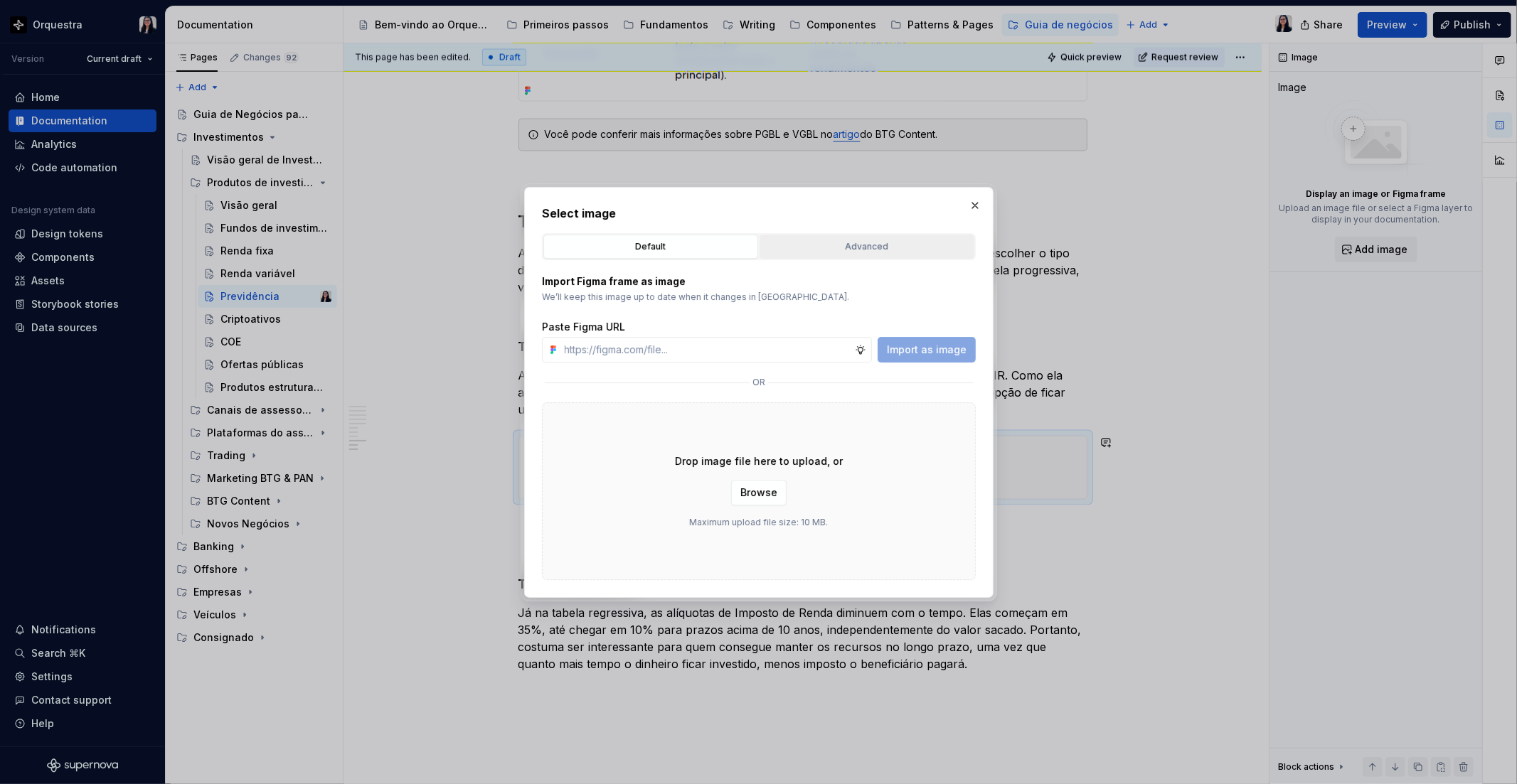
click at [861, 243] on div "Advanced" at bounding box center [867, 246] width 205 height 14
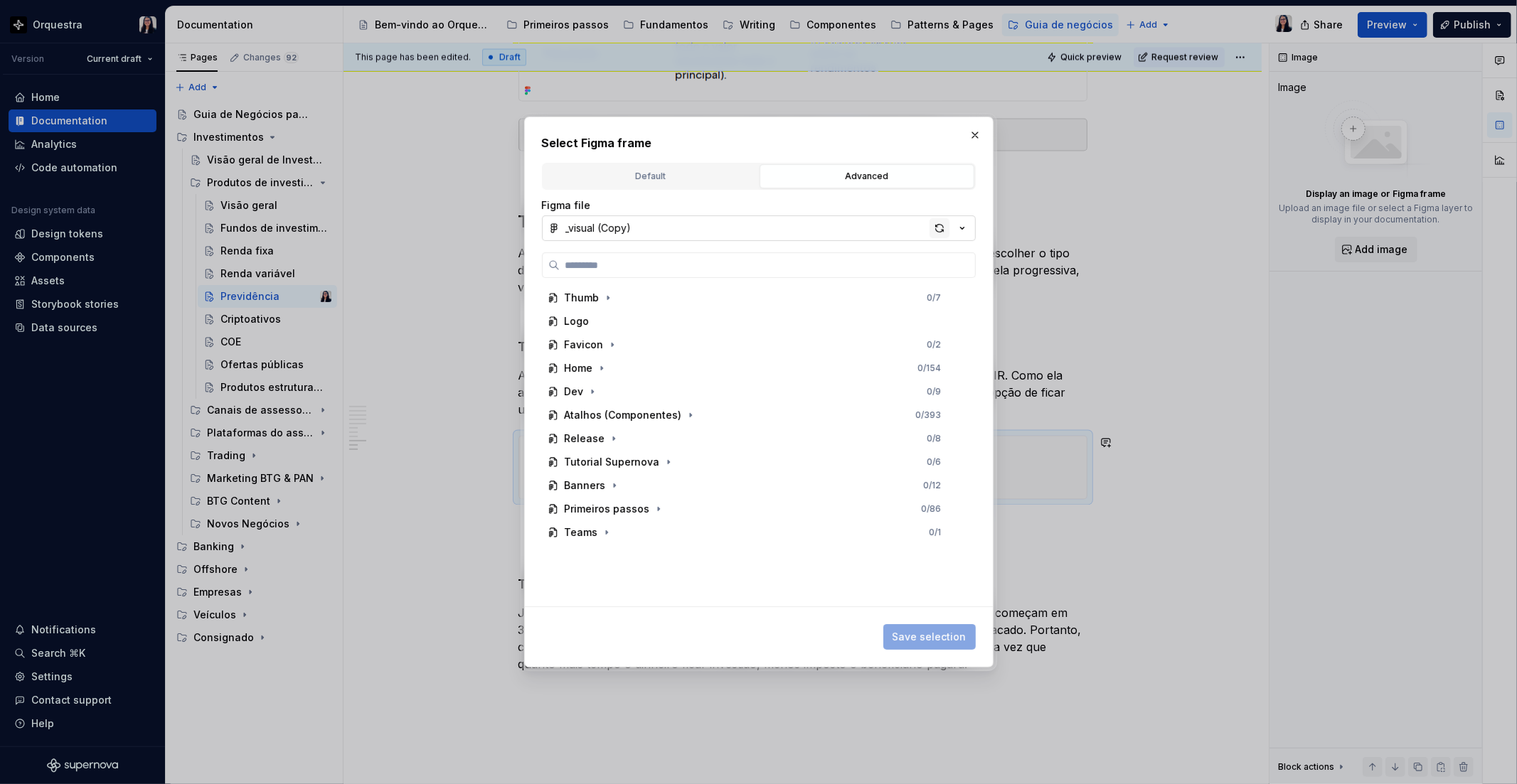
click at [934, 222] on div "button" at bounding box center [939, 228] width 20 height 20
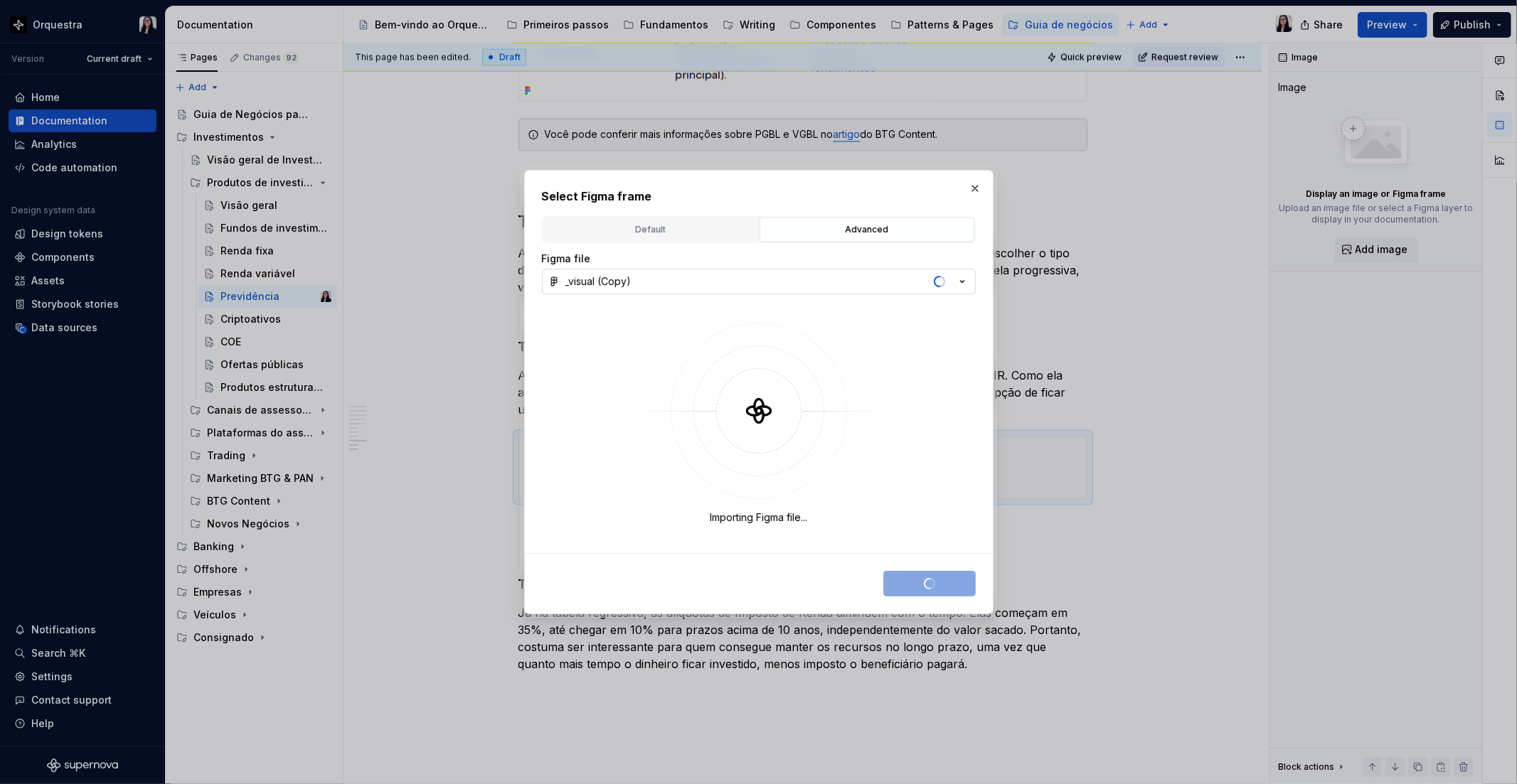
type textarea "*"
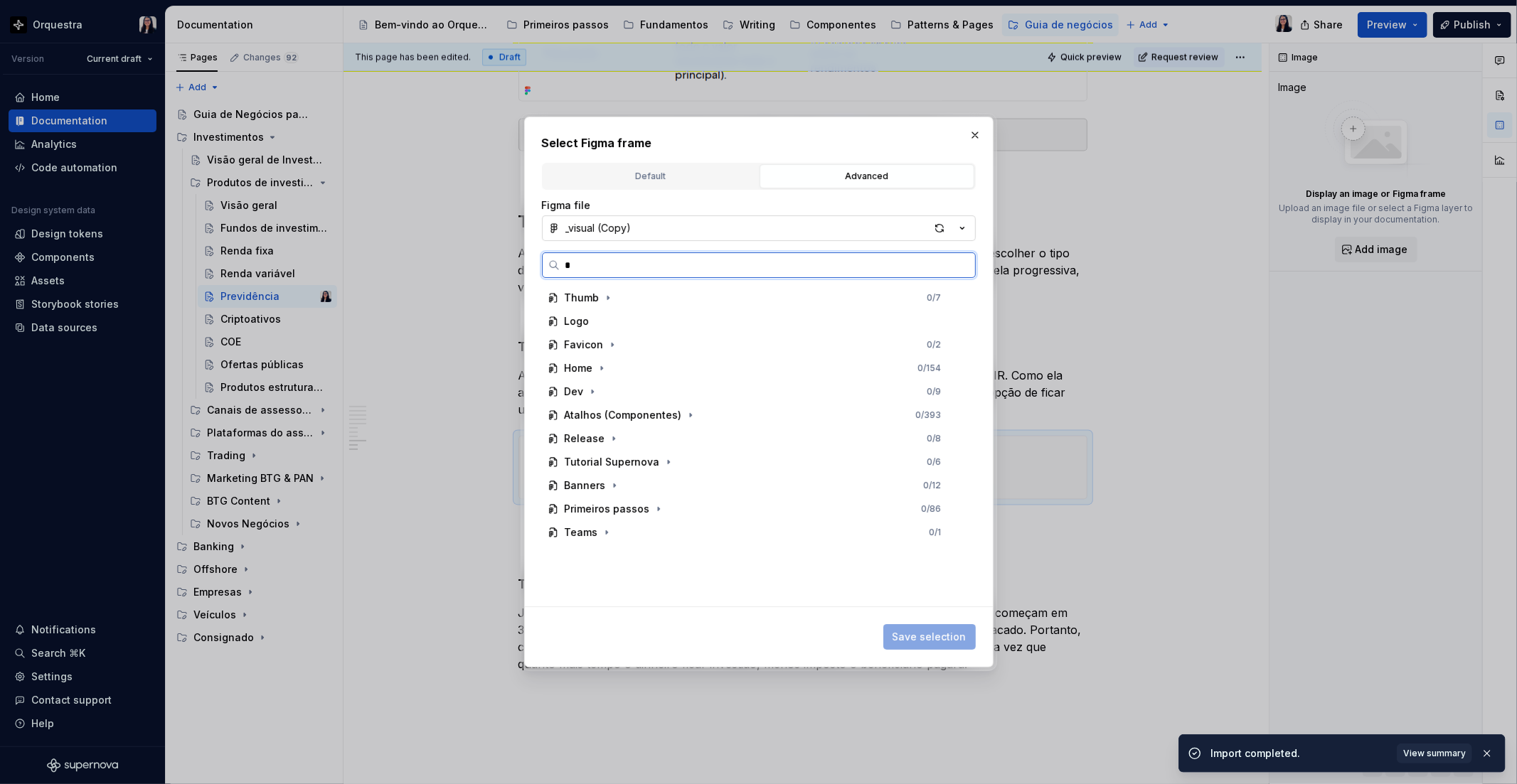
type input "**"
type textarea "*"
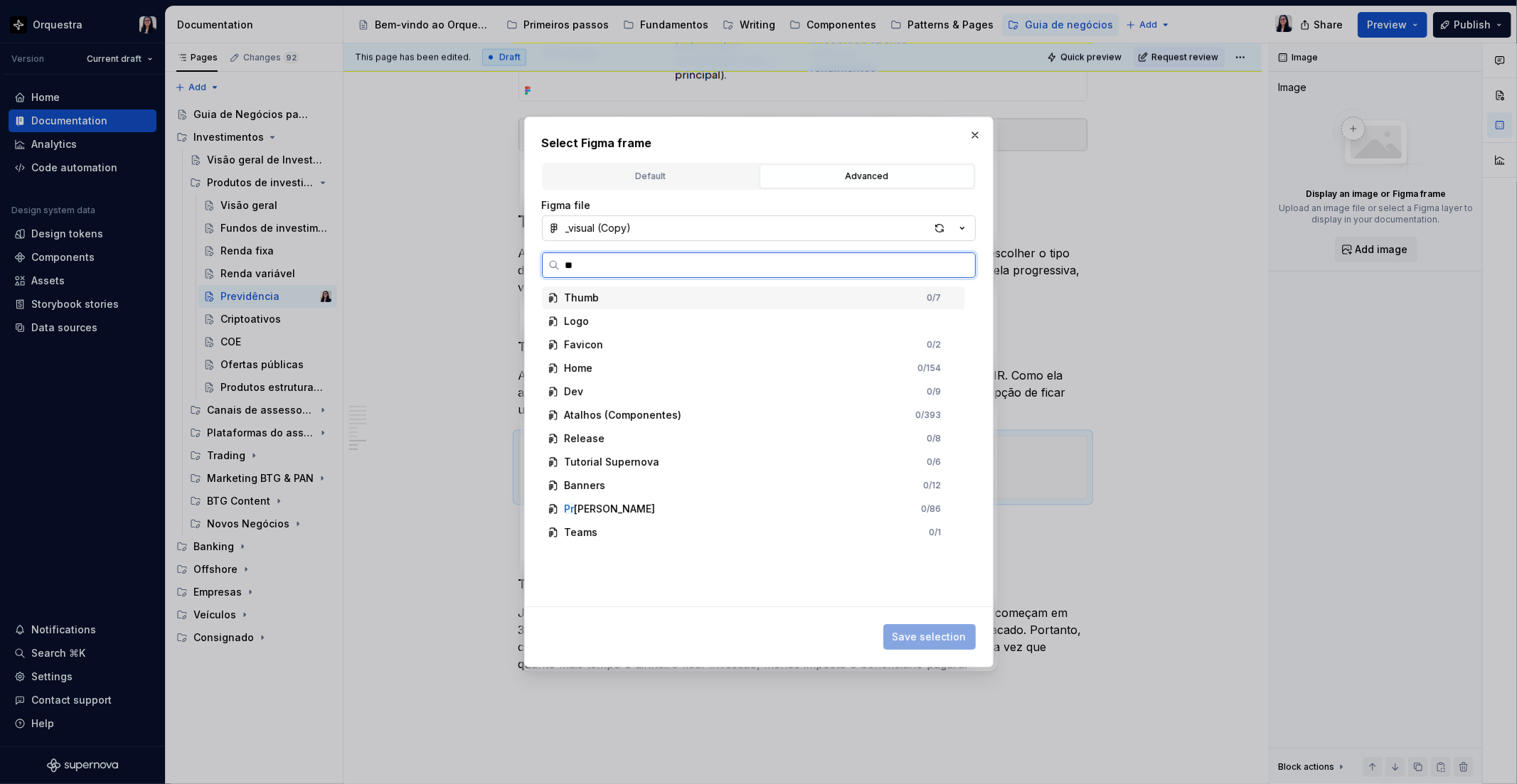
type input "***"
type textarea "*"
type input "****"
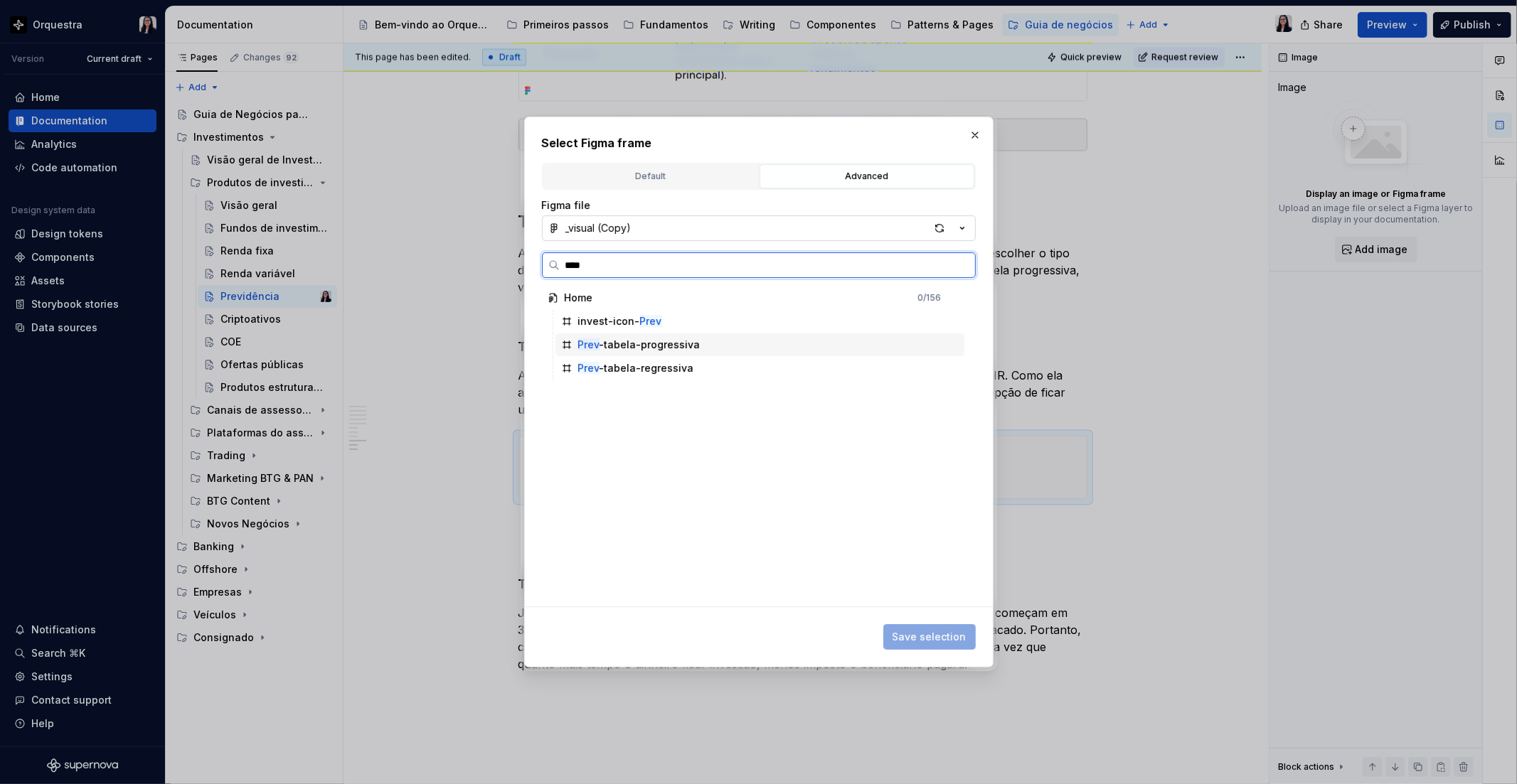
click at [676, 349] on div "Prev -tabela-progressiva" at bounding box center [639, 344] width 123 height 14
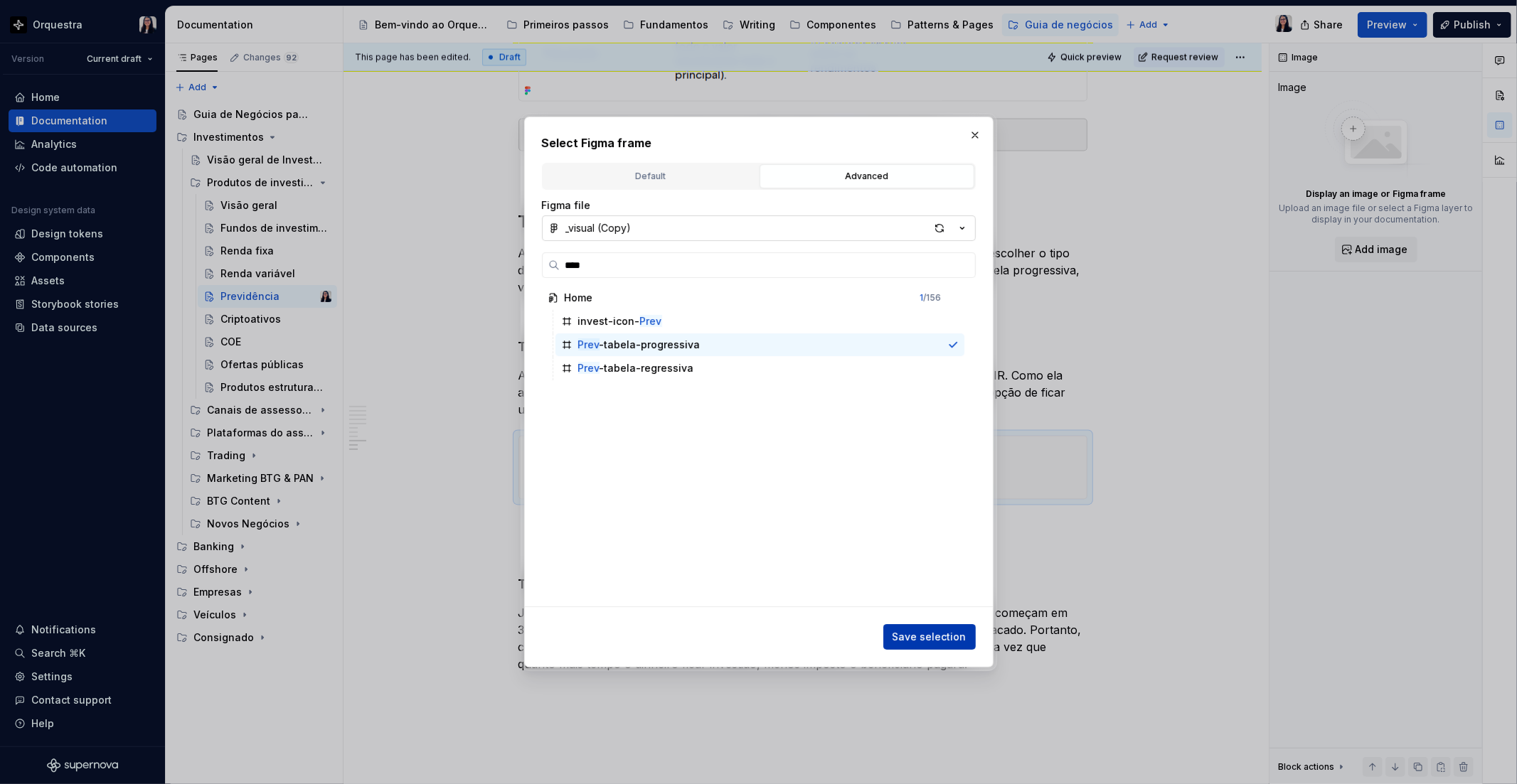
click at [903, 633] on span "Save selection" at bounding box center [929, 637] width 74 height 14
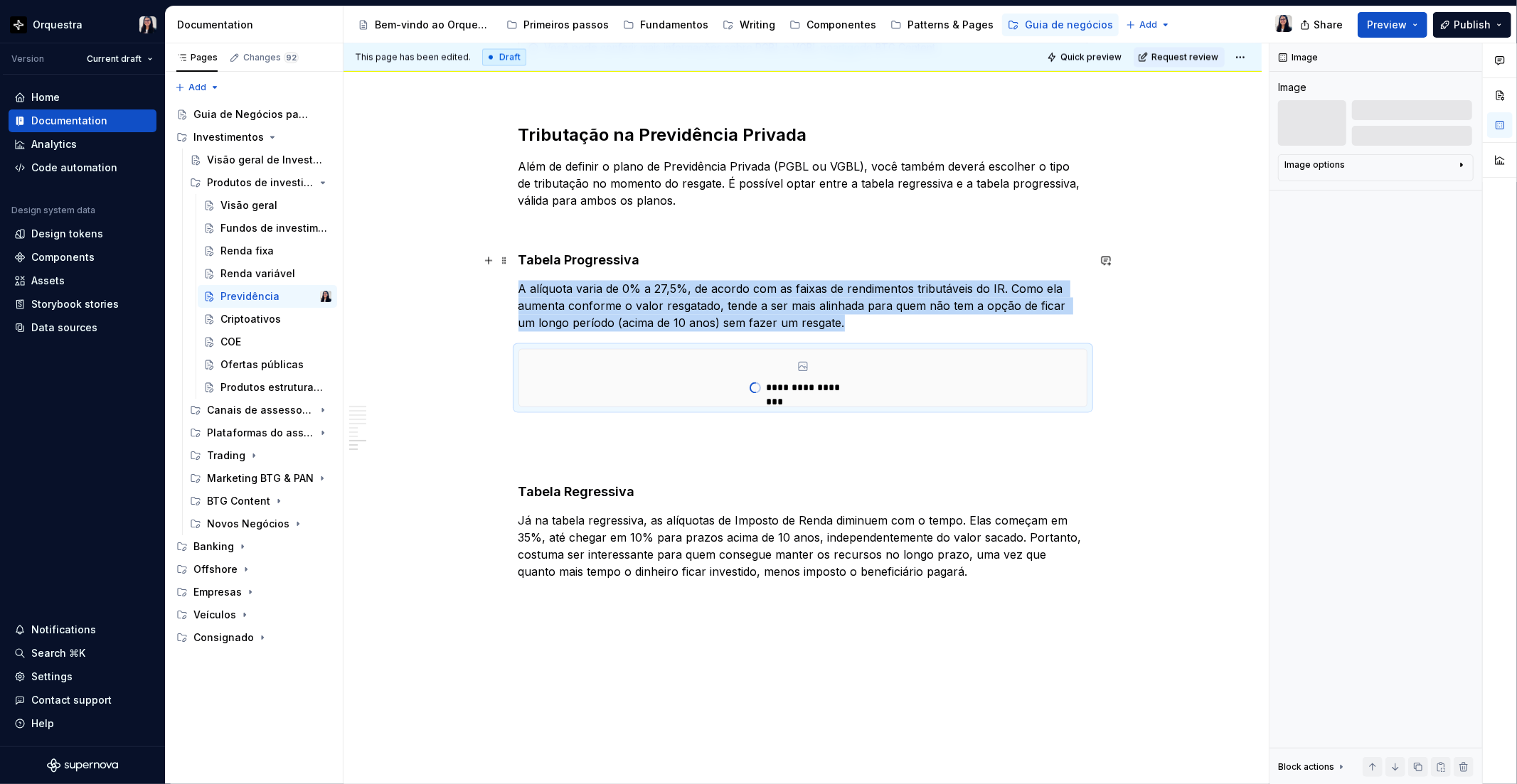
scroll to position [2363, 0]
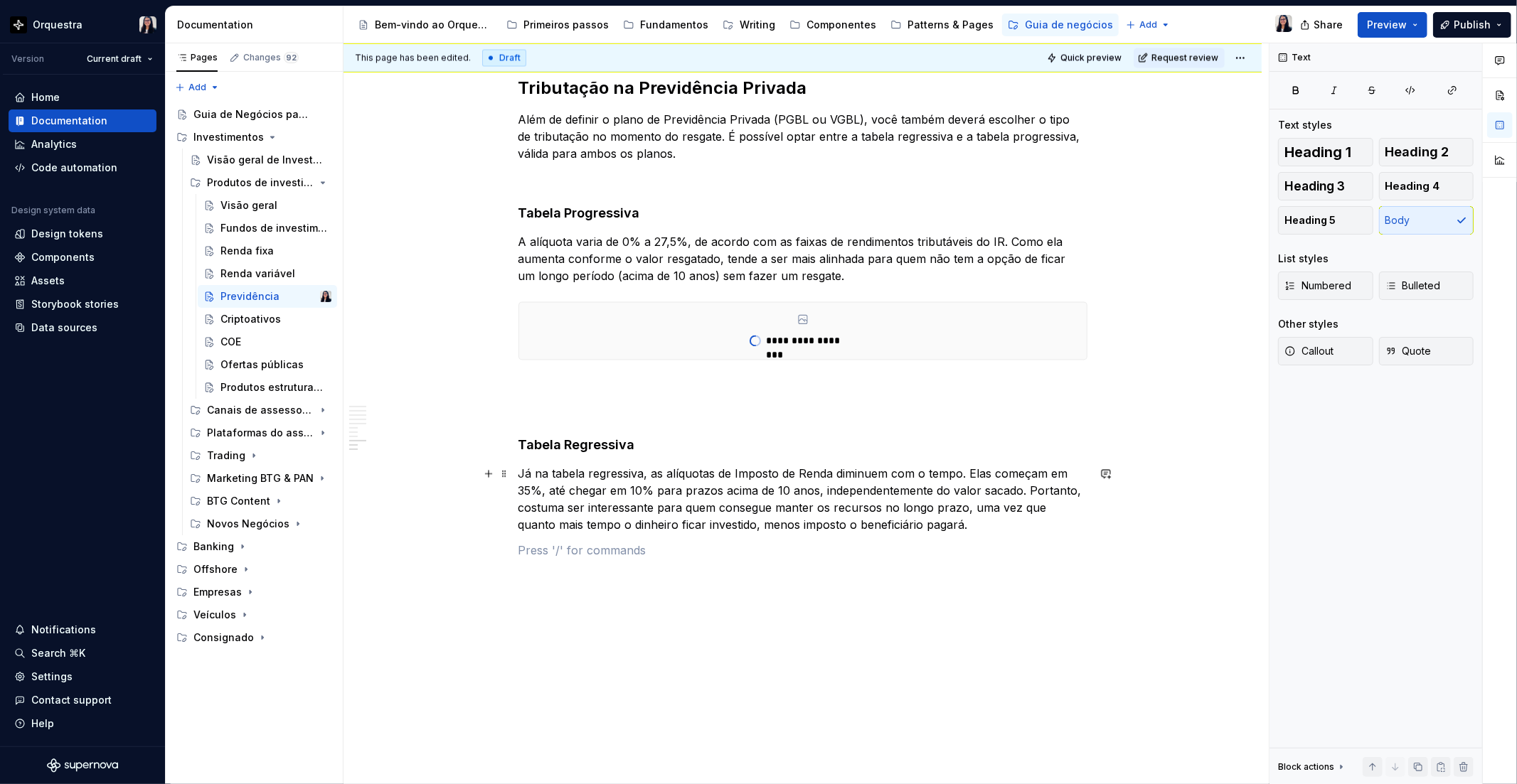
click at [966, 519] on p "Já na tabela regressiva, as alíquotas de Imposto de Renda diminuem com o tempo.…" at bounding box center [802, 499] width 568 height 68
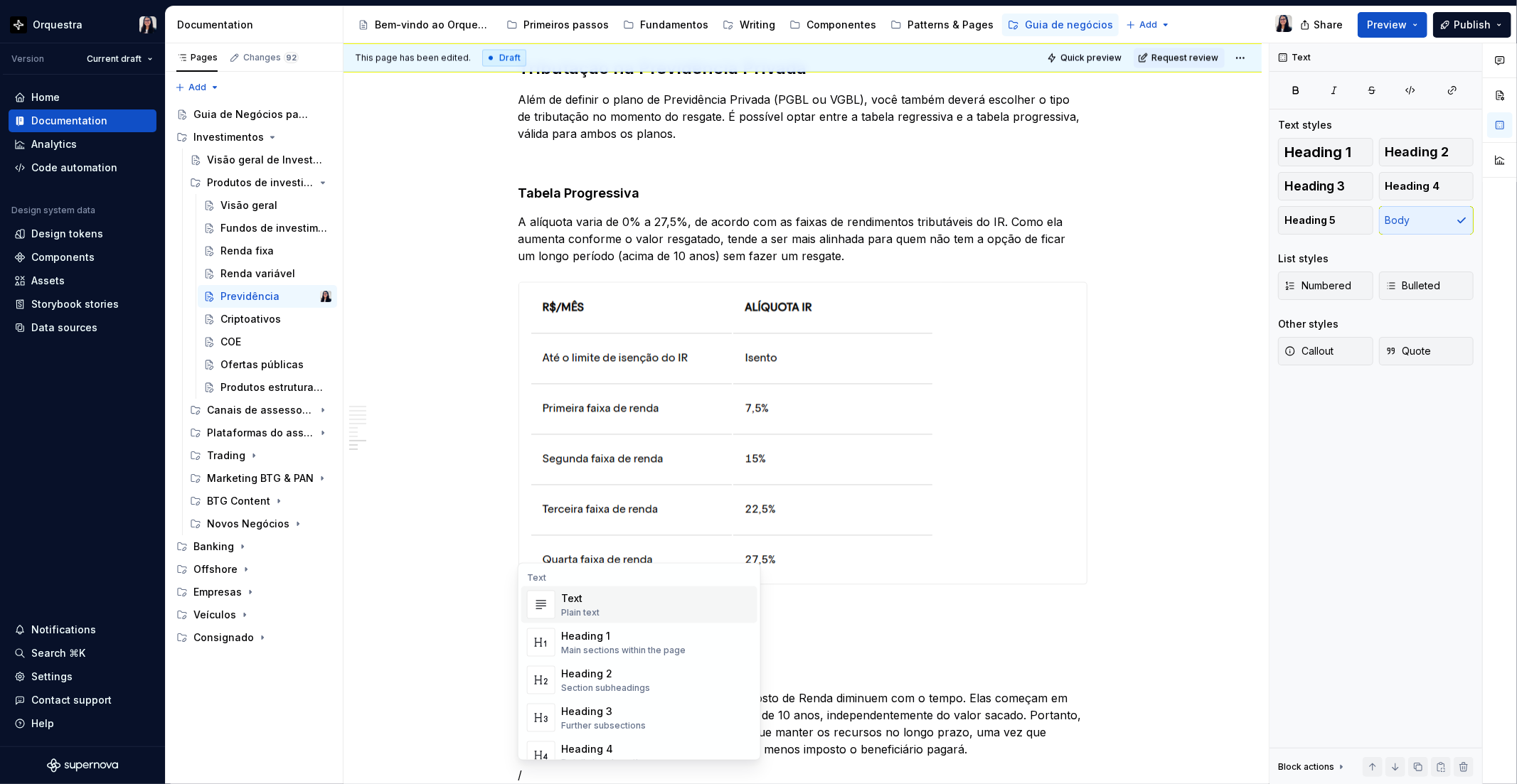
scroll to position [2450, 0]
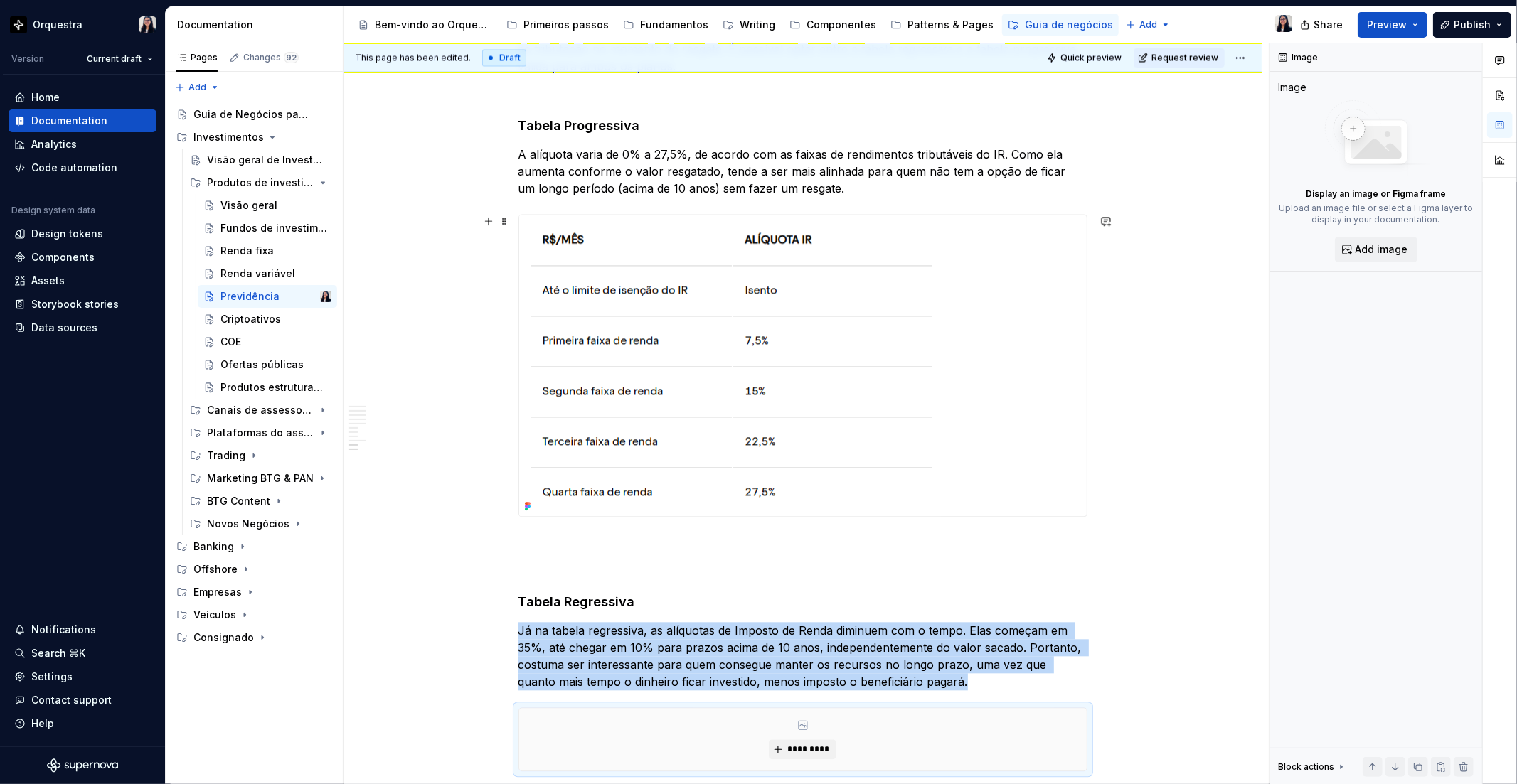
type textarea "*"
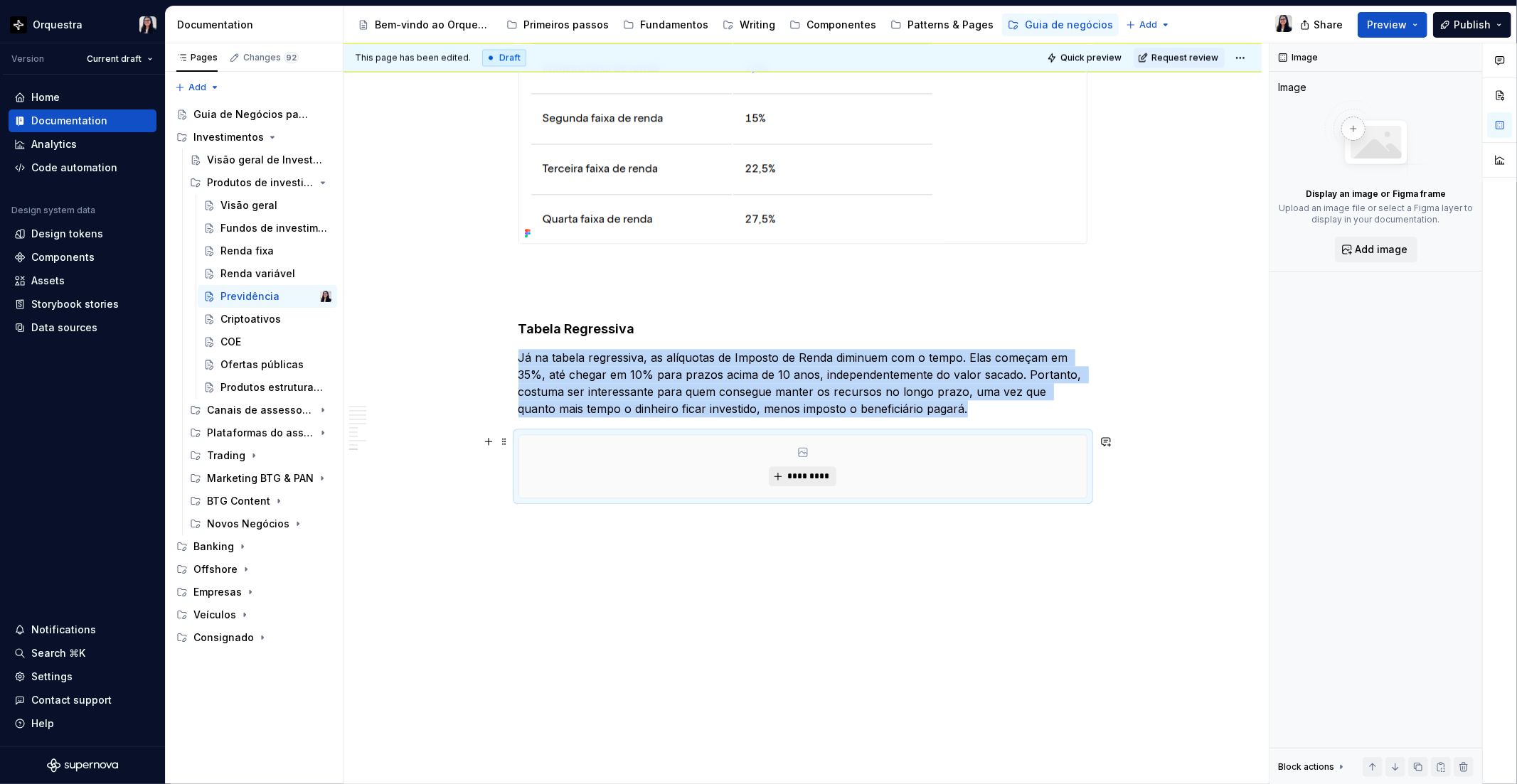
click at [818, 483] on button "*********" at bounding box center [802, 476] width 67 height 20
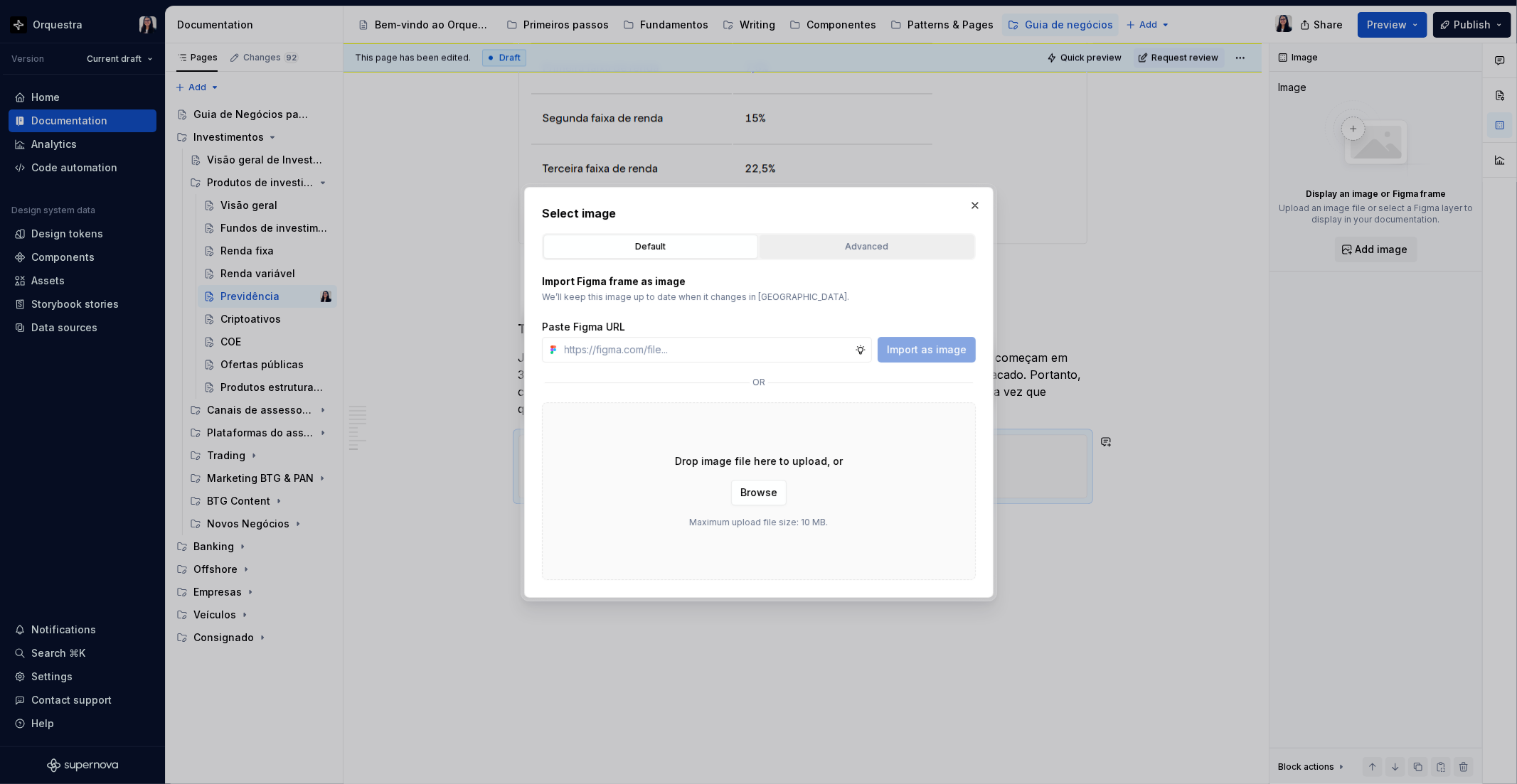
click at [857, 251] on div "Advanced" at bounding box center [867, 246] width 205 height 14
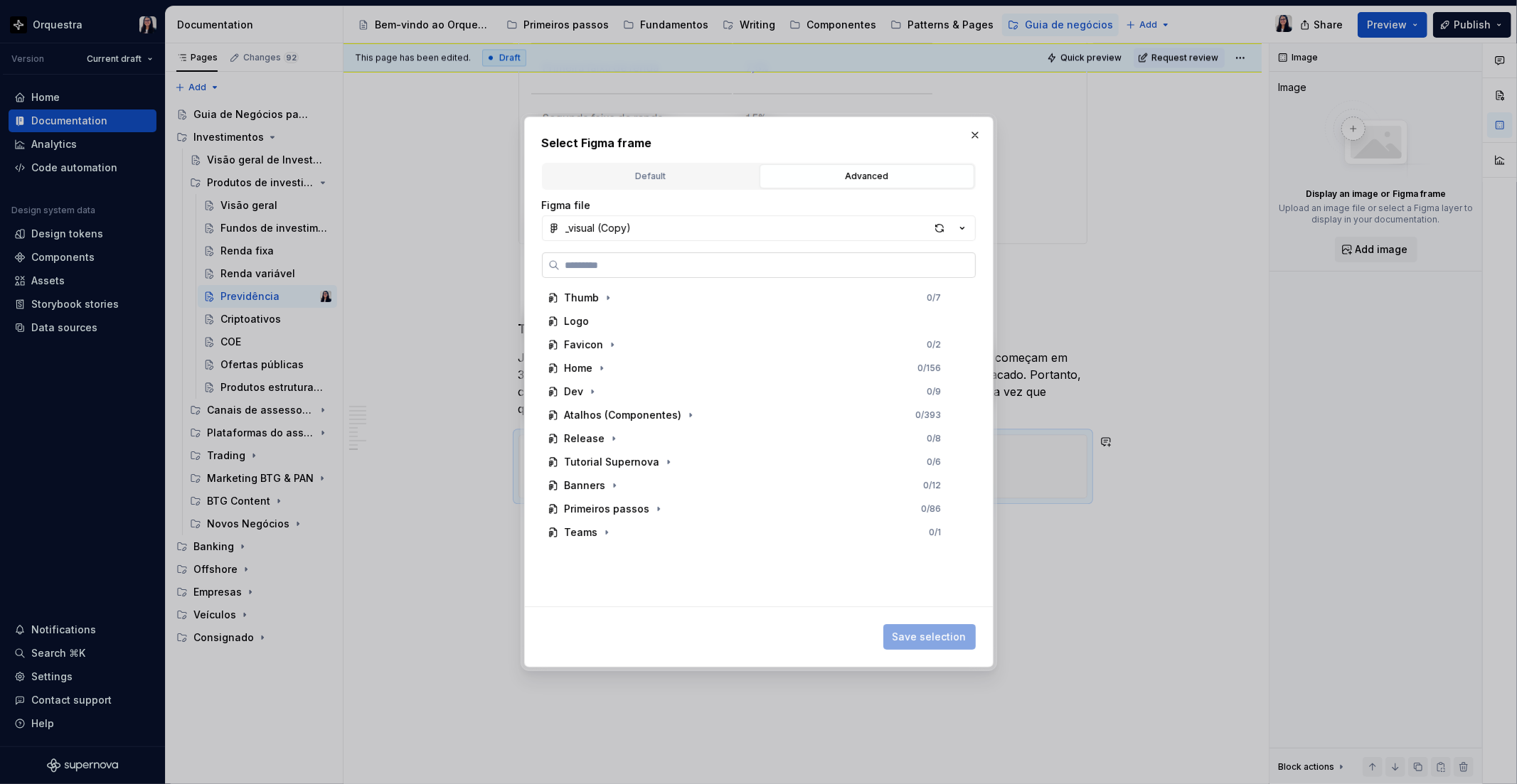
click at [749, 273] on label at bounding box center [758, 265] width 434 height 26
click at [749, 273] on input "search" at bounding box center [767, 265] width 415 height 14
type input "****"
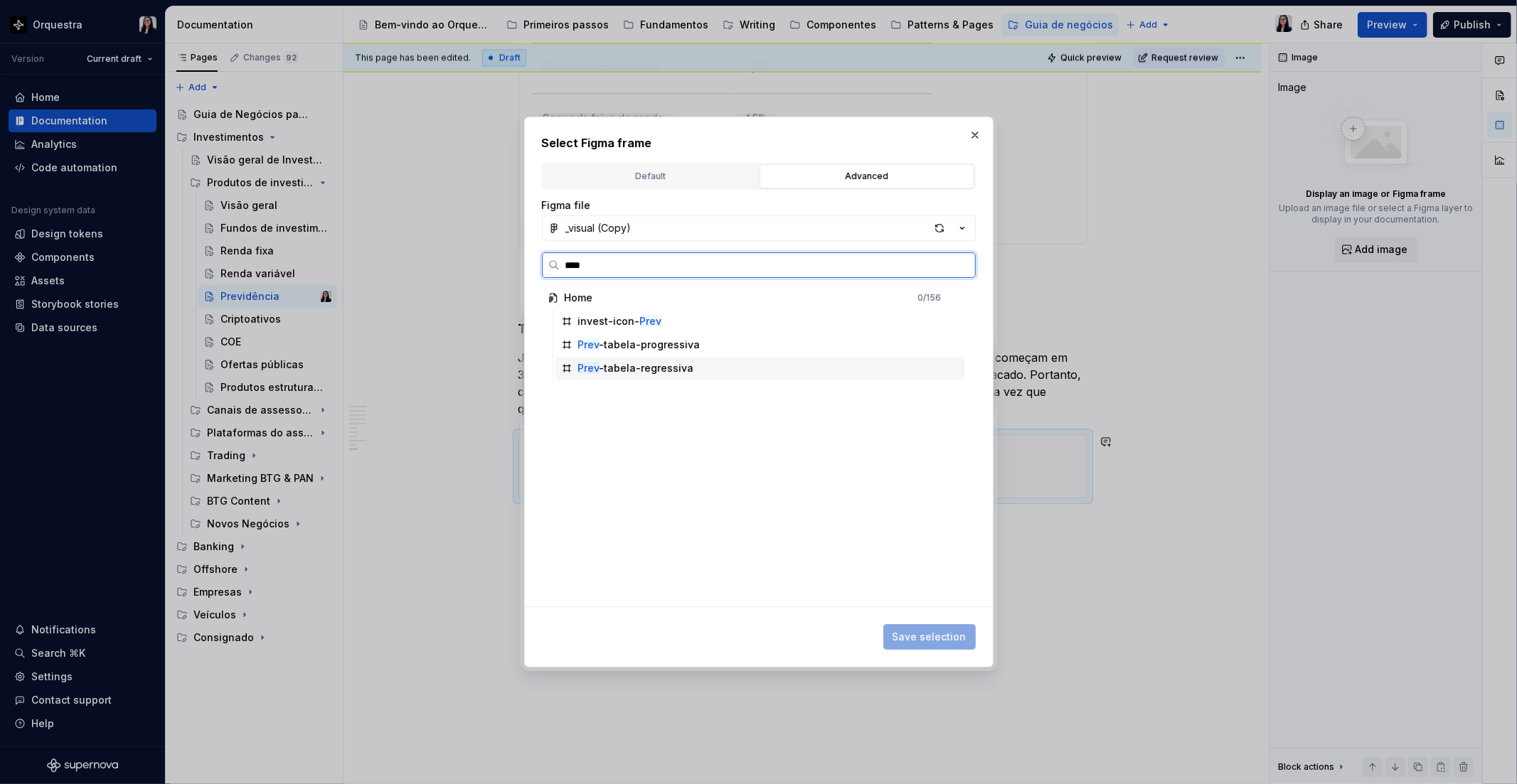
click at [706, 366] on div "Prev -tabela-regressiva" at bounding box center [760, 368] width 409 height 23
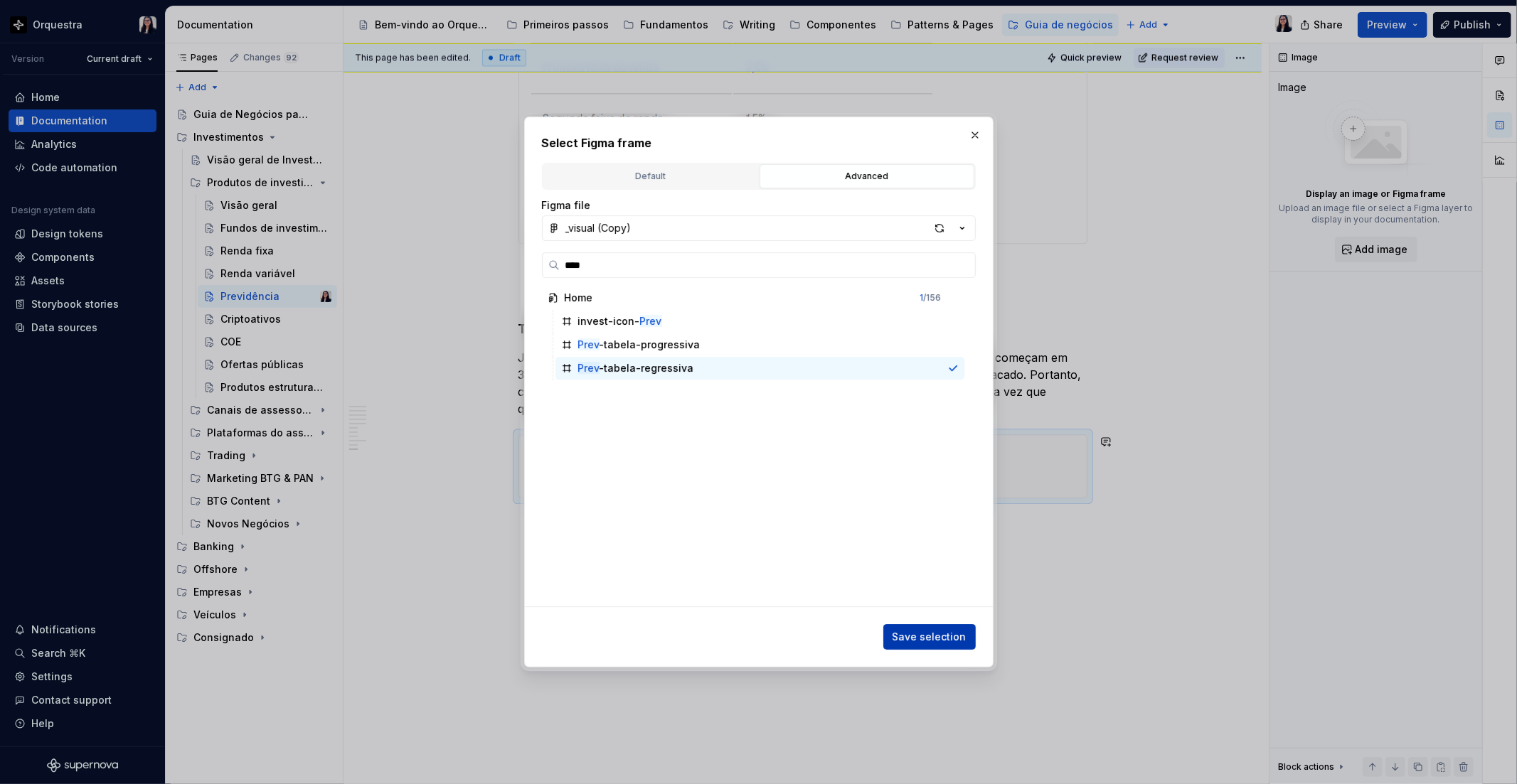
click at [919, 637] on span "Save selection" at bounding box center [929, 637] width 74 height 14
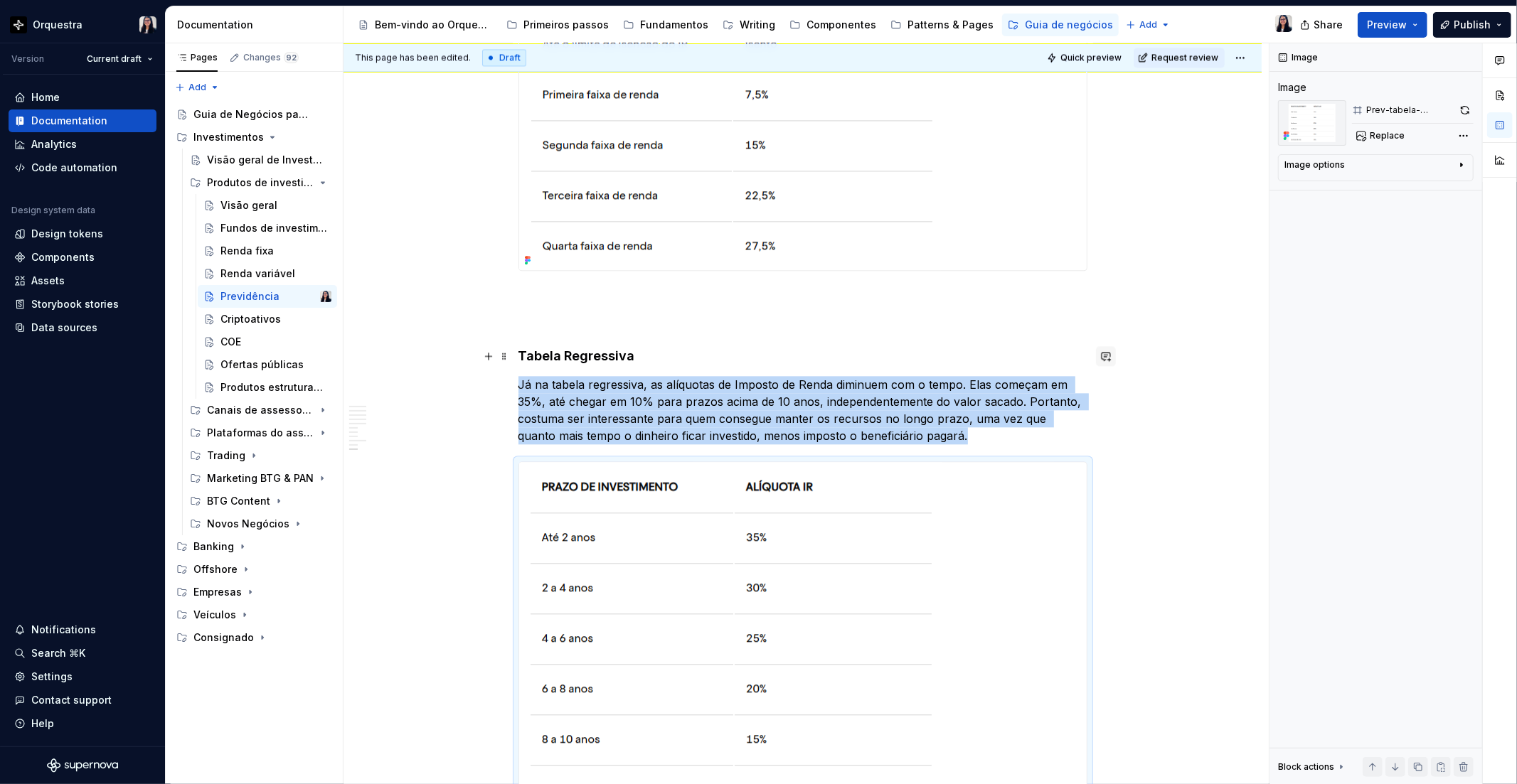
scroll to position [2717, 0]
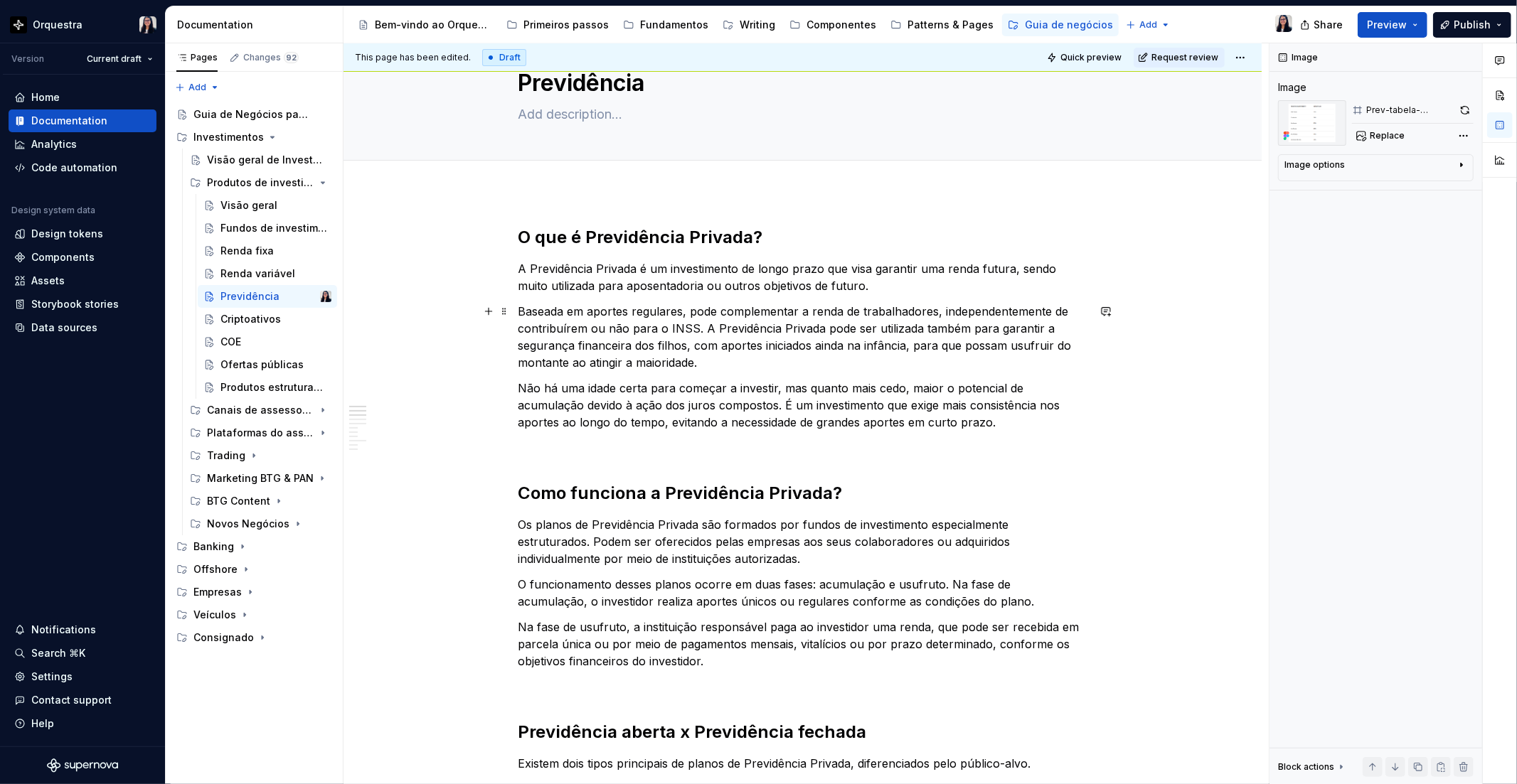
scroll to position [79, 0]
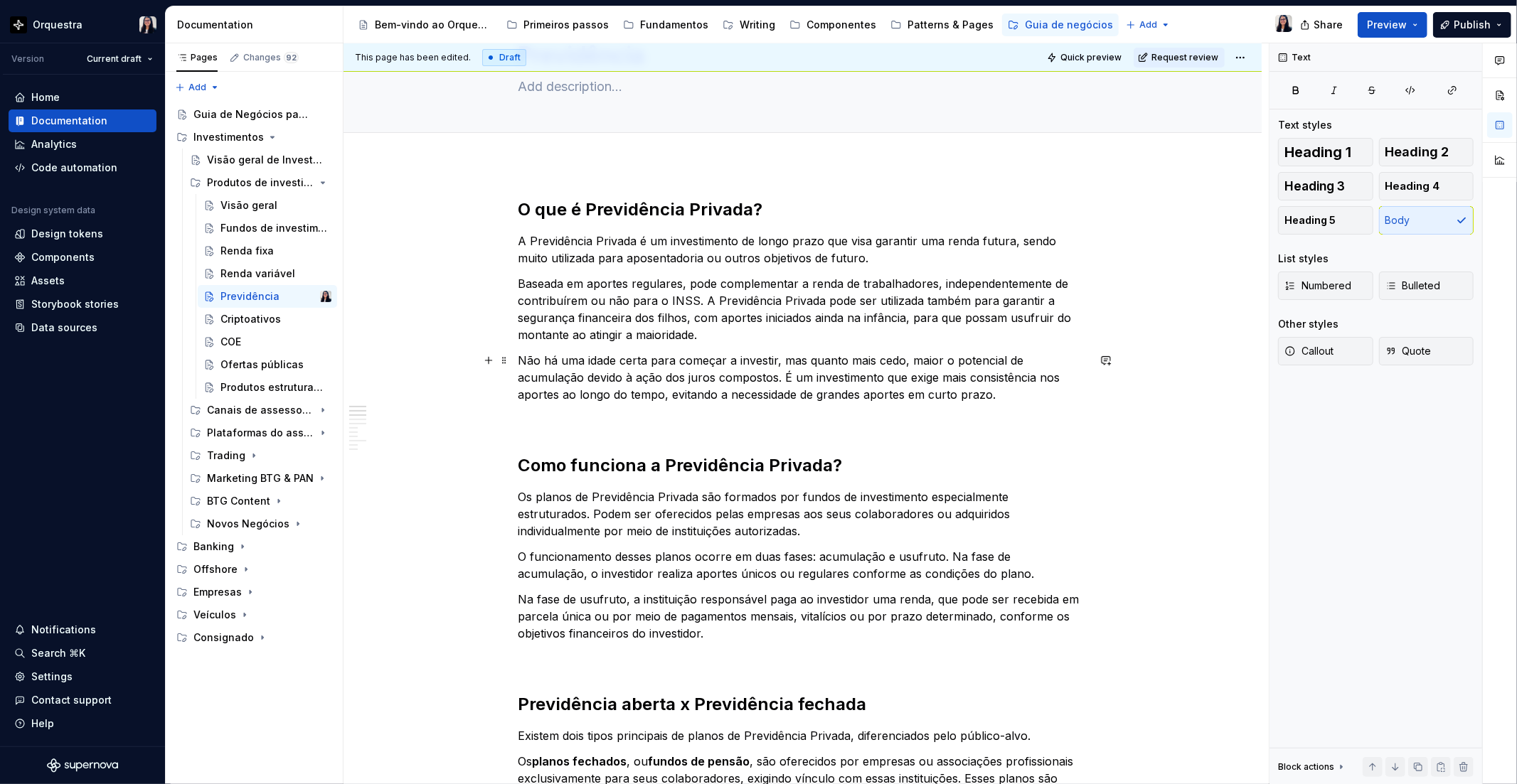
click at [1007, 389] on p "Não há uma idade certa para começar a investir, mas quanto mais cedo, maior o p…" at bounding box center [802, 378] width 568 height 51
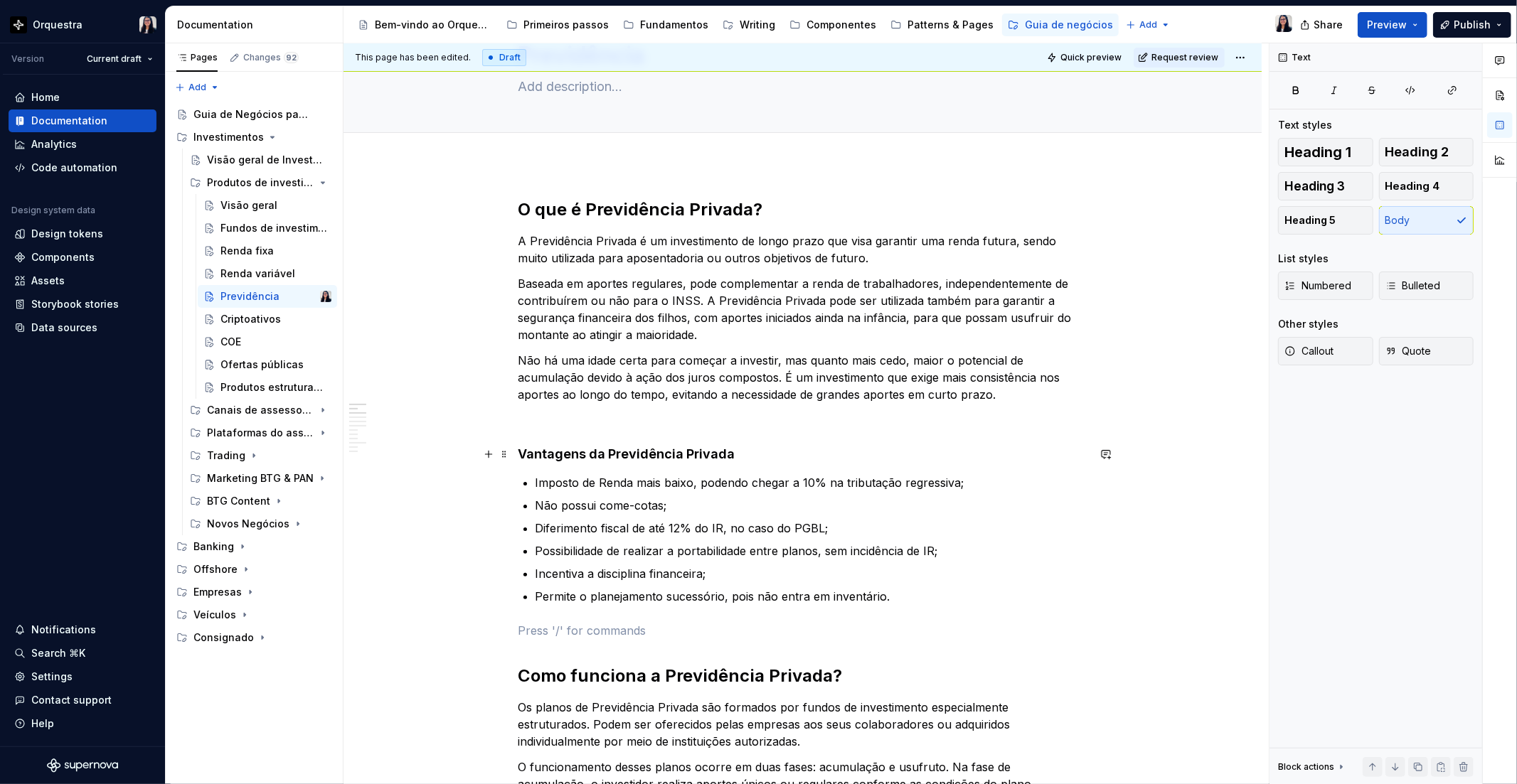
scroll to position [158, 0]
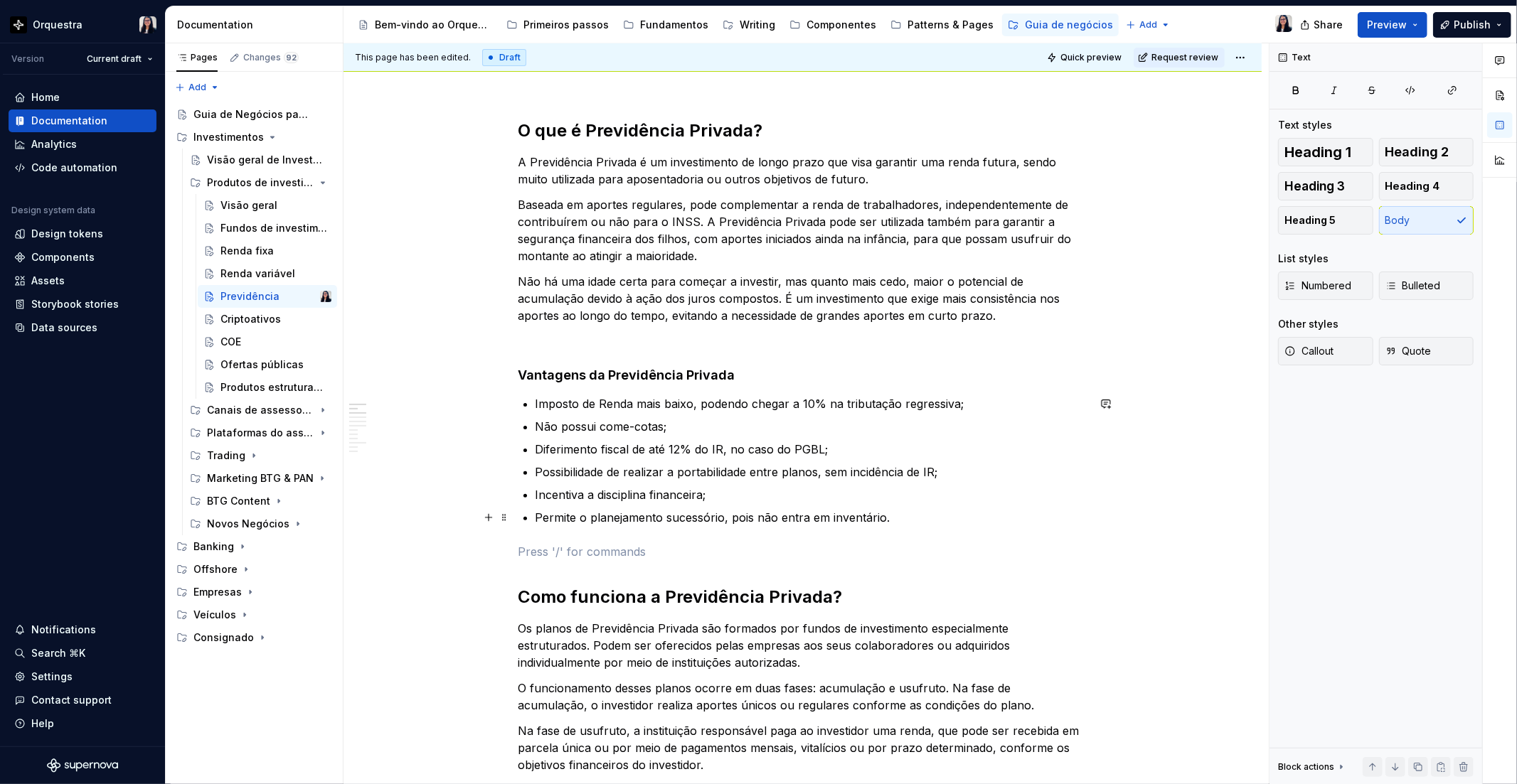
click at [914, 516] on p "Permite o planejamento sucessório, pois não entra em inventário." at bounding box center [810, 517] width 551 height 17
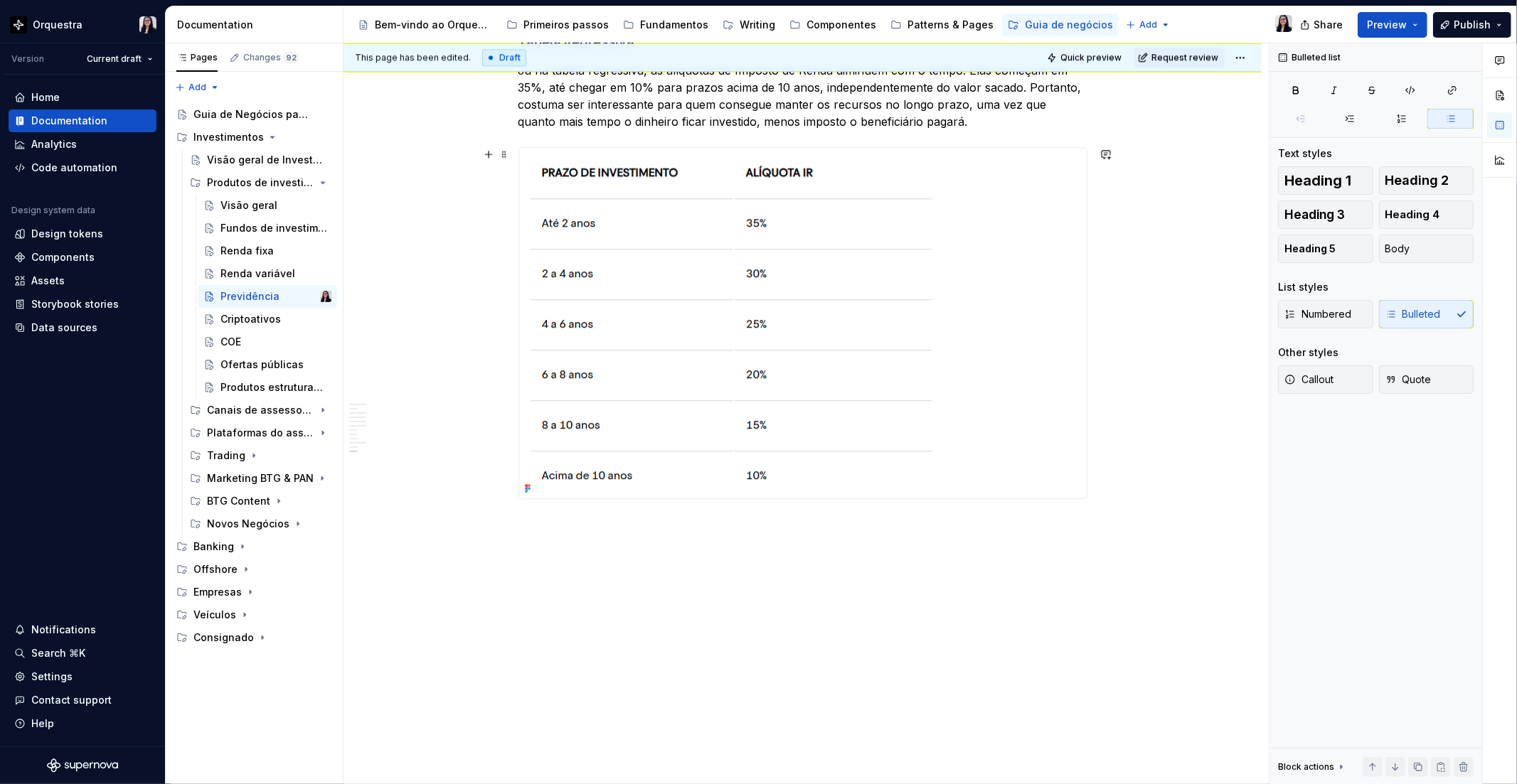
scroll to position [2904, 0]
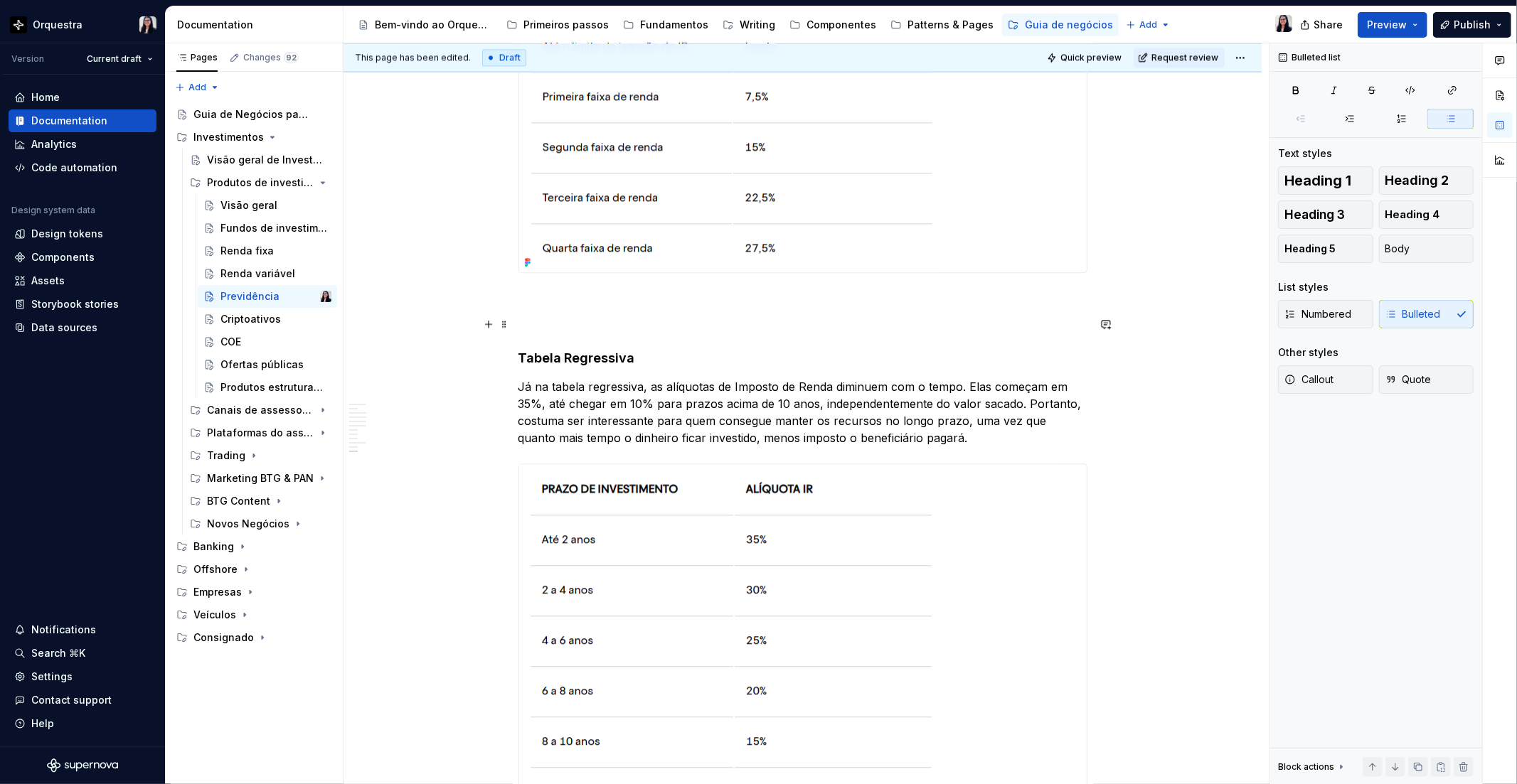
click at [566, 327] on p at bounding box center [802, 324] width 568 height 17
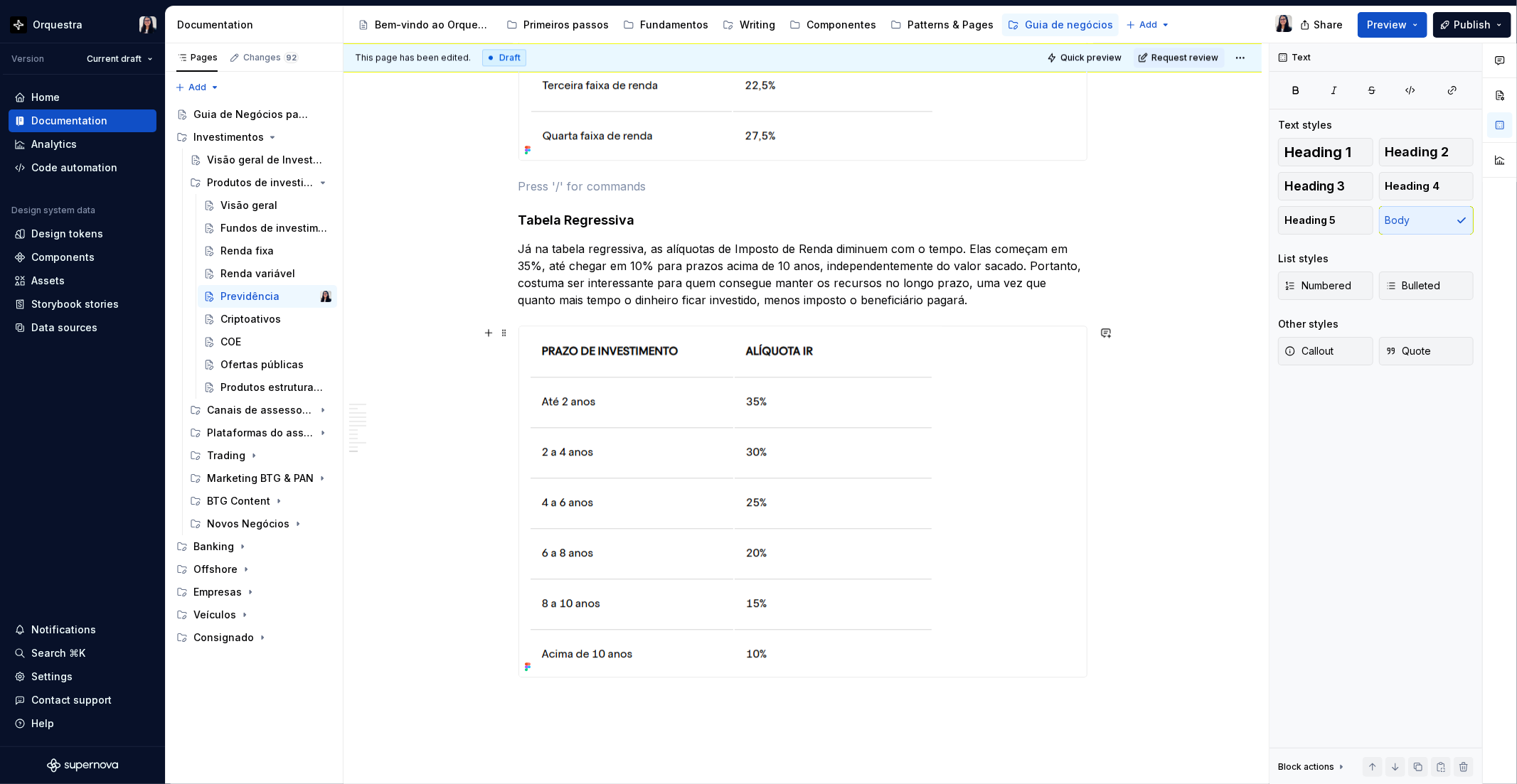
scroll to position [3196, 0]
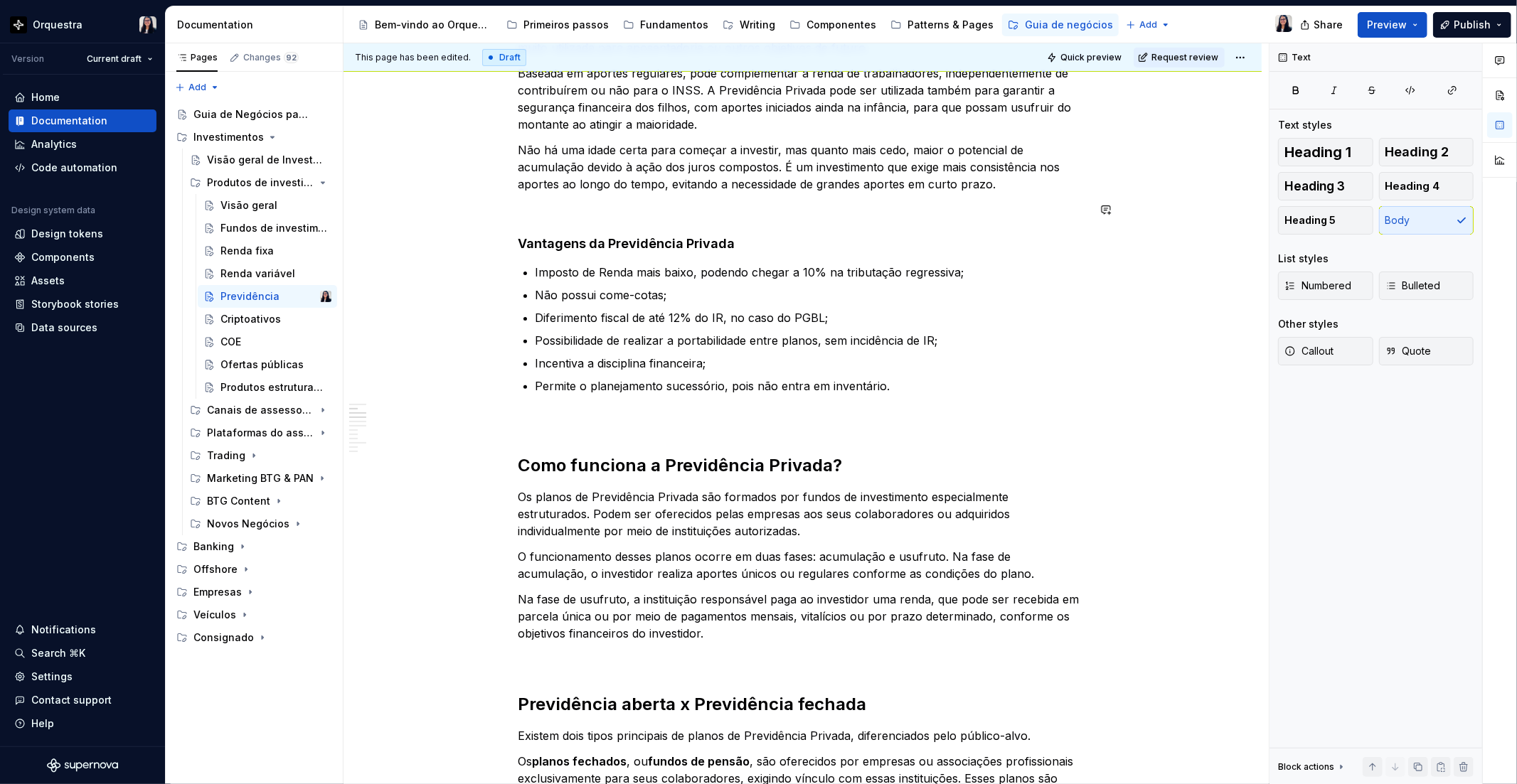
scroll to position [395, 0]
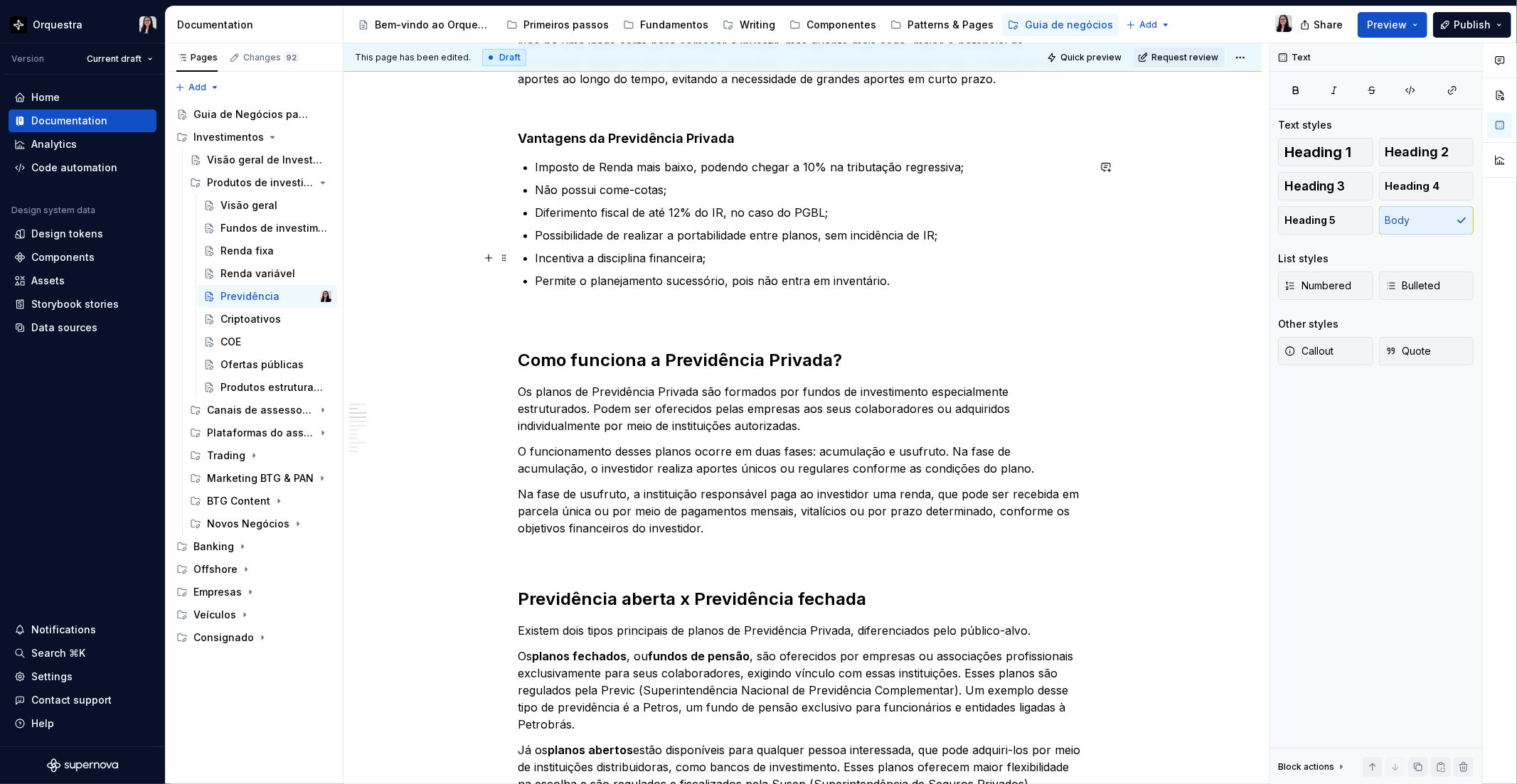
click at [820, 264] on p "Incentiva a disciplina financeira;" at bounding box center [810, 258] width 551 height 17
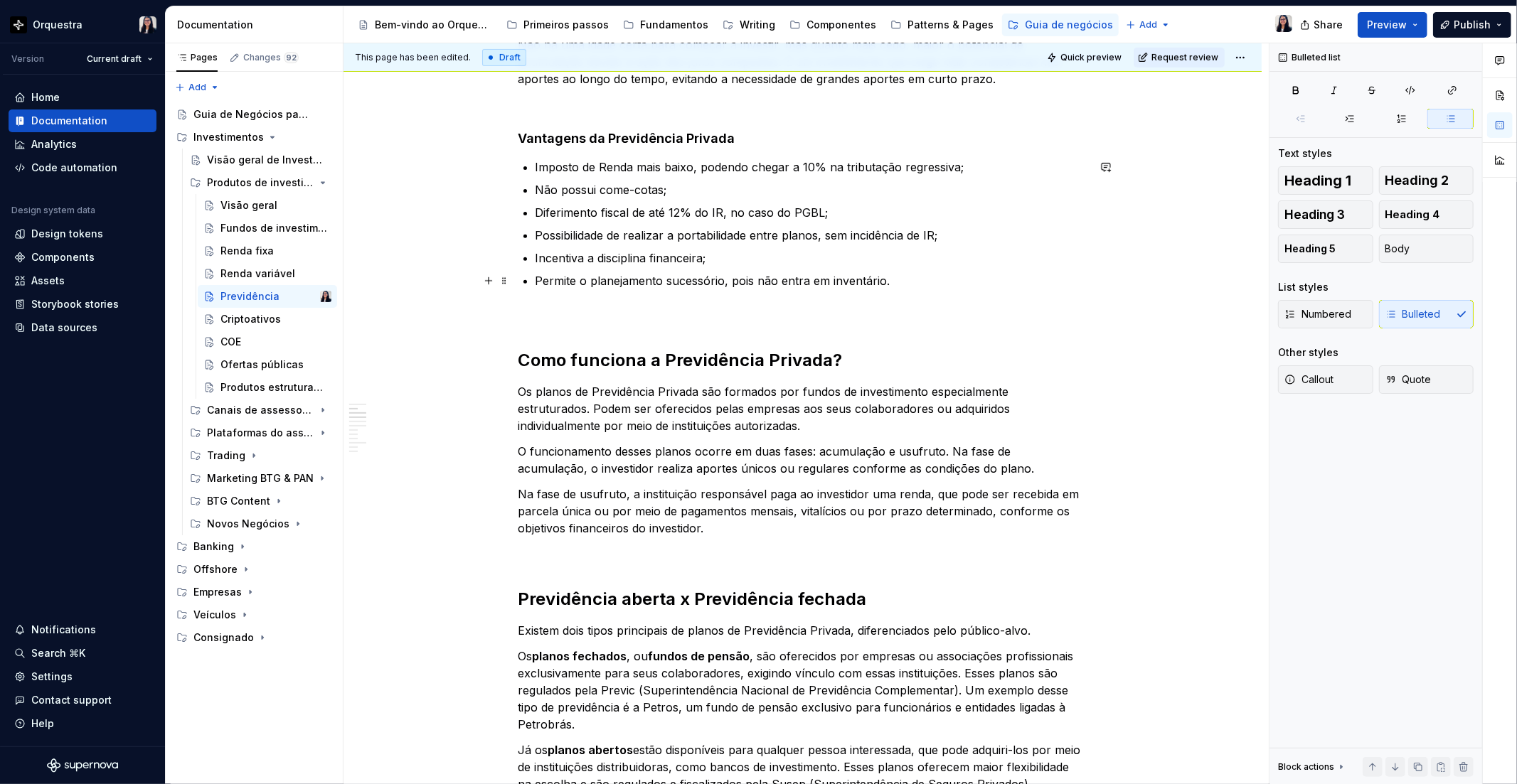
click at [801, 273] on p "Permite o planejamento sucessório, pois não entra em inventário." at bounding box center [810, 281] width 551 height 17
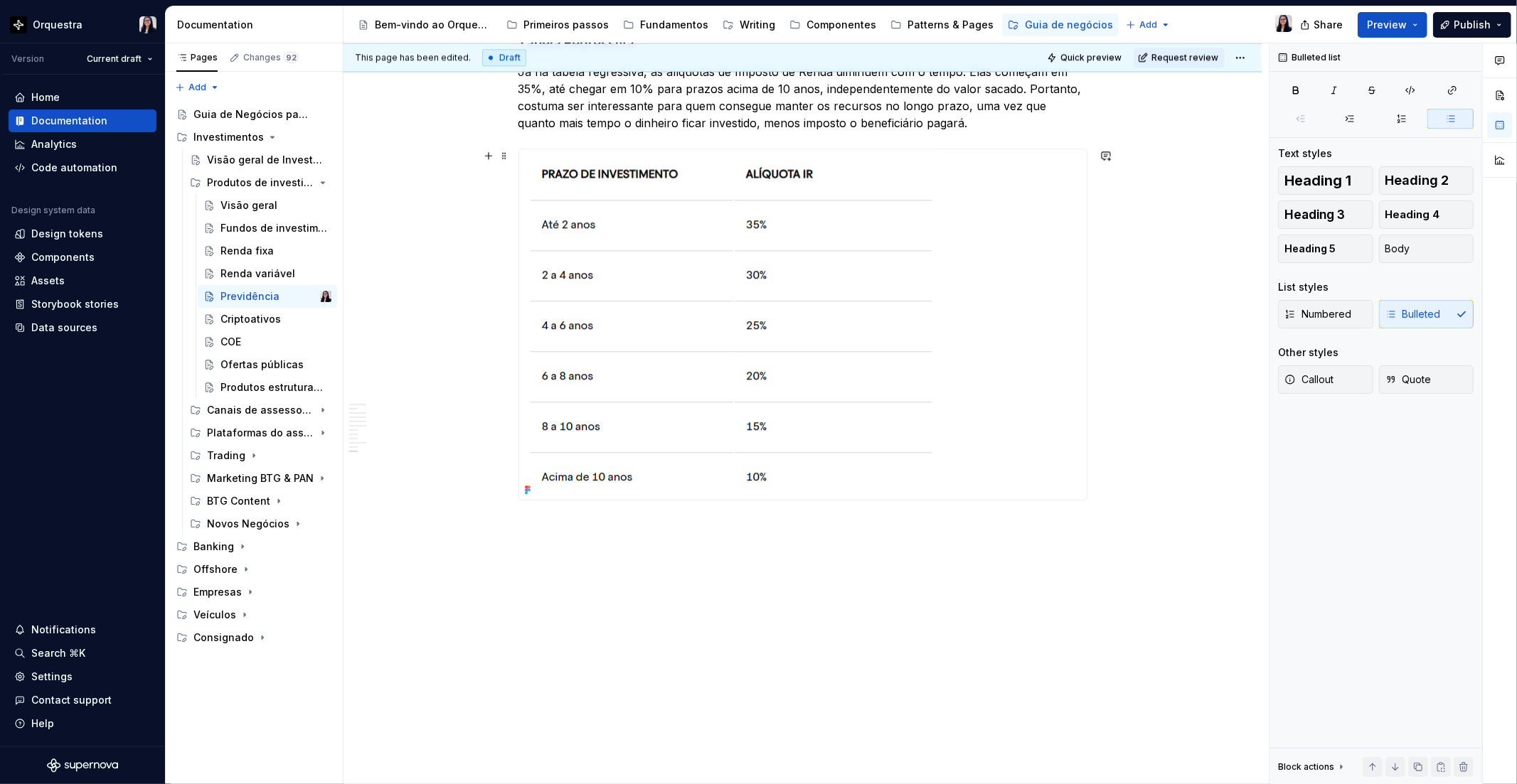
scroll to position [3196, 0]
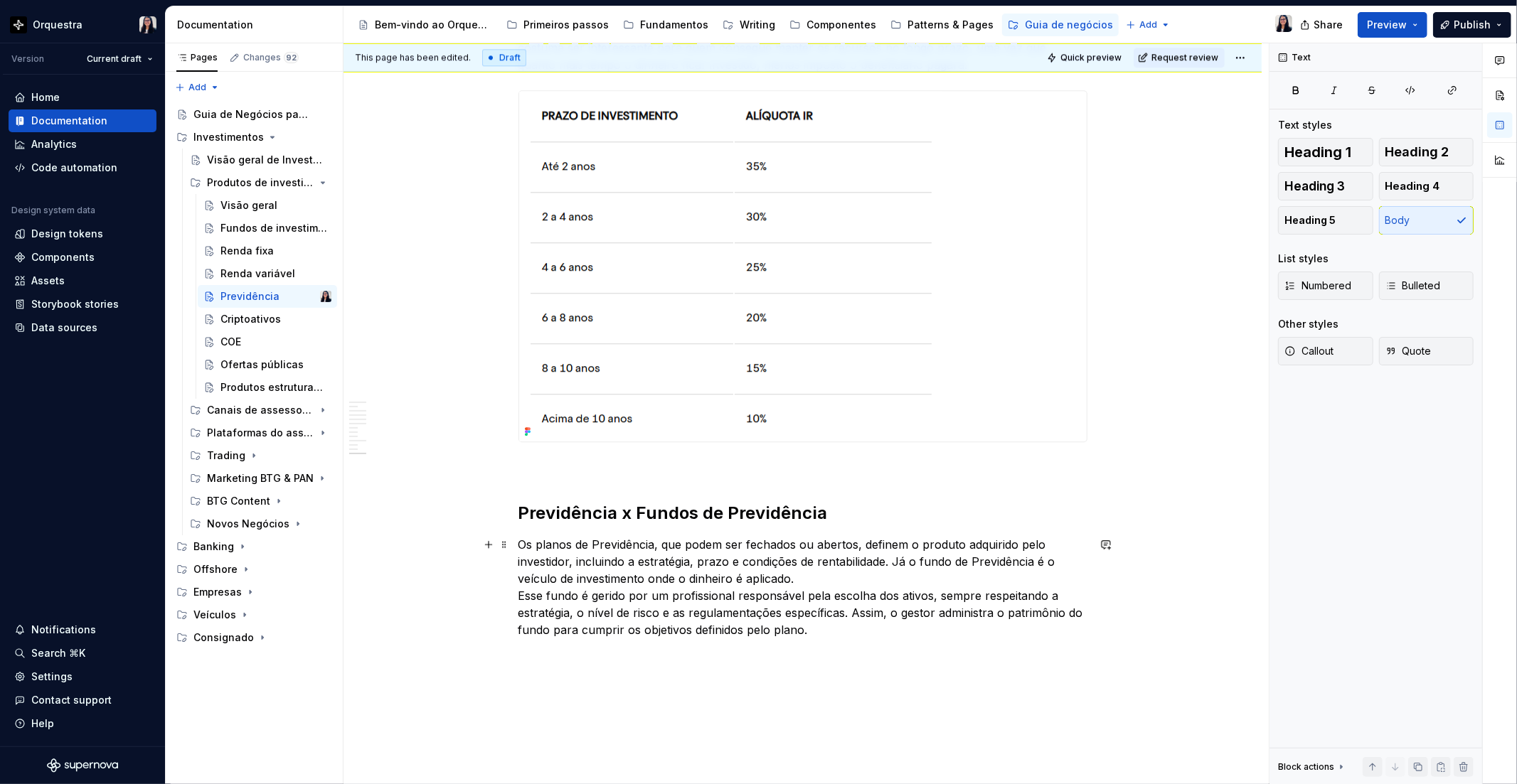
scroll to position [3353, 0]
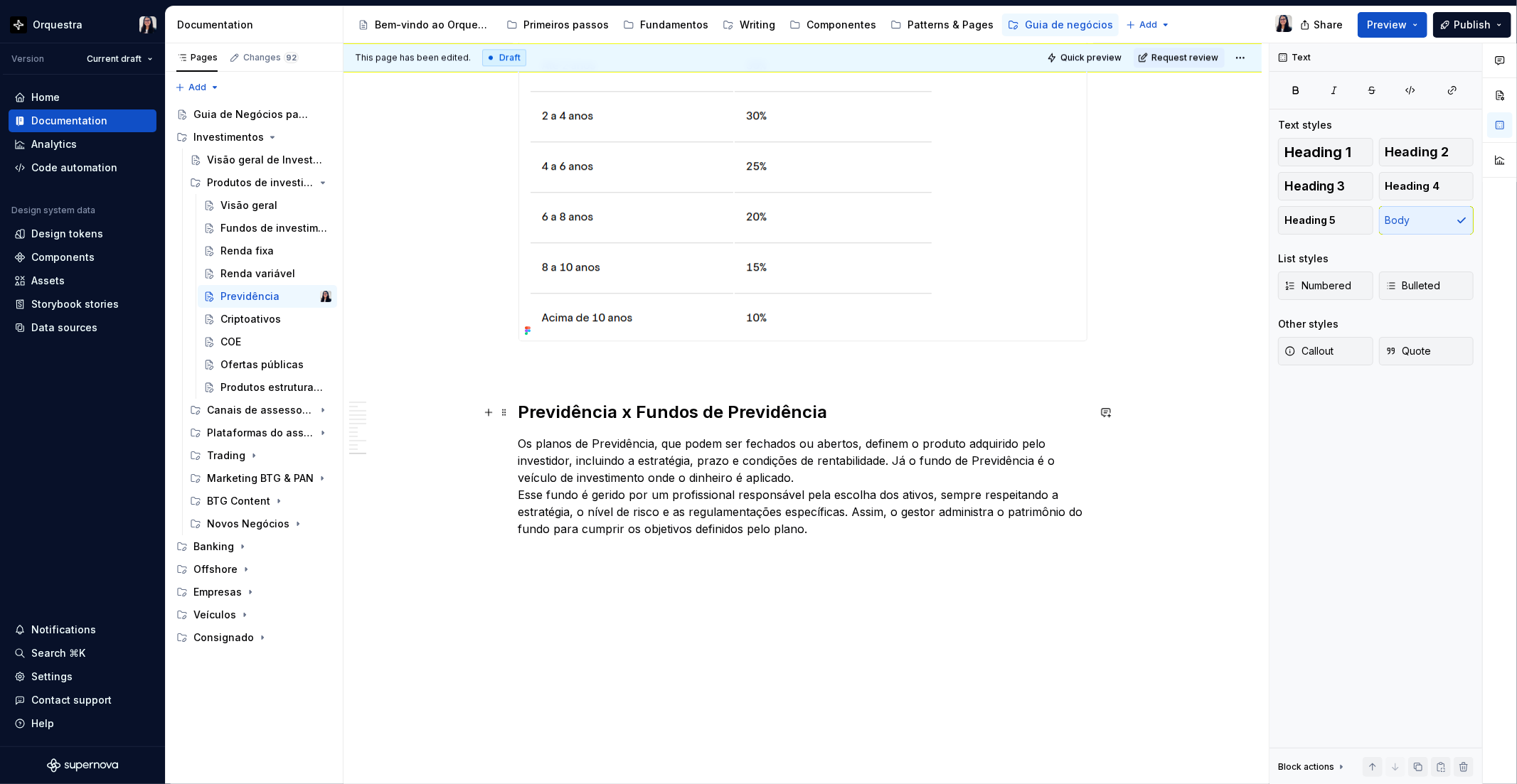
click at [529, 409] on h2 "Previdência x Fundos de Previdência" at bounding box center [802, 412] width 568 height 23
click at [828, 481] on p "Os planos de Previdência, que podem ser fechados ou abertos, definem o produto …" at bounding box center [802, 487] width 568 height 102
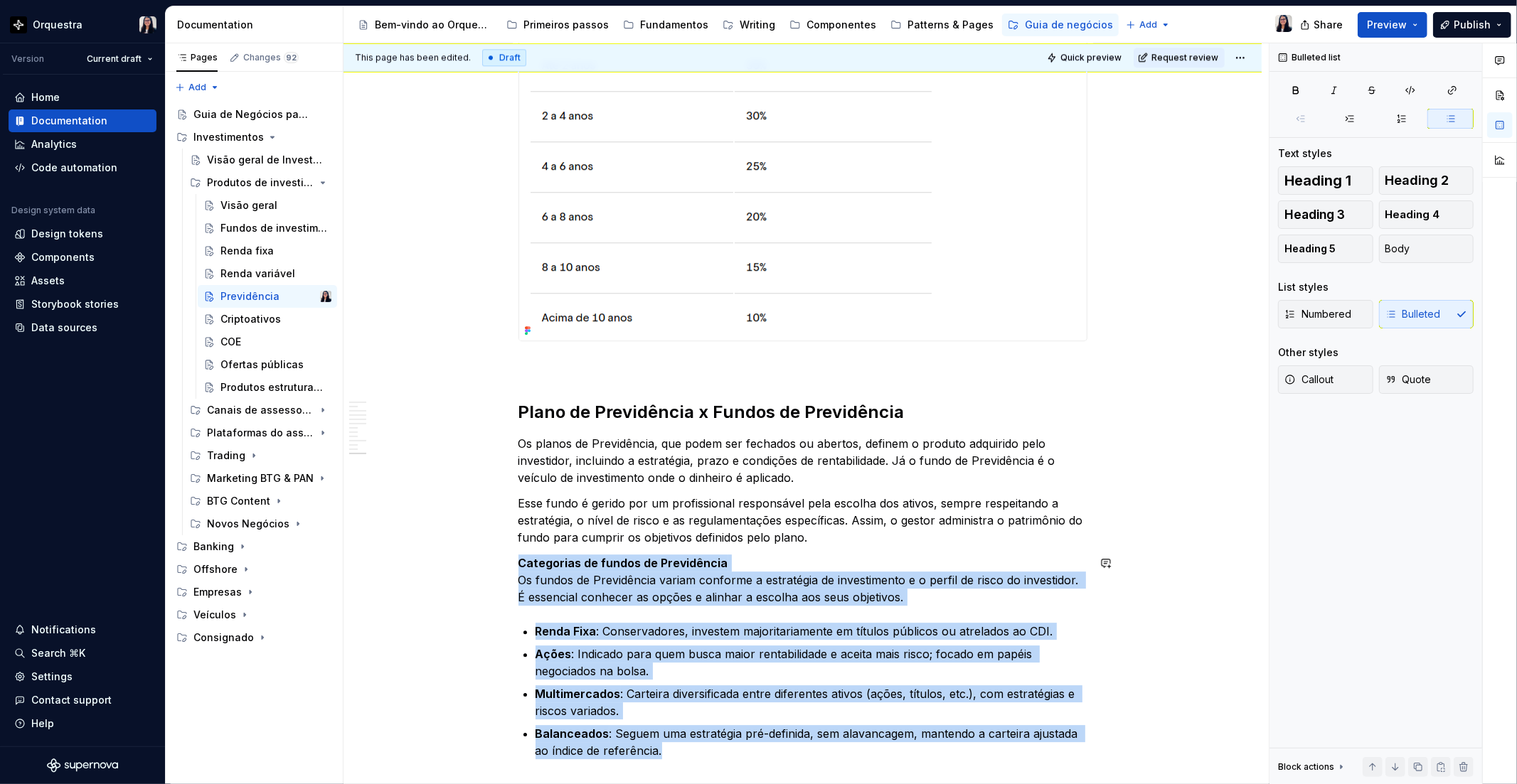
click at [520, 567] on strong "Categorias de fundos de Previdência" at bounding box center [623, 562] width 210 height 14
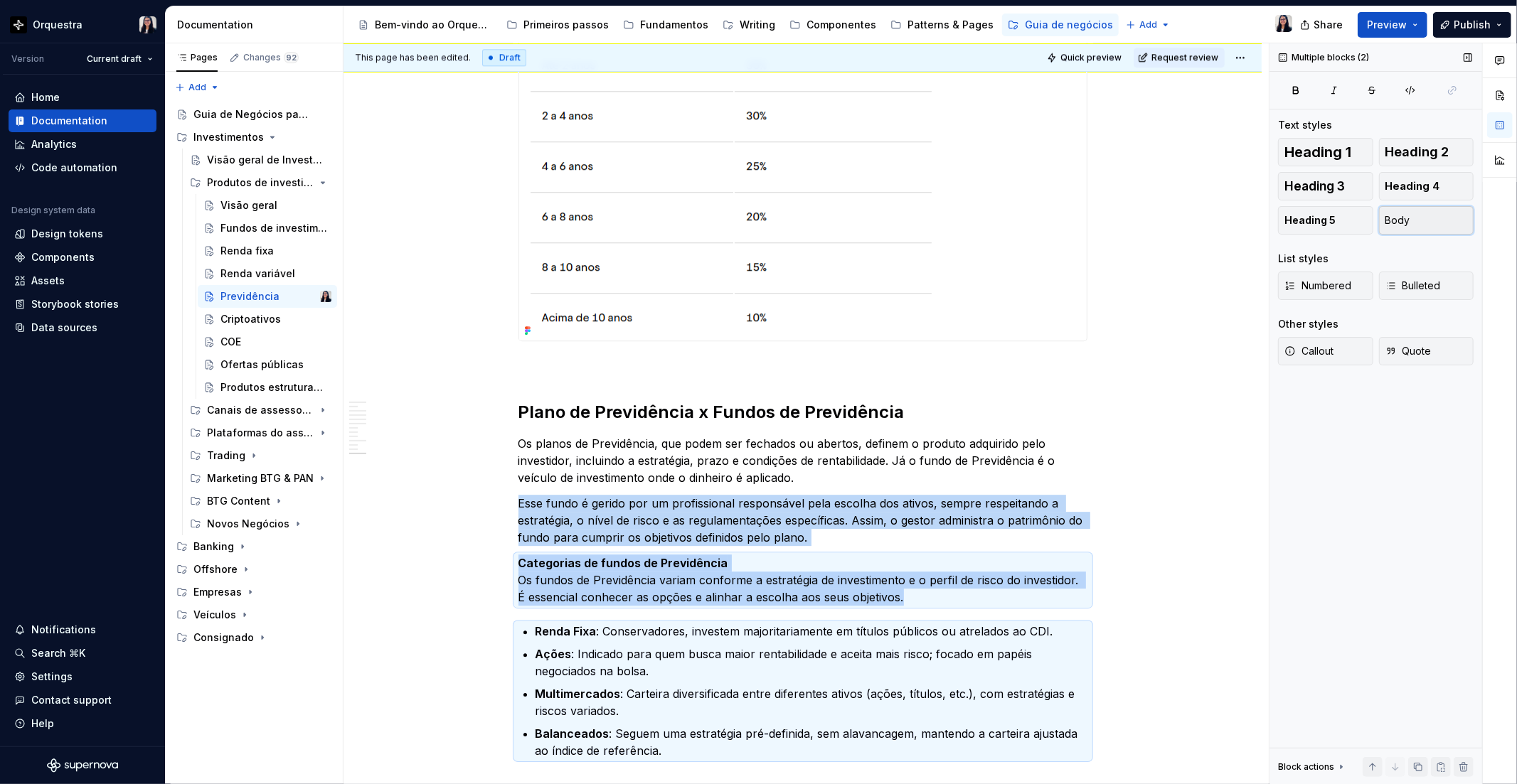
click at [1424, 217] on button "Body" at bounding box center [1427, 220] width 95 height 28
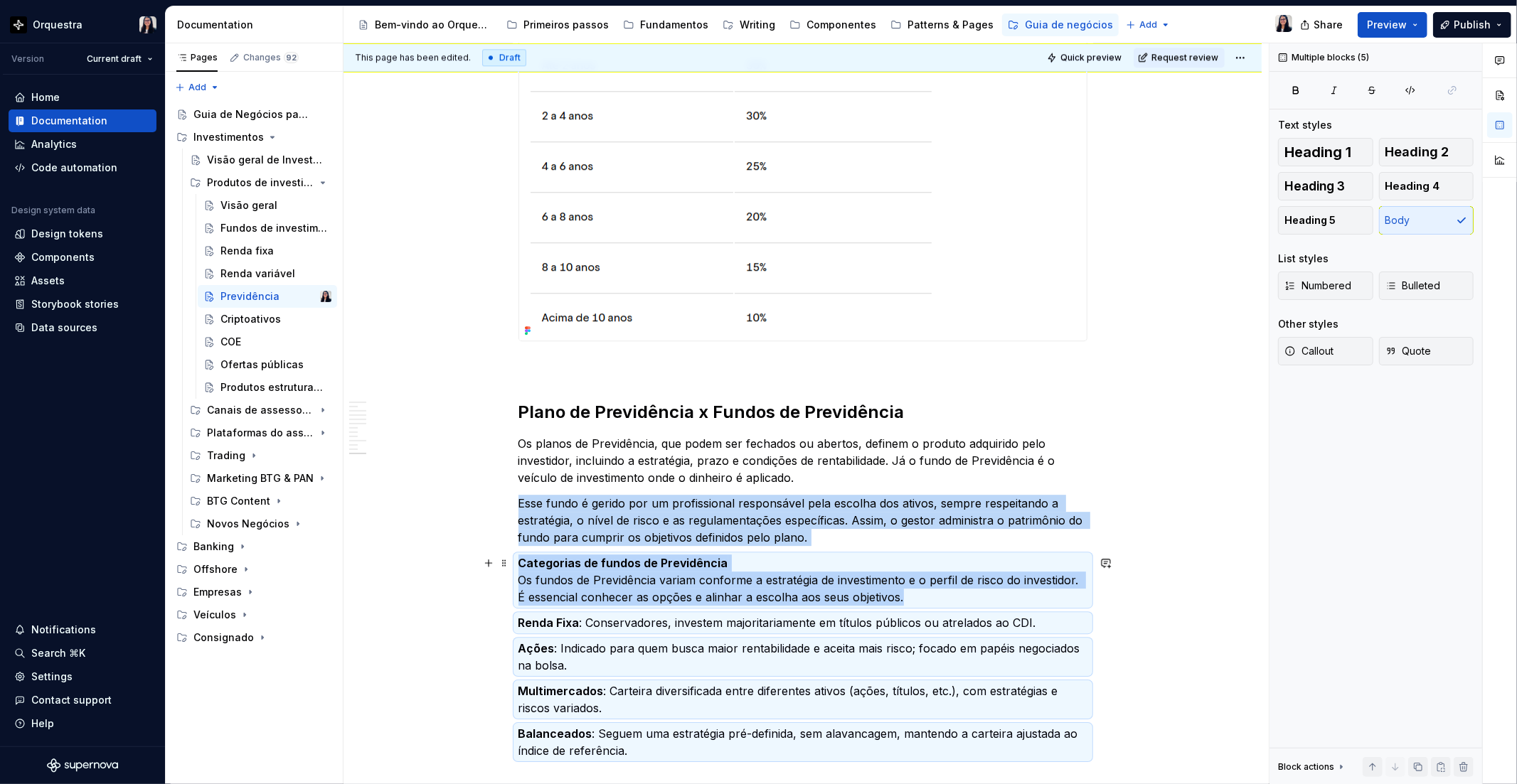
click at [518, 559] on strong "Categorias de fundos de Previdência" at bounding box center [623, 562] width 210 height 14
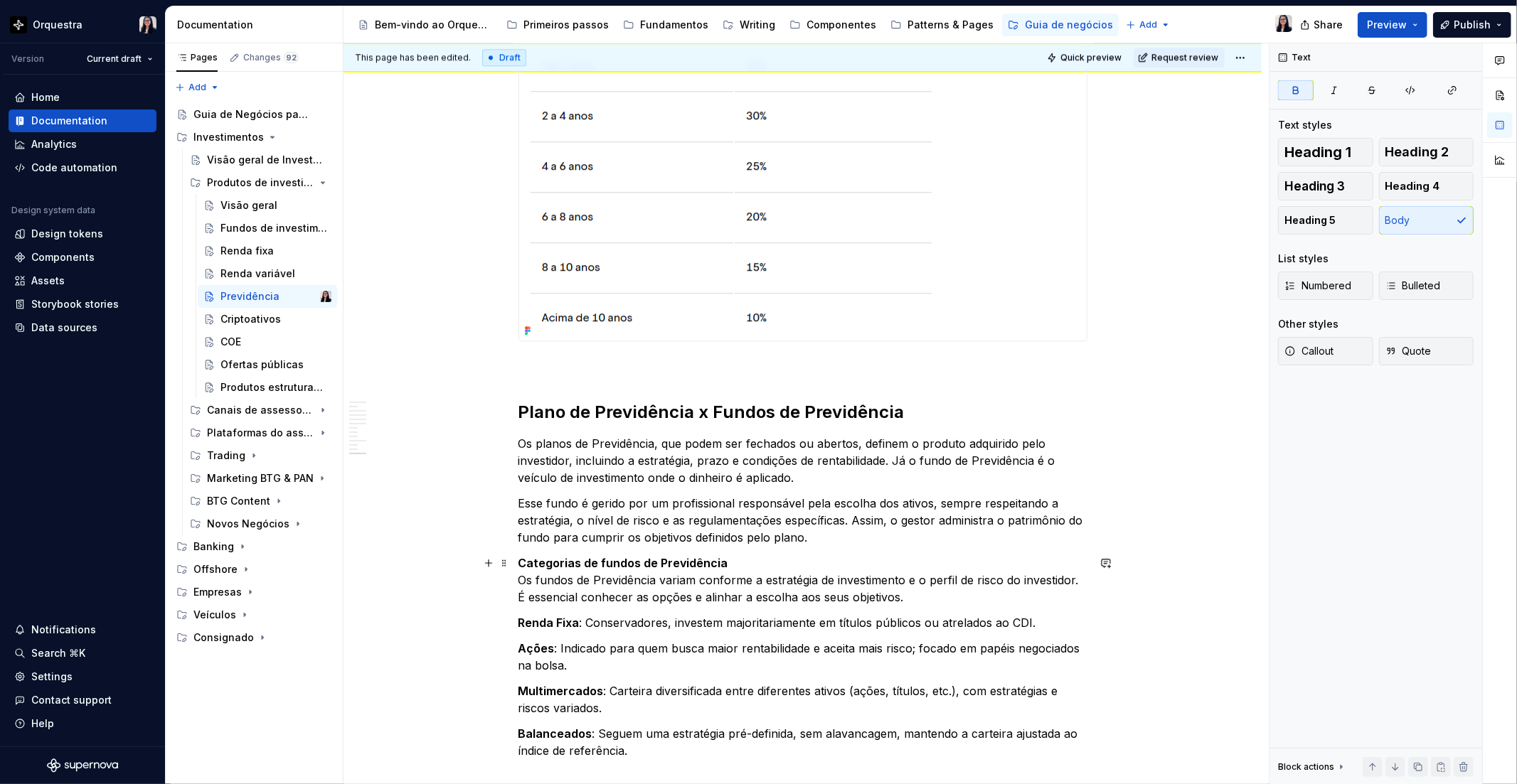
click at [573, 562] on strong "Categorias de fundos de Previdência" at bounding box center [623, 562] width 210 height 14
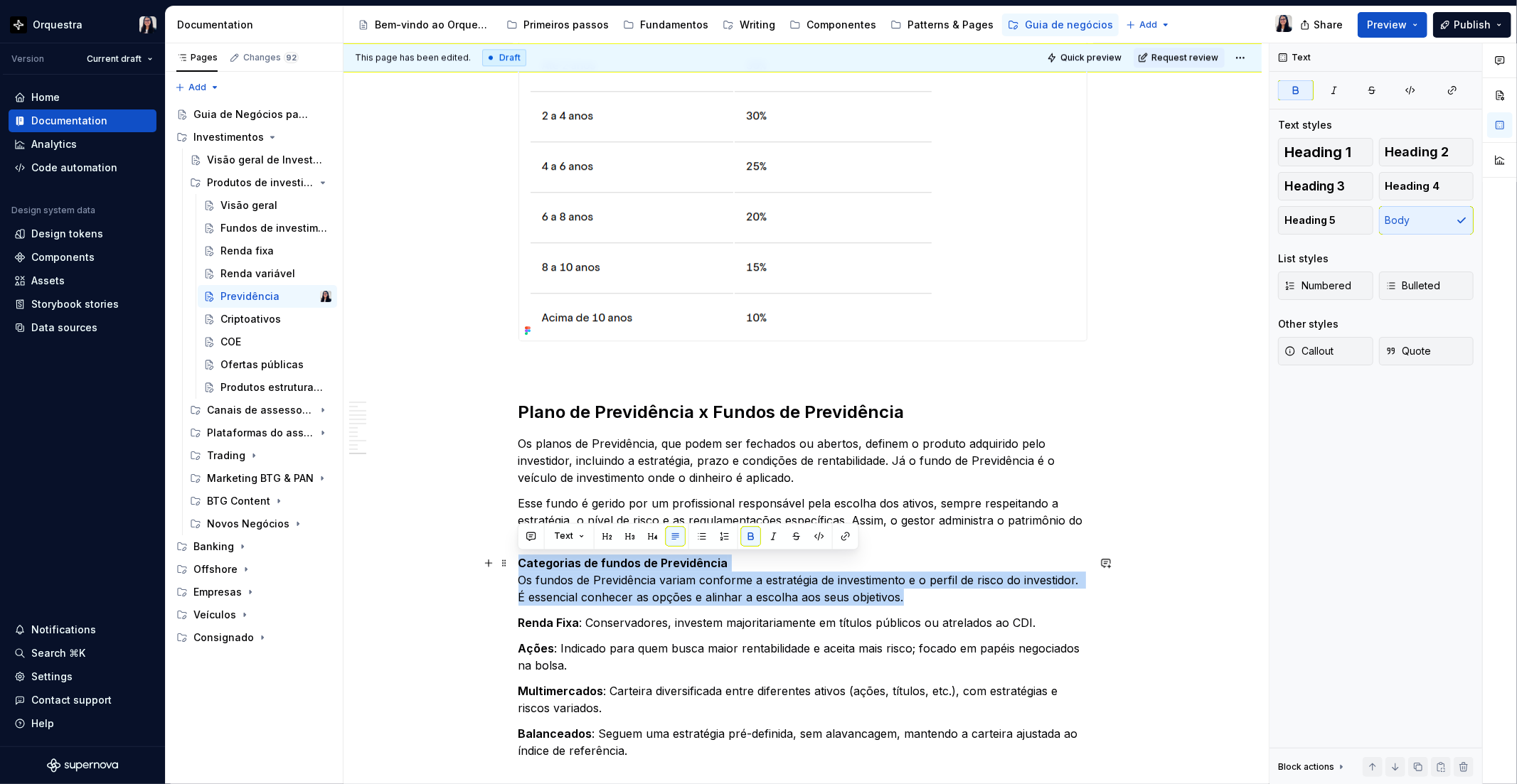
click at [573, 562] on strong "Categorias de fundos de Previdência" at bounding box center [623, 562] width 210 height 14
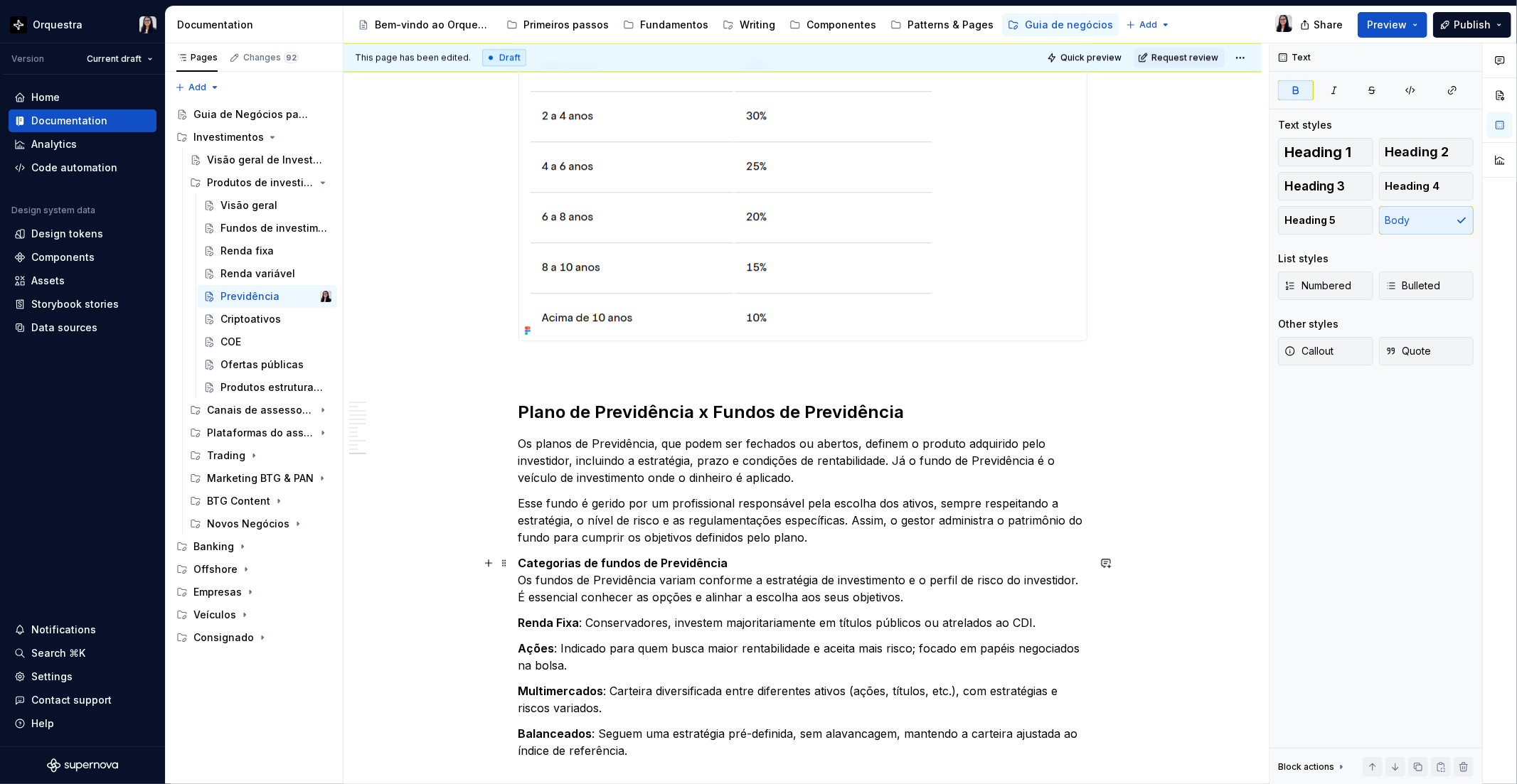
click at [742, 566] on p "Categorias de fundos de Previdência Os fundos de Previdência variam conforme a …" at bounding box center [802, 580] width 568 height 51
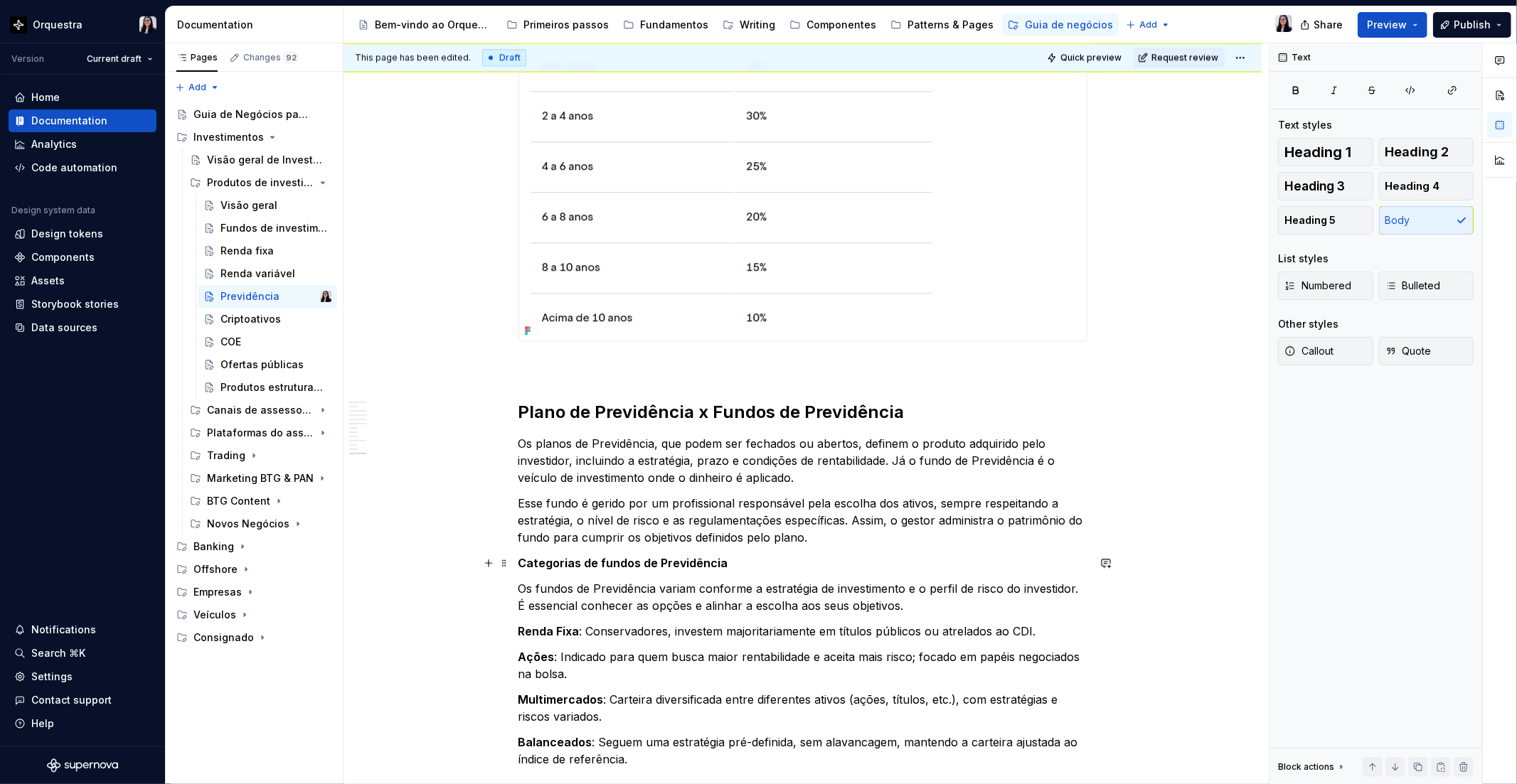
click at [708, 562] on strong "Categorias de fundos de Previdência" at bounding box center [623, 562] width 210 height 14
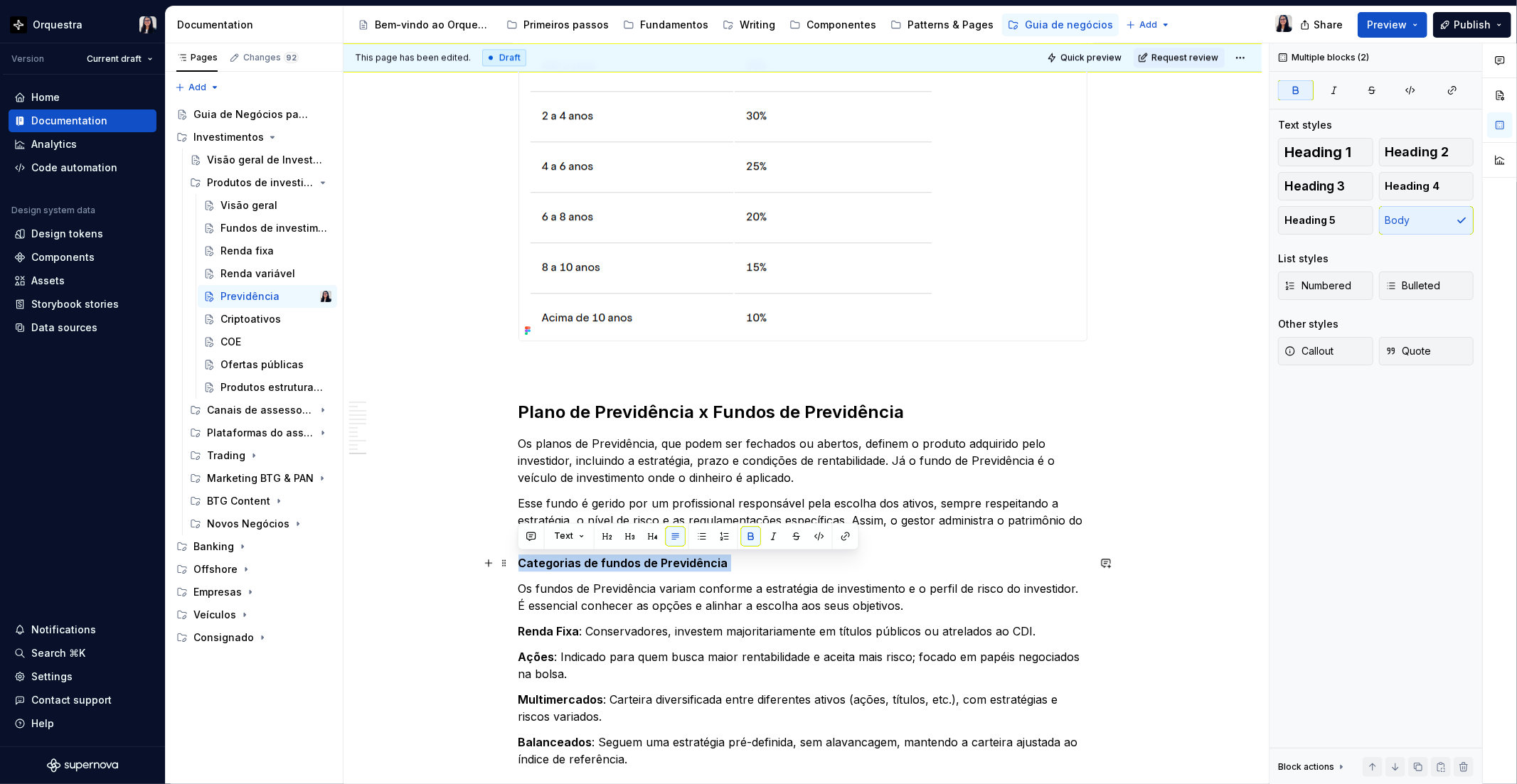
click at [708, 562] on strong "Categorias de fundos de Previdência" at bounding box center [623, 562] width 210 height 14
click at [1422, 183] on span "Heading 4" at bounding box center [1412, 186] width 55 height 14
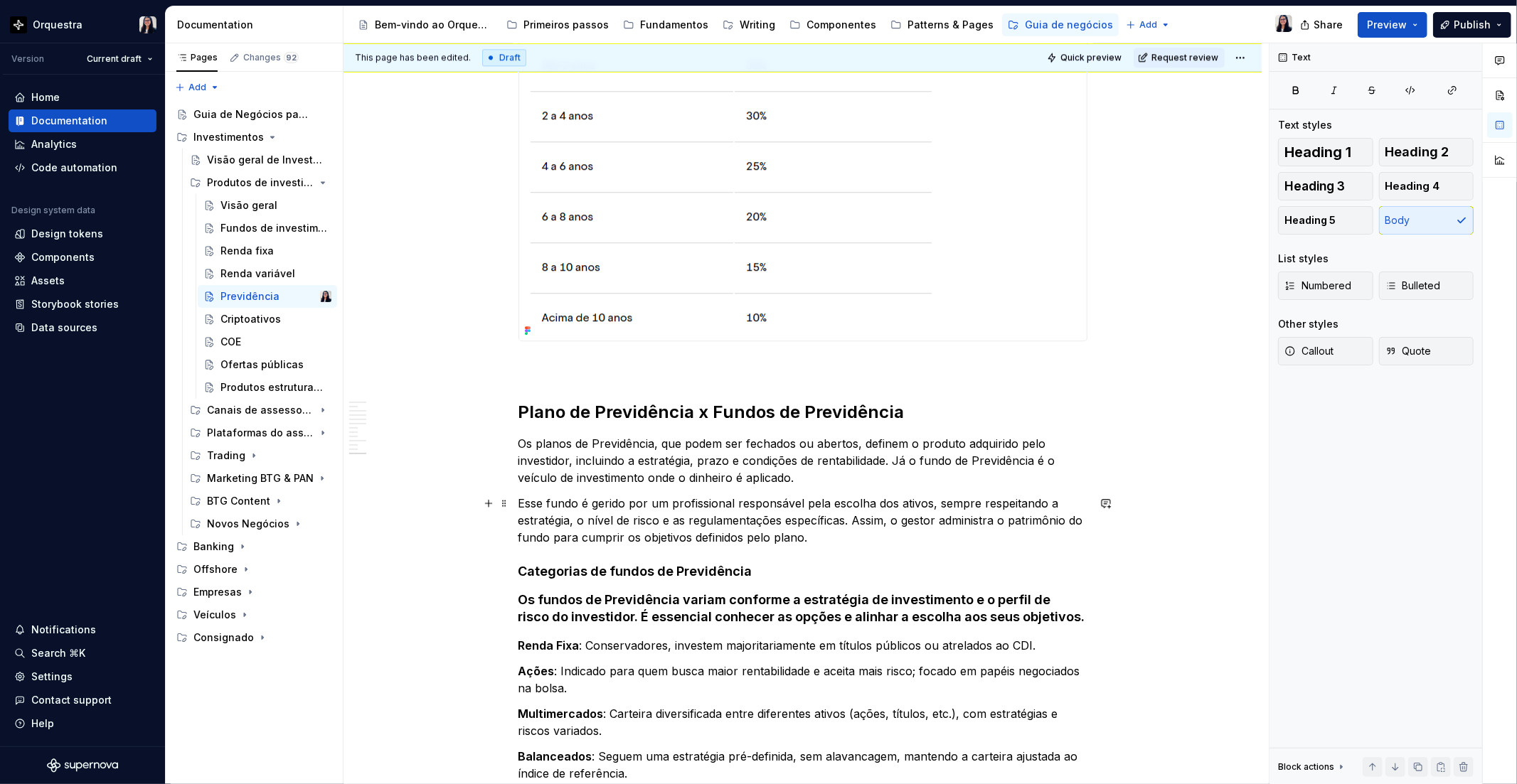
click at [828, 534] on p "Esse fundo é gerido por um profissional responsável pela escolha dos ativos, se…" at bounding box center [802, 521] width 568 height 51
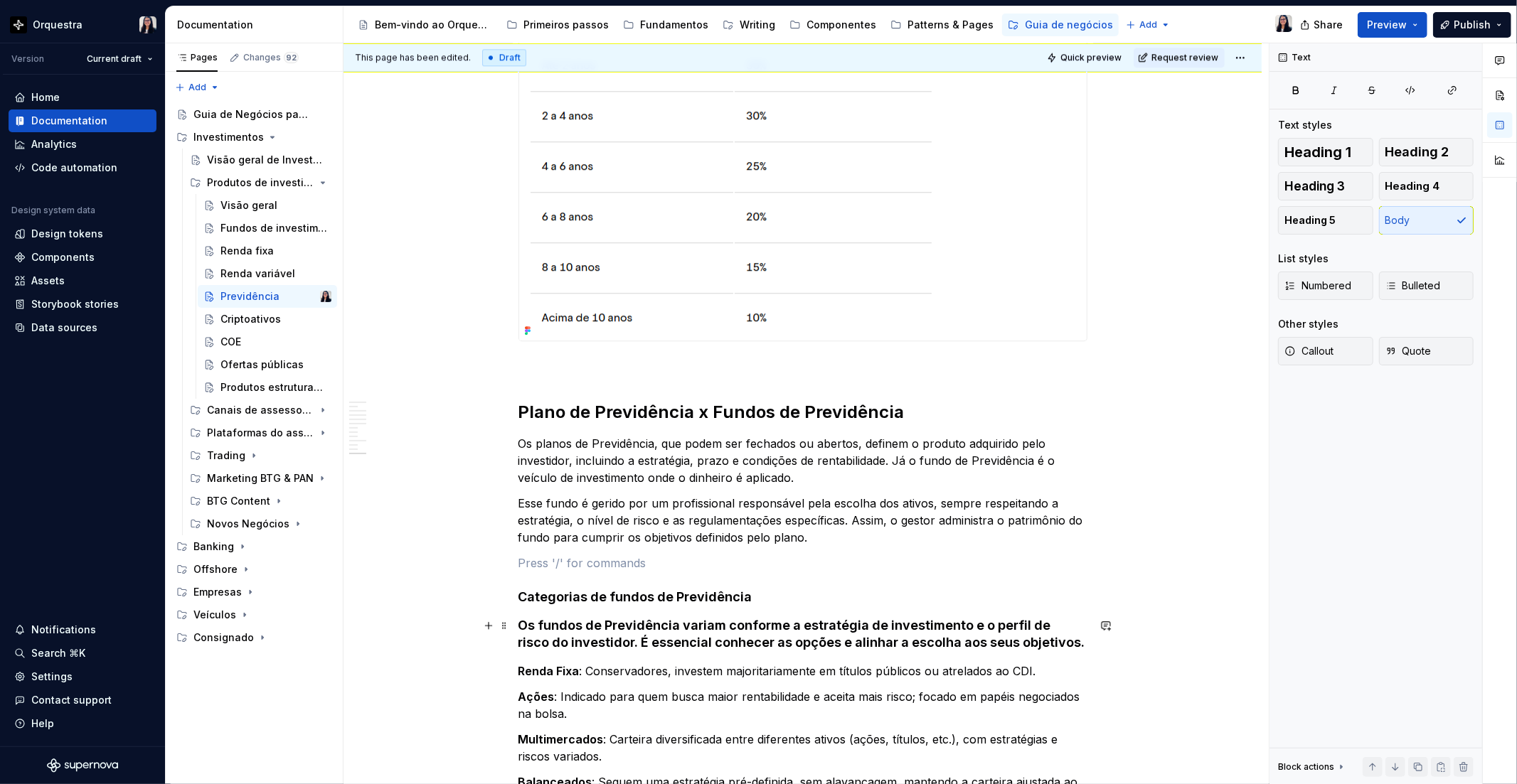
click at [789, 642] on h4 "Os fundos de Previdência variam conforme a estratégia de investimento e o perfi…" at bounding box center [802, 634] width 568 height 34
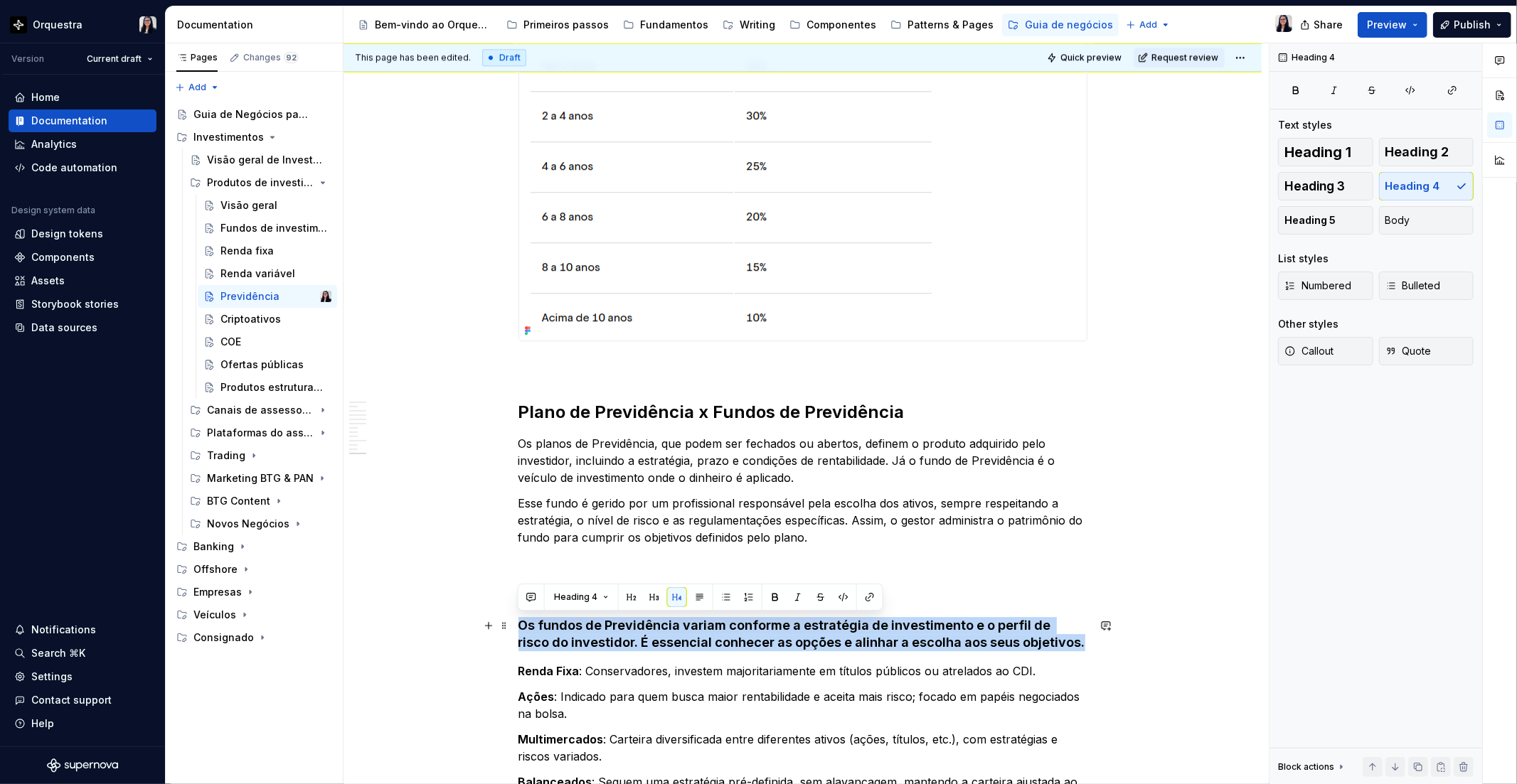
click at [789, 642] on h4 "Os fundos de Previdência variam conforme a estratégia de investimento e o perfi…" at bounding box center [802, 634] width 568 height 34
click at [1429, 221] on button "Body" at bounding box center [1427, 220] width 95 height 28
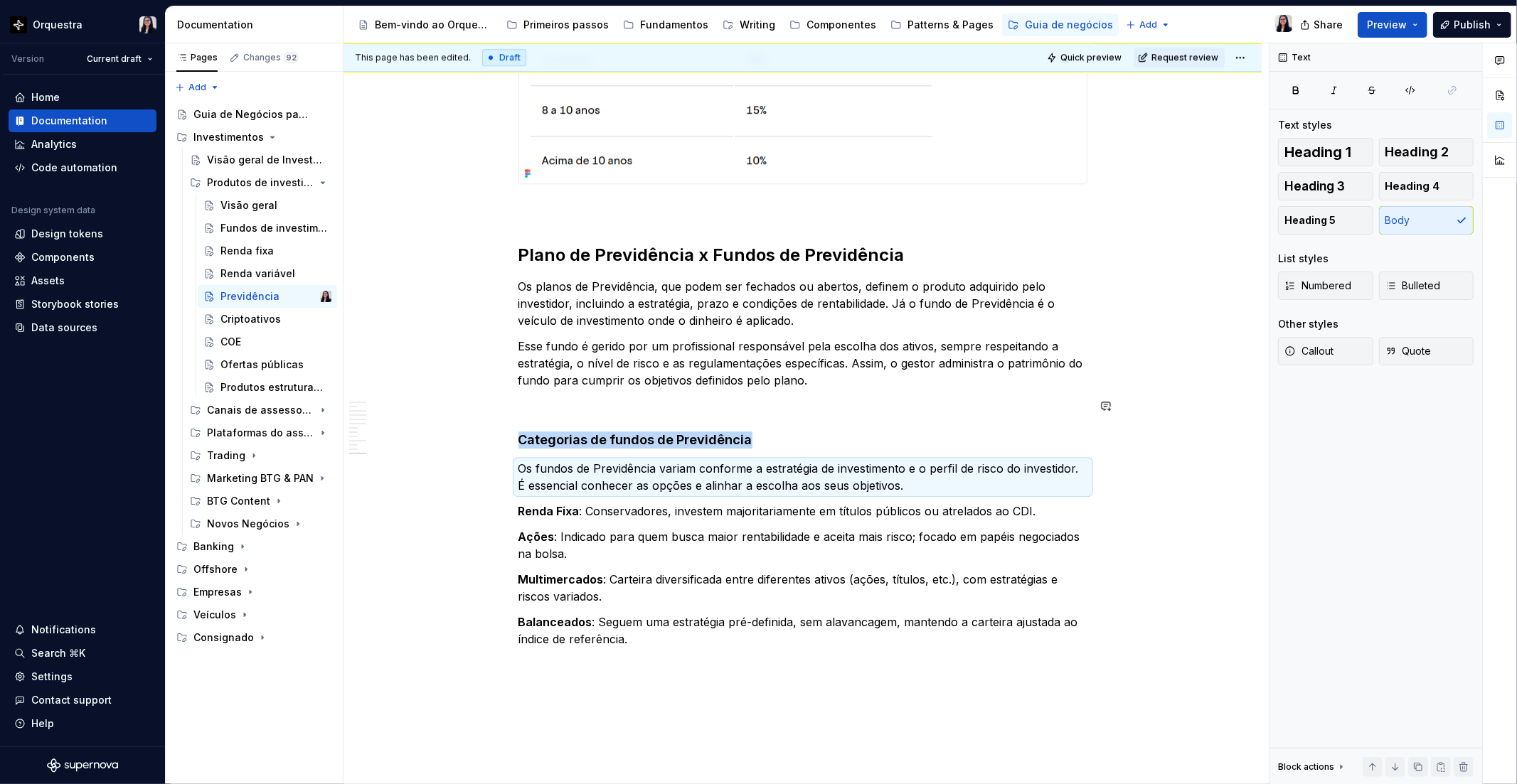
scroll to position [3511, 0]
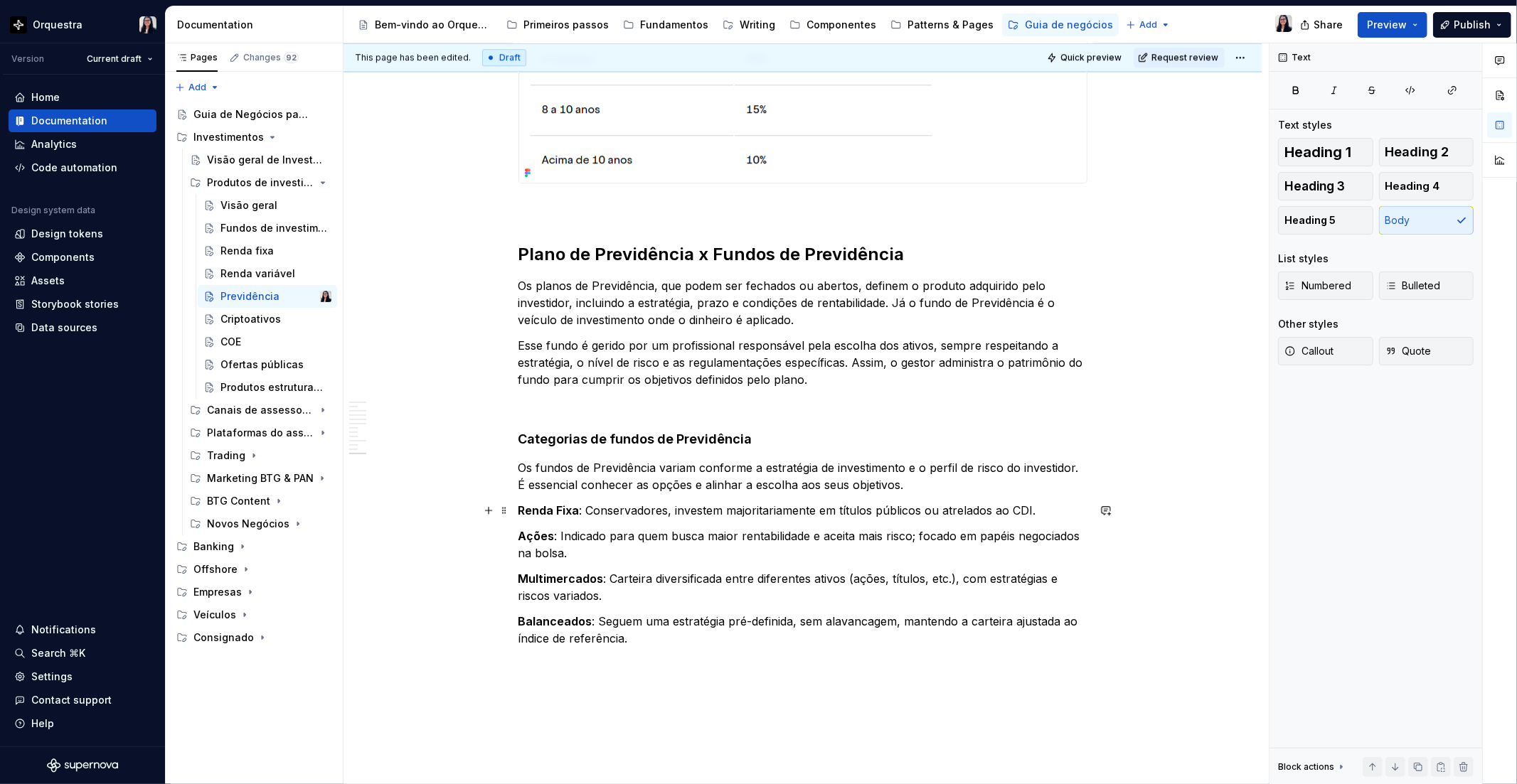
click at [620, 510] on p "Renda Fixa : Conservadores, investem majoritariamente em títulos públicos ou at…" at bounding box center [802, 510] width 568 height 17
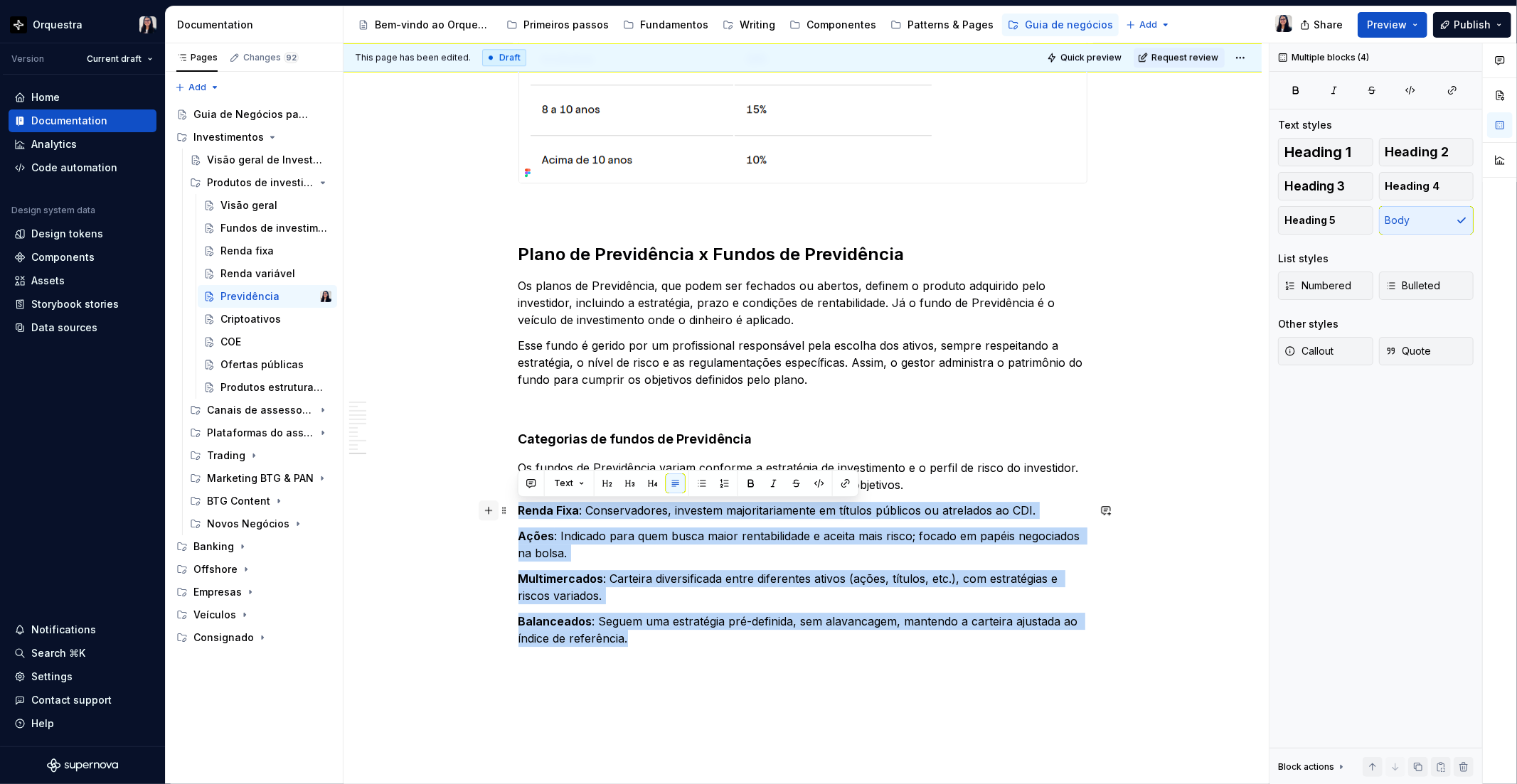
drag, startPoint x: 663, startPoint y: 637, endPoint x: 487, endPoint y: 505, distance: 220.0
click at [1436, 276] on button "Bulleted" at bounding box center [1427, 285] width 95 height 28
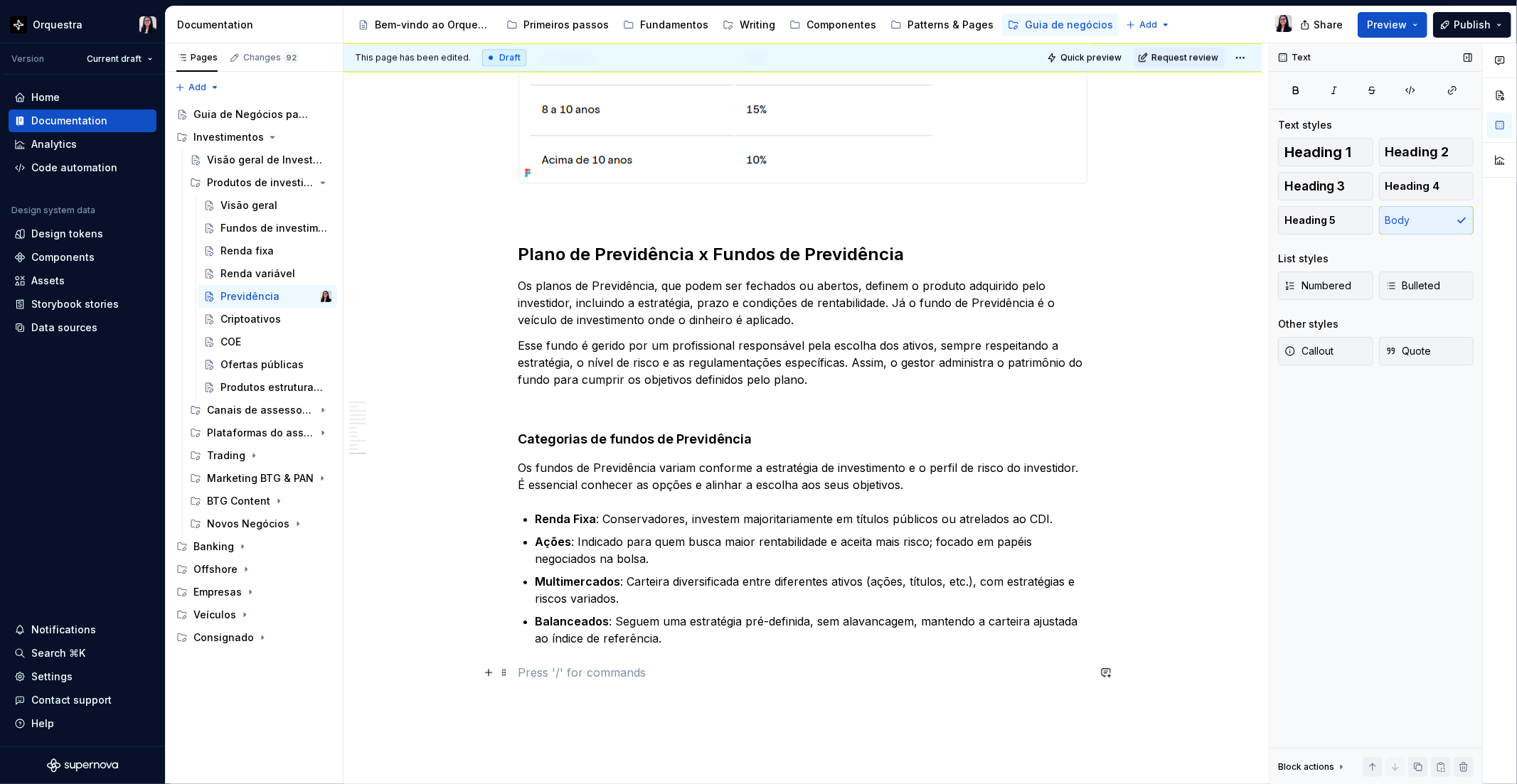
click at [540, 679] on p at bounding box center [802, 672] width 568 height 17
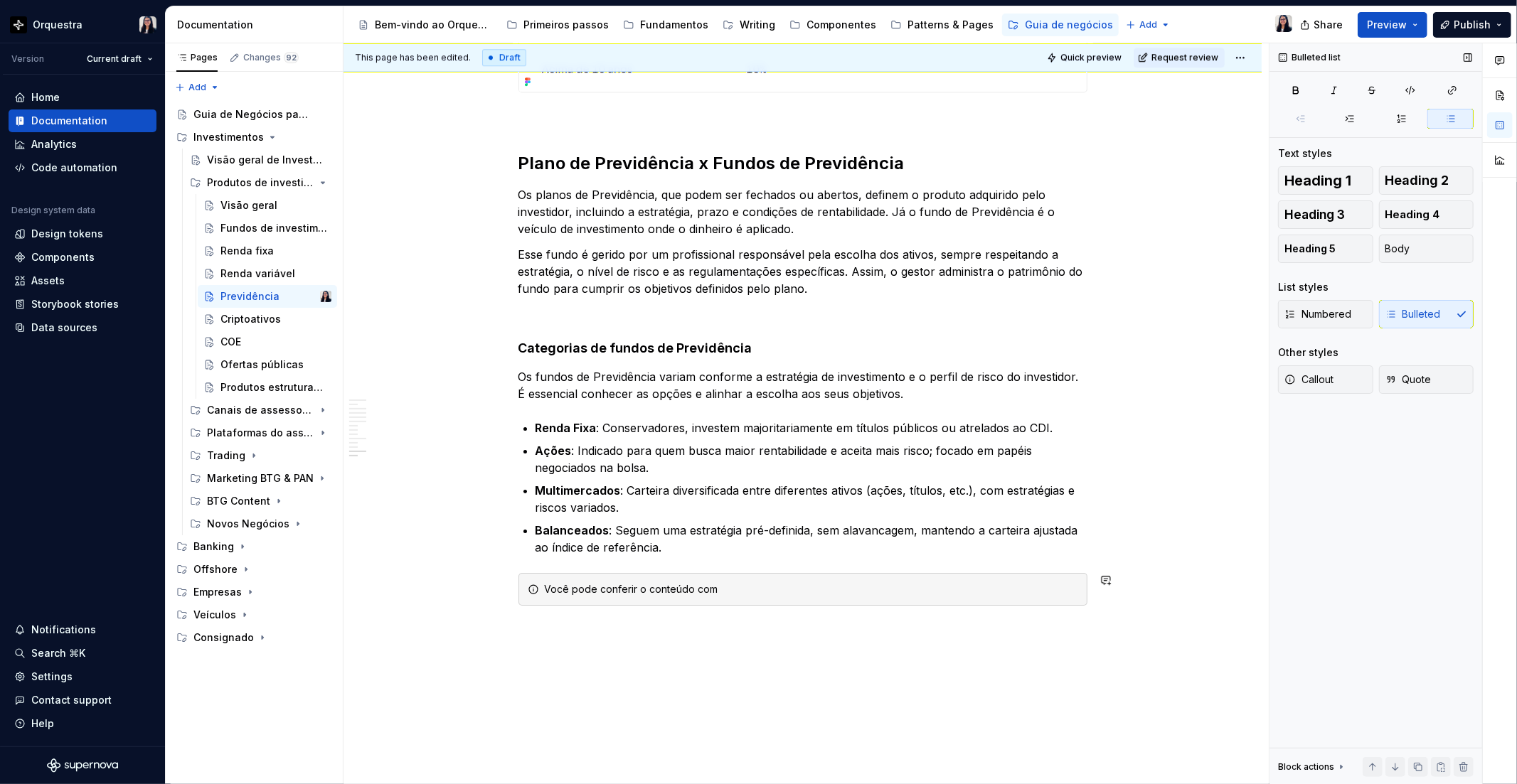
scroll to position [3675, 0]
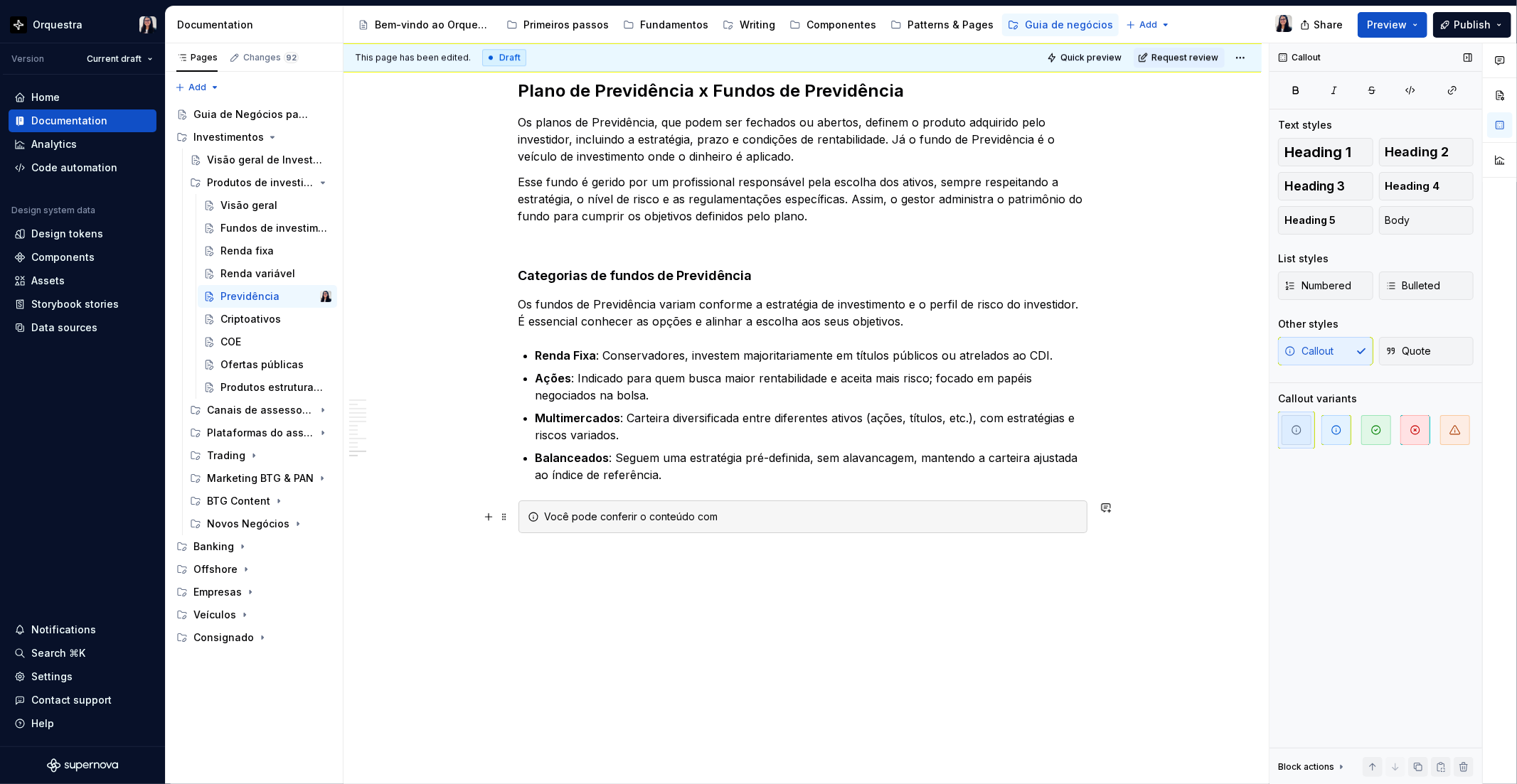
click at [663, 520] on div "Você pode conferir o conteúdo com" at bounding box center [811, 516] width 534 height 14
click at [818, 521] on div "Você pode conferir mais sobre Previdência acessando o artigo do BTG Content." at bounding box center [811, 516] width 534 height 14
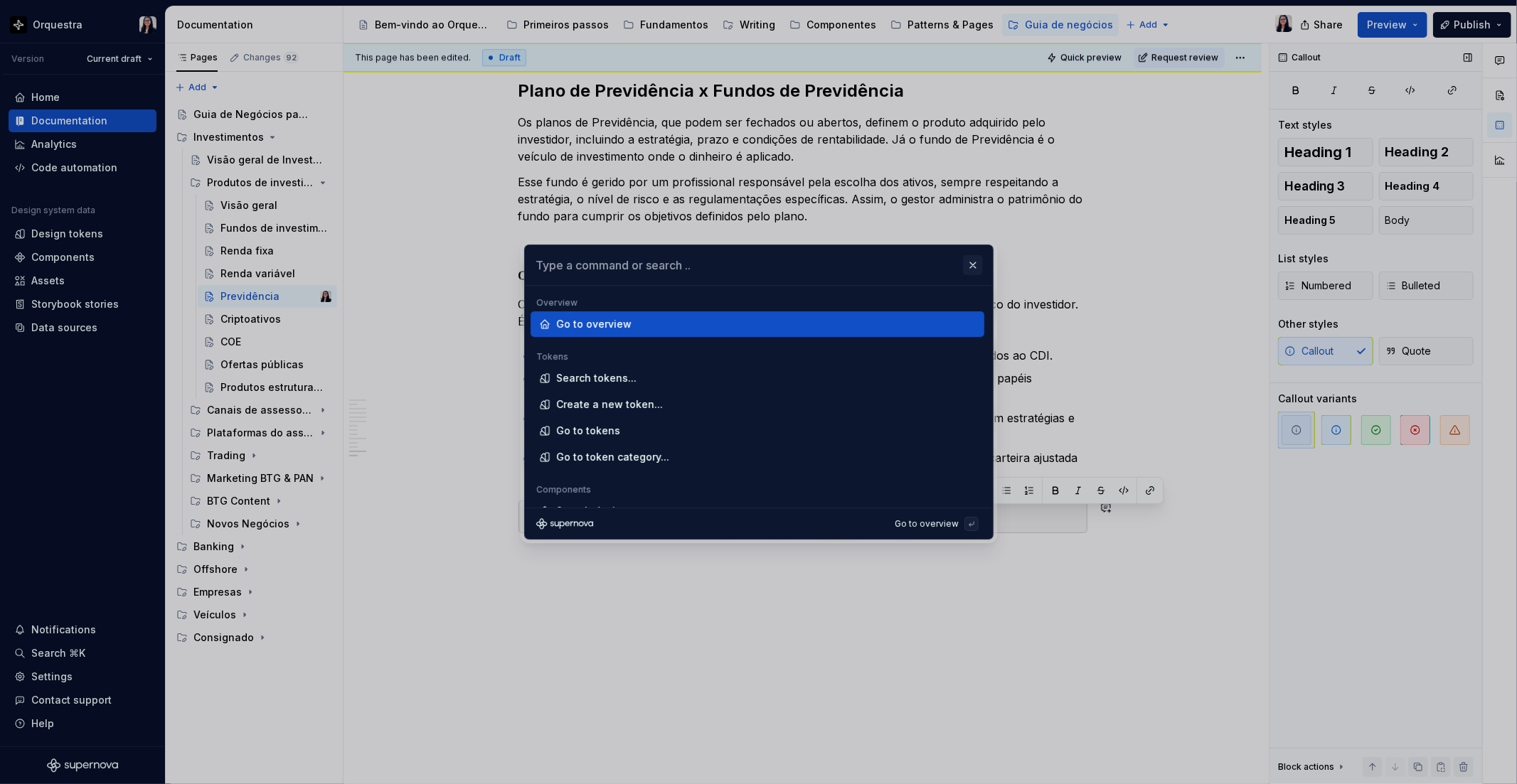
click at [971, 256] on button "button" at bounding box center [972, 265] width 20 height 20
type textarea "*"
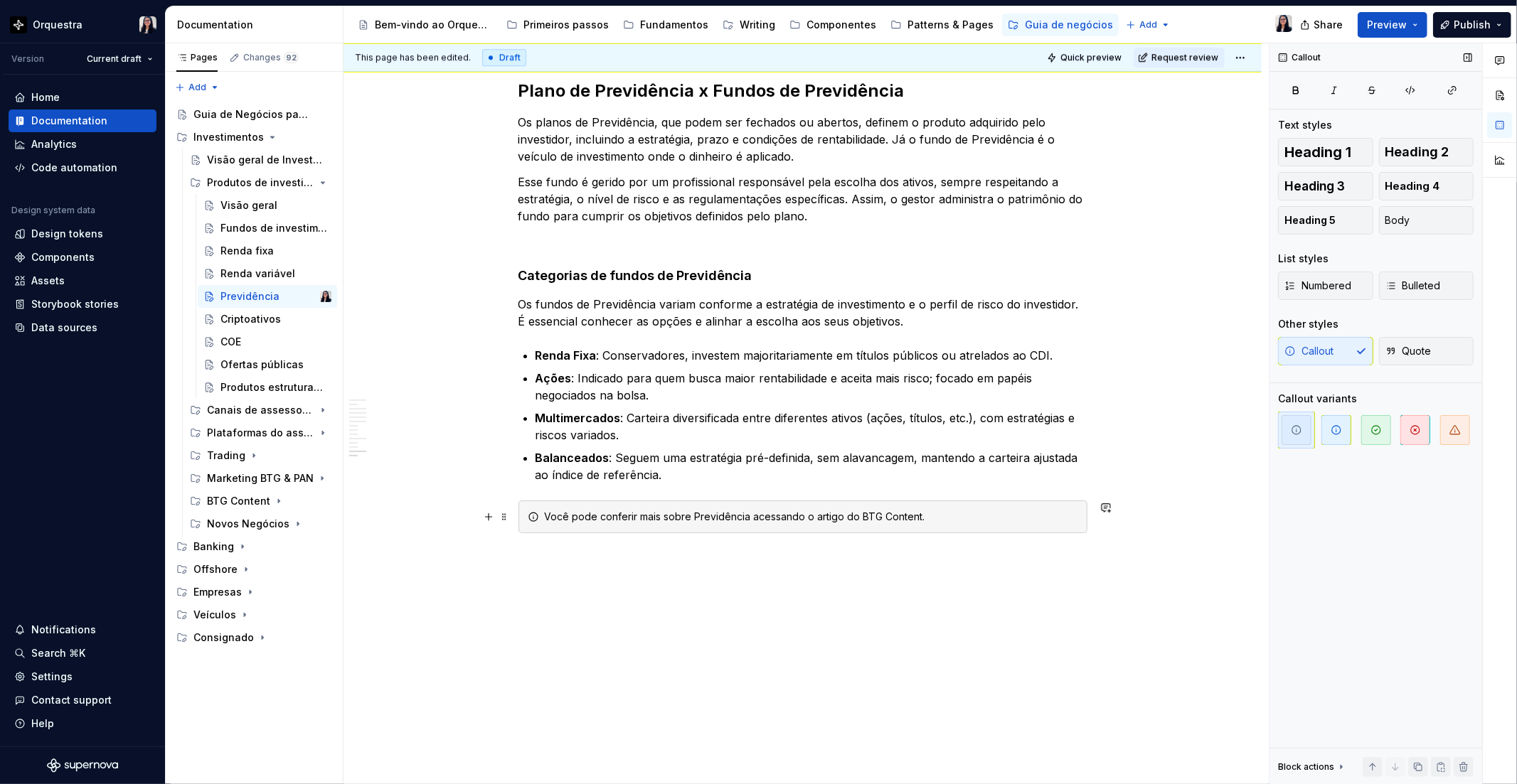
click at [814, 522] on div "Você pode conferir mais sobre Previdência acessando o artigo do BTG Content." at bounding box center [811, 516] width 534 height 14
click at [1153, 485] on button "button" at bounding box center [1149, 490] width 20 height 20
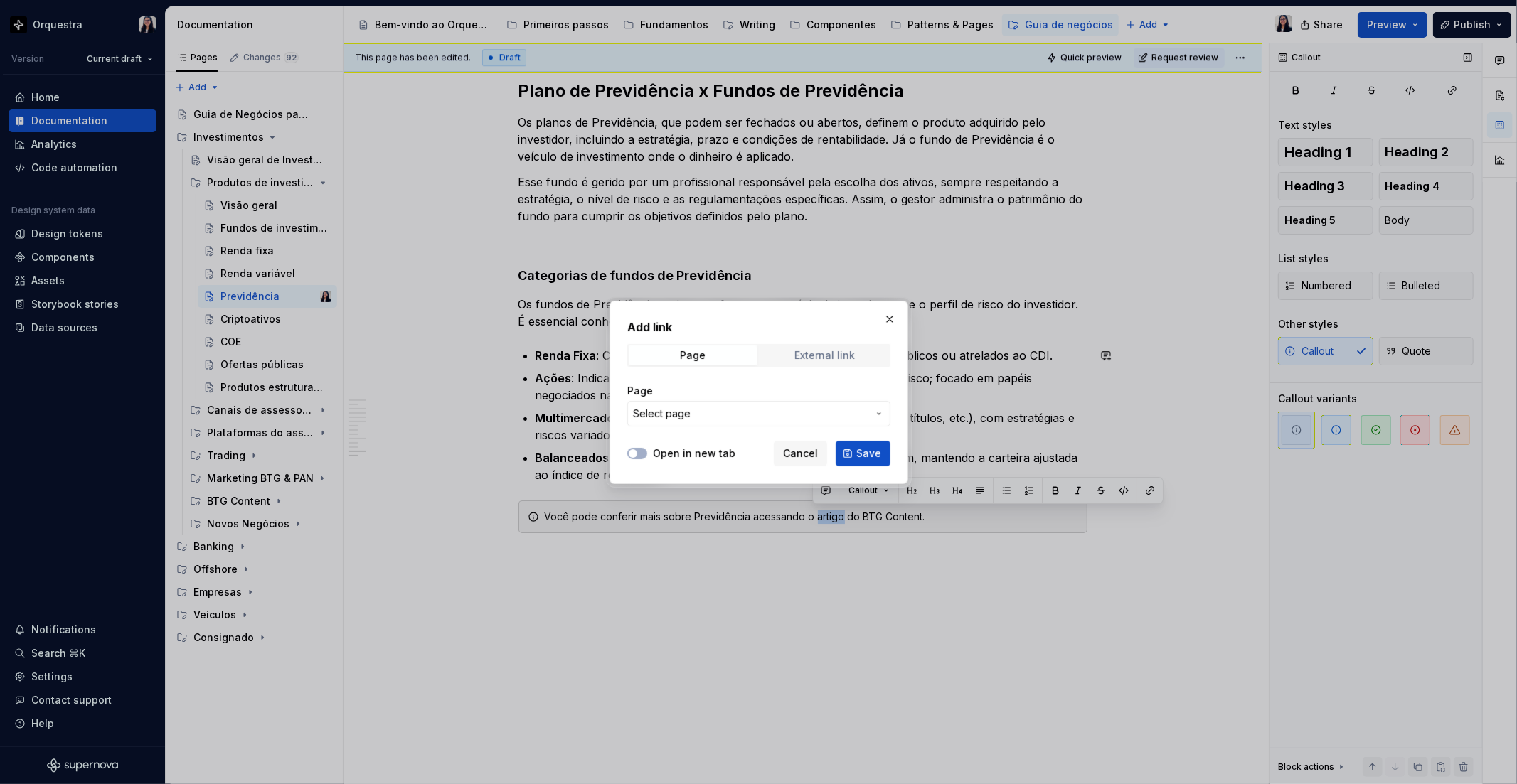
click at [805, 359] on div "External link" at bounding box center [824, 355] width 61 height 11
click at [781, 403] on input "URL" at bounding box center [758, 414] width 263 height 26
paste input "[URL][DOMAIN_NAME]"
type input "[URL][DOMAIN_NAME]"
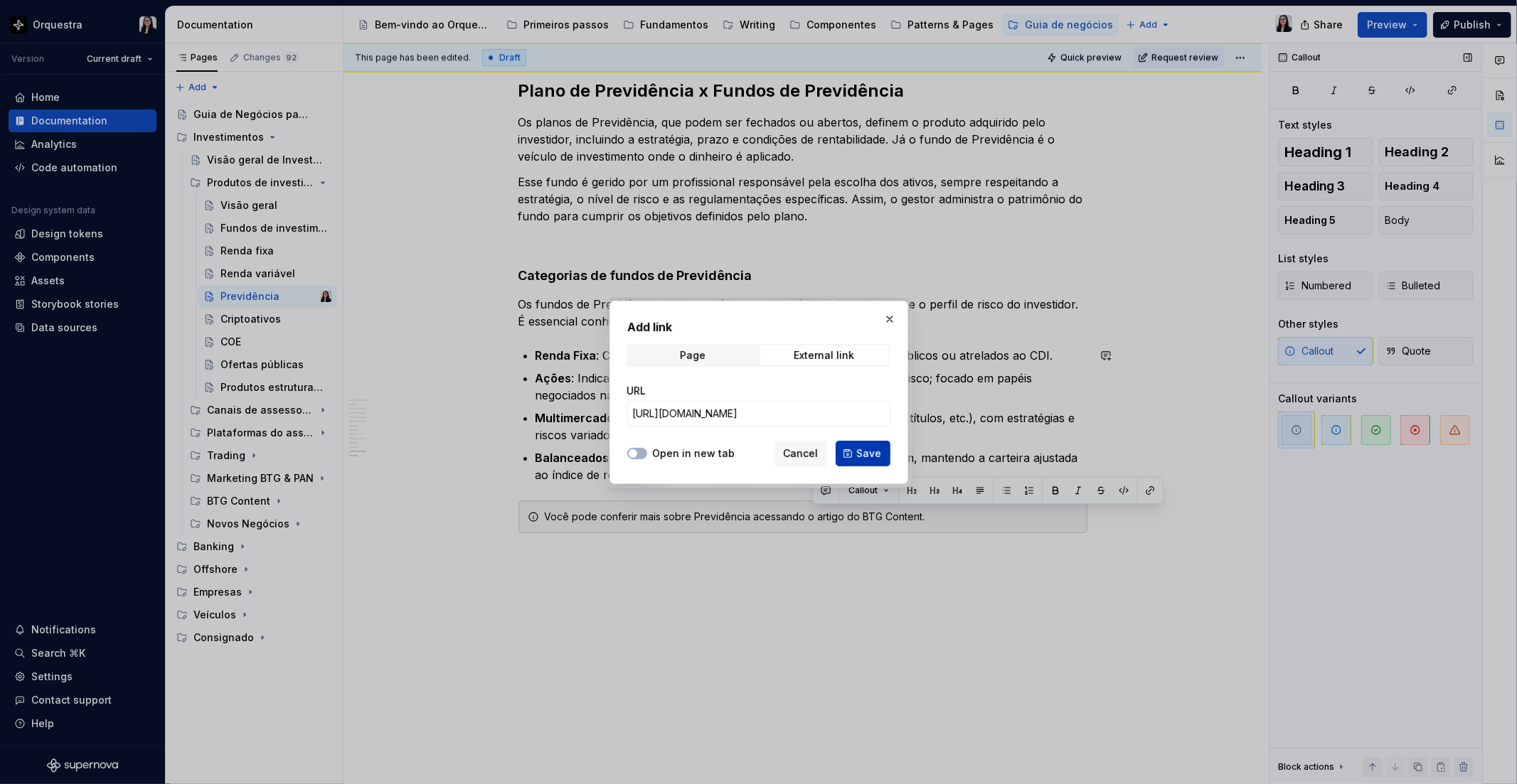
scroll to position [0, 0]
click at [866, 447] on span "Save" at bounding box center [868, 453] width 25 height 14
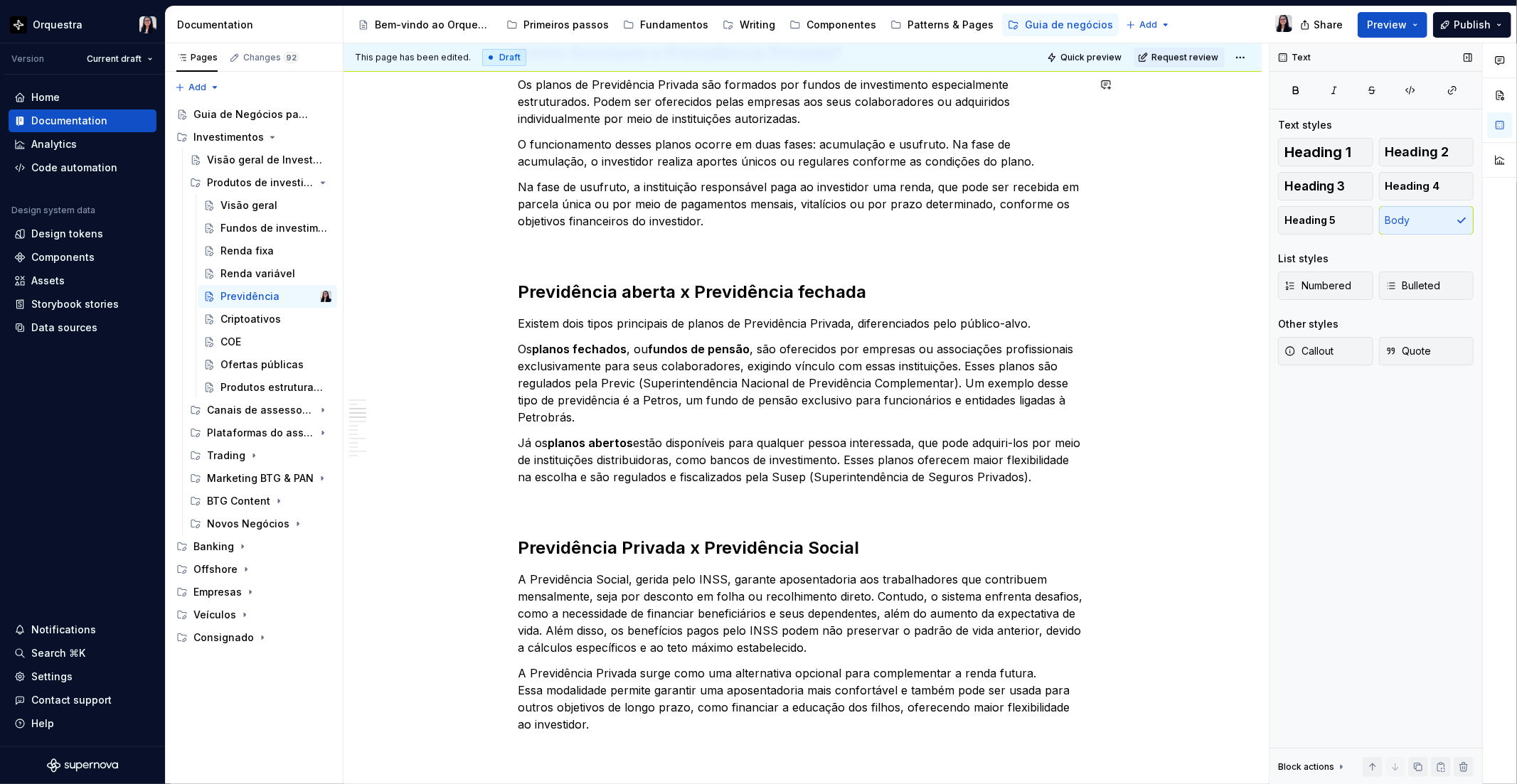
scroll to position [594, 0]
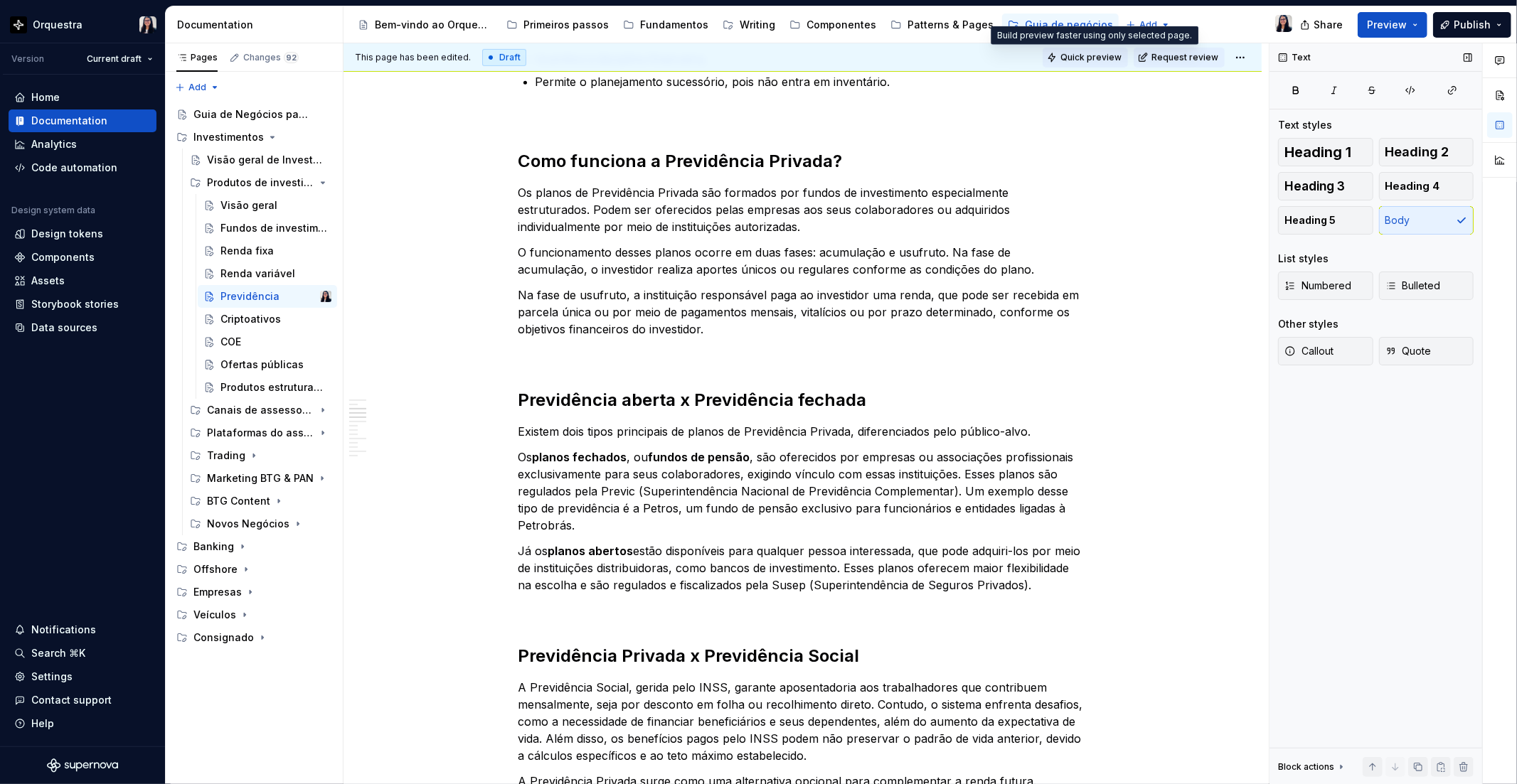
click at [1097, 53] on span "Quick preview" at bounding box center [1091, 57] width 61 height 11
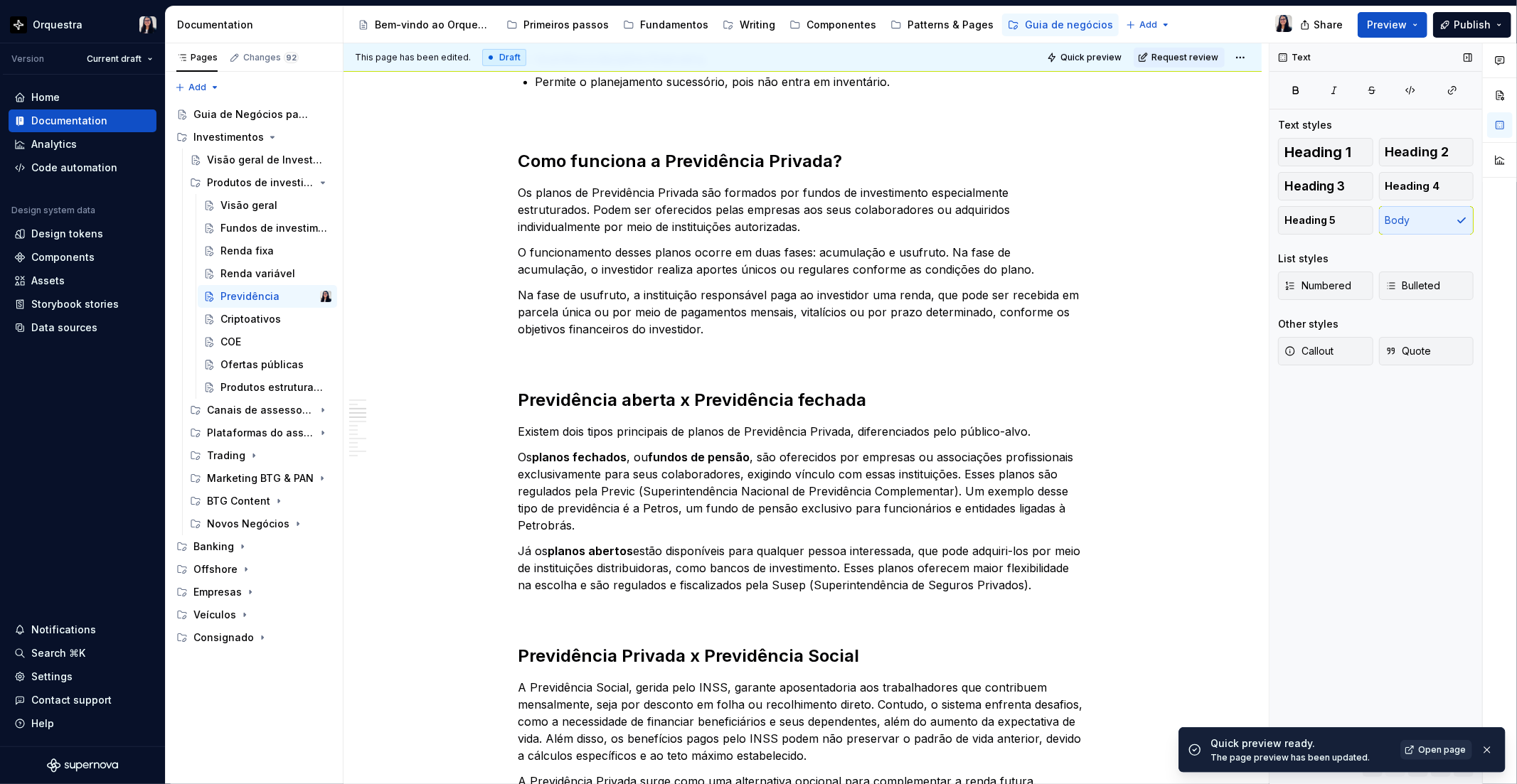
click at [1423, 756] on link "Open page" at bounding box center [1436, 750] width 72 height 20
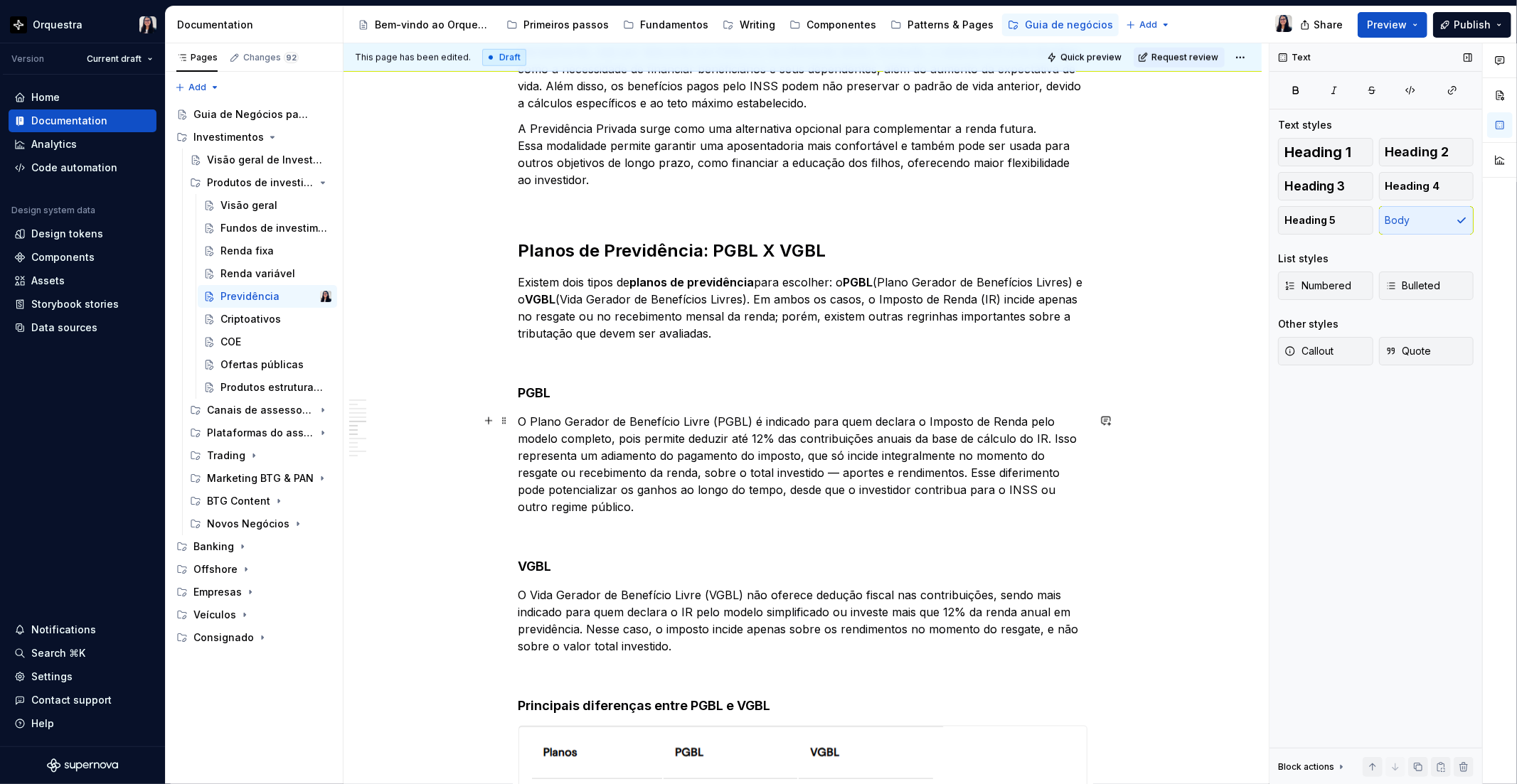
scroll to position [1225, 0]
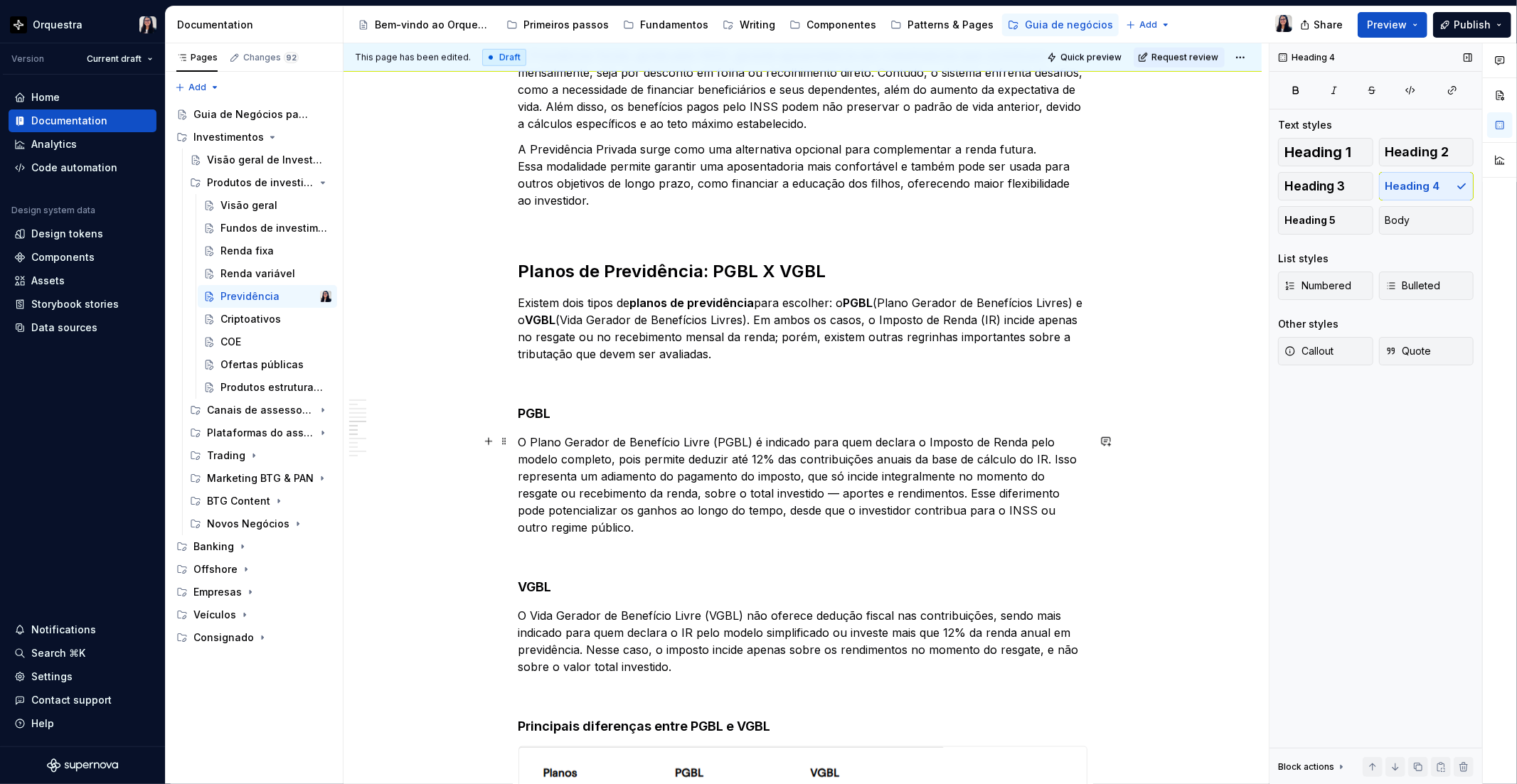
click at [626, 478] on p "O Plano Gerador de Benefício Livre (PGBL) é indicado para quem declara o Impost…" at bounding box center [802, 485] width 568 height 102
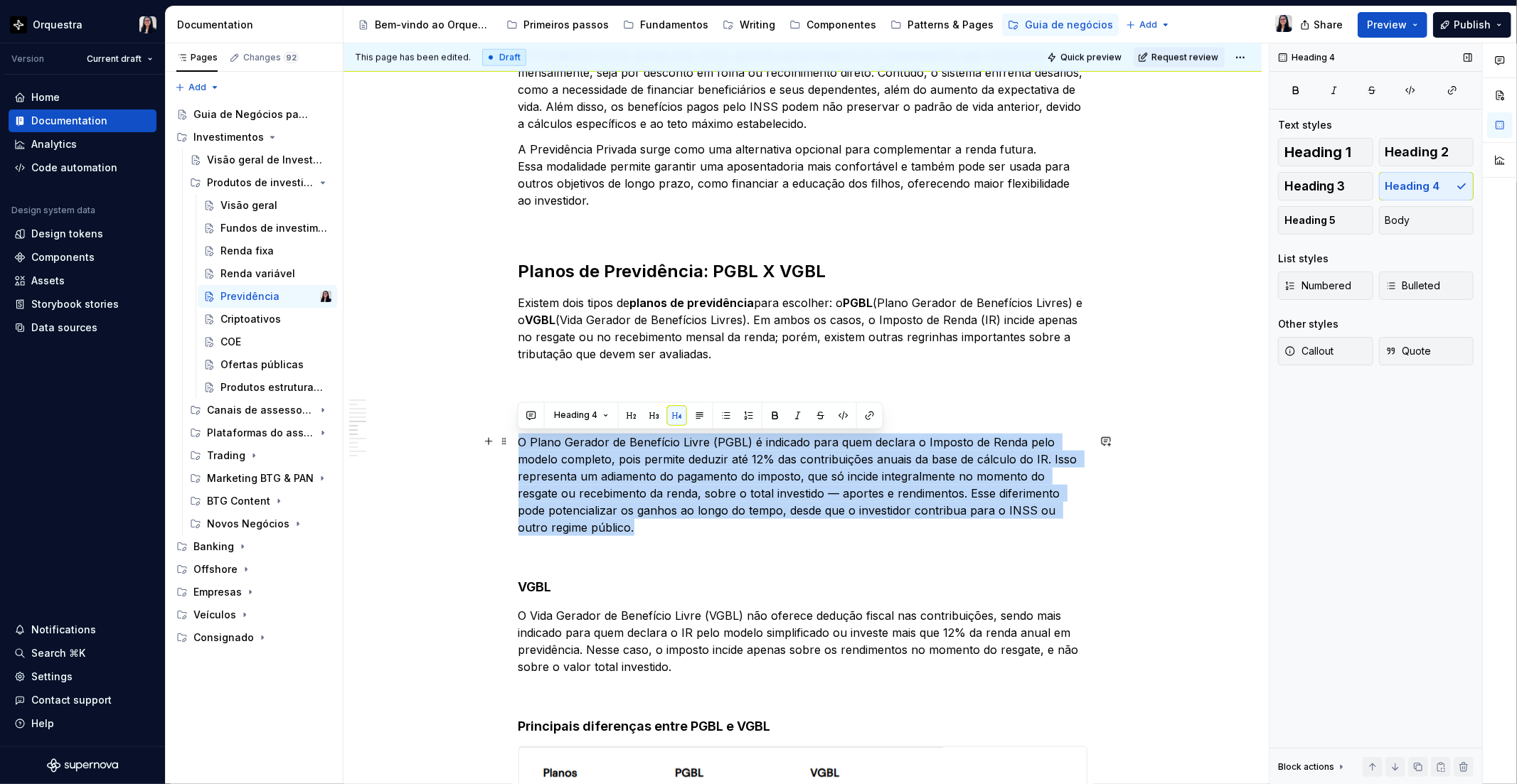
click at [626, 478] on p "O Plano Gerador de Benefício Livre (PGBL) é indicado para quem declara o Impost…" at bounding box center [802, 485] width 568 height 102
click at [1451, 216] on button "Body" at bounding box center [1427, 220] width 95 height 28
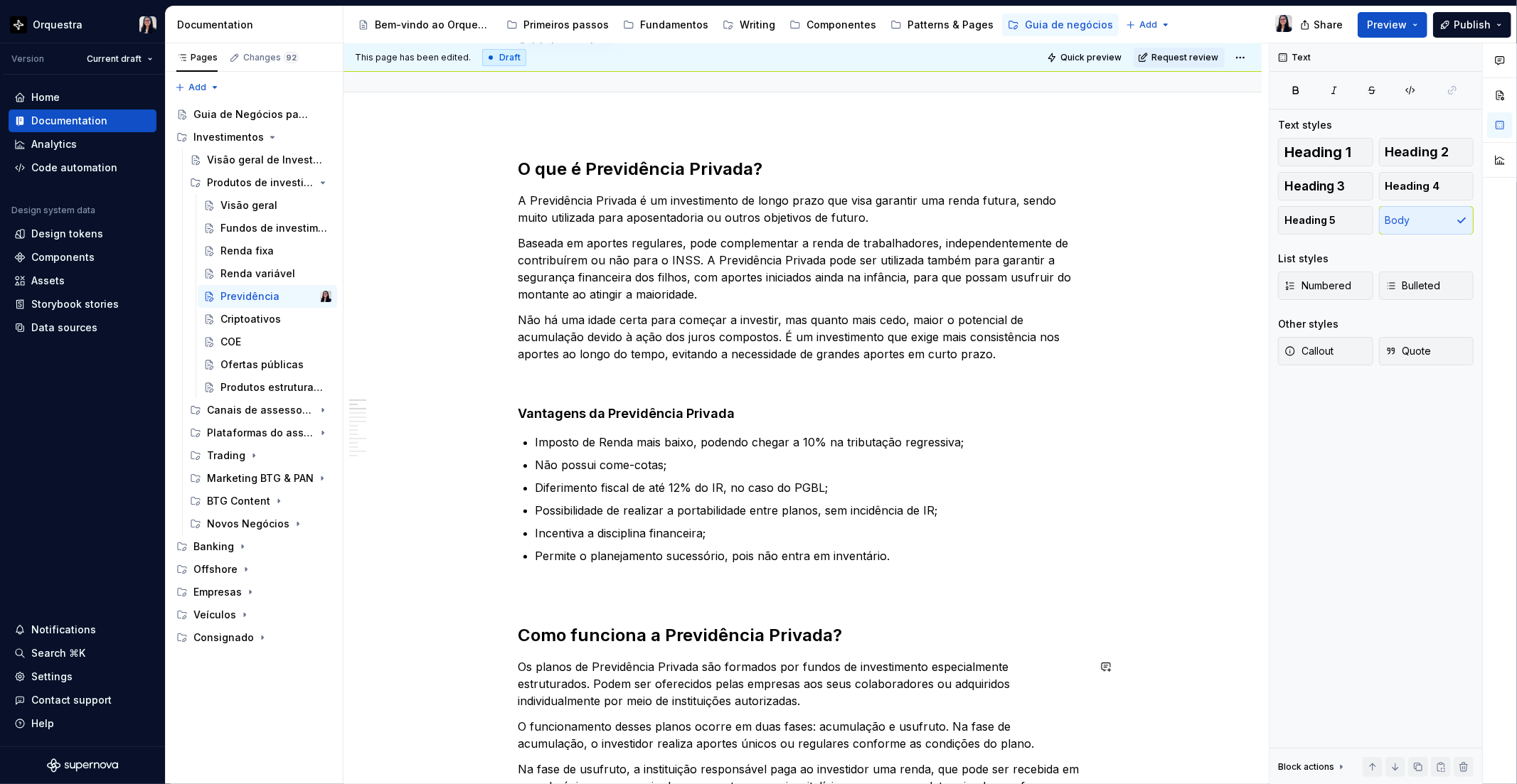
scroll to position [0, 0]
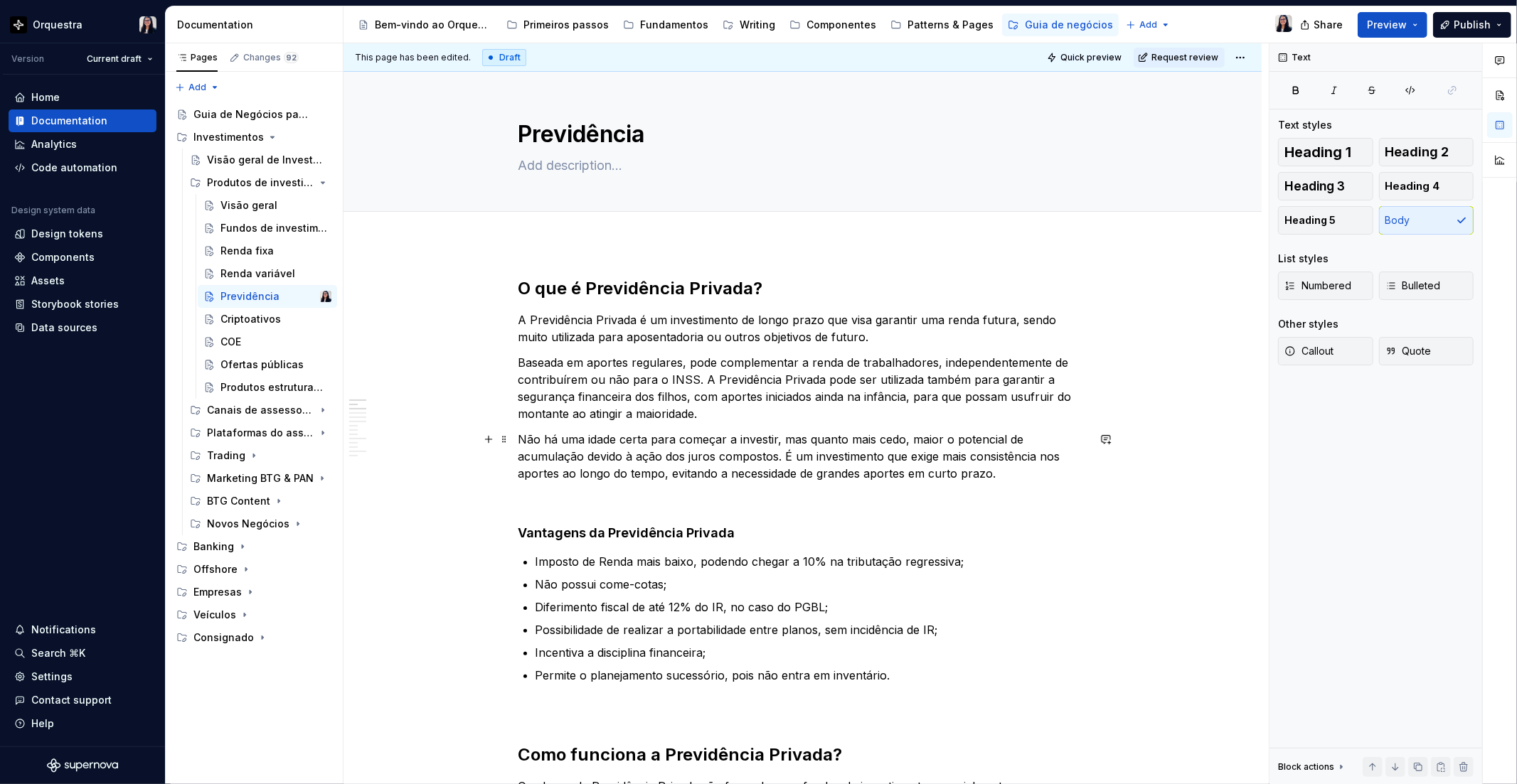
click at [781, 453] on p "Não há uma idade certa para começar a investir, mas quanto mais cedo, maior o p…" at bounding box center [802, 457] width 568 height 51
click at [709, 417] on p "Baseada em aportes regulares, pode complementar a renda de trabalhadores, indep…" at bounding box center [802, 389] width 568 height 68
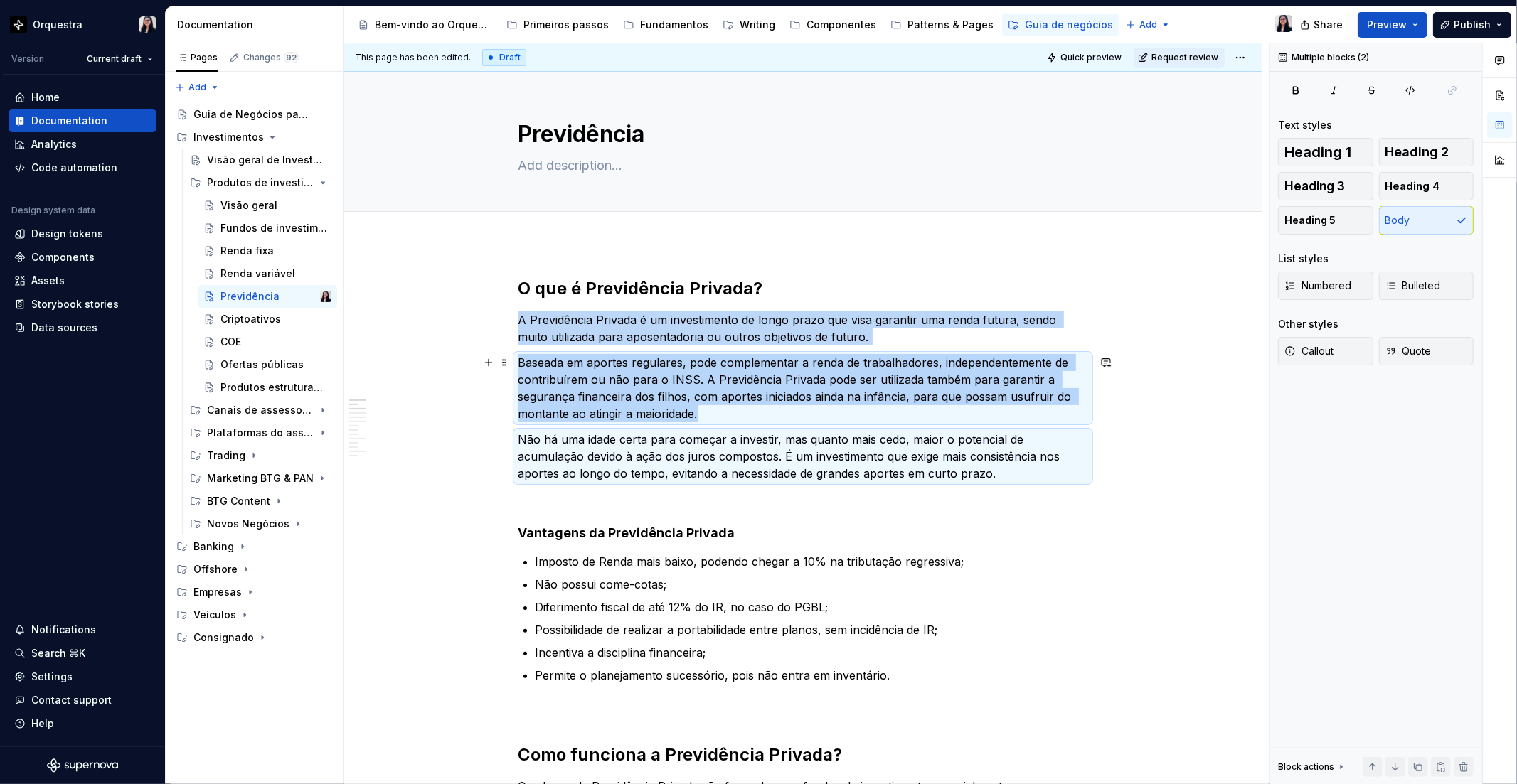
click at [731, 412] on p "Baseada em aportes regulares, pode complementar a renda de trabalhadores, indep…" at bounding box center [802, 389] width 568 height 68
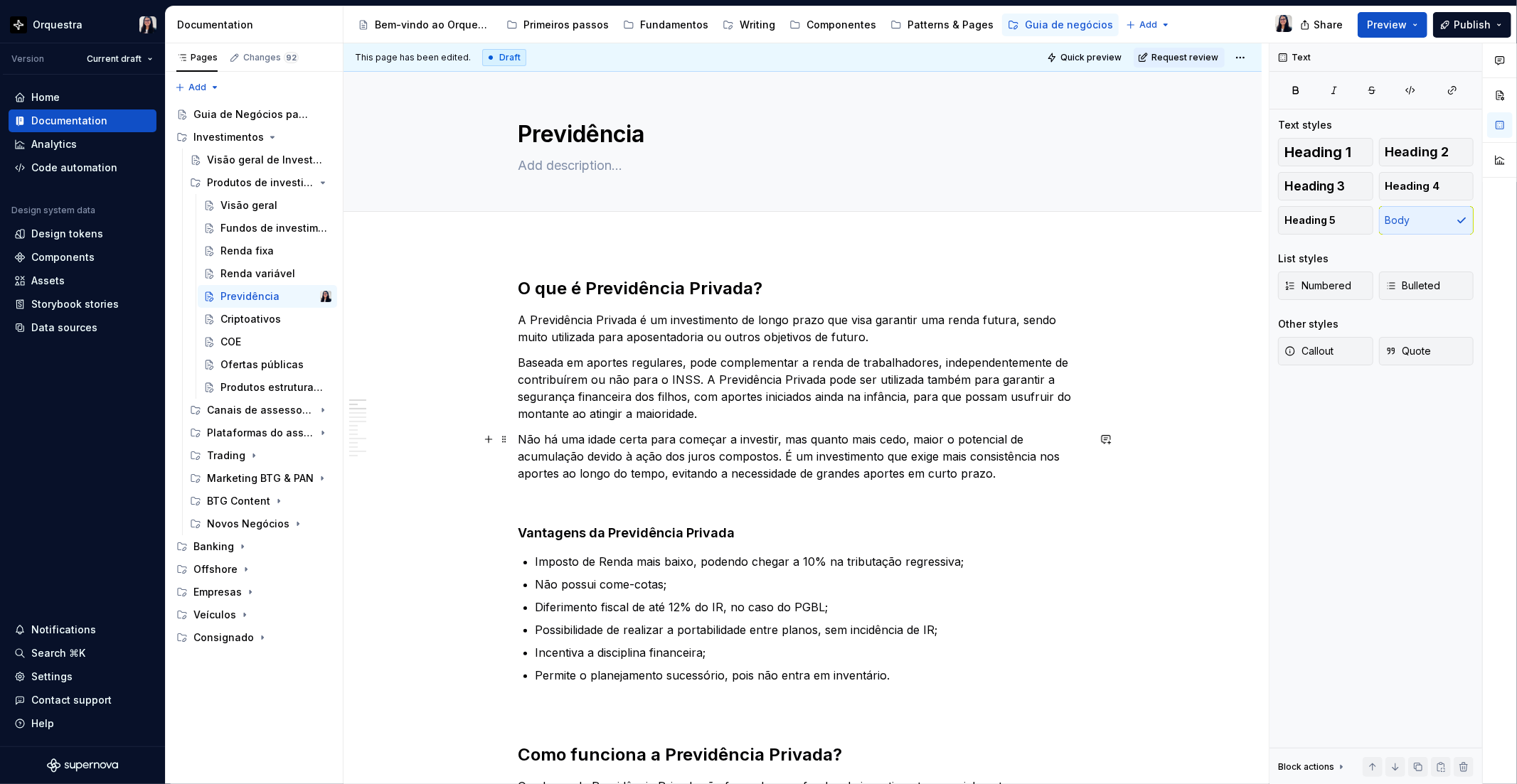
click at [776, 453] on p "Não há uma idade certa para começar a investir, mas quanto mais cedo, maior o p…" at bounding box center [802, 457] width 568 height 51
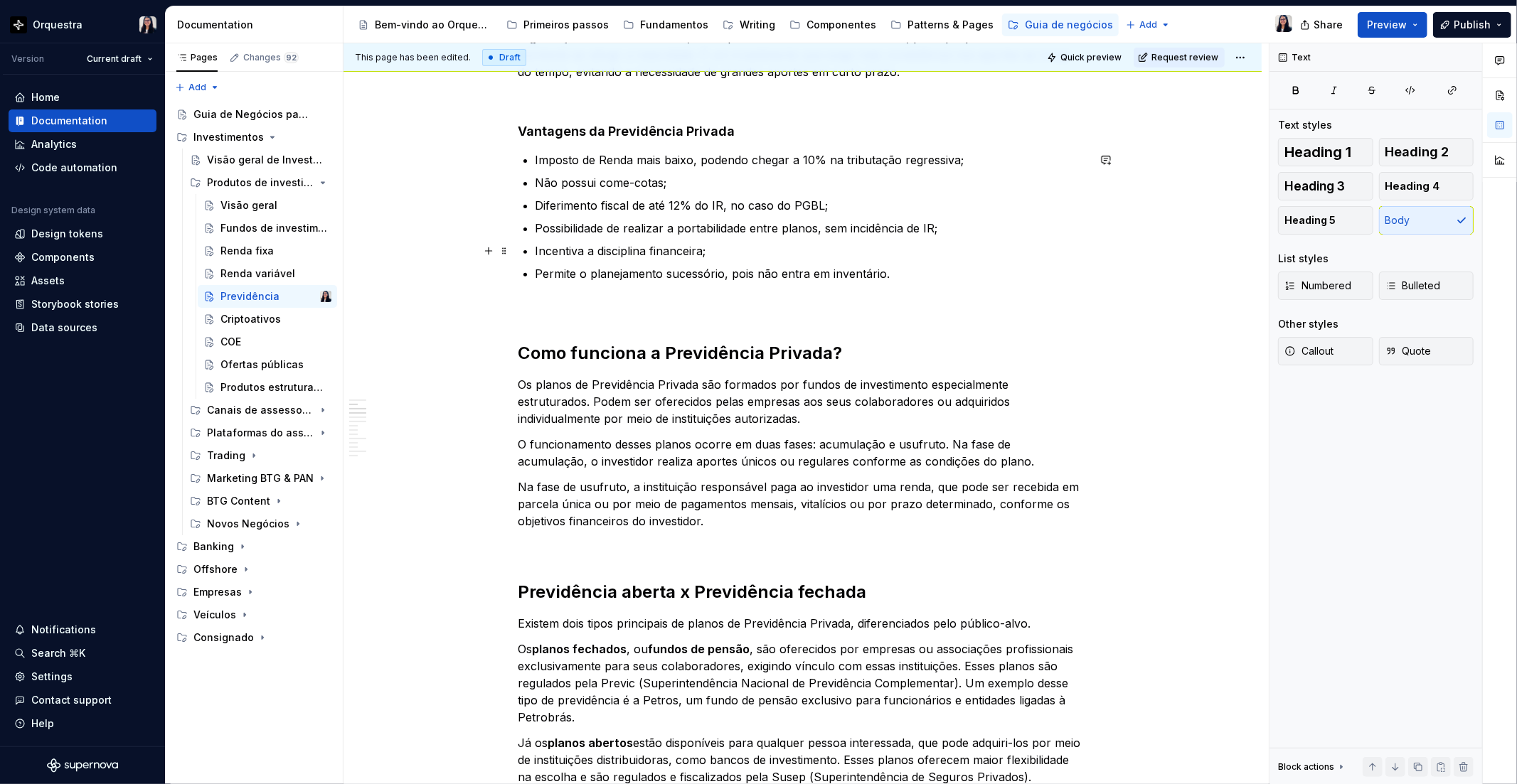
scroll to position [395, 0]
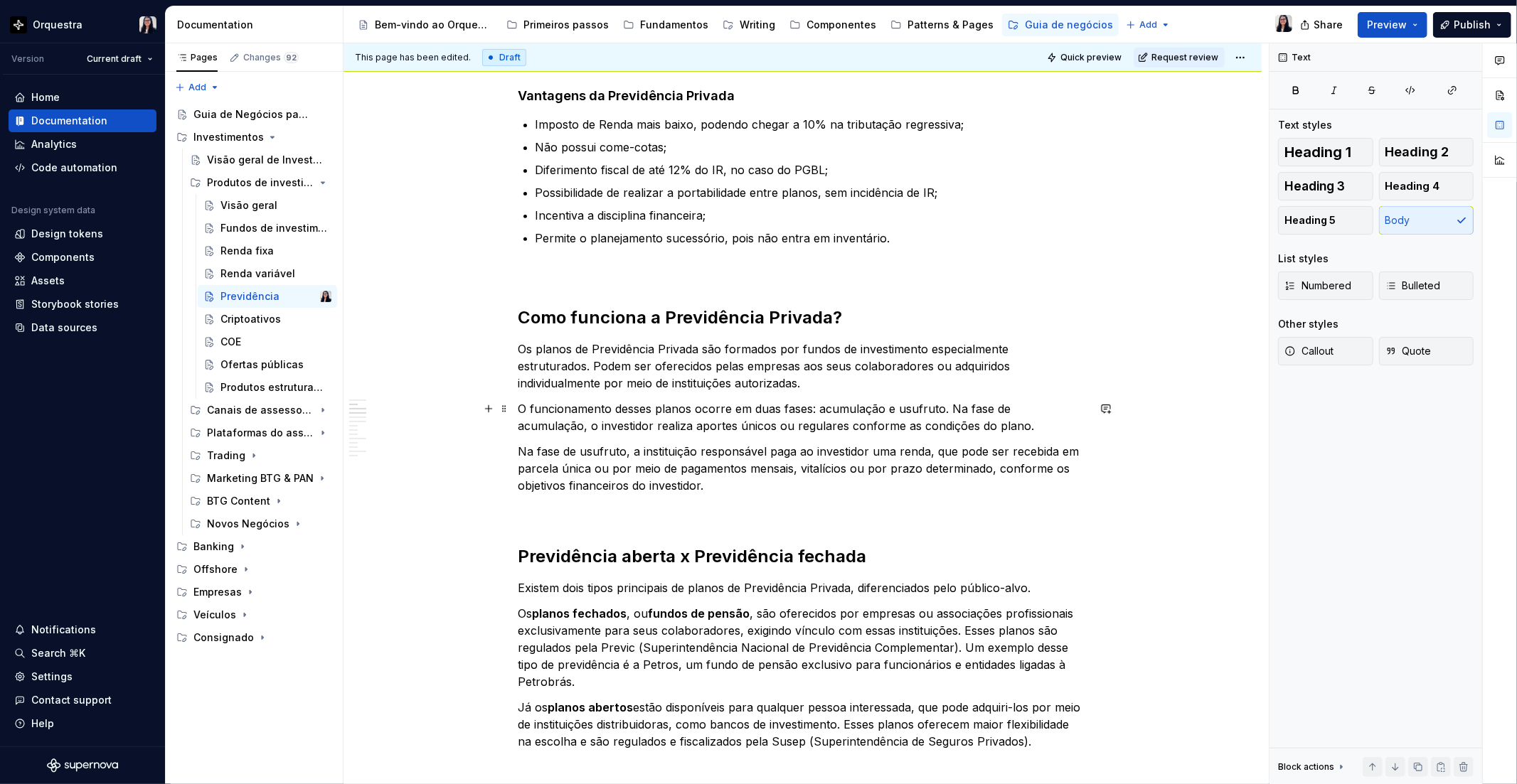
click at [949, 410] on p "O funcionamento desses planos ocorre em duas fases: acumulação e usufruto. Na f…" at bounding box center [802, 418] width 568 height 34
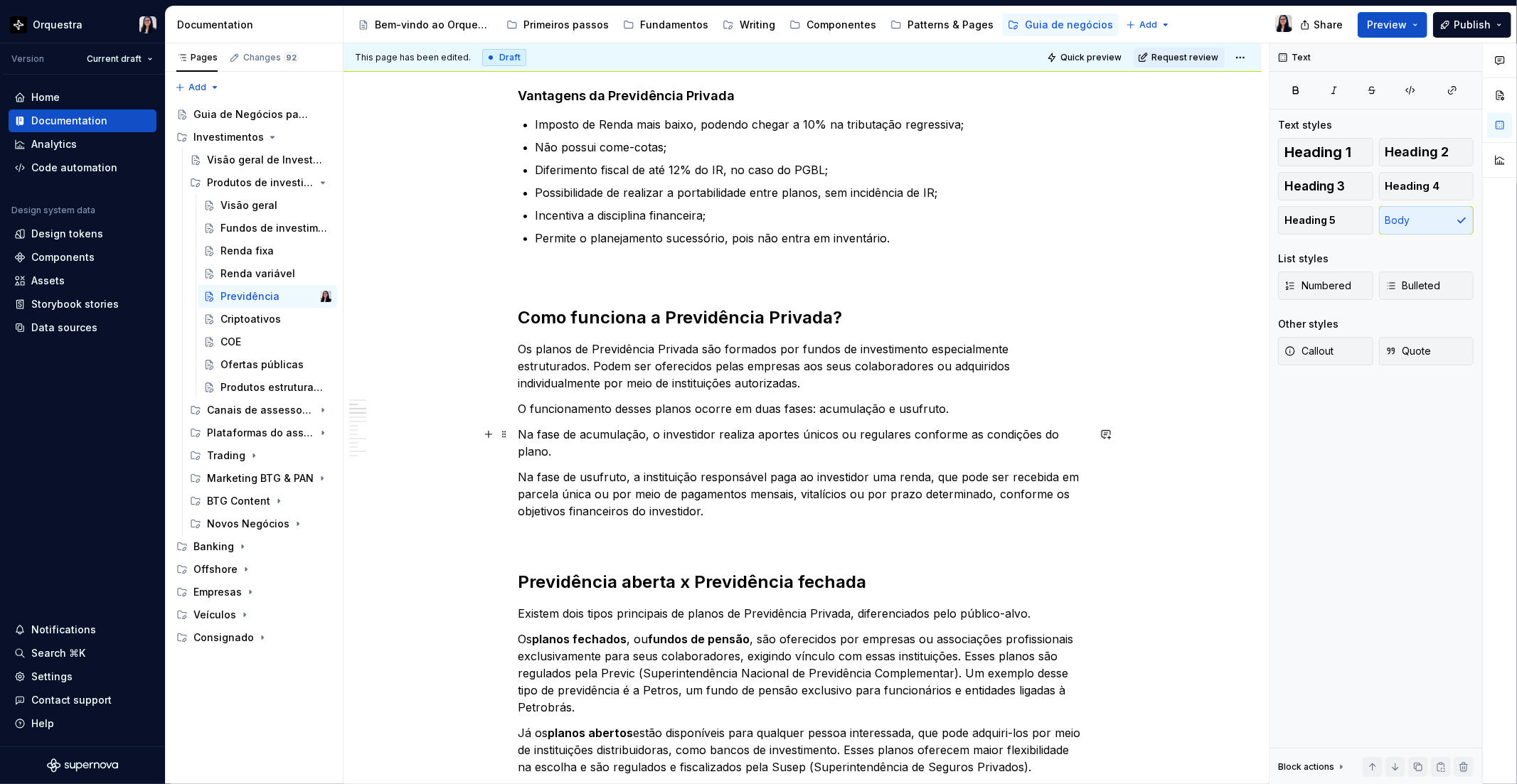
click at [609, 431] on p "Na fase de acumulação, o investidor realiza aportes únicos ou regulares conform…" at bounding box center [802, 443] width 568 height 34
click at [808, 403] on button "button" at bounding box center [811, 406] width 20 height 20
click at [595, 478] on p "Na fase de usufruto, a instituição responsável paga ao investidor uma renda, qu…" at bounding box center [802, 494] width 568 height 51
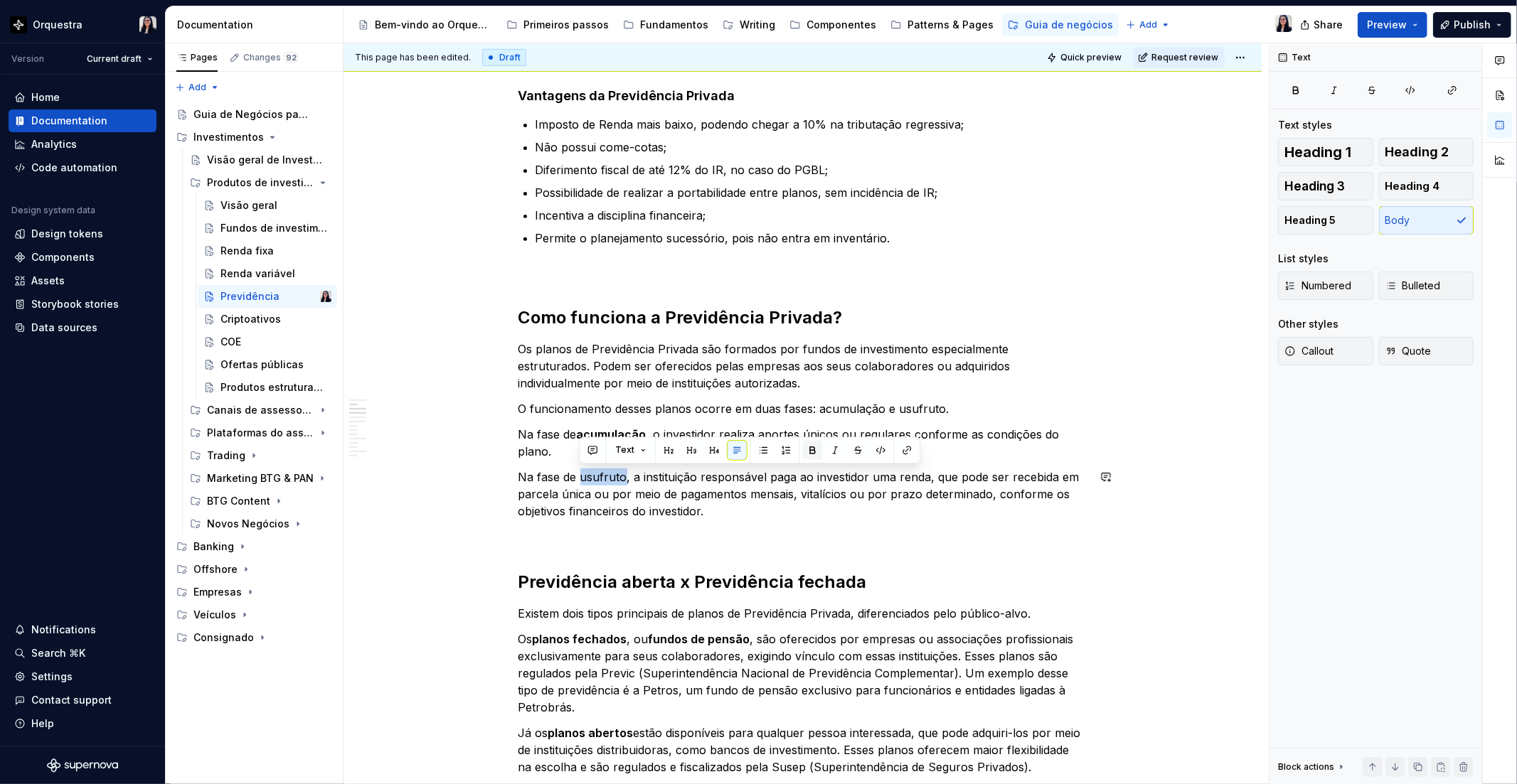
click at [809, 449] on button "button" at bounding box center [811, 449] width 20 height 20
click at [794, 530] on p at bounding box center [802, 537] width 568 height 17
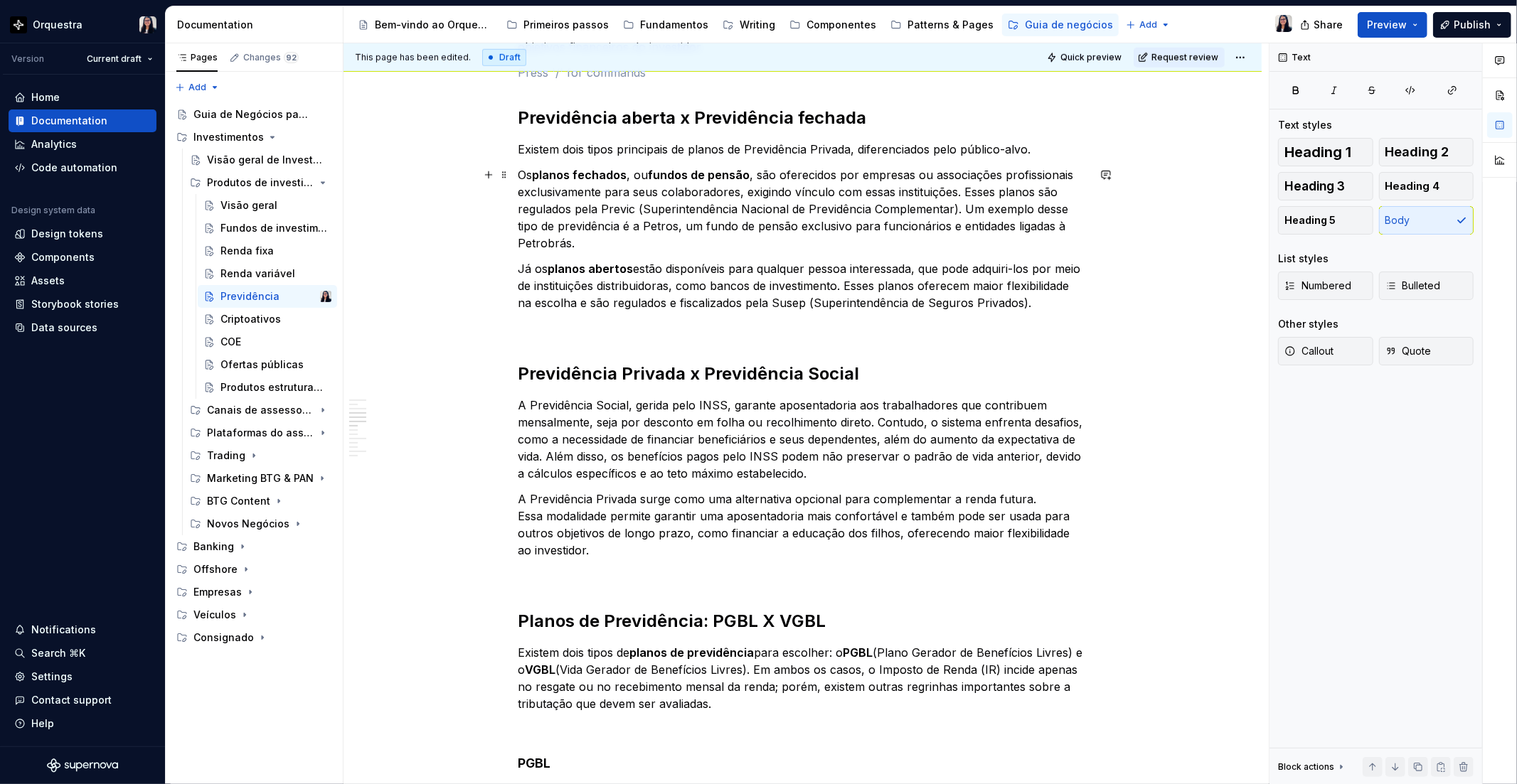
scroll to position [869, 0]
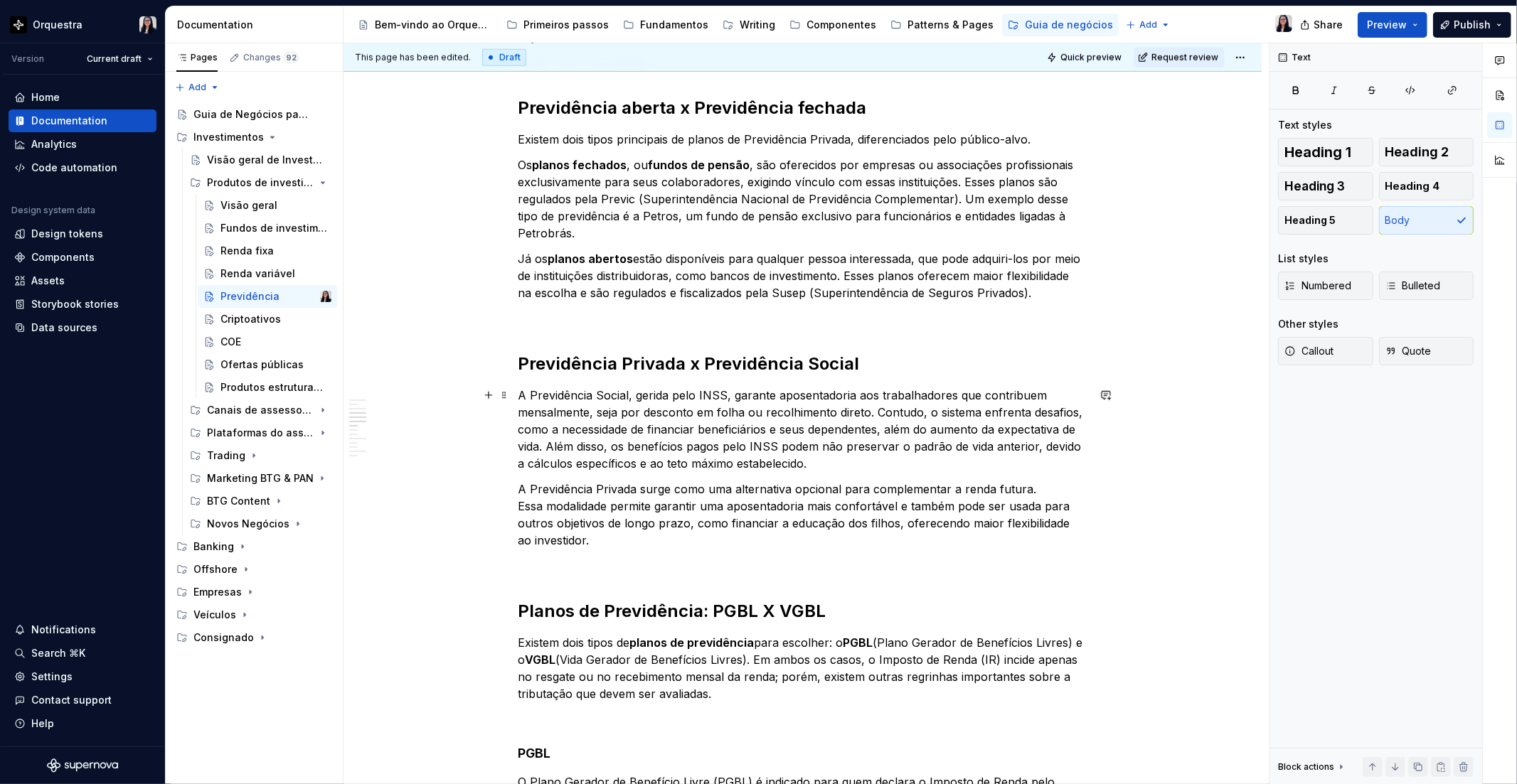
click at [874, 412] on p "A Previdência Social, gerida pelo INSS, garante aposentadoria aos trabalhadores…" at bounding box center [802, 429] width 568 height 85
click at [840, 466] on p "A Previdência Social, gerida pelo INSS, garante aposentadoria aos trabalhadores…" at bounding box center [802, 429] width 568 height 85
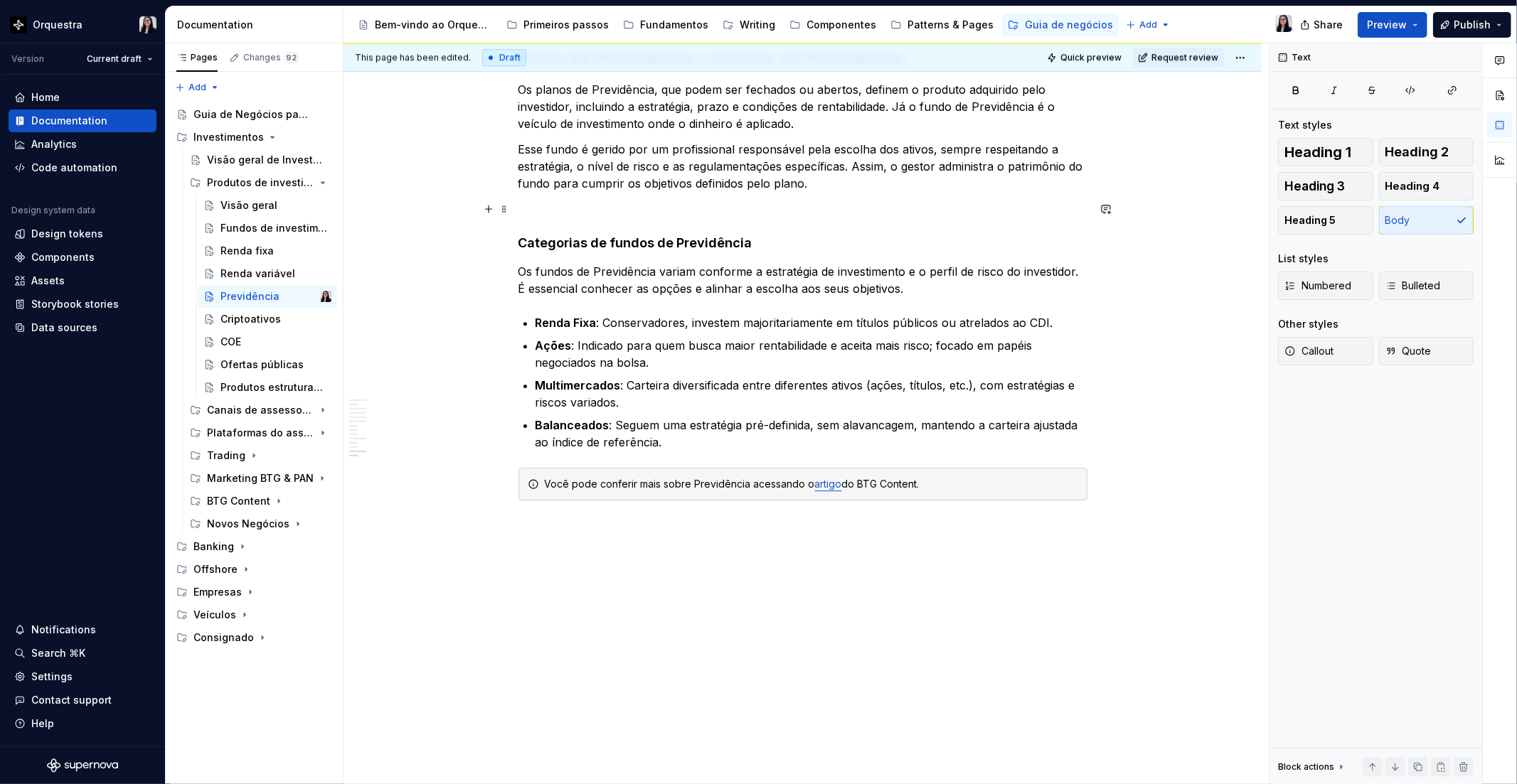
scroll to position [3640, 0]
click at [1113, 62] on button "Quick preview" at bounding box center [1085, 57] width 85 height 20
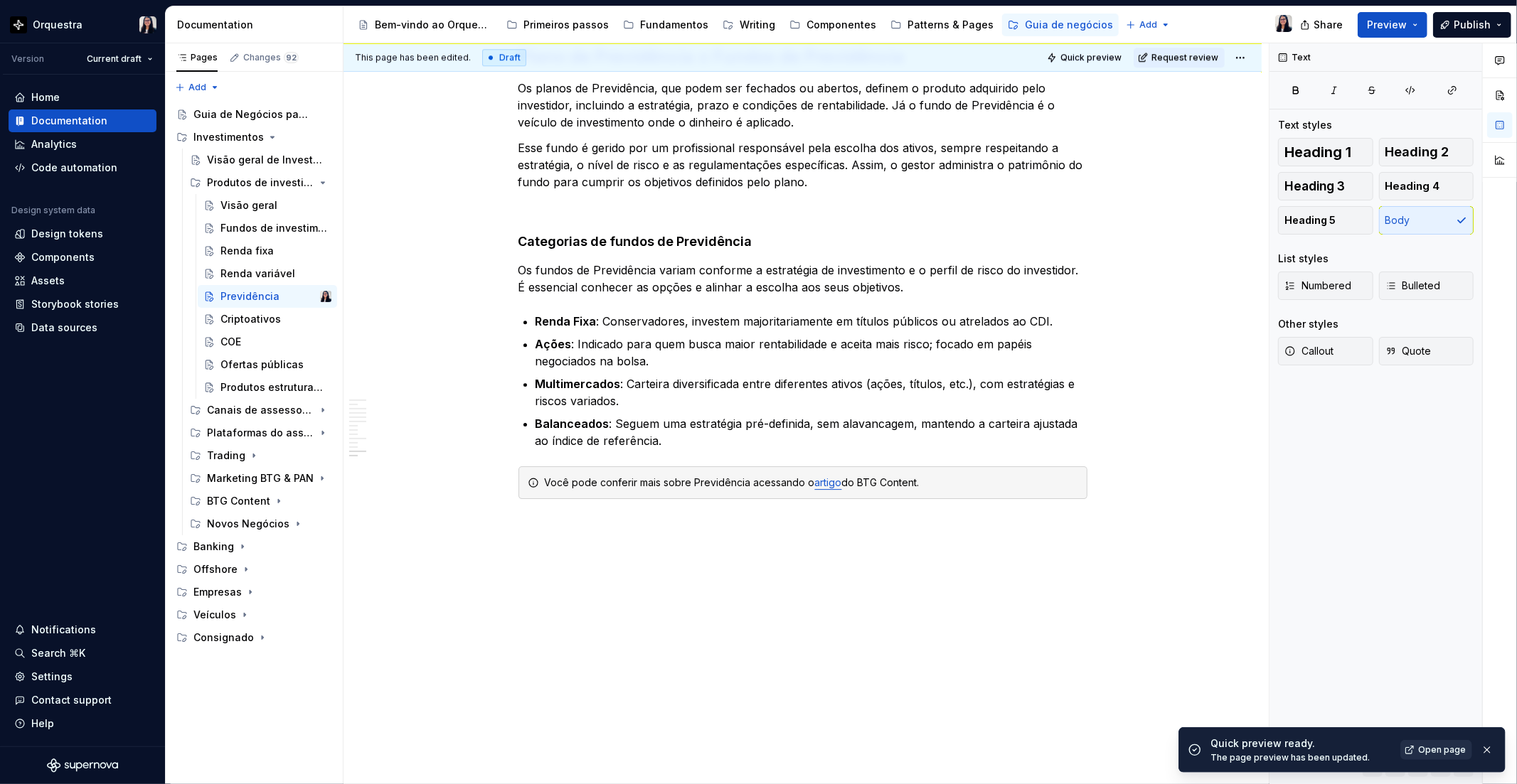
click at [1415, 749] on link "Open page" at bounding box center [1436, 750] width 72 height 20
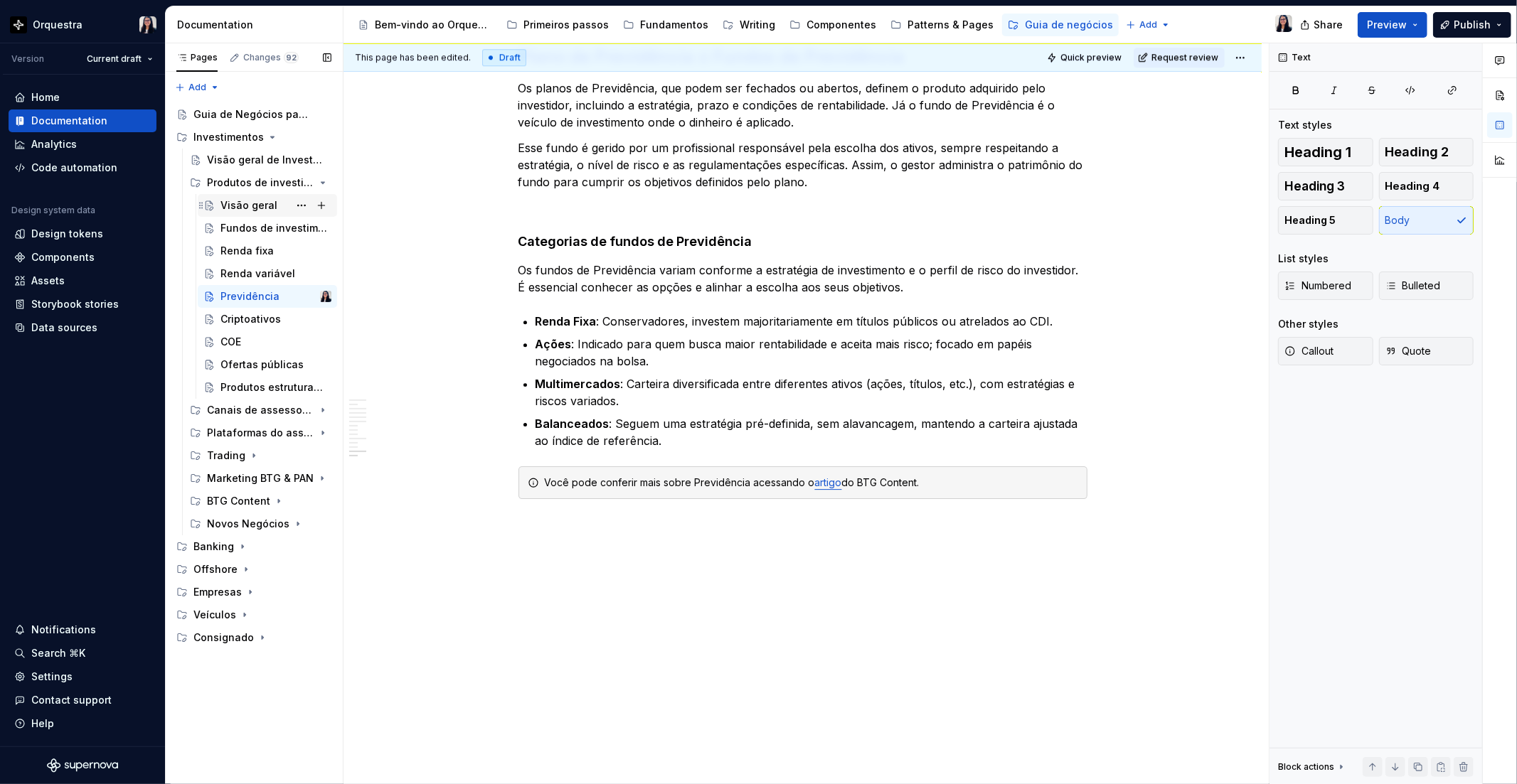
click at [247, 204] on div "Visão geral" at bounding box center [249, 205] width 57 height 14
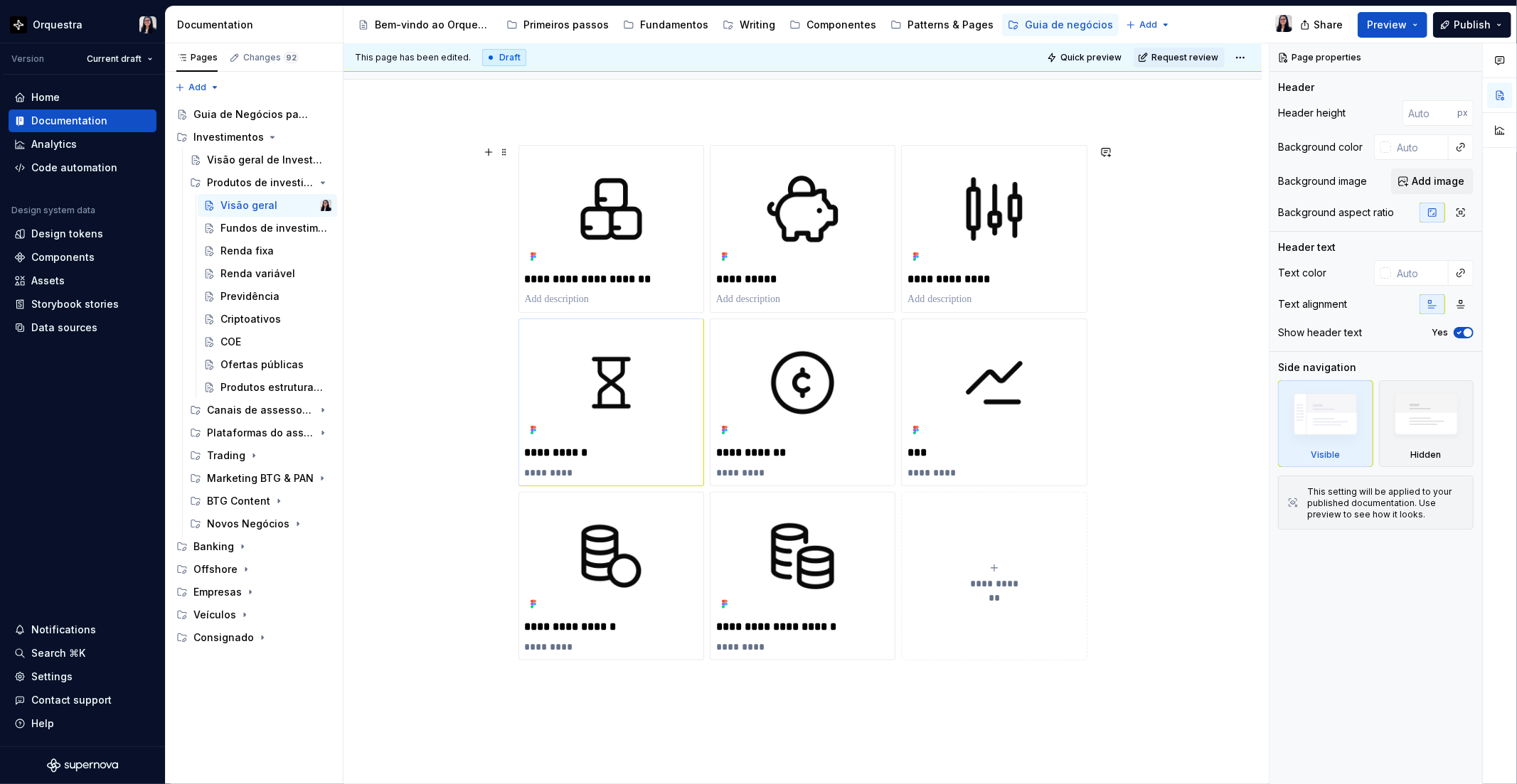
scroll to position [158, 0]
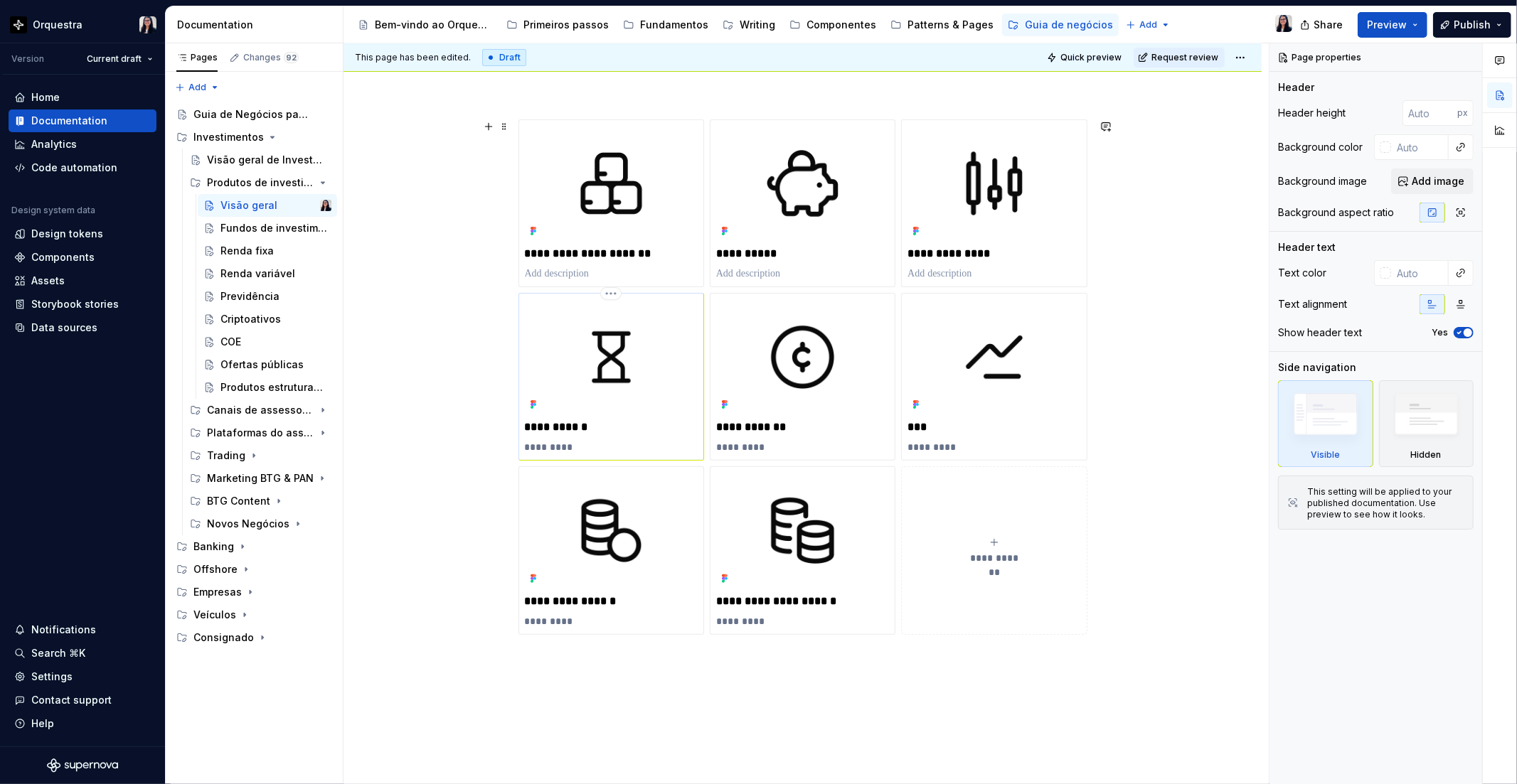
click at [557, 447] on p "*********" at bounding box center [611, 447] width 173 height 14
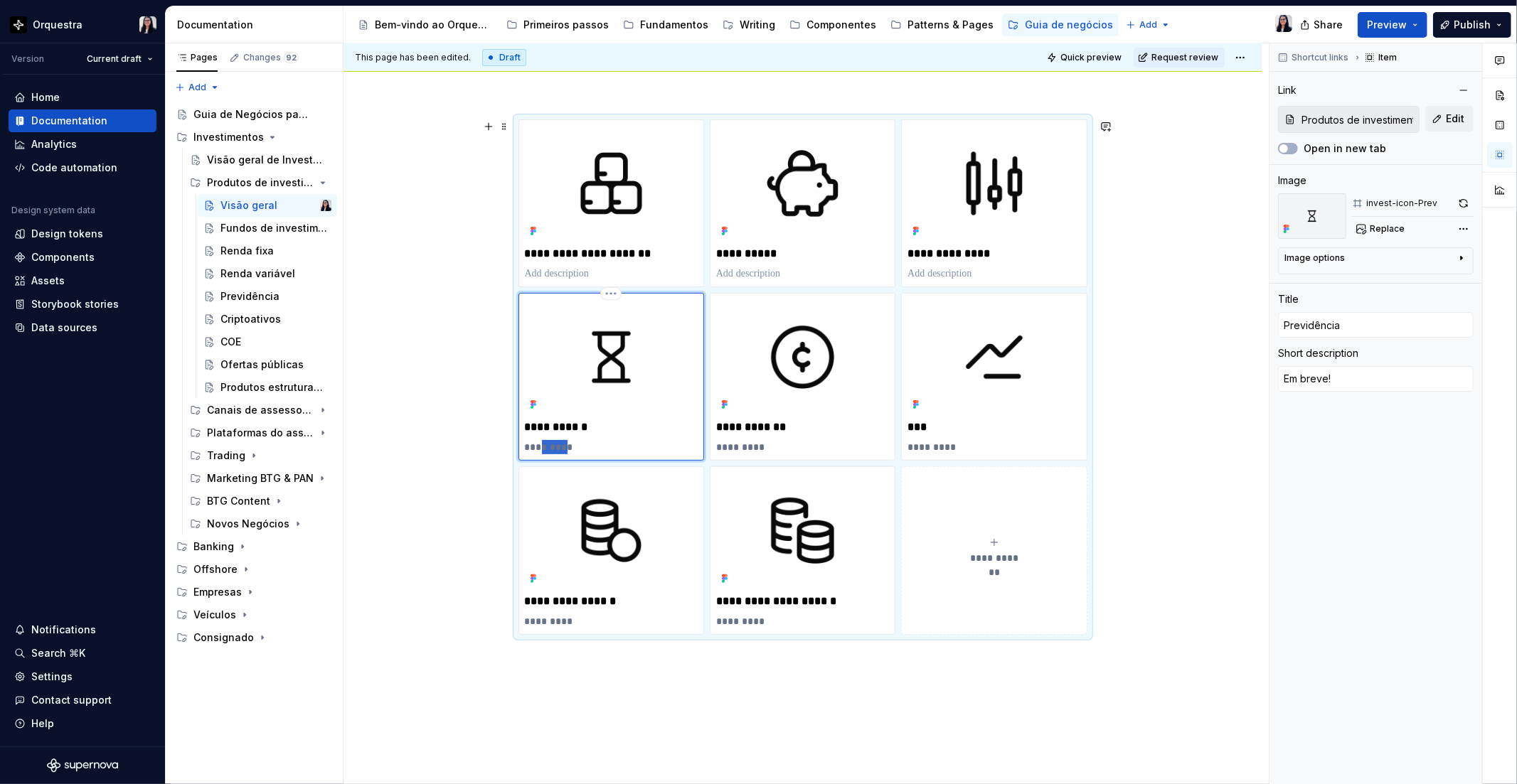
click at [557, 447] on p "*********" at bounding box center [611, 447] width 173 height 14
type textarea "*"
click at [1202, 458] on div "**********" at bounding box center [802, 486] width 918 height 802
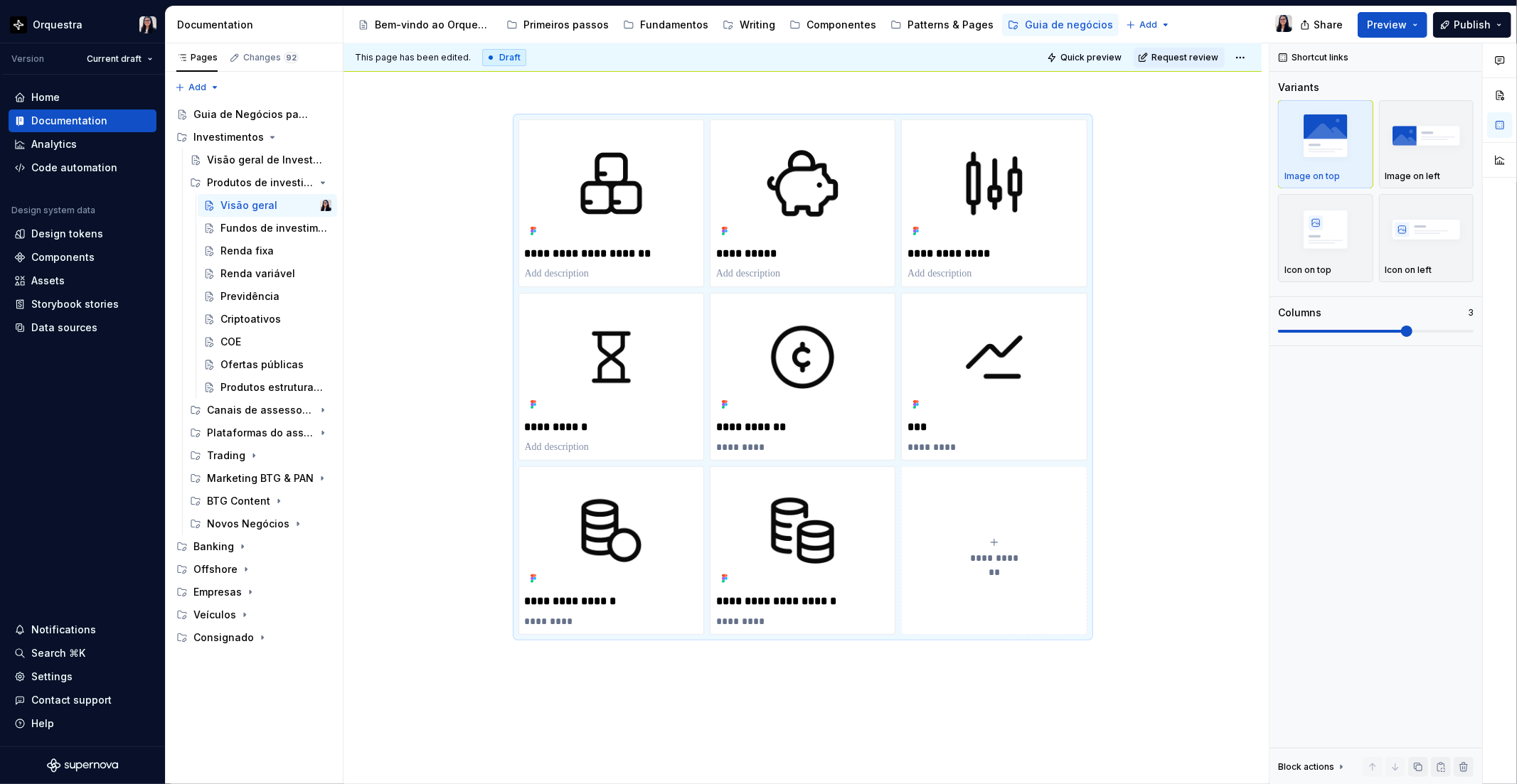
type textarea "*"
click at [1156, 230] on div "**********" at bounding box center [802, 486] width 918 height 802
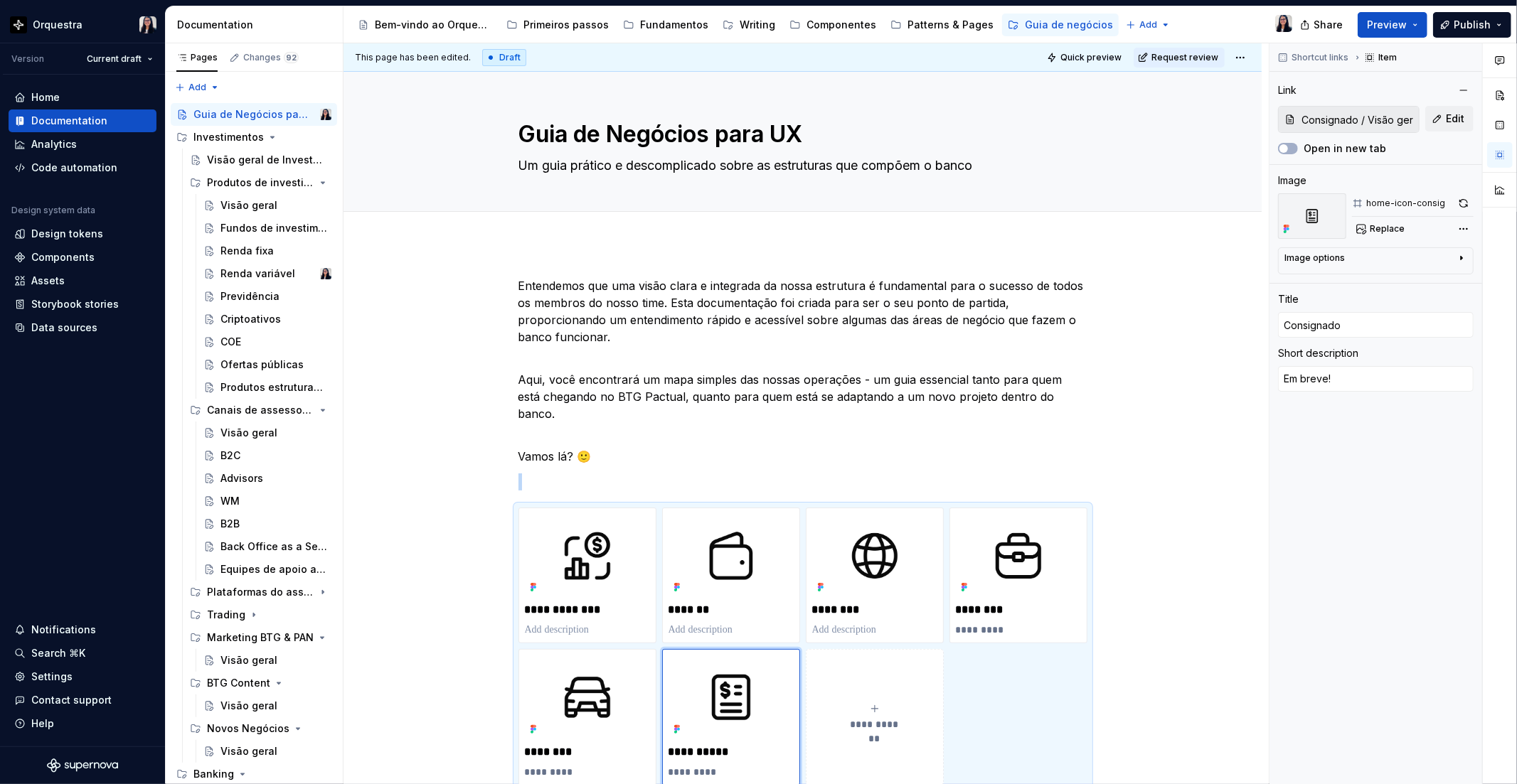
type textarea "*"
